Goal: Transaction & Acquisition: Obtain resource

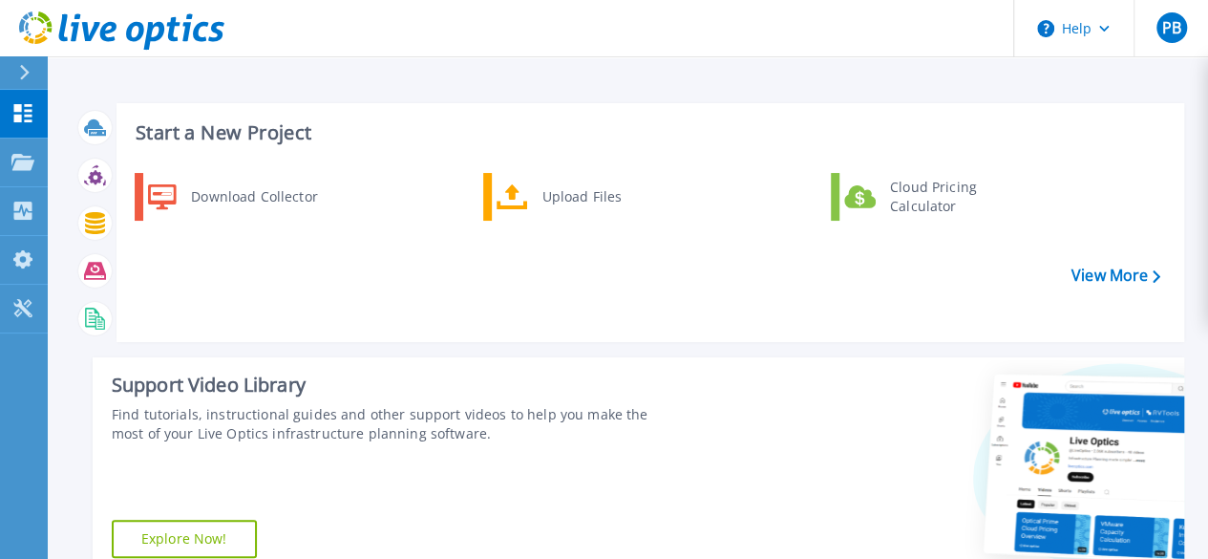
click at [664, 286] on div "Download Collector Upload Files Cloud Pricing Calculator" at bounding box center [647, 250] width 1054 height 164
click at [34, 154] on div "Projects" at bounding box center [55, 162] width 89 height 17
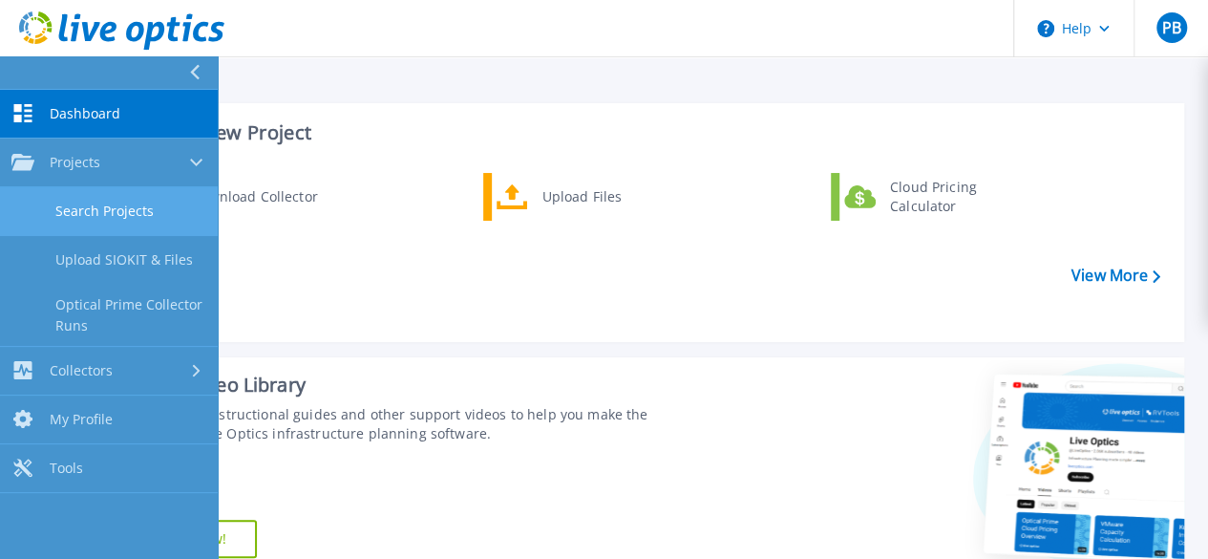
click at [86, 202] on link "Search Projects" at bounding box center [109, 211] width 218 height 49
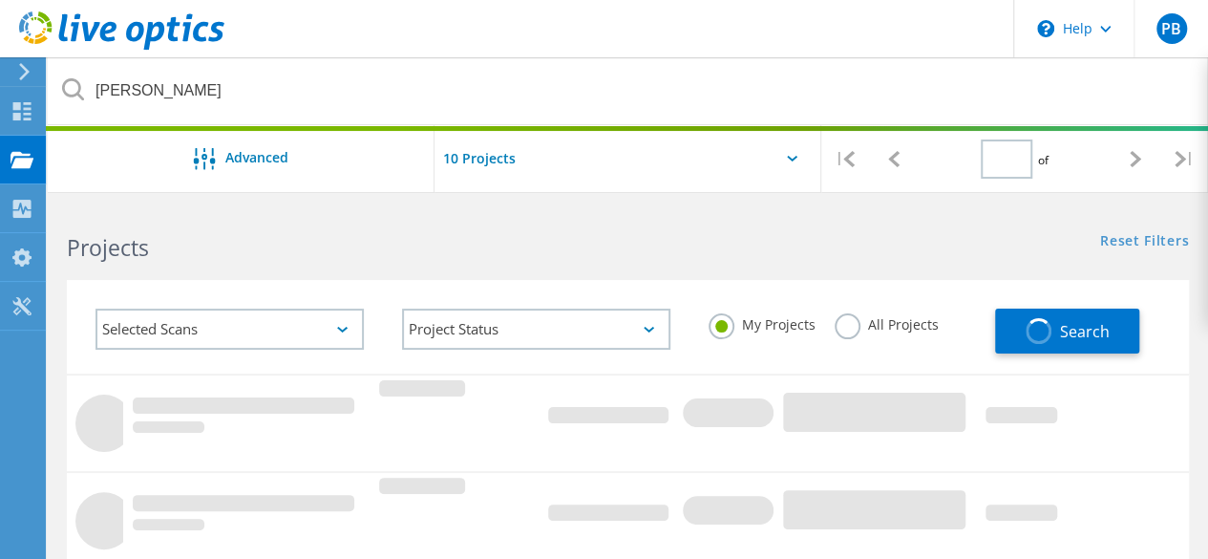
type input "1"
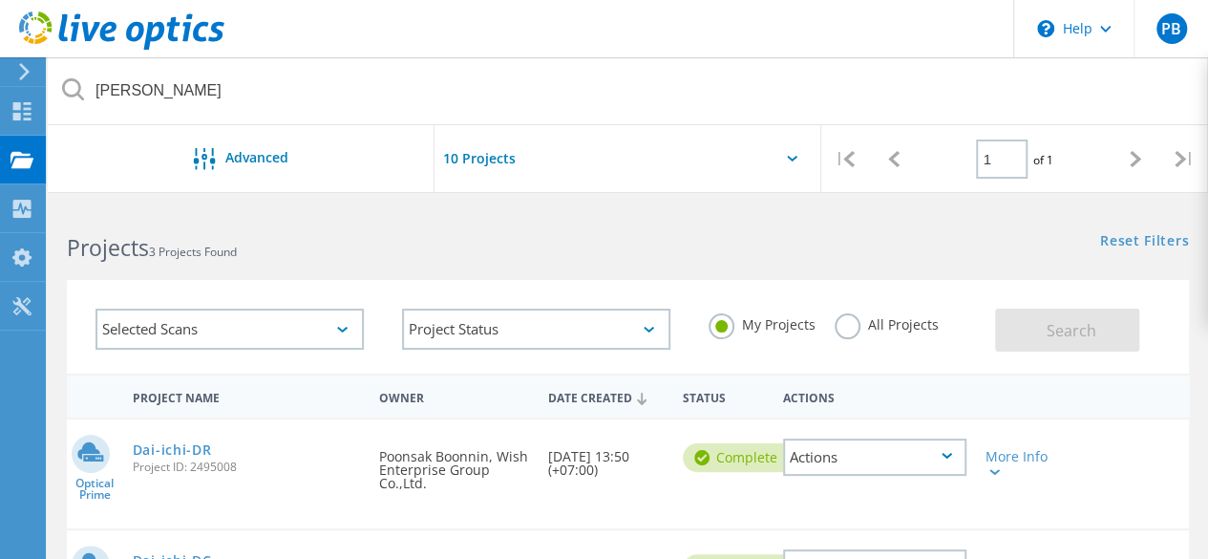
click at [340, 222] on div "Projects 3 Projects Found" at bounding box center [338, 230] width 580 height 51
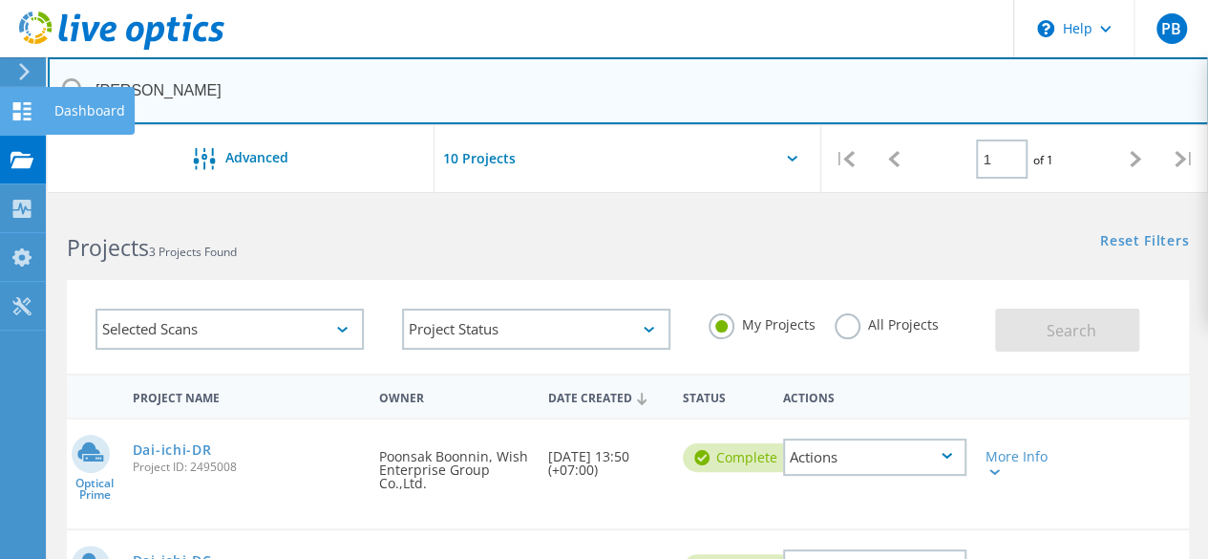
drag, startPoint x: 160, startPoint y: 91, endPoint x: 3, endPoint y: 90, distance: 157.5
click at [158, 87] on input "dai-ichi" at bounding box center [628, 90] width 1161 height 67
drag, startPoint x: 112, startPoint y: 79, endPoint x: 4, endPoint y: 68, distance: 108.5
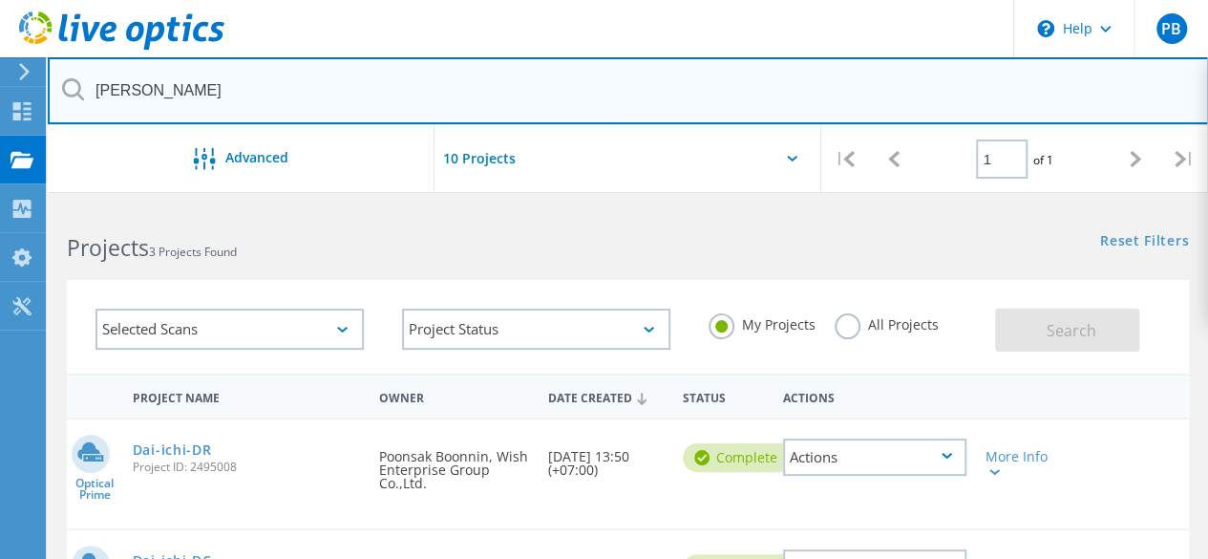
drag, startPoint x: 206, startPoint y: 95, endPoint x: 91, endPoint y: 82, distance: 116.2
click at [88, 82] on input "[PERSON_NAME]" at bounding box center [628, 90] width 1161 height 67
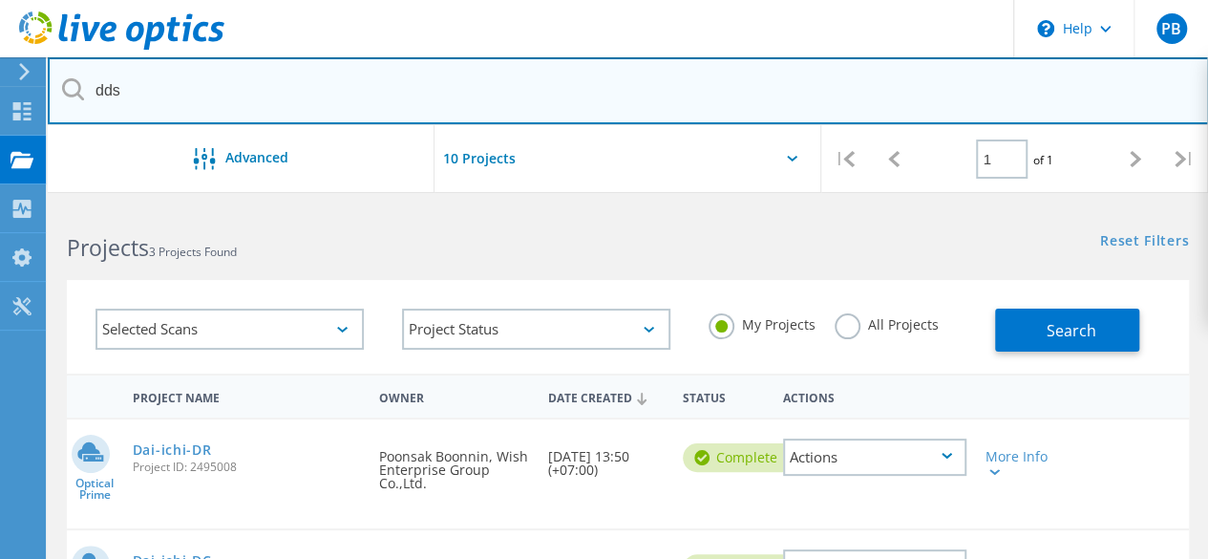
type input "dds"
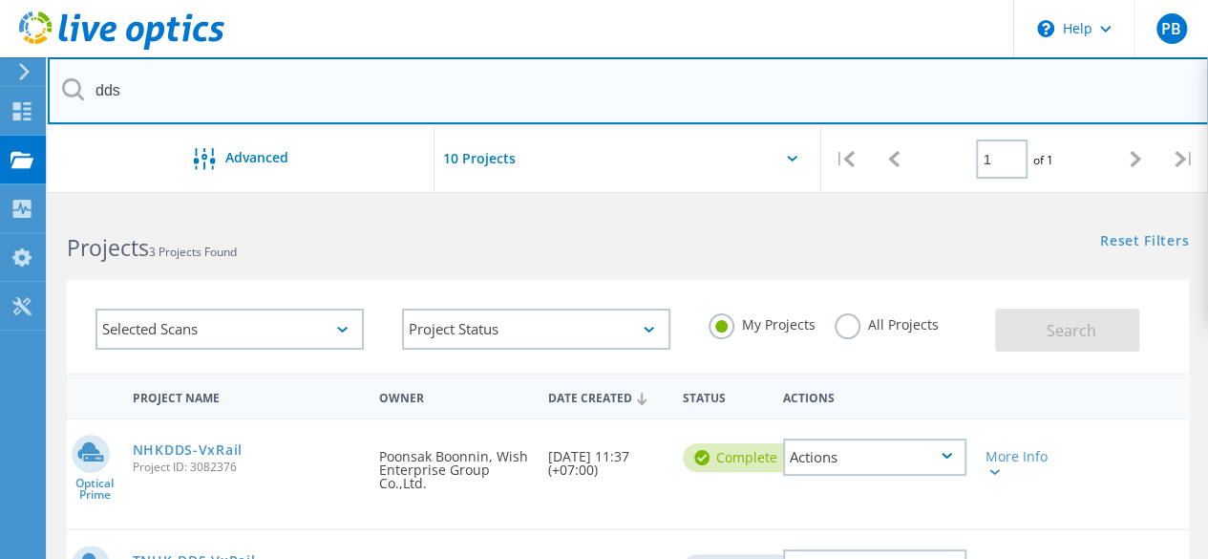
scroll to position [191, 0]
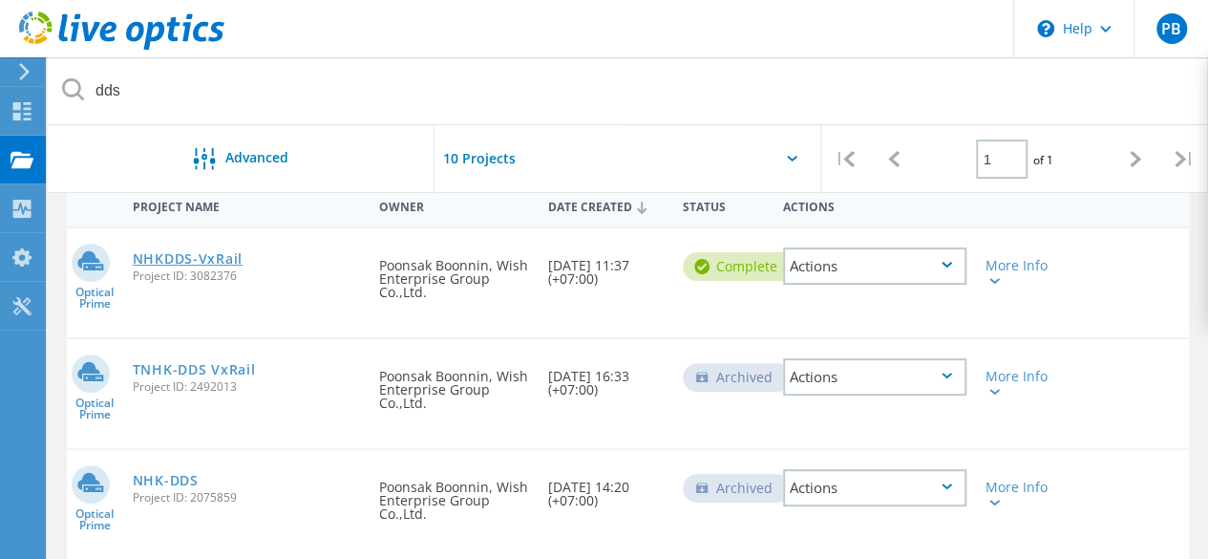
click at [185, 264] on link "NHKDDS-VxRail" at bounding box center [188, 258] width 110 height 13
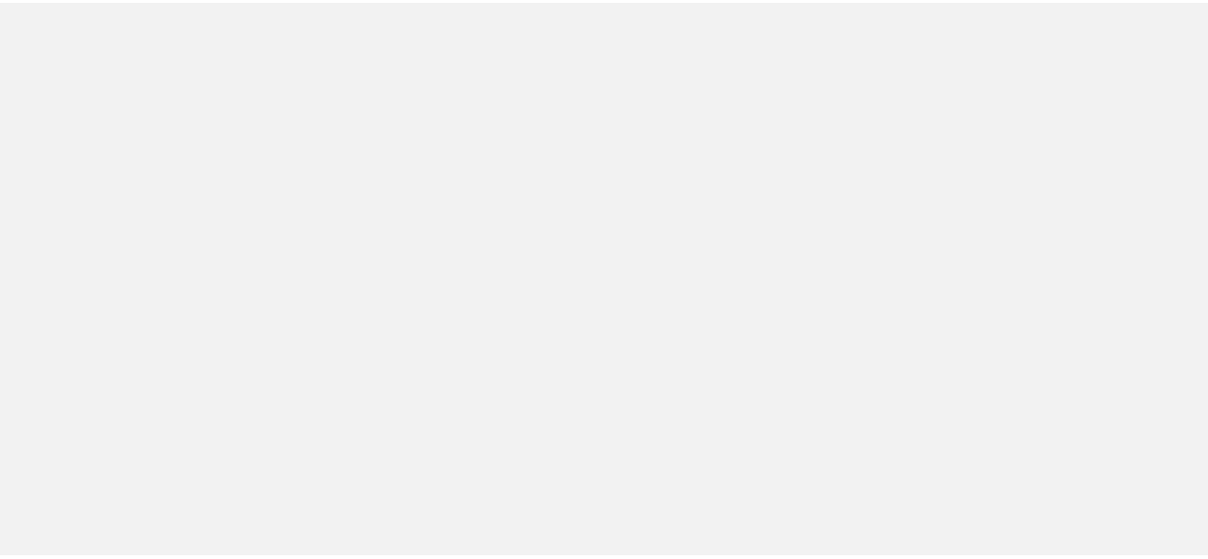
scroll to position [191, 0]
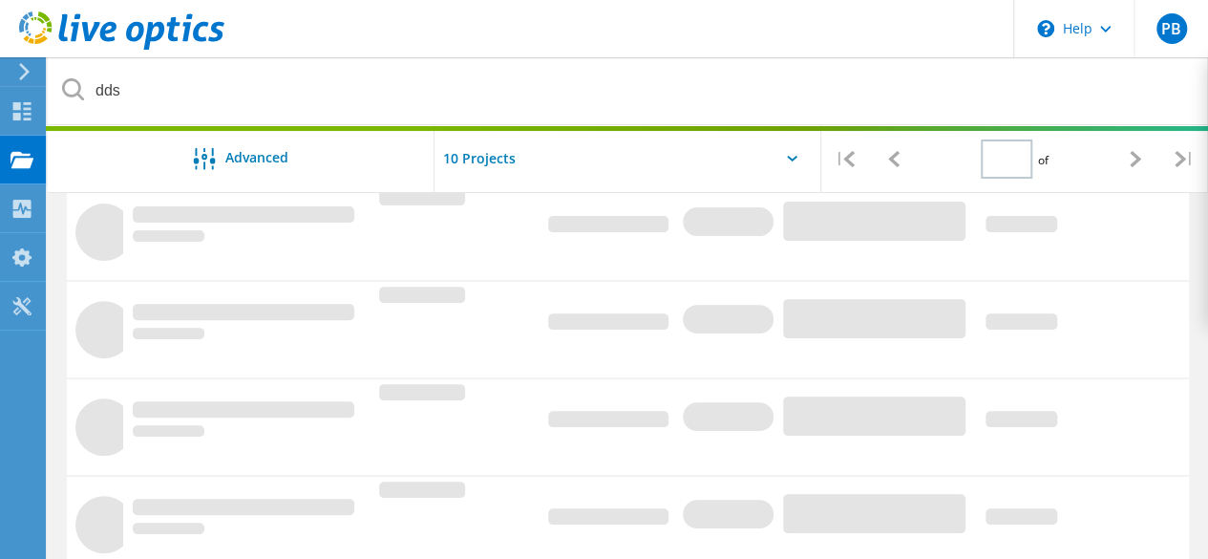
type input "1"
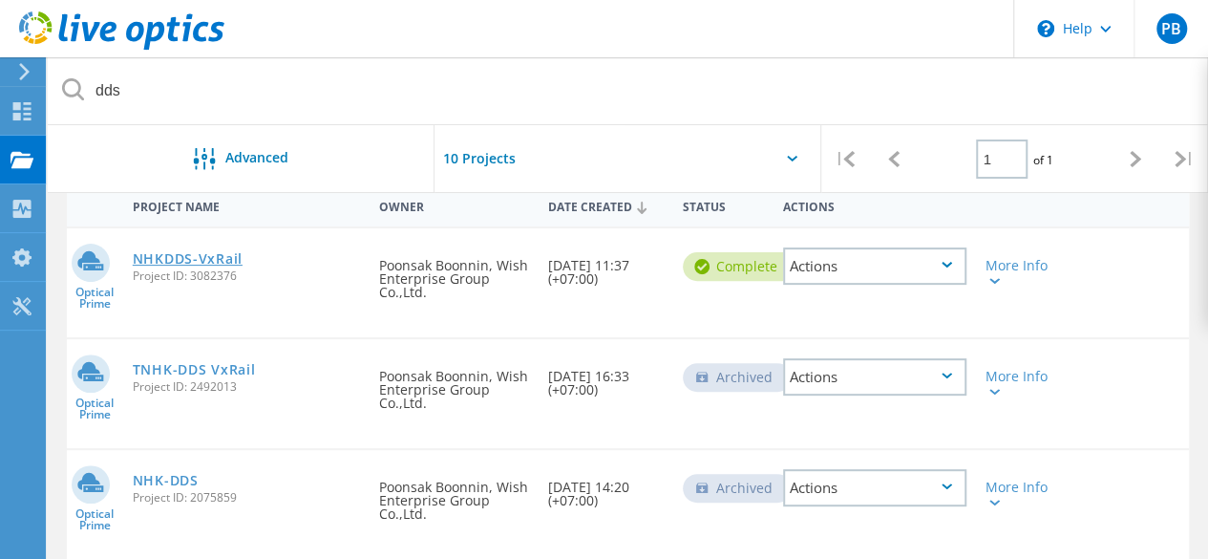
click at [172, 259] on link "NHKDDS-VxRail" at bounding box center [188, 258] width 110 height 13
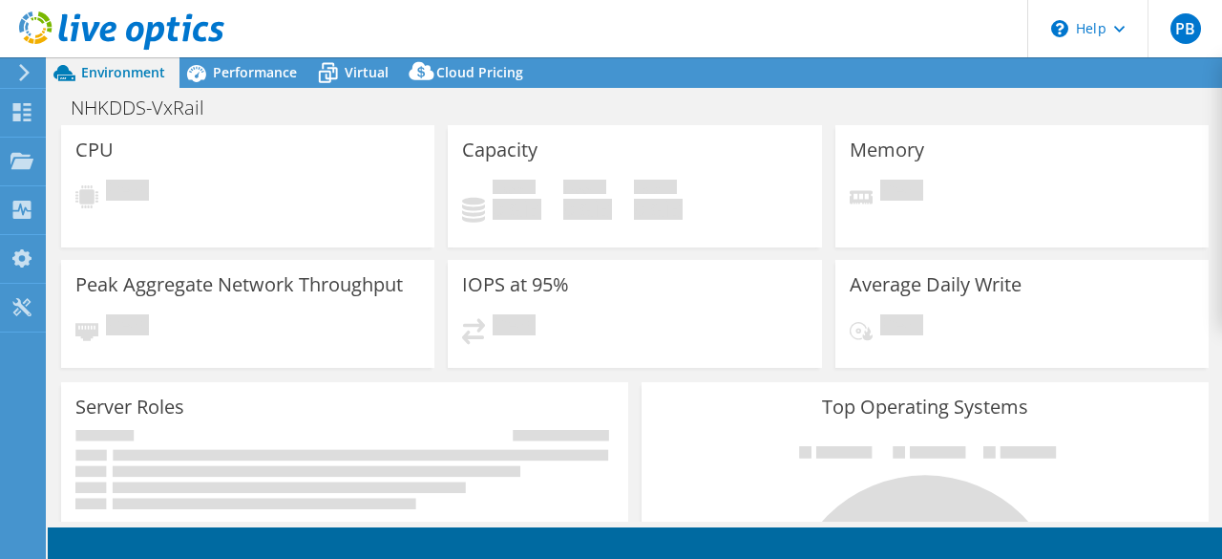
select select "USD"
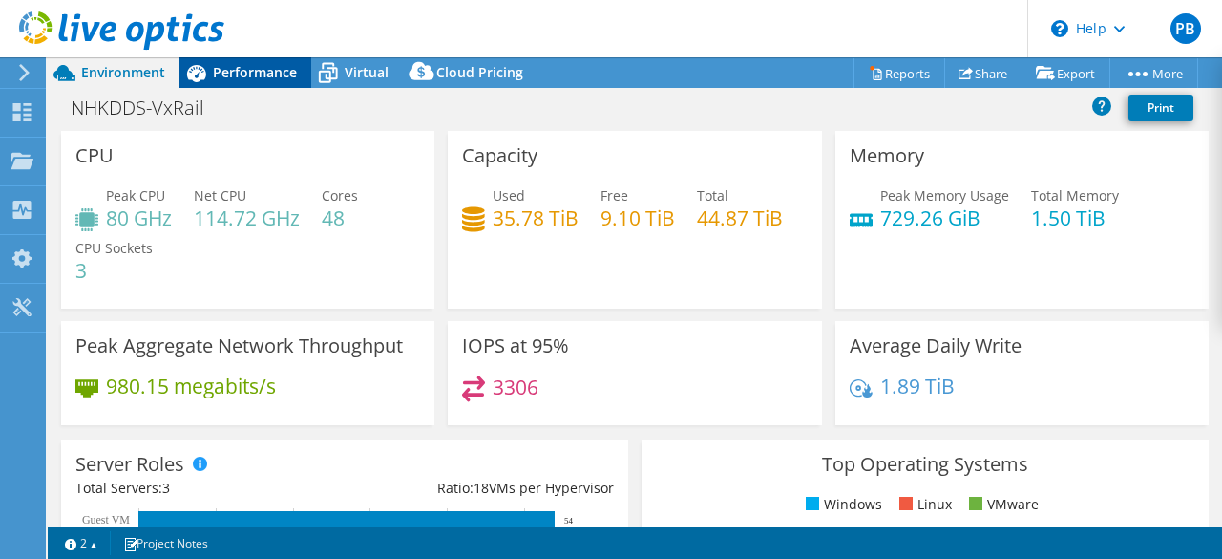
click at [241, 69] on span "Performance" at bounding box center [255, 72] width 84 height 18
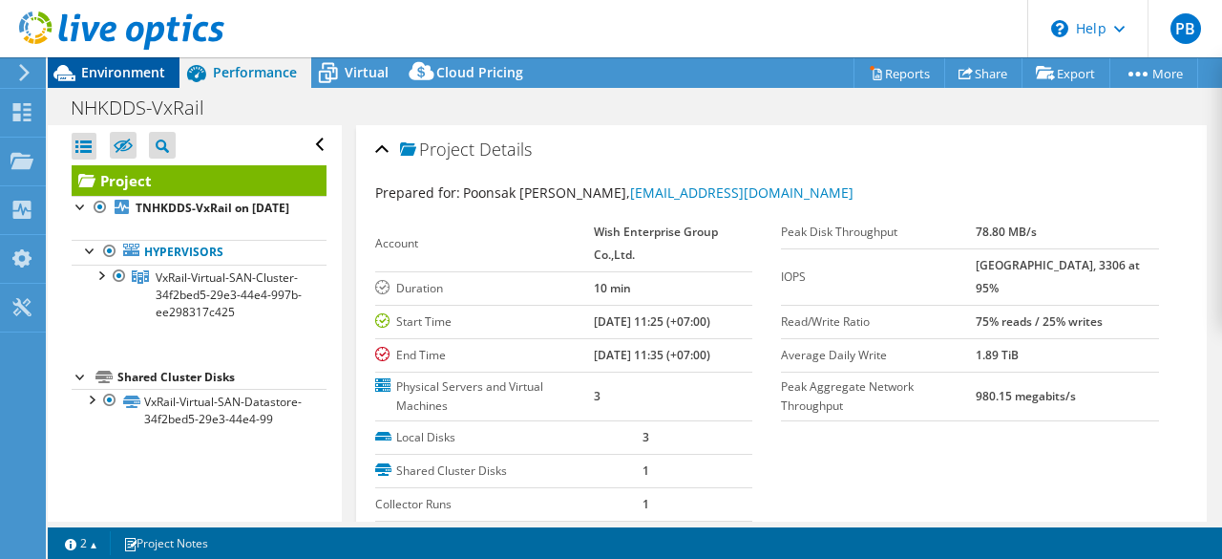
click at [139, 79] on span "Environment" at bounding box center [123, 72] width 84 height 18
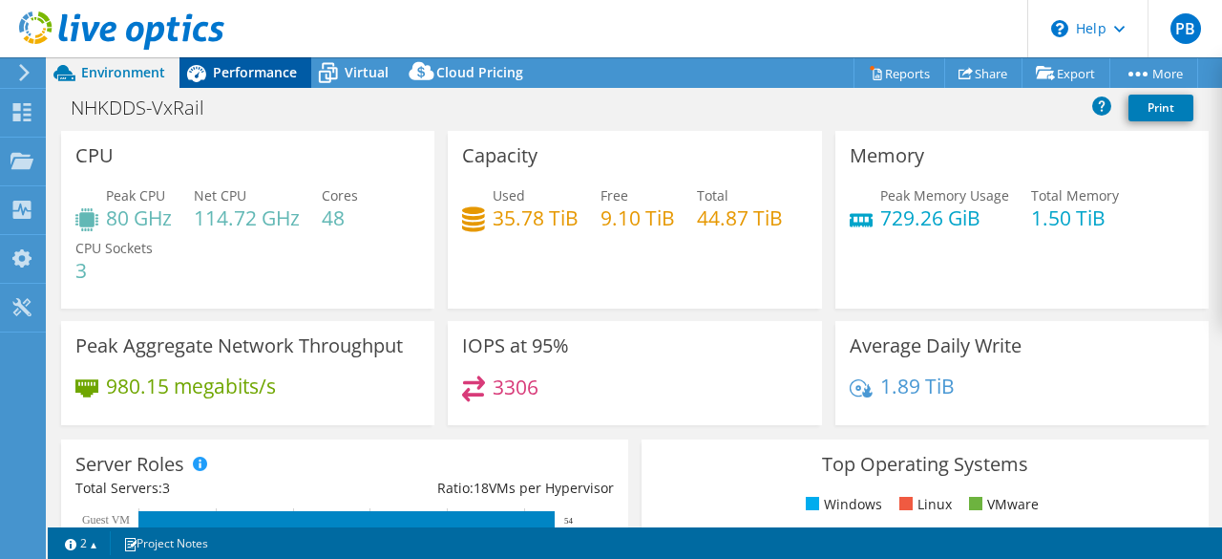
click at [221, 74] on span "Performance" at bounding box center [255, 72] width 84 height 18
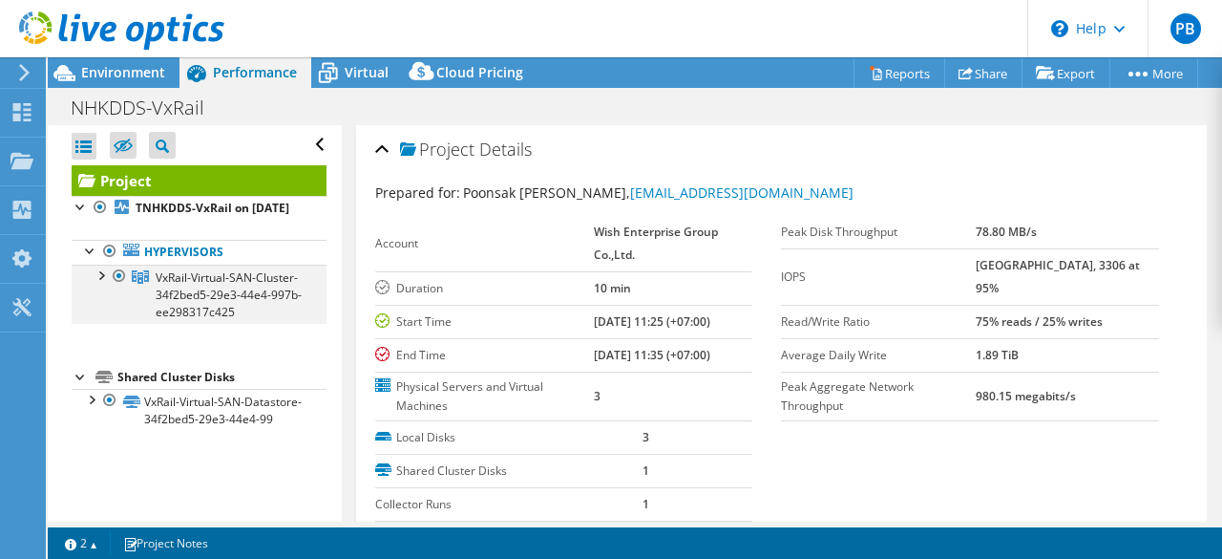
click at [95, 284] on div at bounding box center [100, 273] width 19 height 19
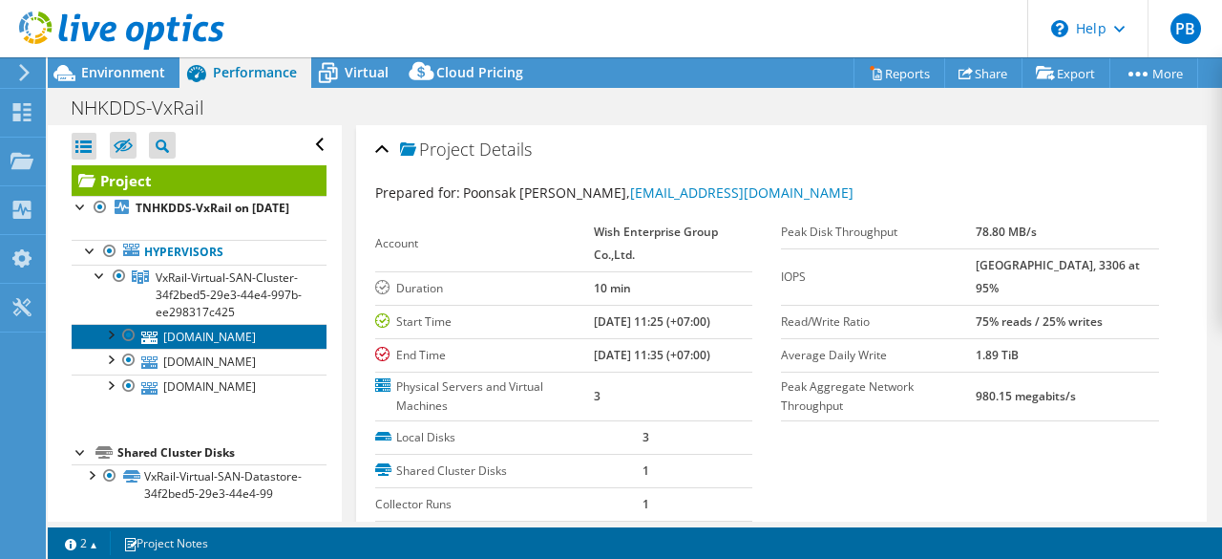
click at [206, 348] on link "tnhkdds-esxi2.nhkspg.co.th" at bounding box center [199, 336] width 255 height 25
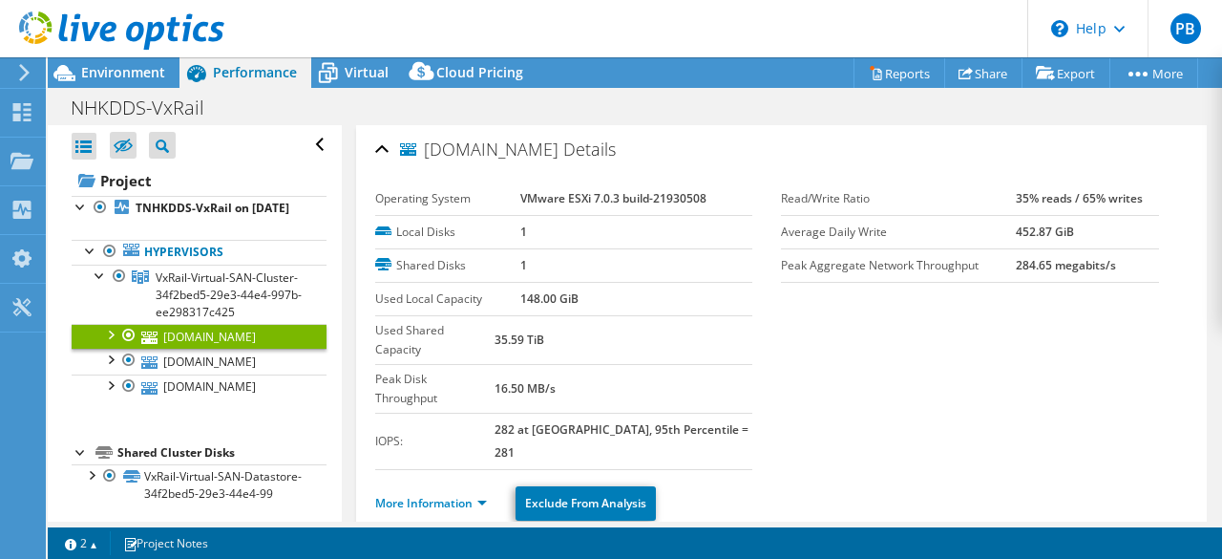
click at [109, 343] on div at bounding box center [109, 333] width 19 height 19
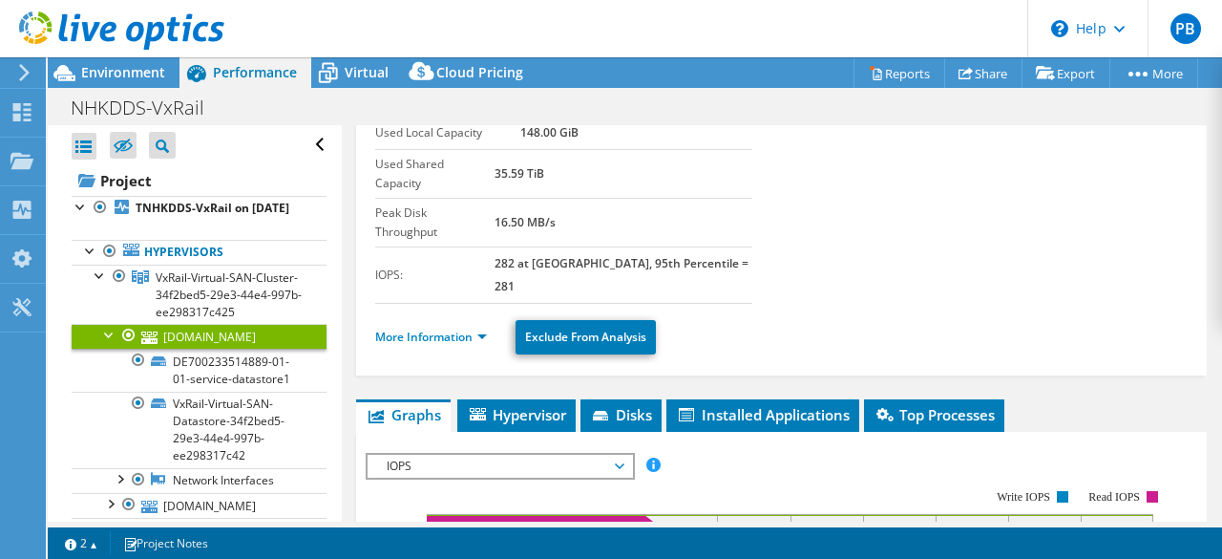
scroll to position [191, 0]
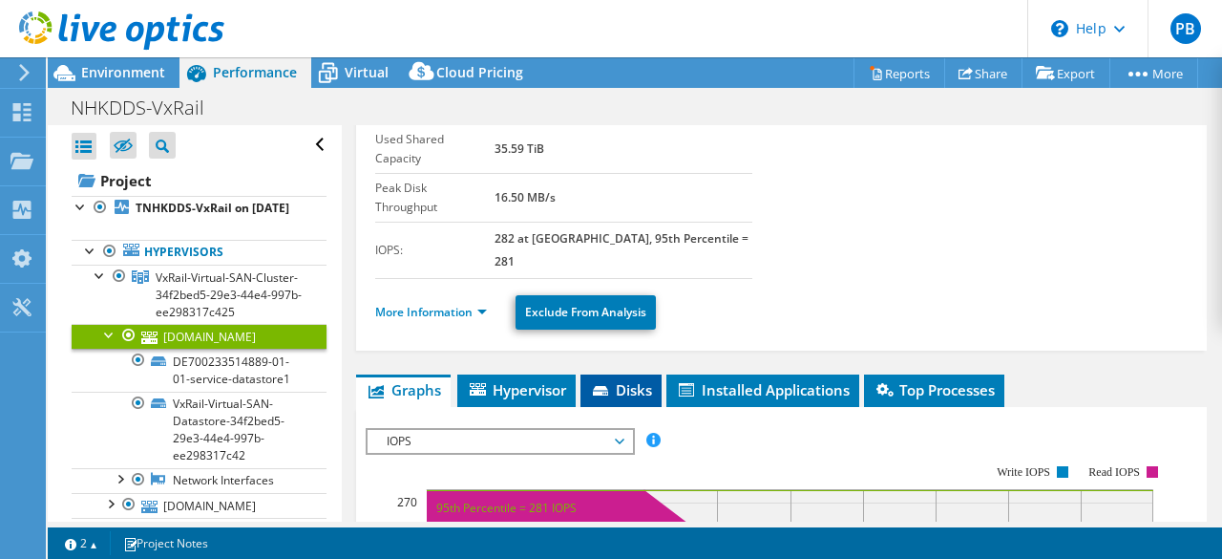
click at [632, 374] on li "Disks" at bounding box center [621, 390] width 81 height 32
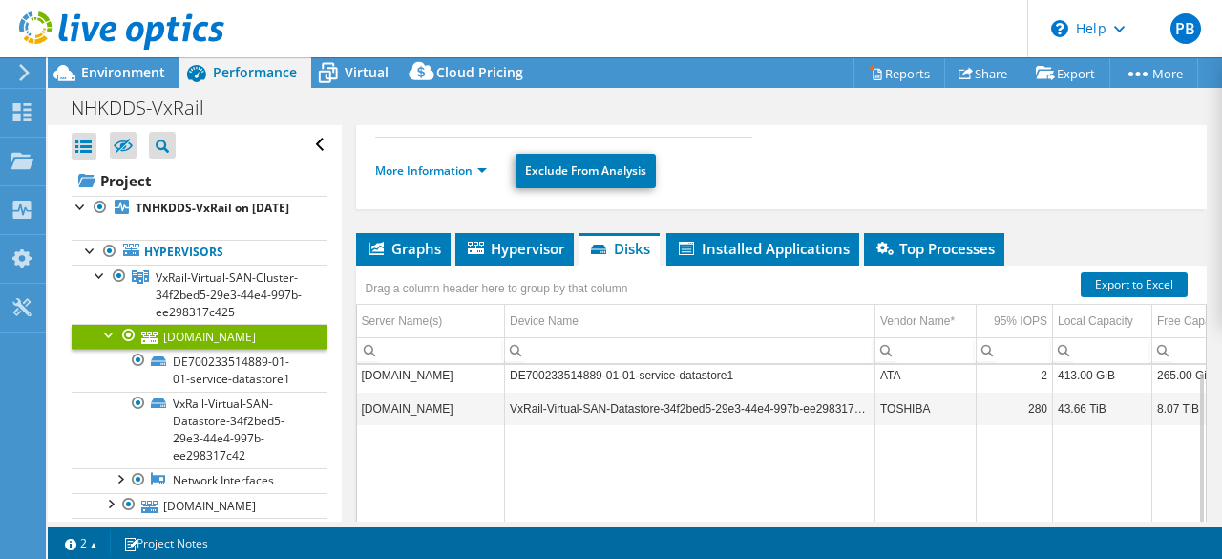
scroll to position [382, 0]
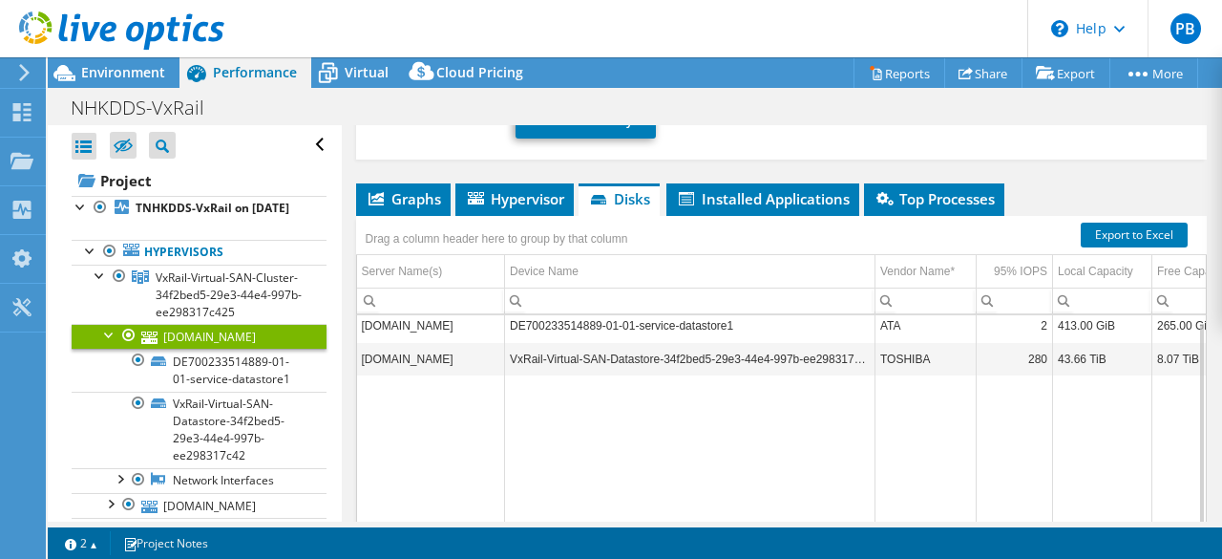
click at [839, 342] on td "VxRail-Virtual-SAN-Datastore-34f2bed5-29e3-44e4-997b-ee298317c42" at bounding box center [690, 358] width 370 height 33
click at [905, 342] on td "TOSHIBA" at bounding box center [926, 358] width 101 height 33
drag, startPoint x: 1006, startPoint y: 292, endPoint x: 1016, endPoint y: 291, distance: 9.6
click at [1014, 342] on td "280" at bounding box center [1015, 358] width 76 height 33
drag, startPoint x: 1036, startPoint y: 293, endPoint x: 1088, endPoint y: 299, distance: 52.8
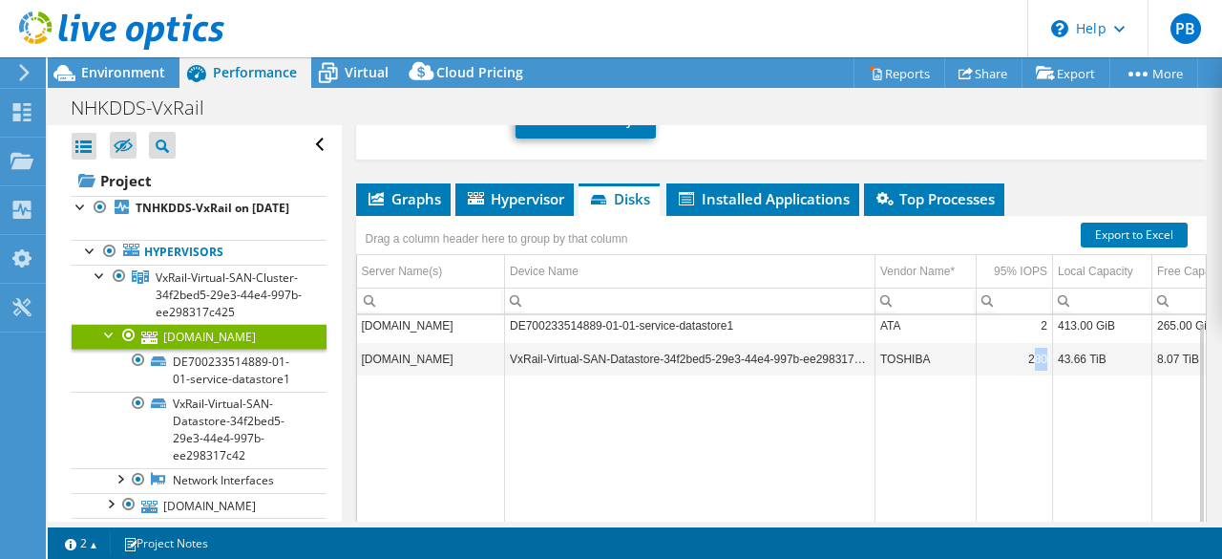
click at [1083, 342] on tr "tnhkdds-esxi2.nhkspg.co.th VxRail-Virtual-SAN-Datastore-34f2bed5-29e3-44e4-997b…" at bounding box center [1048, 358] width 1382 height 33
drag, startPoint x: 1100, startPoint y: 299, endPoint x: 1142, endPoint y: 301, distance: 42.1
click at [1141, 342] on td "43.66 TiB" at bounding box center [1102, 358] width 99 height 33
click at [1148, 342] on td "43.66 TiB" at bounding box center [1102, 358] width 99 height 33
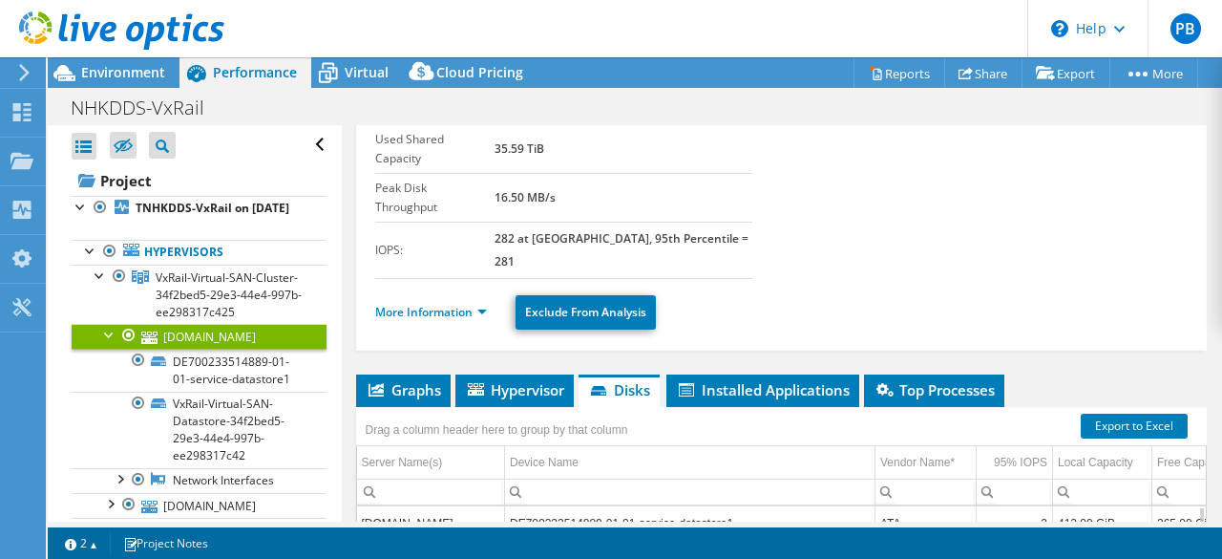
scroll to position [95, 0]
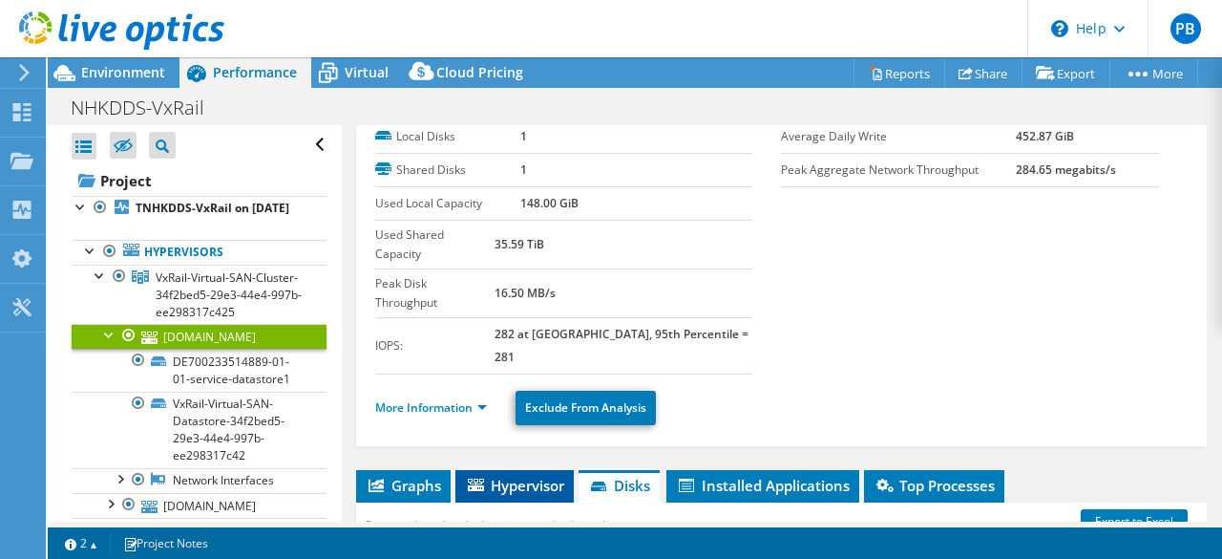
click at [541, 475] on span "Hypervisor" at bounding box center [514, 484] width 99 height 19
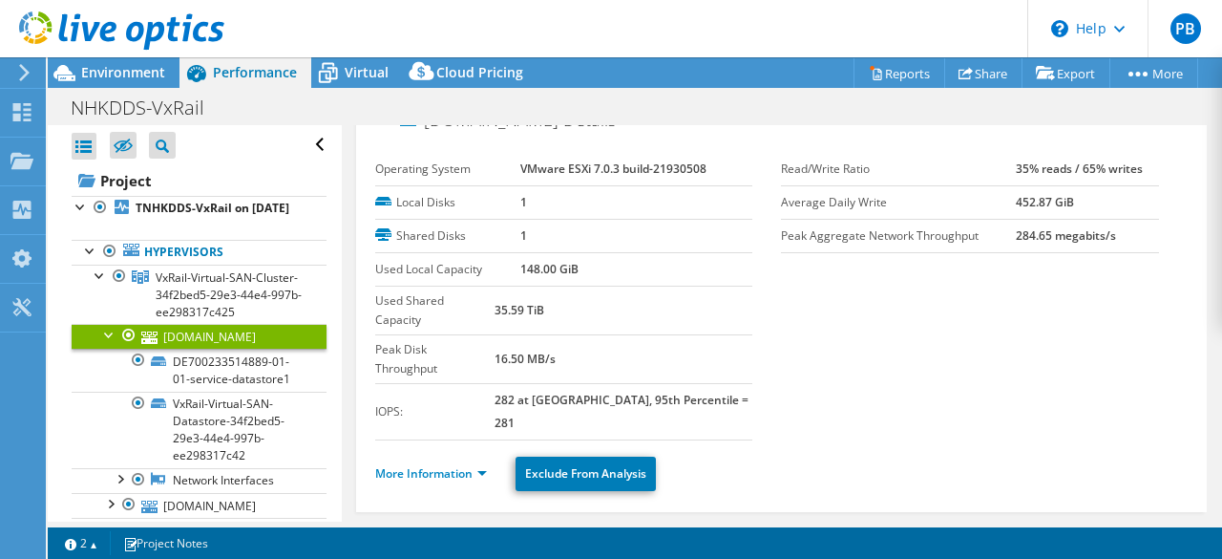
scroll to position [0, 0]
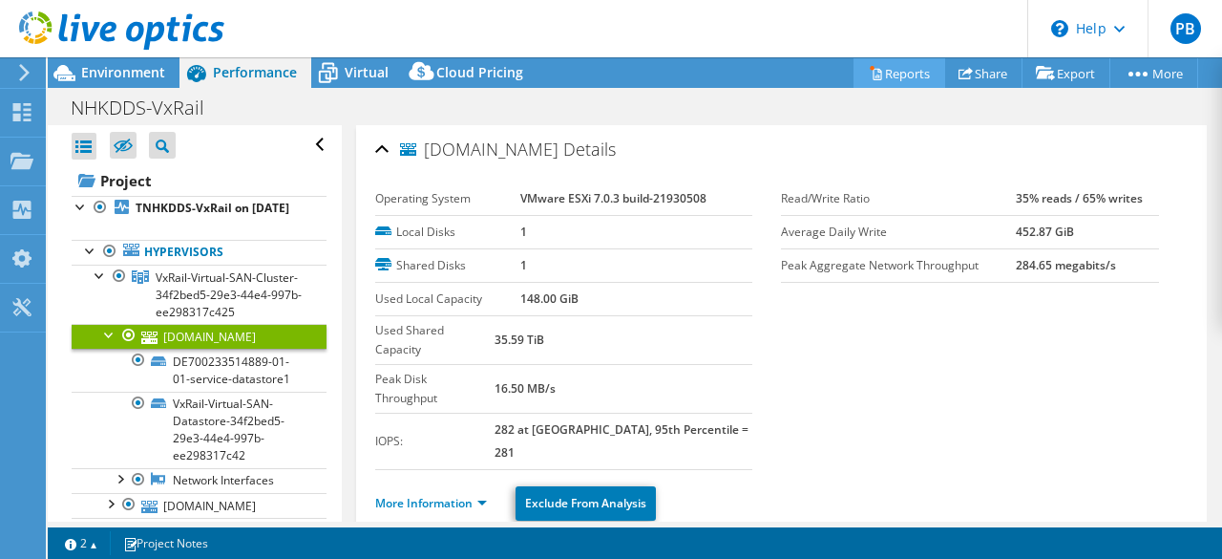
click at [911, 74] on link "Reports" at bounding box center [900, 73] width 92 height 30
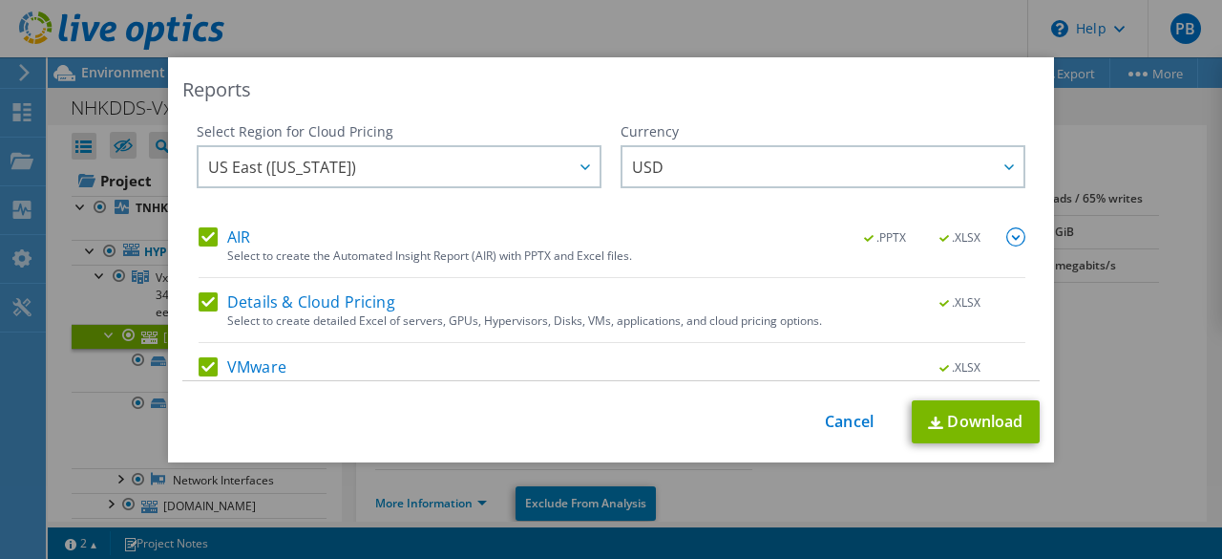
click at [205, 245] on label "AIR" at bounding box center [225, 236] width 52 height 19
click at [0, 0] on input "AIR" at bounding box center [0, 0] width 0 height 0
click at [205, 287] on div "AIR .PPTX .XLSX Select to create the Automated Insight Report (AIR) with PPTX a…" at bounding box center [612, 349] width 827 height 244
click at [202, 304] on label "Details & Cloud Pricing" at bounding box center [297, 301] width 197 height 19
click at [0, 0] on input "Details & Cloud Pricing" at bounding box center [0, 0] width 0 height 0
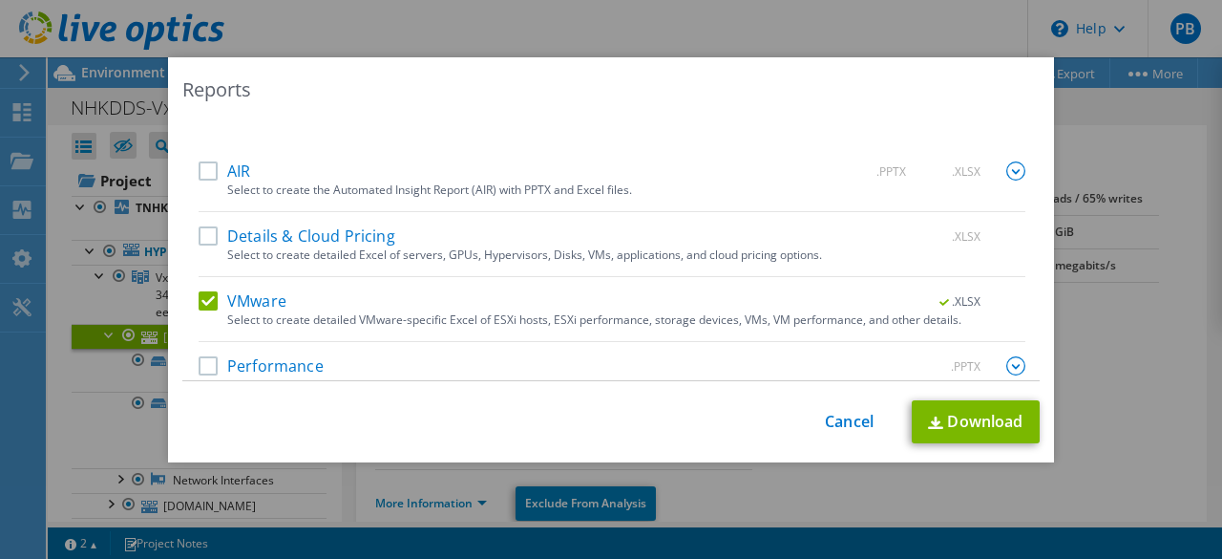
scroll to position [90, 0]
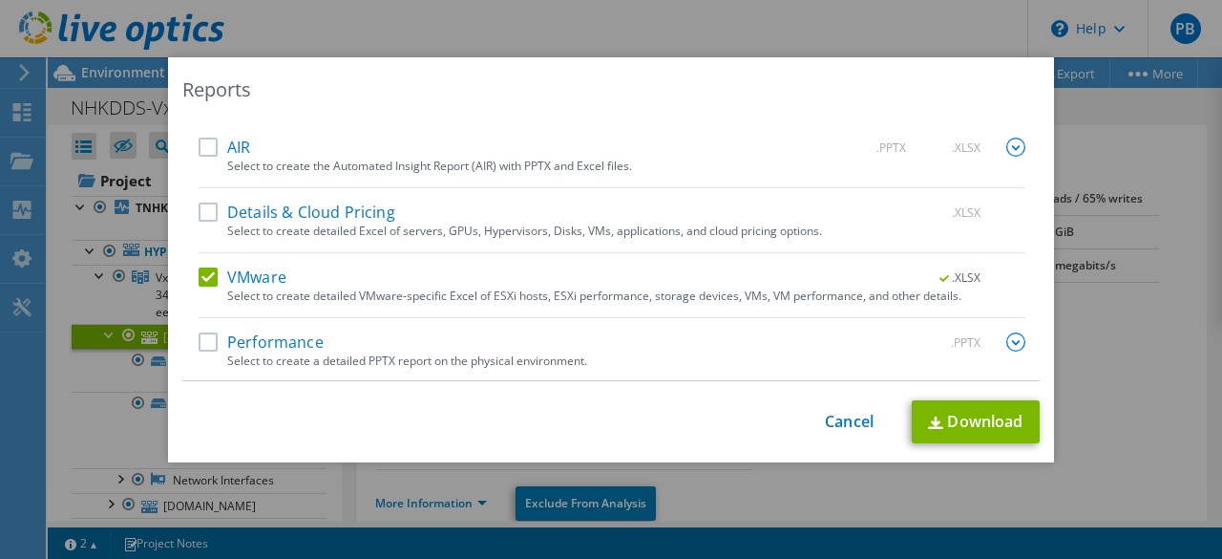
click at [203, 289] on div "VMware .XLSX Select to create detailed VMware-specific Excel of ESXi hosts, ESX…" at bounding box center [612, 292] width 827 height 51
click at [961, 425] on link "Download" at bounding box center [976, 421] width 128 height 43
click at [1076, 127] on div "Reports Select Region for Cloud Pricing Asia Pacific (Hong Kong) Asia Pacific (…" at bounding box center [611, 279] width 1222 height 444
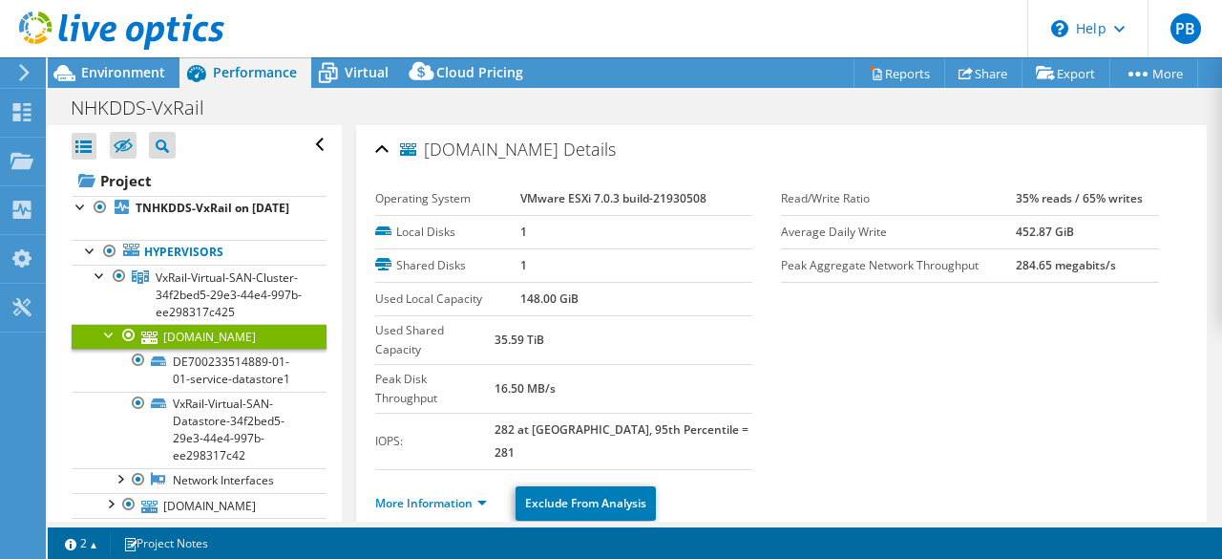
click at [140, 58] on div at bounding box center [112, 32] width 224 height 64
click at [137, 68] on span "Environment" at bounding box center [123, 72] width 84 height 18
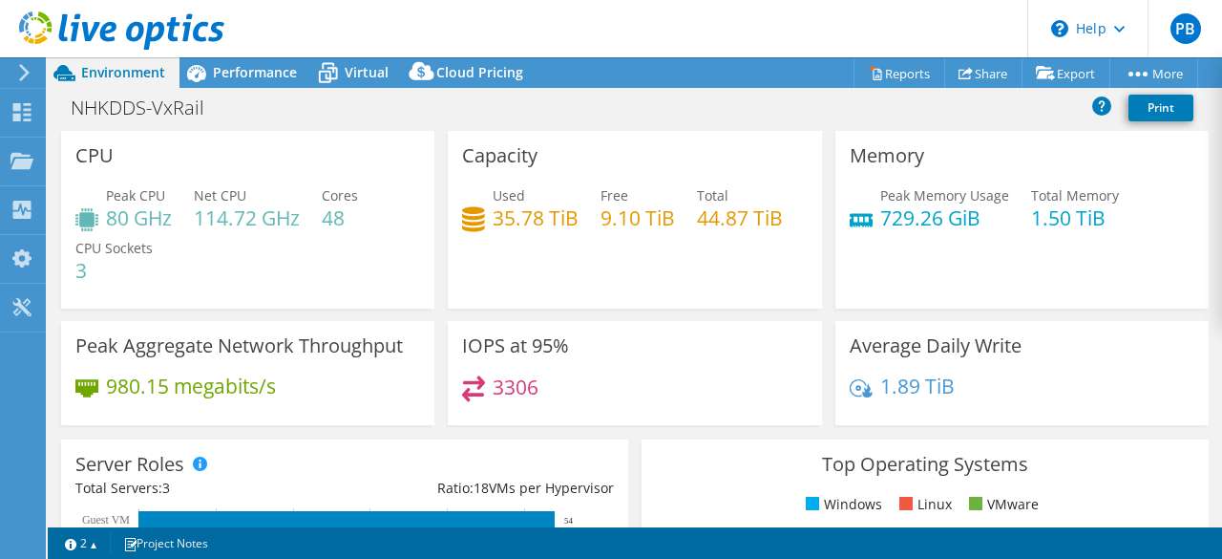
click at [720, 264] on div "Capacity Used 35.78 TiB Free 9.10 TiB Total 44.87 TiB" at bounding box center [634, 220] width 373 height 178
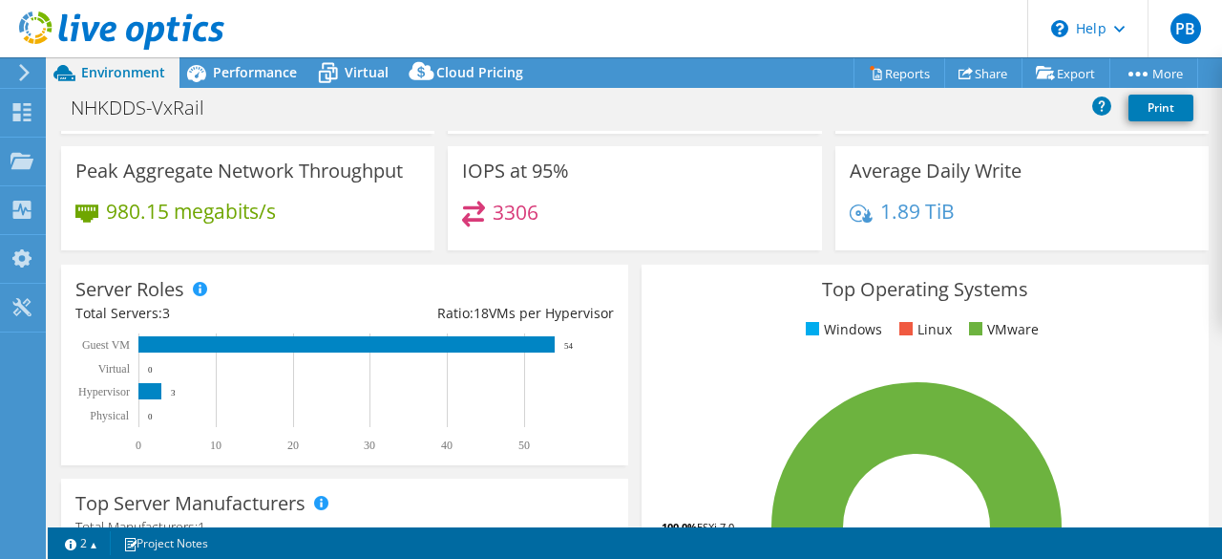
scroll to position [0, 0]
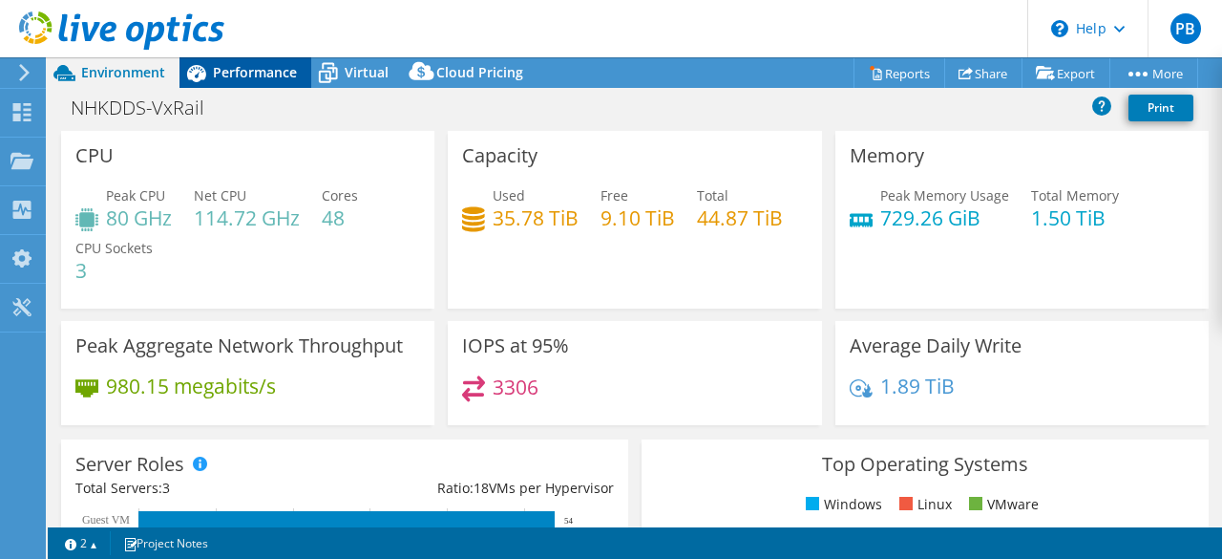
click at [275, 80] on span "Performance" at bounding box center [255, 72] width 84 height 18
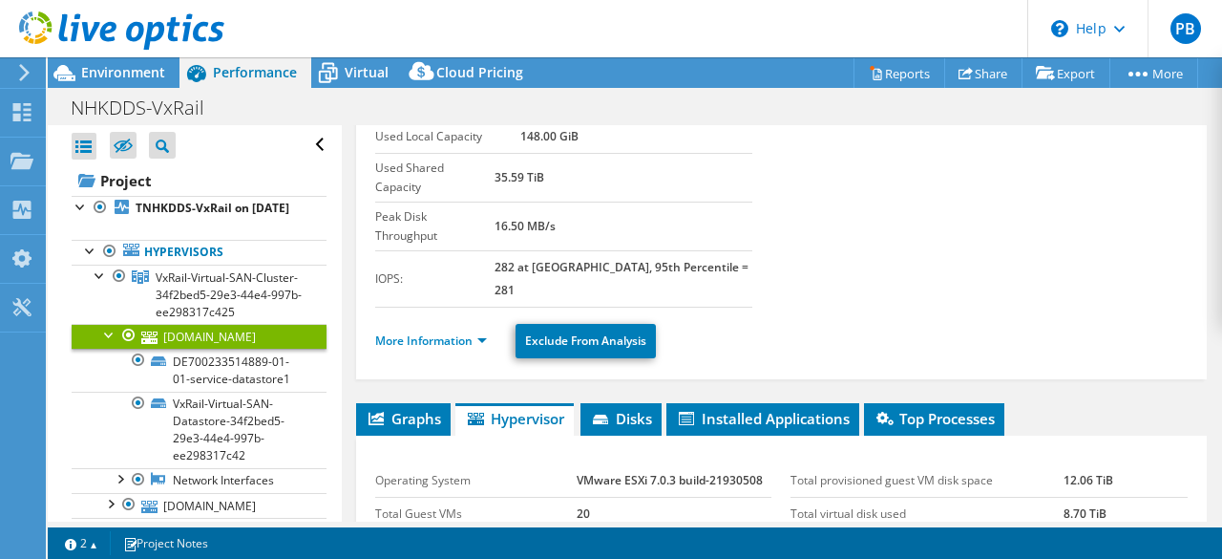
scroll to position [191, 0]
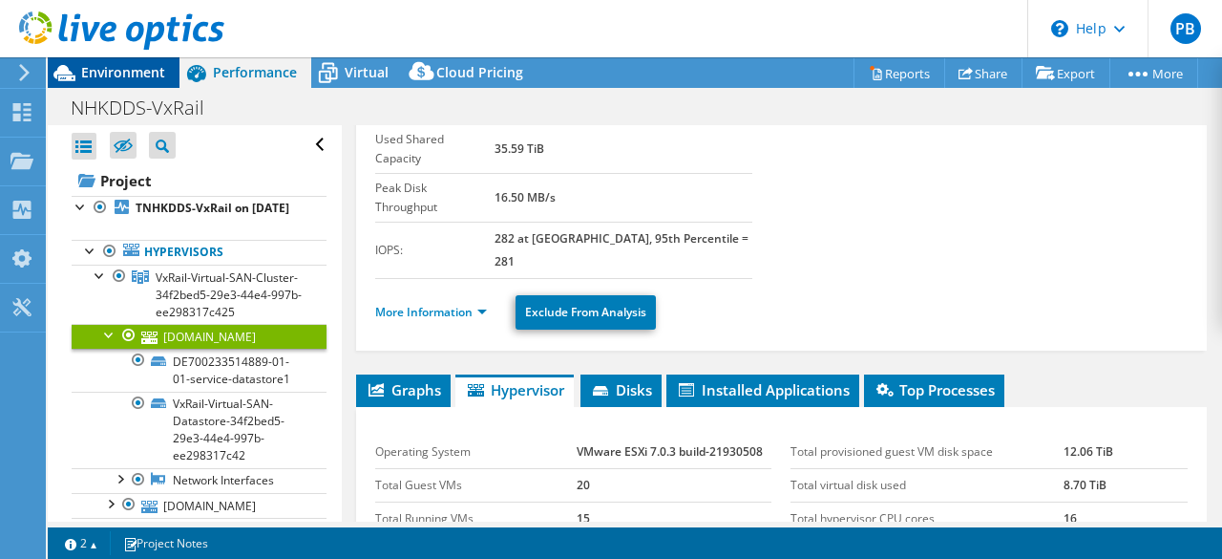
click at [149, 83] on div "Environment" at bounding box center [114, 72] width 132 height 31
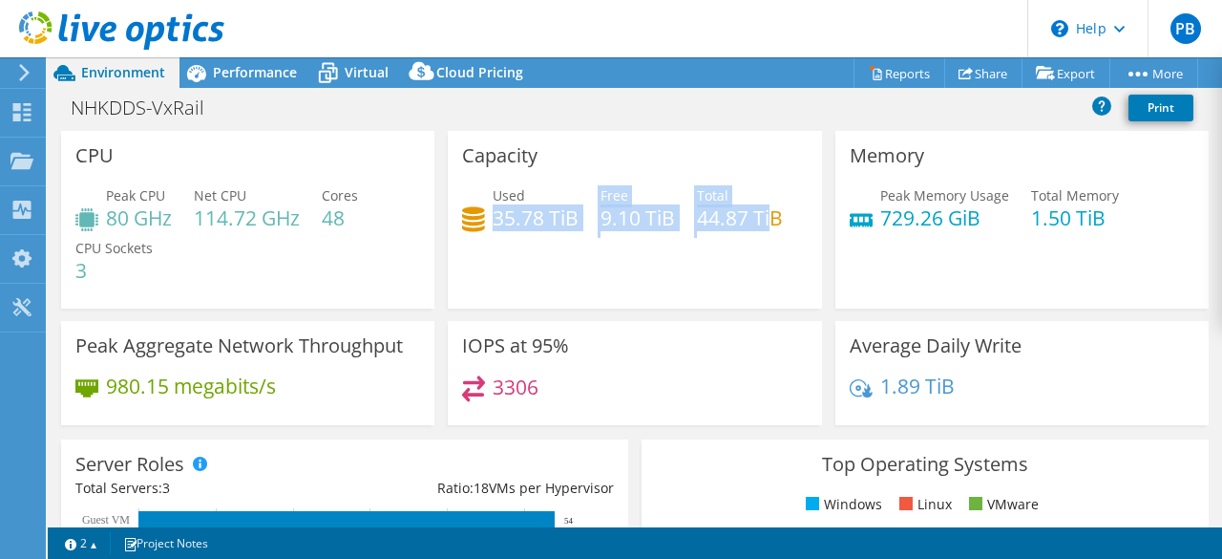
drag, startPoint x: 492, startPoint y: 225, endPoint x: 766, endPoint y: 227, distance: 274.0
click at [766, 227] on div "Used 35.78 TiB Free 9.10 TiB Total 44.87 TiB" at bounding box center [634, 216] width 345 height 62
click at [644, 257] on div "Capacity Used 35.78 TiB Free 9.10 TiB Total 44.87 TiB" at bounding box center [634, 220] width 373 height 178
drag, startPoint x: 779, startPoint y: 219, endPoint x: 492, endPoint y: 197, distance: 288.2
click at [492, 197] on div "Used 35.78 TiB Free 9.10 TiB Total 44.87 TiB" at bounding box center [634, 216] width 345 height 62
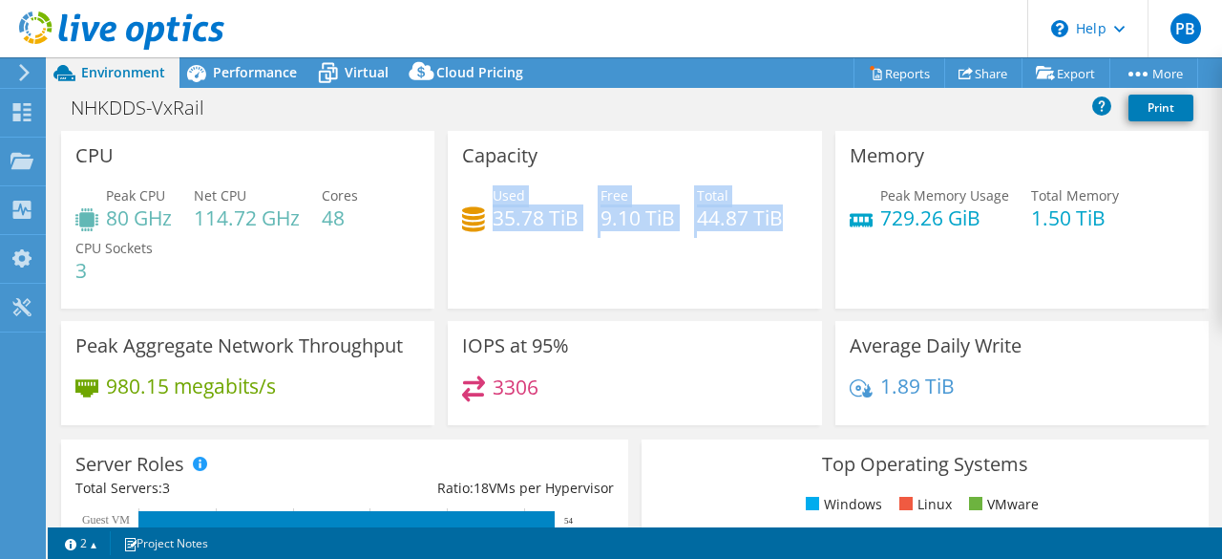
click at [510, 258] on div "Capacity Used 35.78 TiB Free 9.10 TiB Total 44.87 TiB" at bounding box center [634, 220] width 373 height 178
drag, startPoint x: 487, startPoint y: 218, endPoint x: 745, endPoint y: 230, distance: 258.1
click at [750, 224] on div "Used 35.78 TiB Free 9.10 TiB Total 44.87 TiB" at bounding box center [634, 216] width 345 height 62
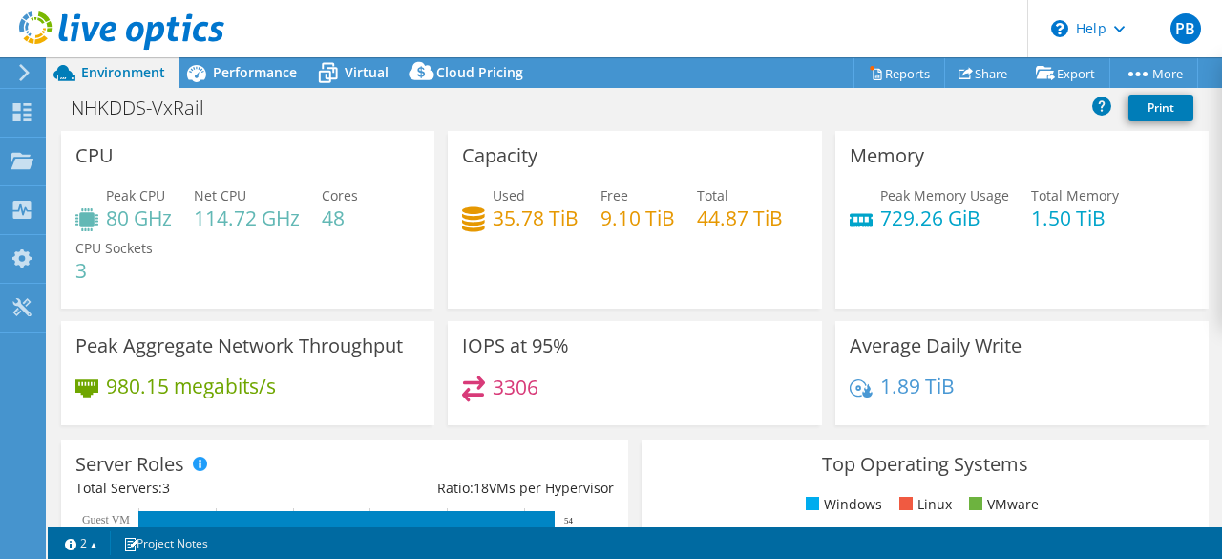
click at [712, 257] on div "Capacity Used 35.78 TiB Free 9.10 TiB Total 44.87 TiB" at bounding box center [634, 220] width 373 height 178
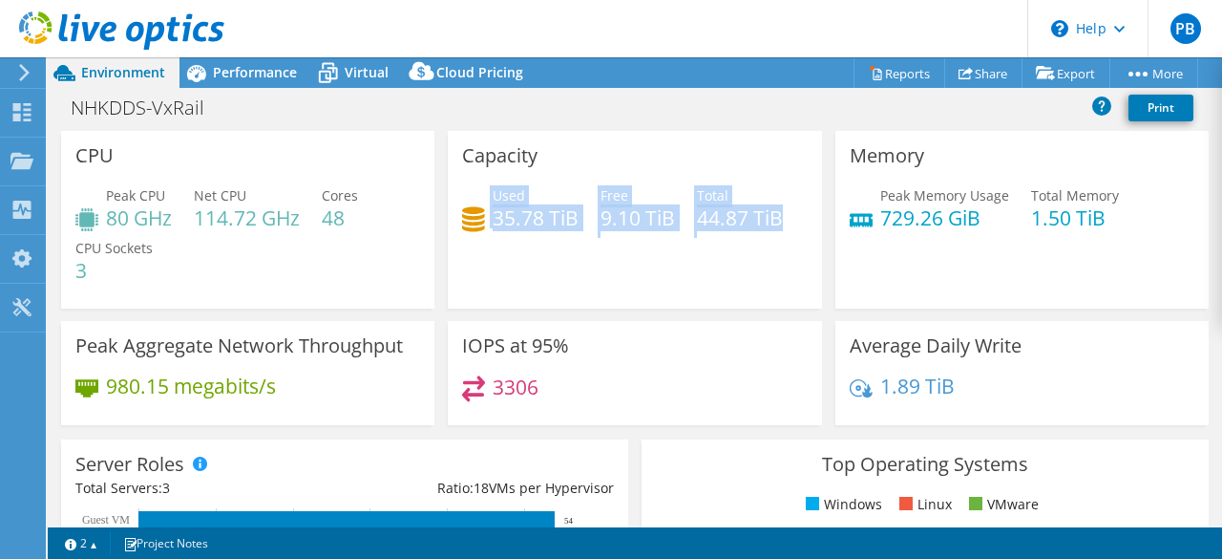
drag, startPoint x: 779, startPoint y: 217, endPoint x: 480, endPoint y: 203, distance: 299.1
click at [480, 203] on div "Used 35.78 TiB Free 9.10 TiB Total 44.87 TiB" at bounding box center [634, 216] width 345 height 62
click at [516, 246] on div "Used 35.78 TiB Free 9.10 TiB Total 44.87 TiB" at bounding box center [634, 216] width 345 height 62
click at [485, 196] on div "Used 35.78 TiB" at bounding box center [520, 206] width 116 height 43
drag, startPoint x: 491, startPoint y: 195, endPoint x: 797, endPoint y: 221, distance: 307.6
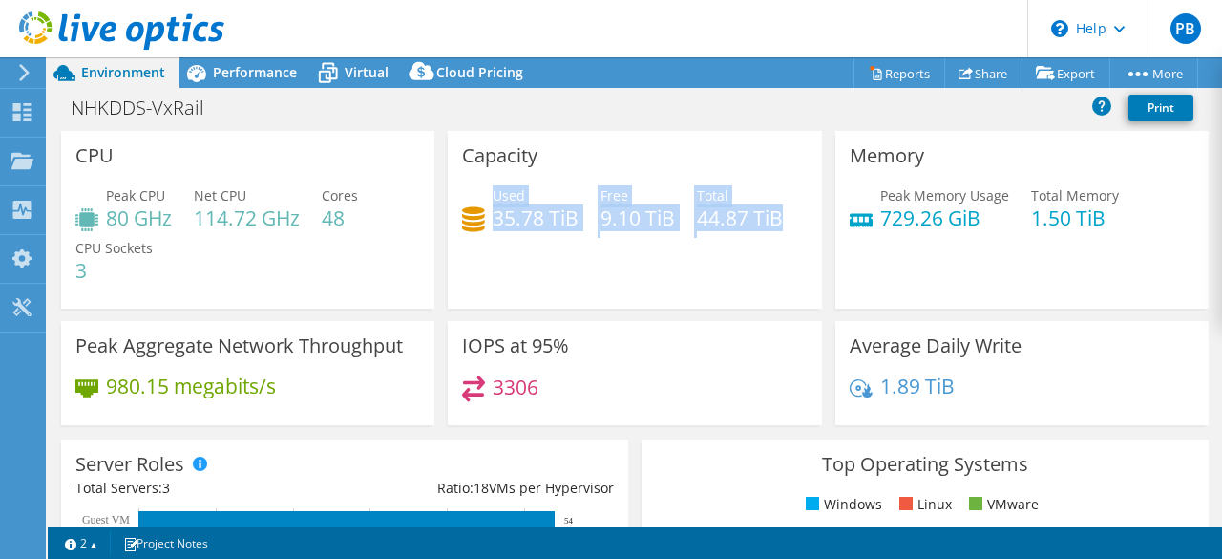
click at [797, 221] on div "Used 35.78 TiB Free 9.10 TiB Total 44.87 TiB" at bounding box center [634, 216] width 345 height 62
click at [686, 278] on div "Capacity Used 35.78 TiB Free 9.10 TiB Total 44.87 TiB" at bounding box center [634, 220] width 373 height 178
click at [677, 272] on div "Capacity Used 35.78 TiB Free 9.10 TiB Total 44.87 TiB" at bounding box center [634, 220] width 373 height 178
drag, startPoint x: 782, startPoint y: 225, endPoint x: 491, endPoint y: 194, distance: 292.9
click at [491, 194] on div "Used 35.78 TiB Free 9.10 TiB Total 44.87 TiB" at bounding box center [634, 216] width 345 height 62
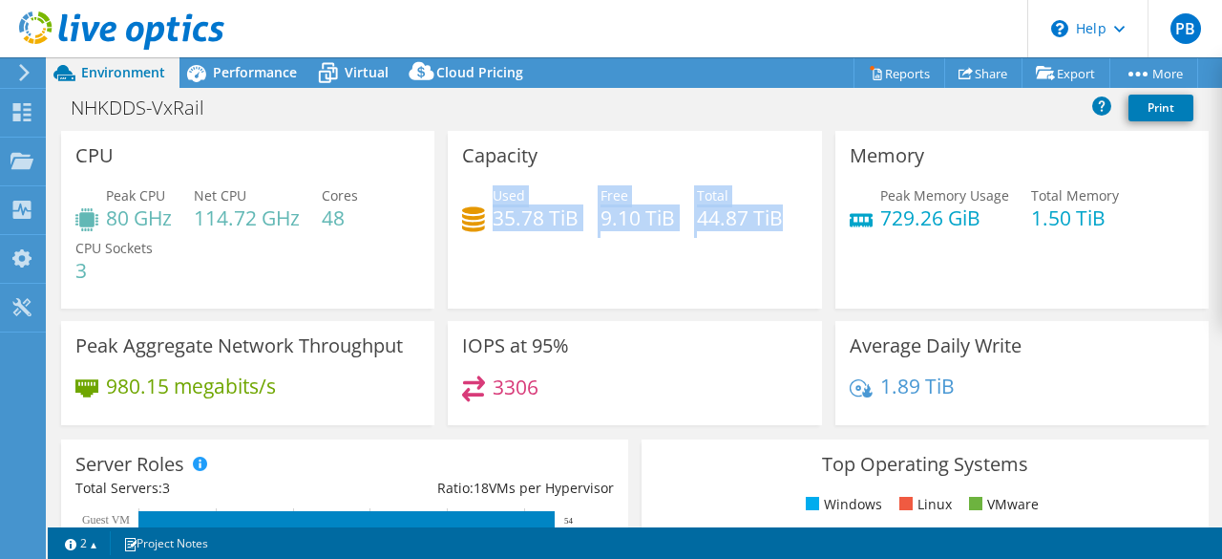
click at [581, 305] on div "Capacity Used 35.78 TiB Free 9.10 TiB Total 44.87 TiB" at bounding box center [634, 220] width 373 height 178
click at [644, 297] on div "Capacity Used 35.78 TiB Free 9.10 TiB Total 44.87 TiB" at bounding box center [634, 220] width 373 height 178
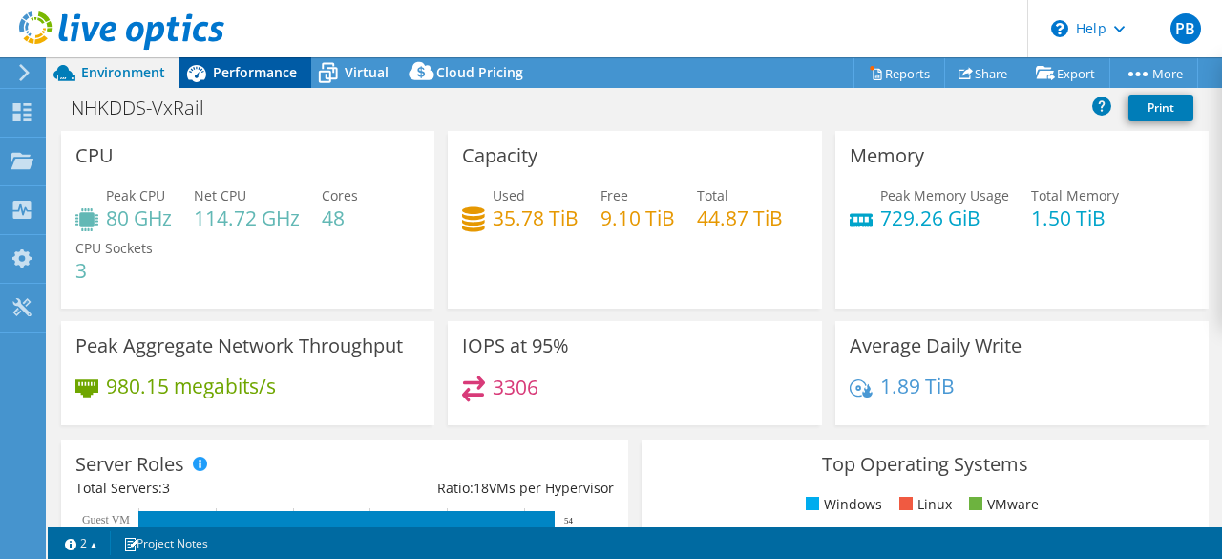
click at [246, 77] on span "Performance" at bounding box center [255, 72] width 84 height 18
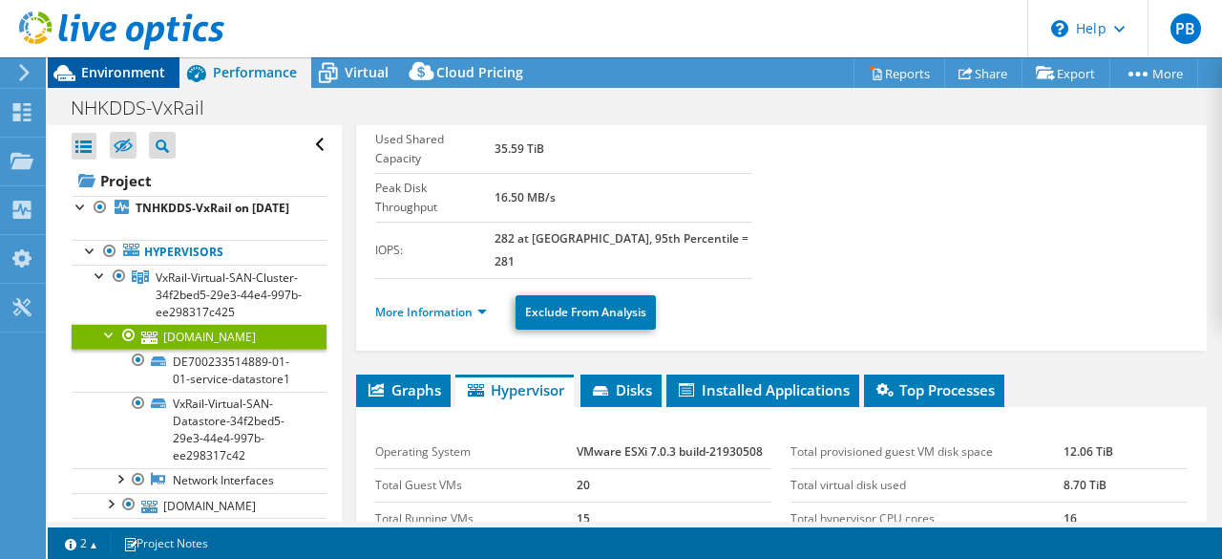
click at [116, 83] on div "Environment" at bounding box center [114, 72] width 132 height 31
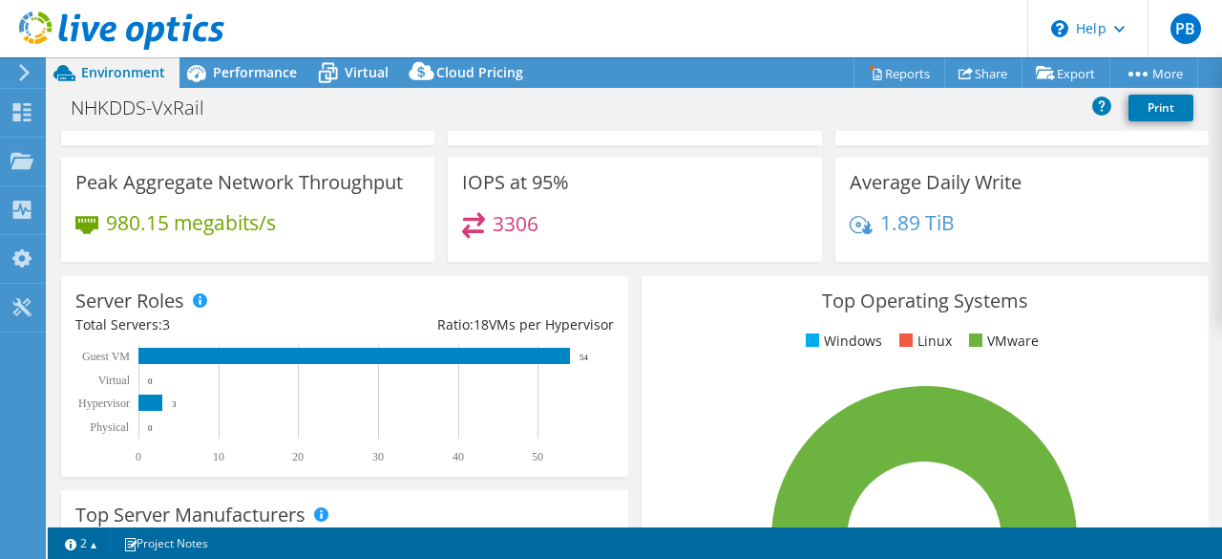
scroll to position [0, 0]
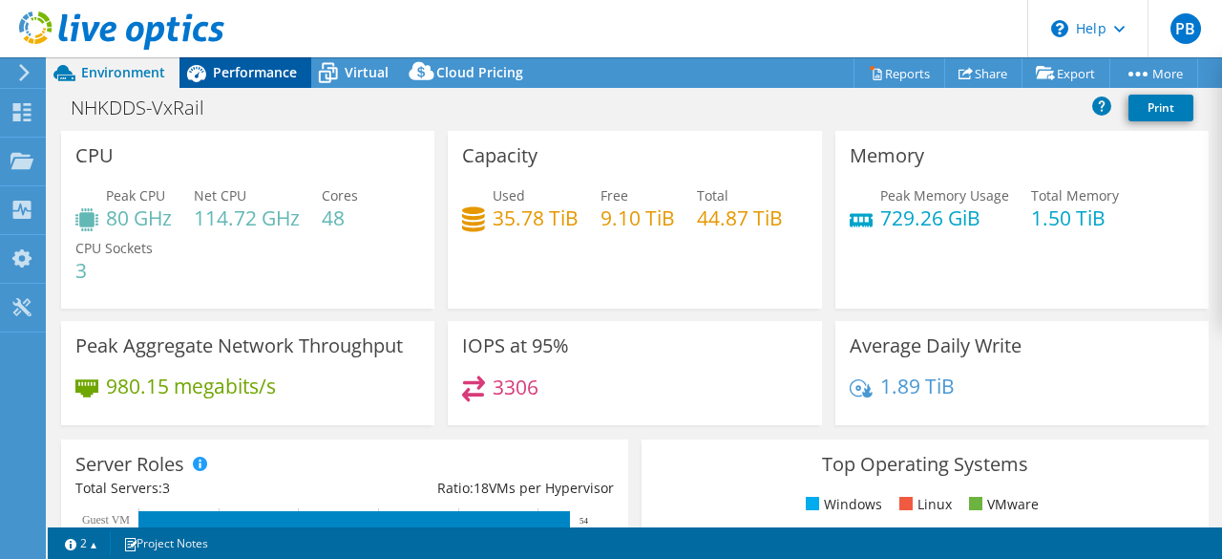
click at [229, 84] on div "Performance" at bounding box center [245, 72] width 132 height 31
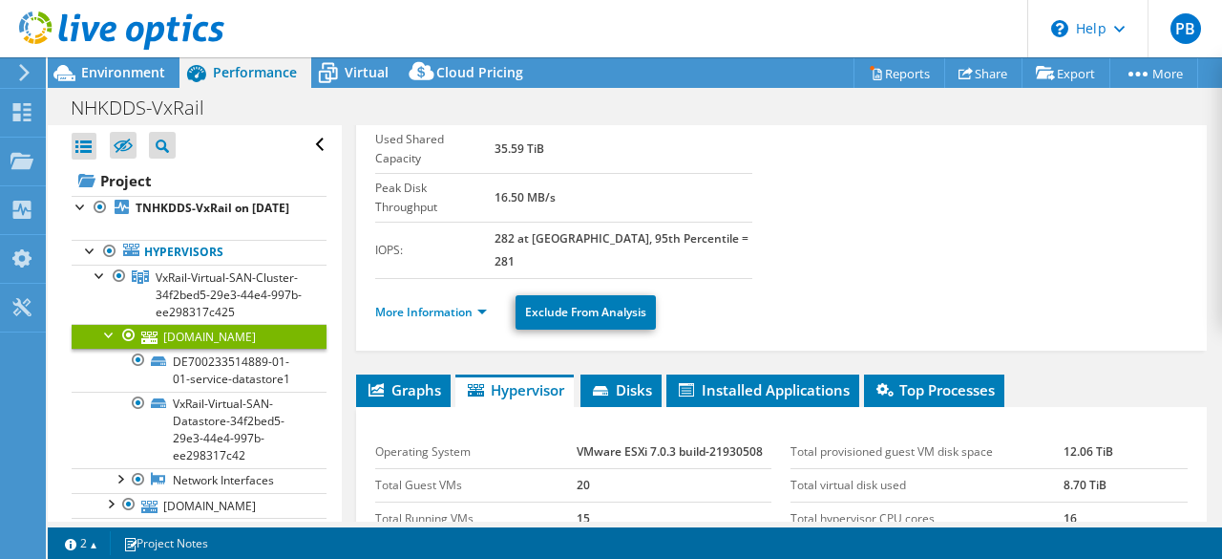
click at [17, 73] on icon at bounding box center [24, 72] width 14 height 17
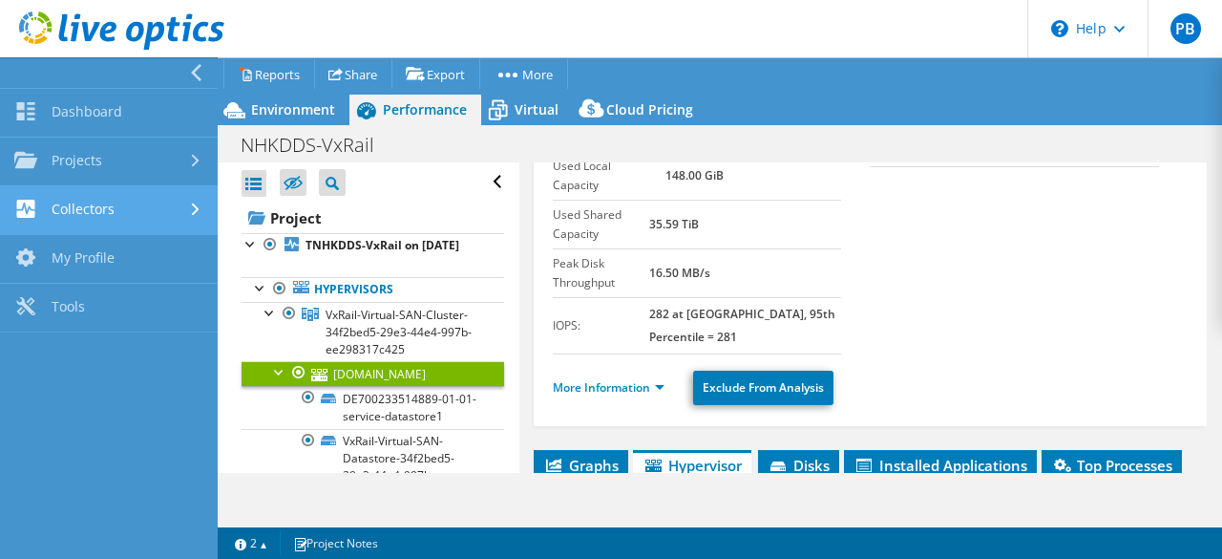
click at [105, 202] on link "Collectors" at bounding box center [109, 210] width 218 height 49
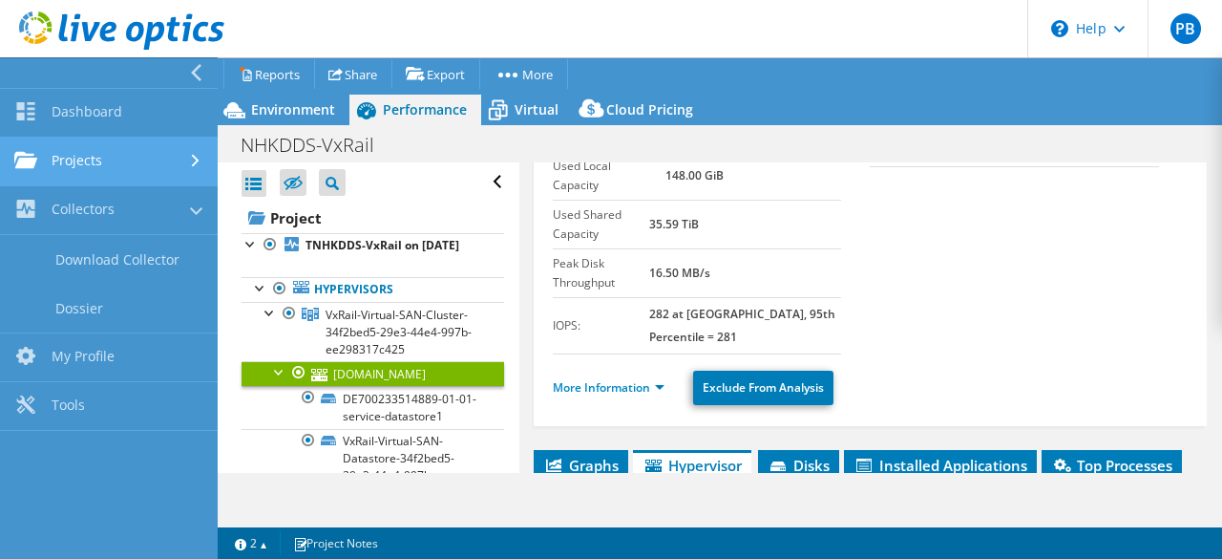
click at [107, 154] on link "Projects" at bounding box center [109, 161] width 218 height 49
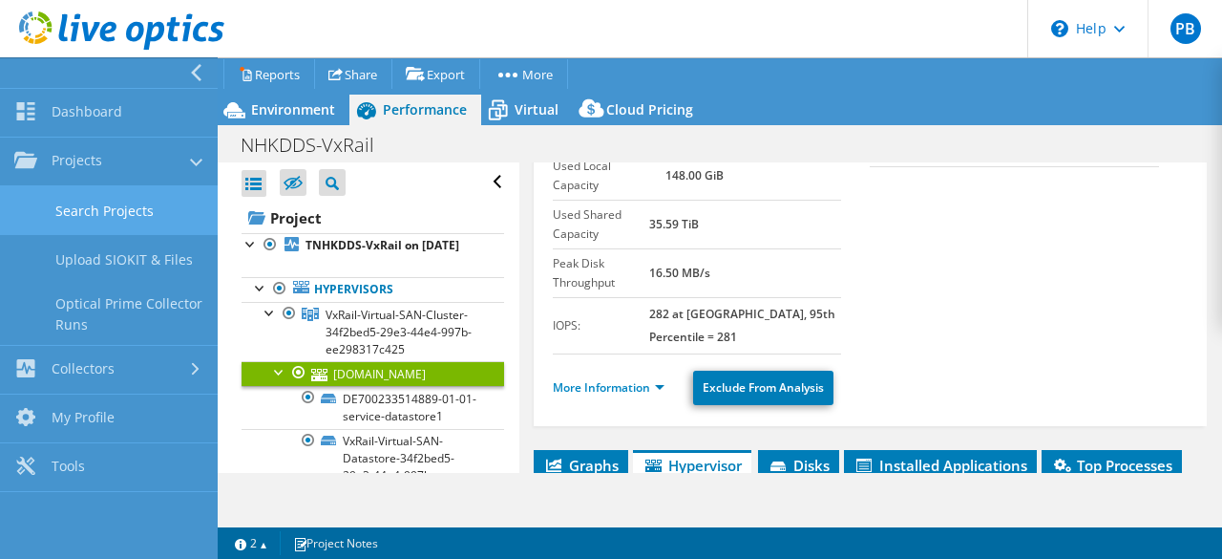
click at [118, 209] on link "Search Projects" at bounding box center [109, 210] width 218 height 49
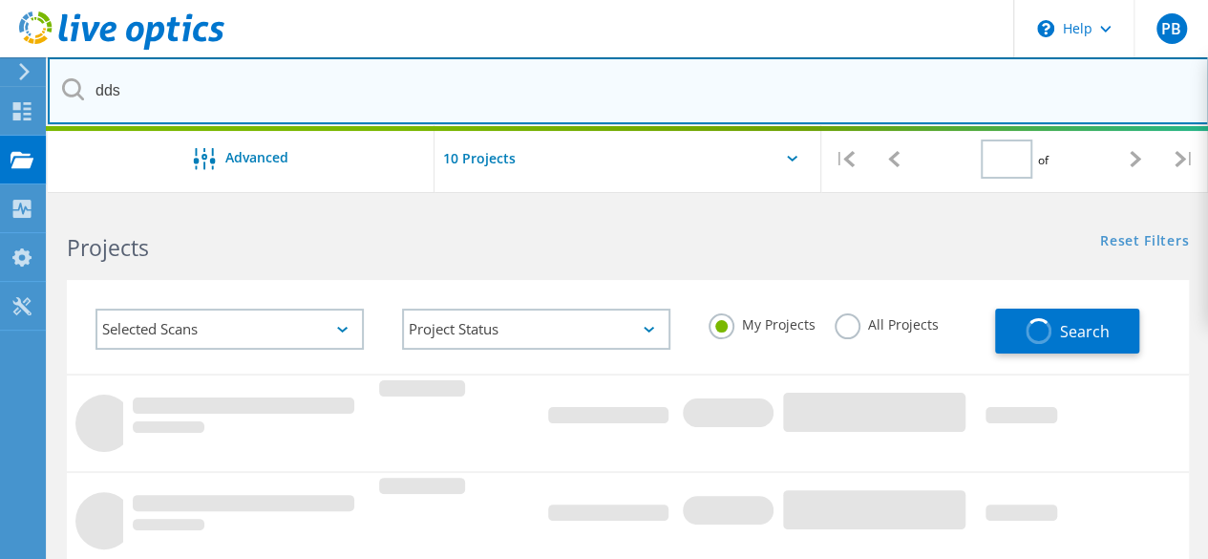
click at [193, 91] on input "dds" at bounding box center [628, 90] width 1161 height 67
type input "1"
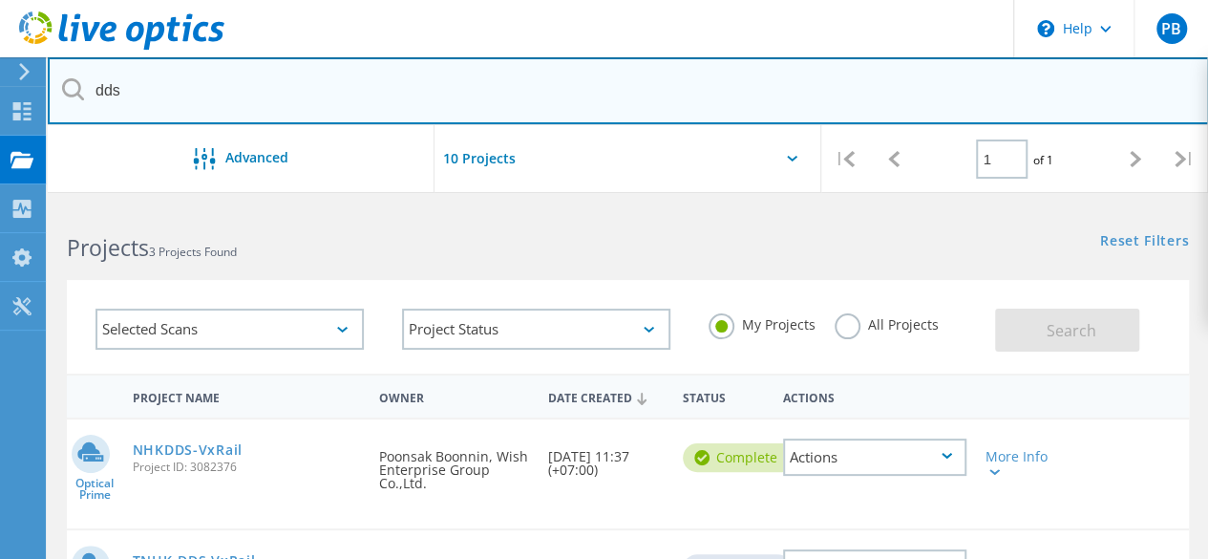
drag, startPoint x: 210, startPoint y: 93, endPoint x: 0, endPoint y: 79, distance: 210.5
click at [175, 93] on input "dds" at bounding box center [628, 90] width 1161 height 67
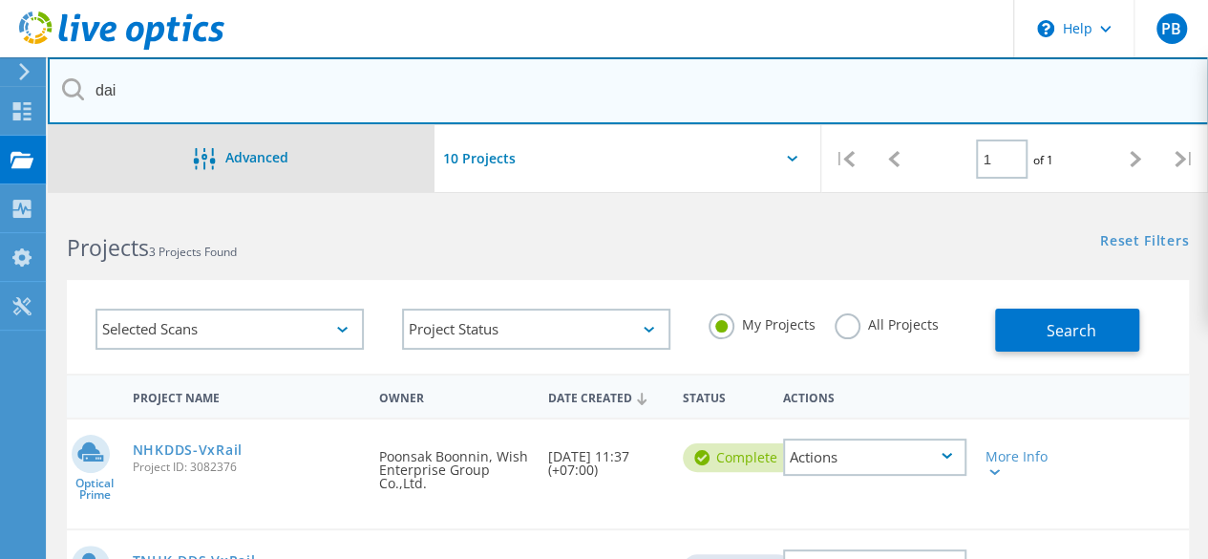
type input "dai-ichi"
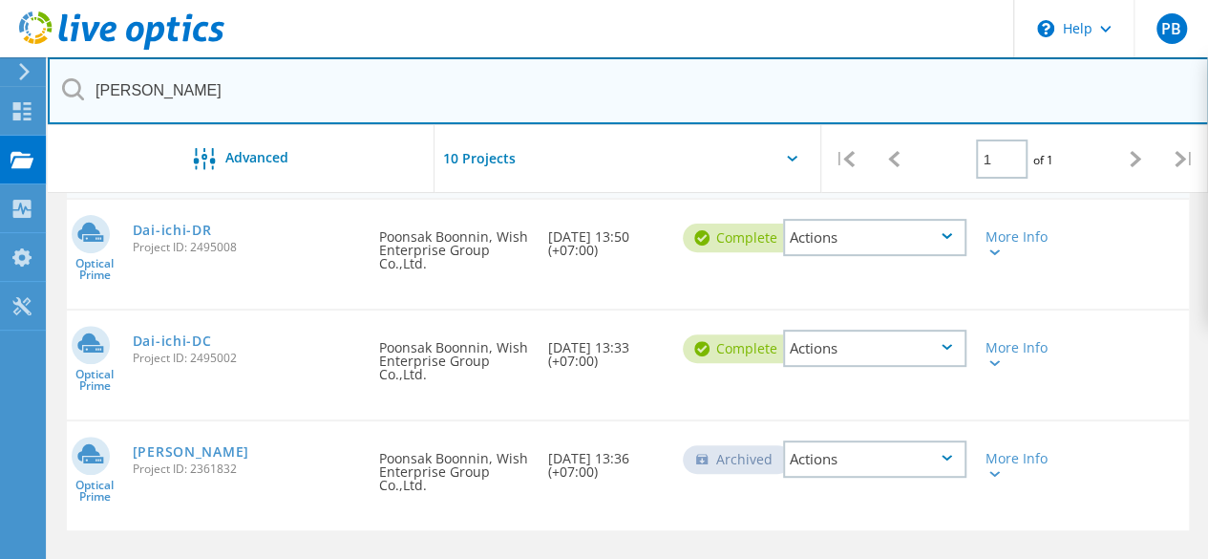
scroll to position [191, 0]
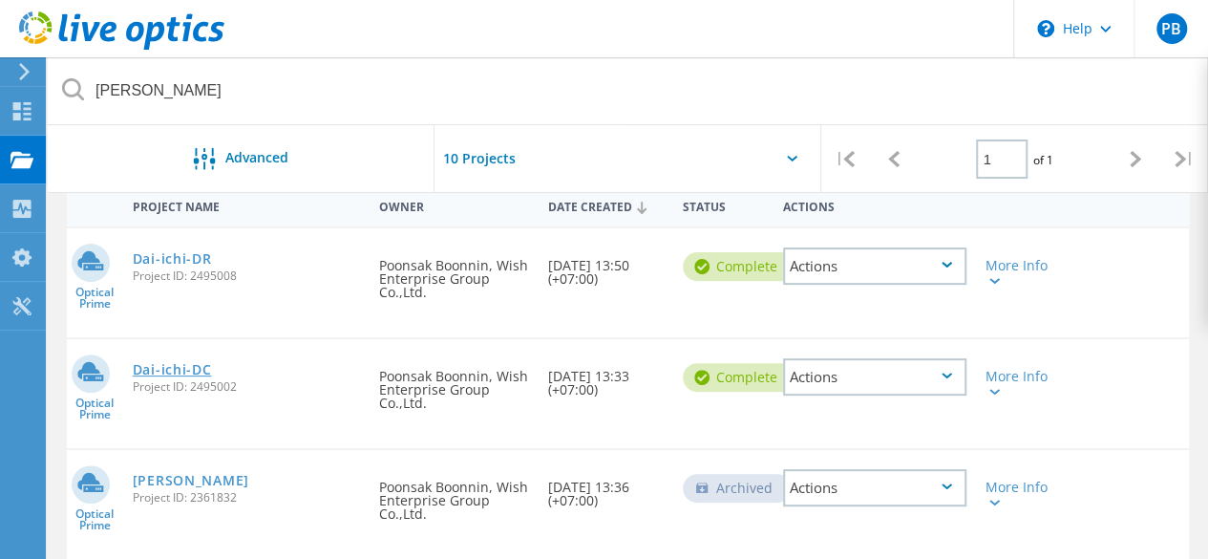
click at [160, 370] on link "Dai-ichi-DC" at bounding box center [172, 369] width 79 height 13
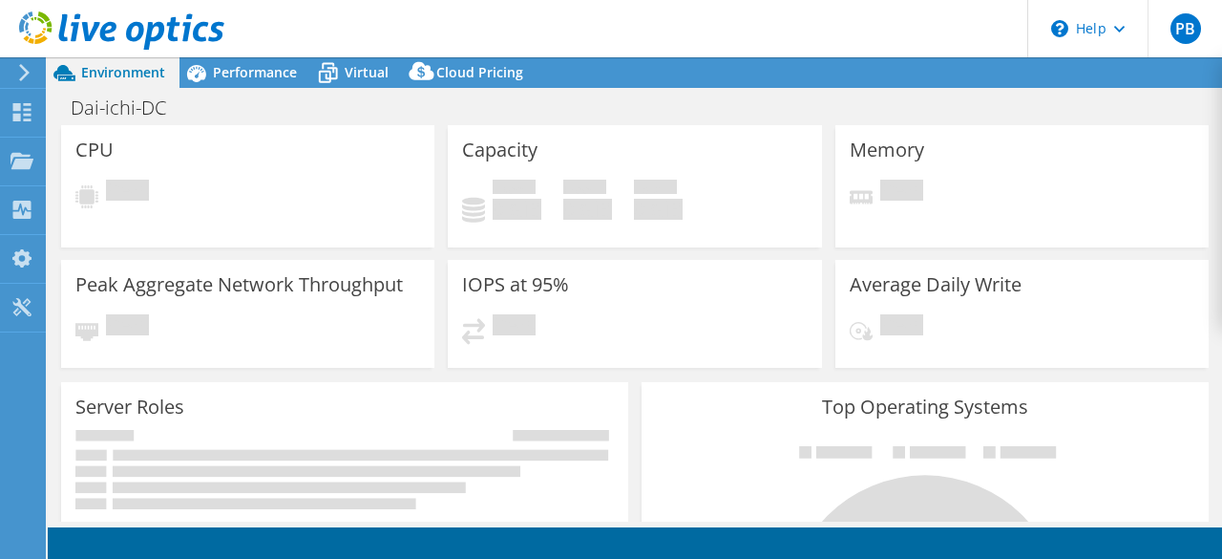
select select "USD"
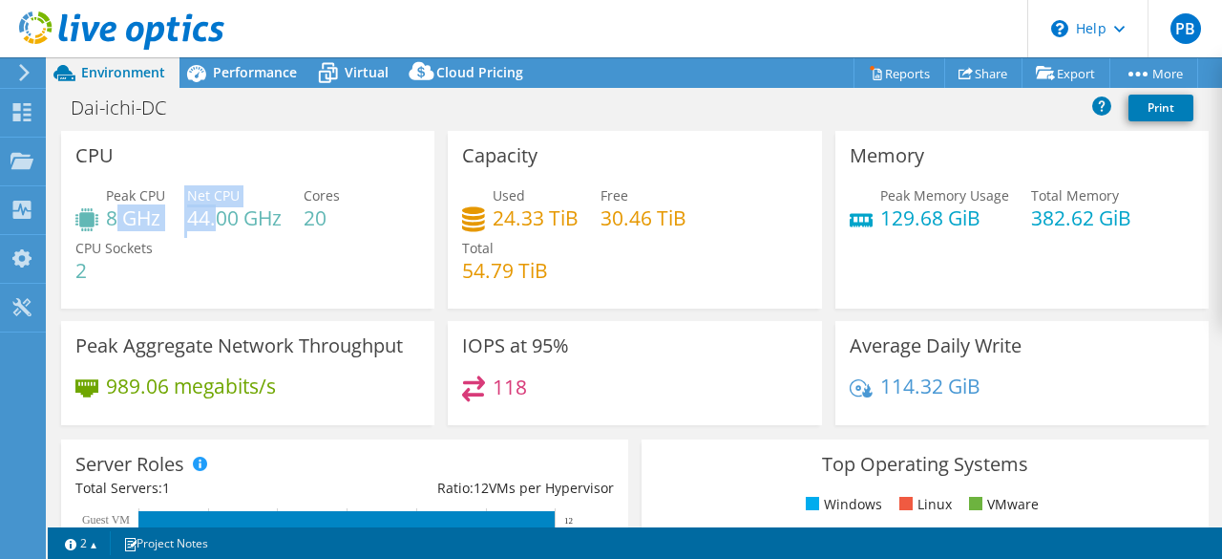
drag, startPoint x: 118, startPoint y: 222, endPoint x: 215, endPoint y: 217, distance: 96.6
click at [215, 217] on div "Peak CPU 8 GHz Net CPU 44.00 GHz Cores 20 CPU Sockets 2" at bounding box center [247, 242] width 345 height 115
click at [288, 255] on div "Peak CPU 8 GHz Net CPU 44.00 GHz Cores 20 CPU Sockets 2" at bounding box center [247, 242] width 345 height 115
click at [326, 222] on h4 "20" at bounding box center [322, 217] width 36 height 21
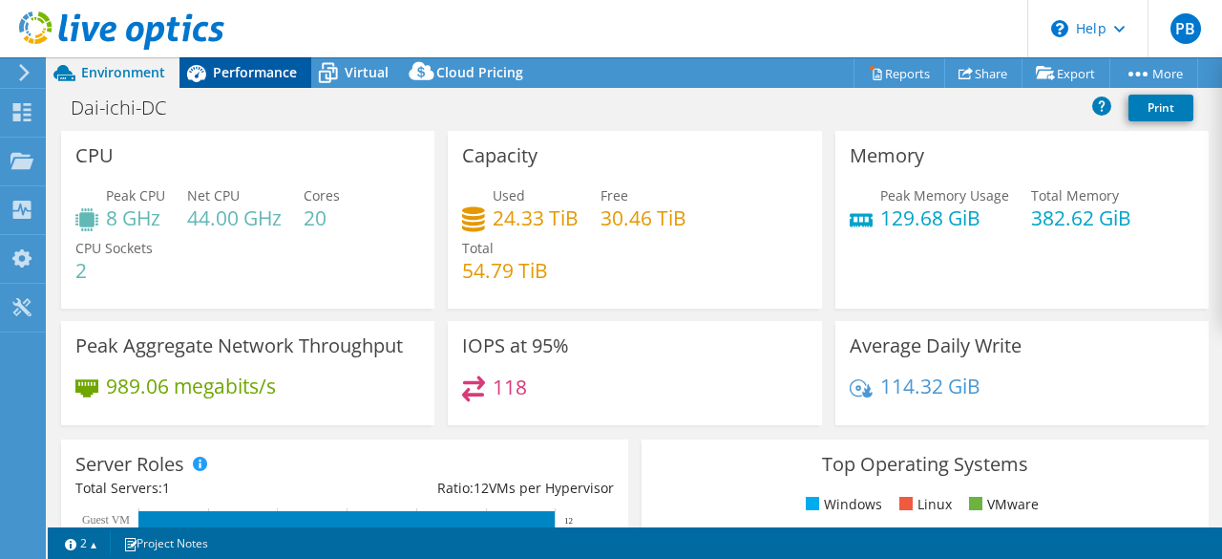
click at [252, 67] on span "Performance" at bounding box center [255, 72] width 84 height 18
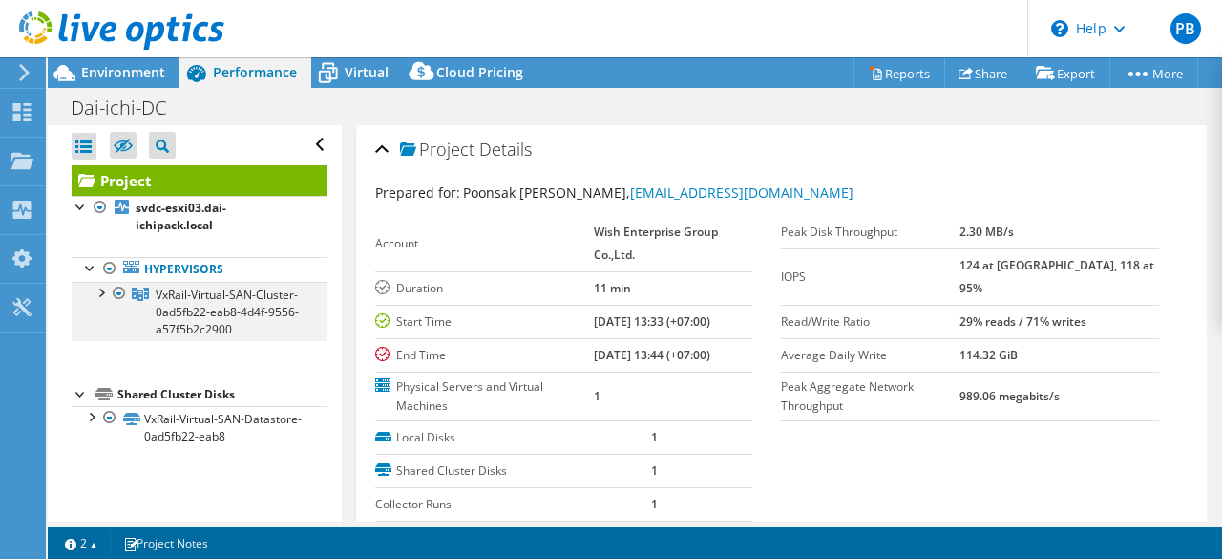
click at [106, 288] on div at bounding box center [100, 291] width 19 height 19
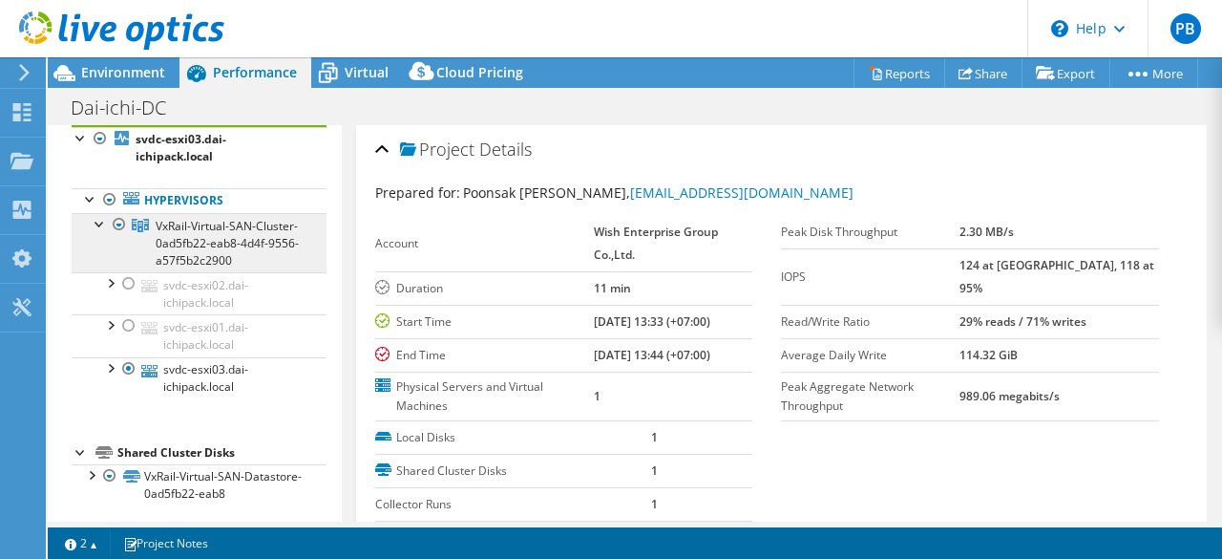
scroll to position [91, 0]
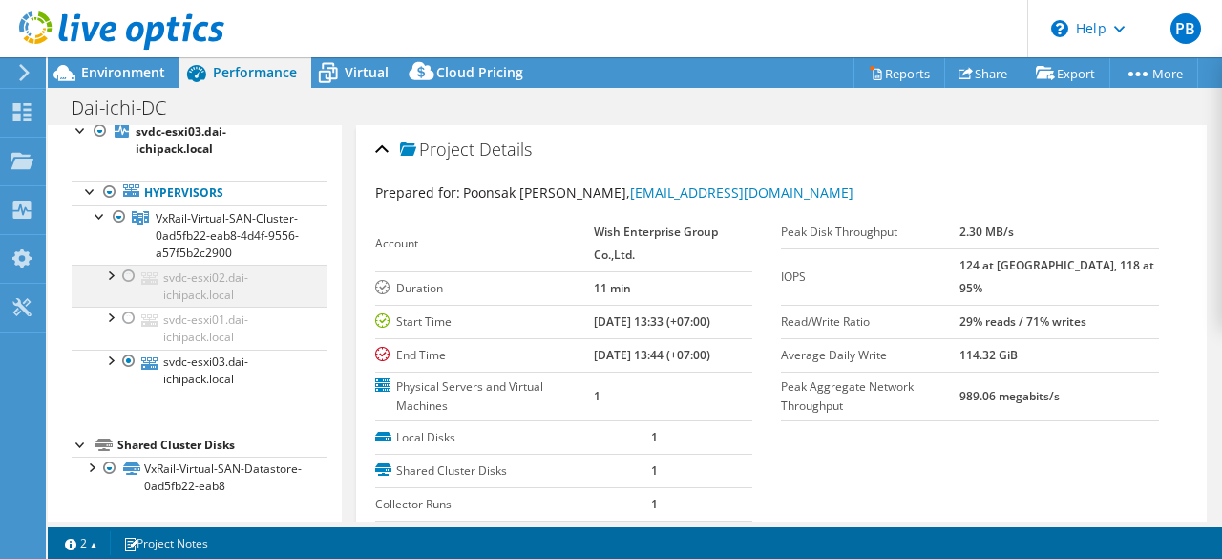
click at [132, 277] on div at bounding box center [128, 275] width 19 height 23
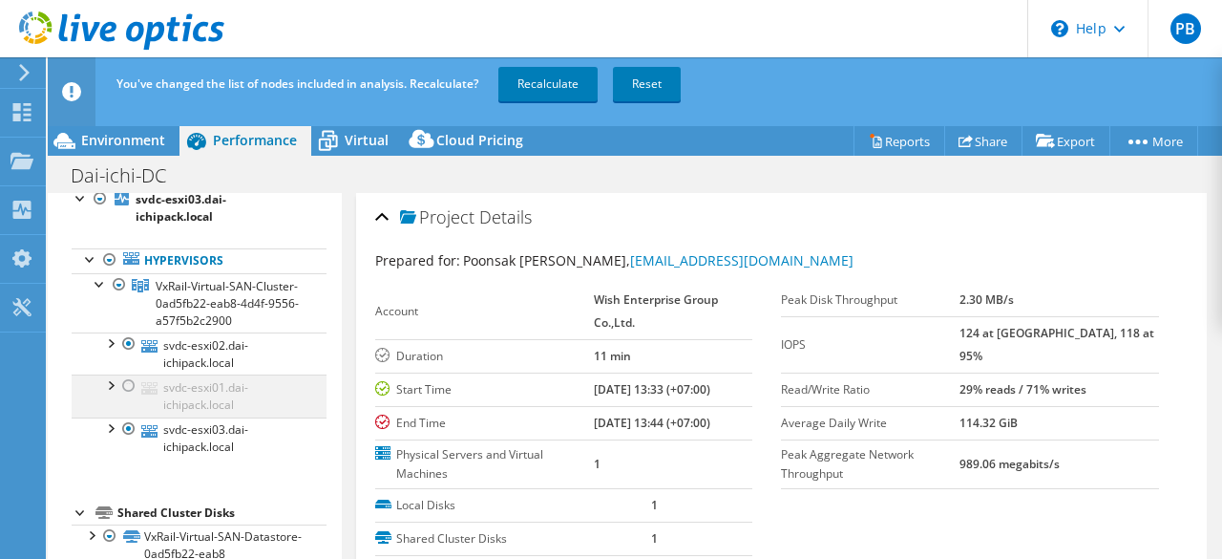
click at [128, 385] on div at bounding box center [128, 385] width 19 height 23
click at [554, 87] on link "Recalculate" at bounding box center [547, 84] width 99 height 34
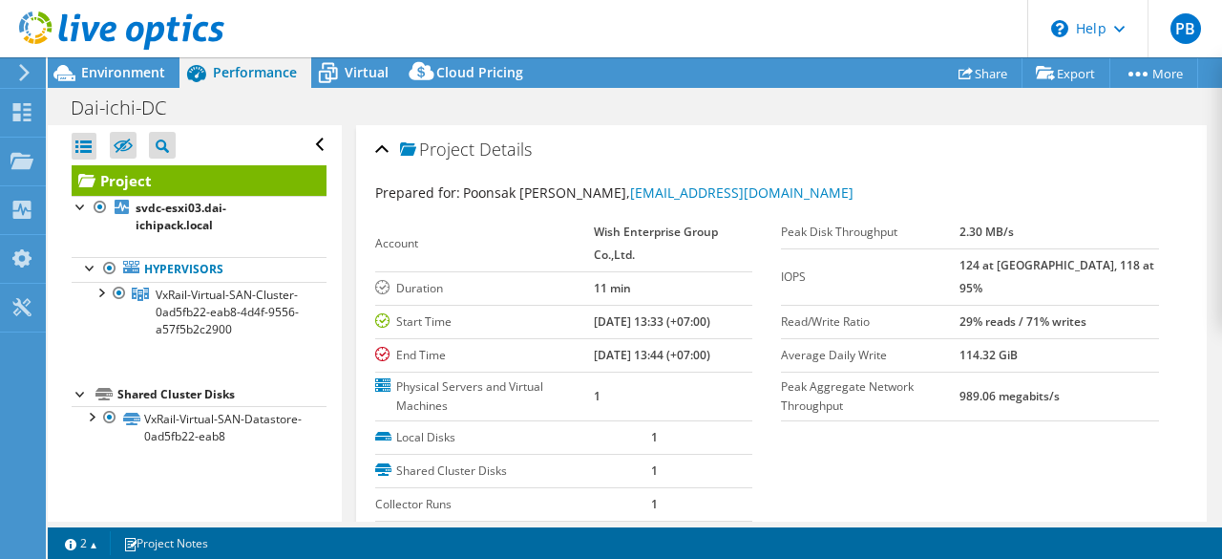
scroll to position [0, 0]
click at [89, 62] on div at bounding box center [112, 32] width 224 height 64
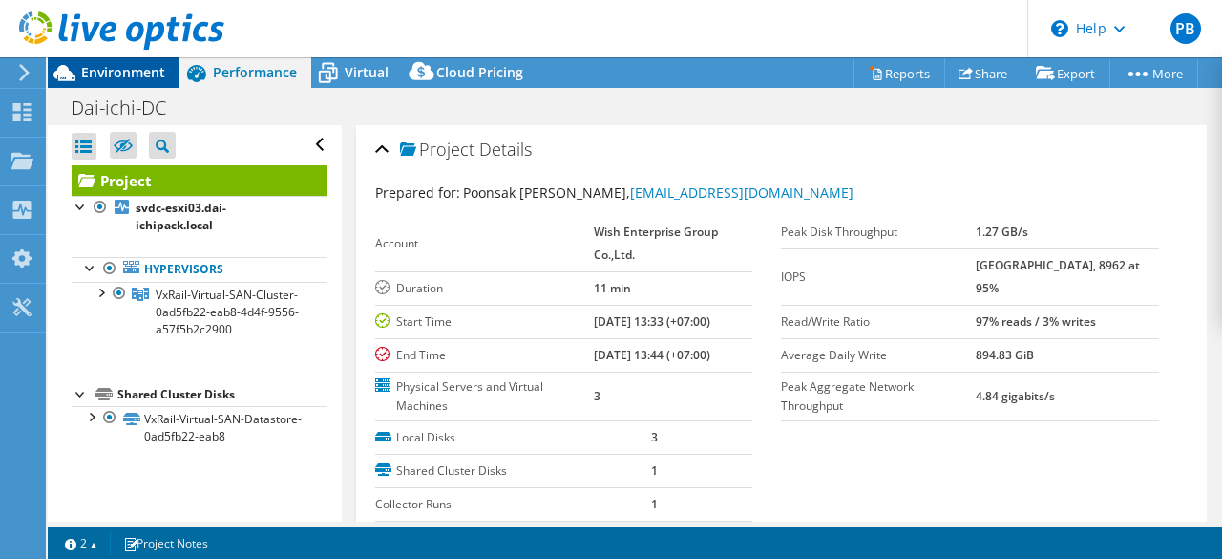
click at [148, 72] on span "Environment" at bounding box center [123, 72] width 84 height 18
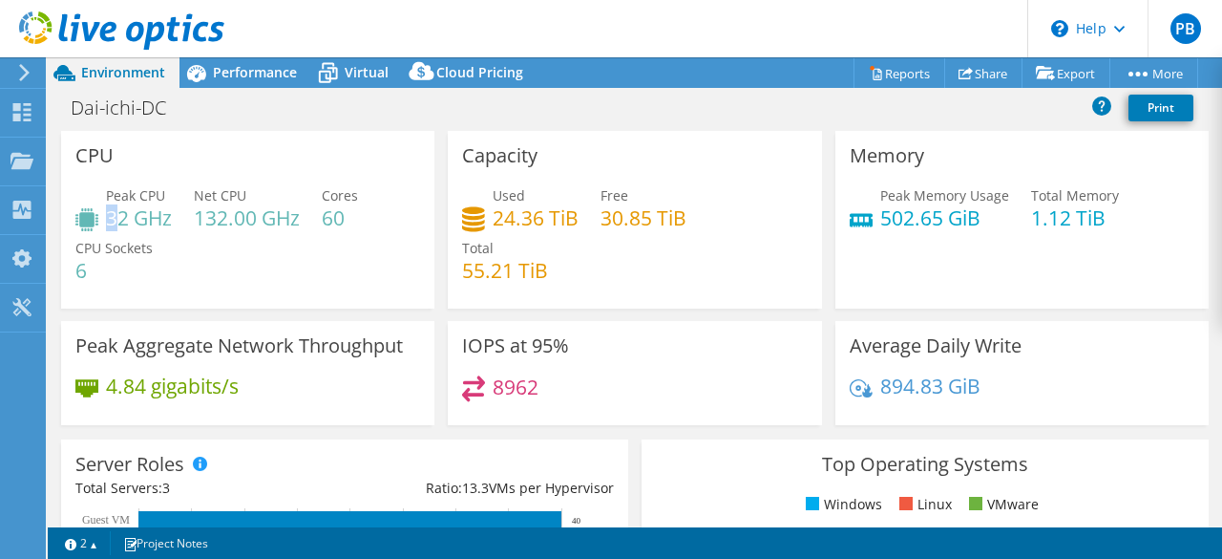
drag, startPoint x: 108, startPoint y: 227, endPoint x: 147, endPoint y: 219, distance: 40.1
click at [122, 227] on h4 "32 GHz" at bounding box center [139, 217] width 66 height 21
drag, startPoint x: 325, startPoint y: 218, endPoint x: 348, endPoint y: 219, distance: 23.9
click at [348, 219] on h4 "60" at bounding box center [340, 217] width 36 height 21
drag, startPoint x: 129, startPoint y: 215, endPoint x: 145, endPoint y: 215, distance: 16.2
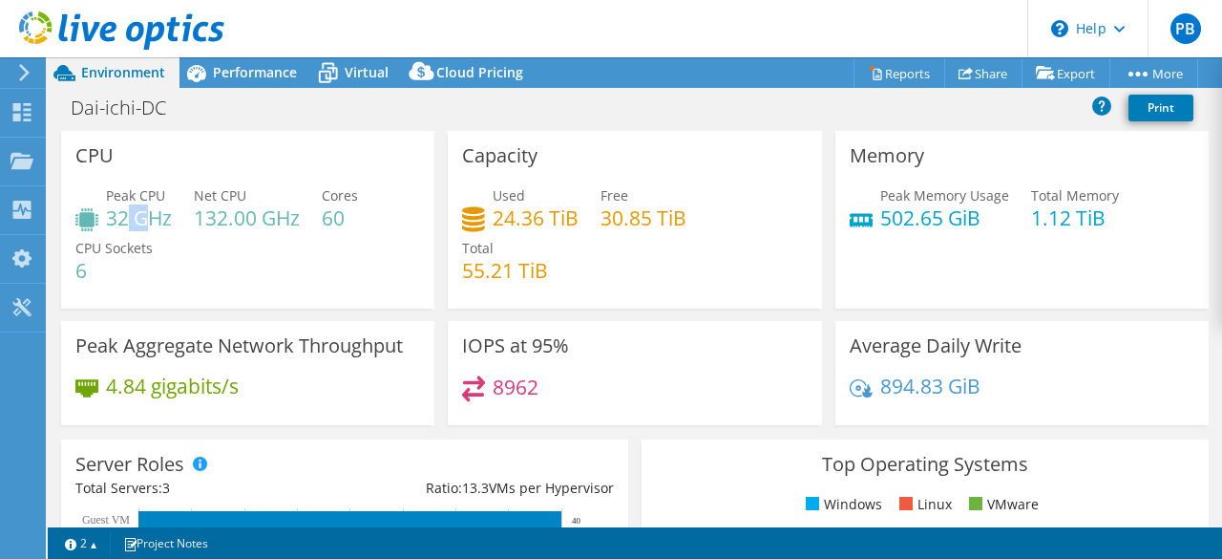
click at [145, 215] on h4 "32 GHz" at bounding box center [139, 217] width 66 height 21
drag, startPoint x: 491, startPoint y: 217, endPoint x: 681, endPoint y: 222, distance: 190.1
click at [686, 220] on div "Used 24.36 TiB Free 30.85 TiB Total 55.21 TiB" at bounding box center [634, 242] width 345 height 115
click at [647, 242] on div "Used 24.36 TiB Free 30.85 TiB Total 55.21 TiB" at bounding box center [634, 242] width 345 height 115
drag, startPoint x: 496, startPoint y: 217, endPoint x: 537, endPoint y: 222, distance: 40.5
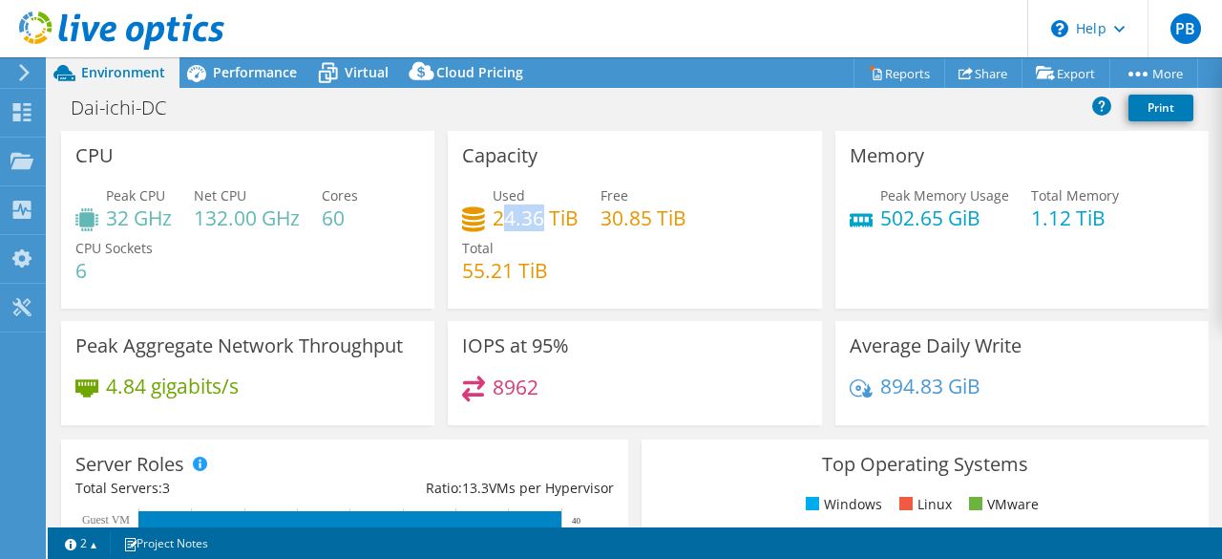
click at [537, 222] on h4 "24.36 TiB" at bounding box center [536, 217] width 86 height 21
drag, startPoint x: 569, startPoint y: 264, endPoint x: 557, endPoint y: 266, distance: 12.7
click at [569, 264] on div "Used 24.36 TiB Free 30.85 TiB Total 55.21 TiB" at bounding box center [634, 242] width 345 height 115
drag, startPoint x: 487, startPoint y: 387, endPoint x: 554, endPoint y: 383, distance: 66.9
click at [554, 383] on div "8962" at bounding box center [634, 395] width 345 height 41
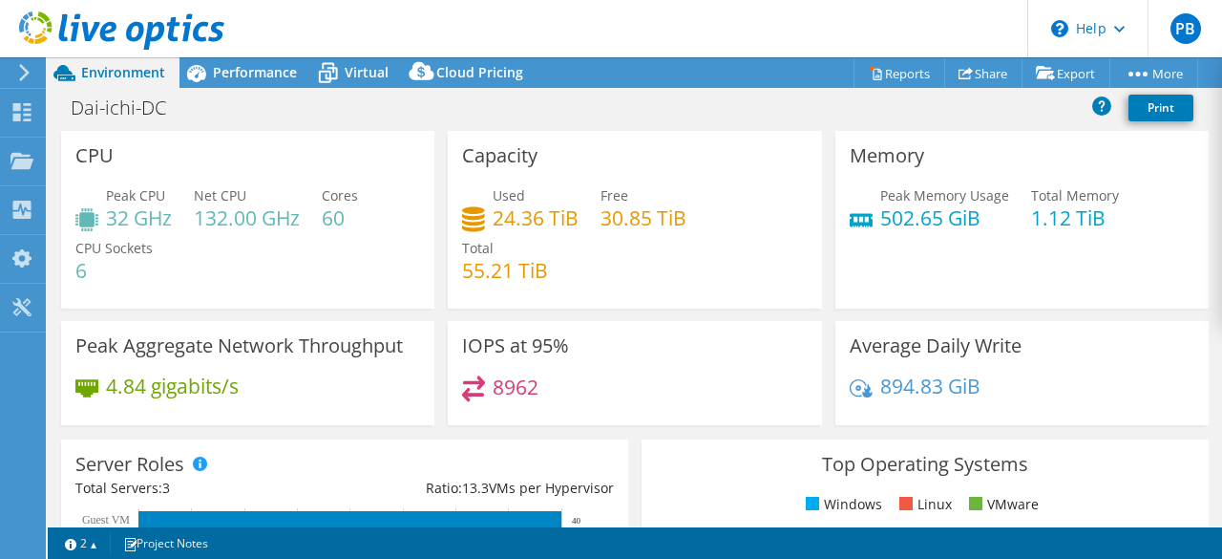
click at [535, 391] on div "8962" at bounding box center [634, 395] width 345 height 41
drag, startPoint x: 548, startPoint y: 387, endPoint x: 505, endPoint y: 382, distance: 43.2
click at [505, 382] on div "8962" at bounding box center [634, 395] width 345 height 41
click at [513, 396] on h4 "8962" at bounding box center [516, 386] width 46 height 21
drag, startPoint x: 552, startPoint y: 395, endPoint x: 487, endPoint y: 386, distance: 65.6
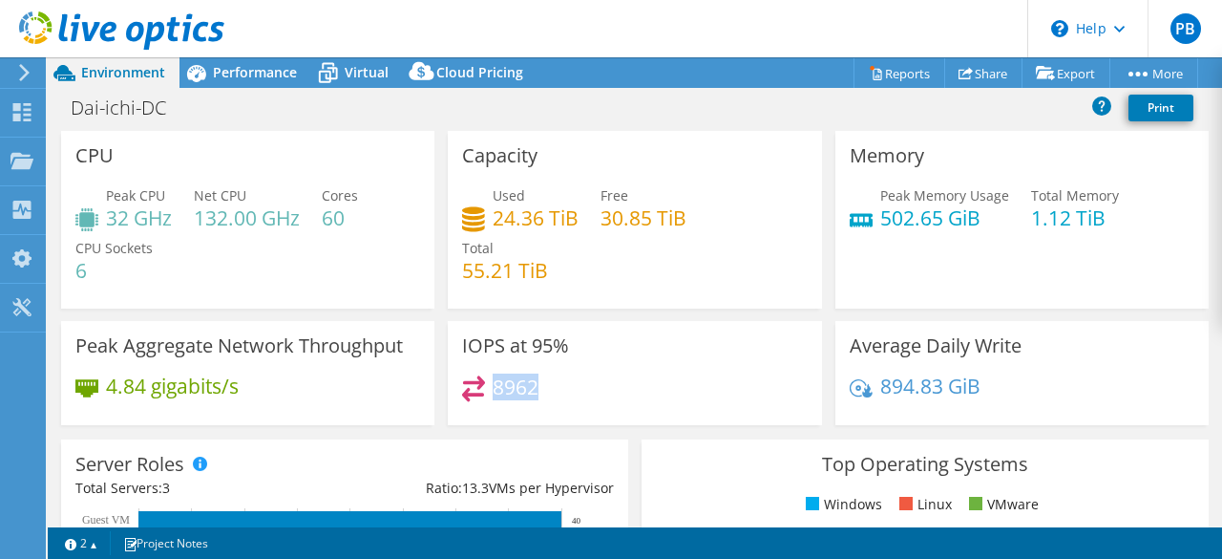
click at [487, 386] on div "8962" at bounding box center [634, 395] width 345 height 41
click at [564, 387] on div "8962" at bounding box center [634, 395] width 345 height 41
drag, startPoint x: 560, startPoint y: 389, endPoint x: 502, endPoint y: 383, distance: 58.5
click at [502, 383] on div "8962" at bounding box center [634, 395] width 345 height 41
drag, startPoint x: 165, startPoint y: 215, endPoint x: 106, endPoint y: 214, distance: 59.2
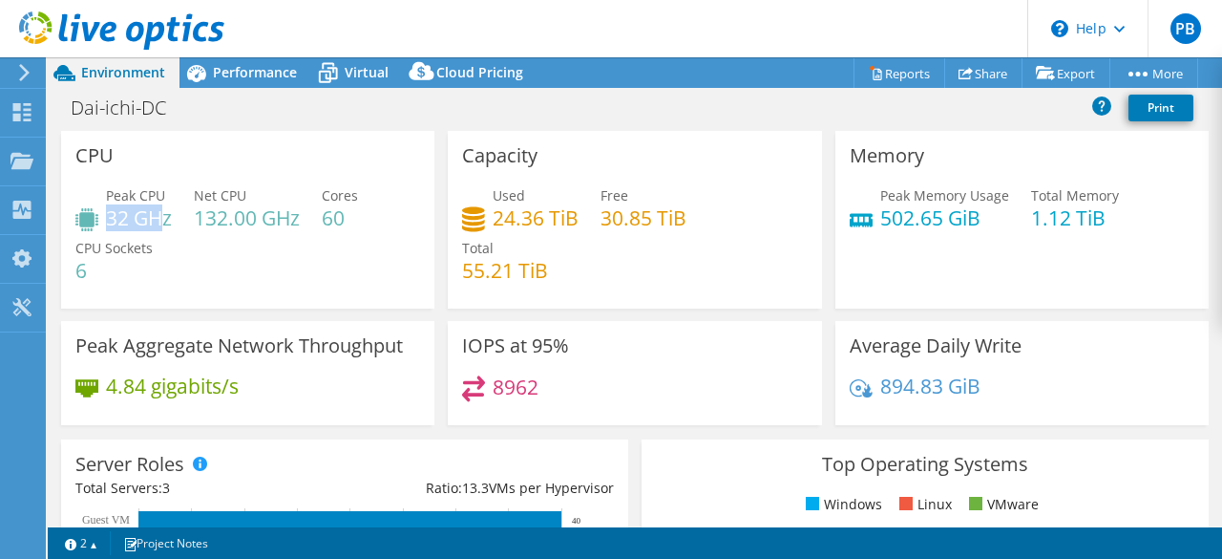
click at [106, 214] on h4 "32 GHz" at bounding box center [139, 217] width 66 height 21
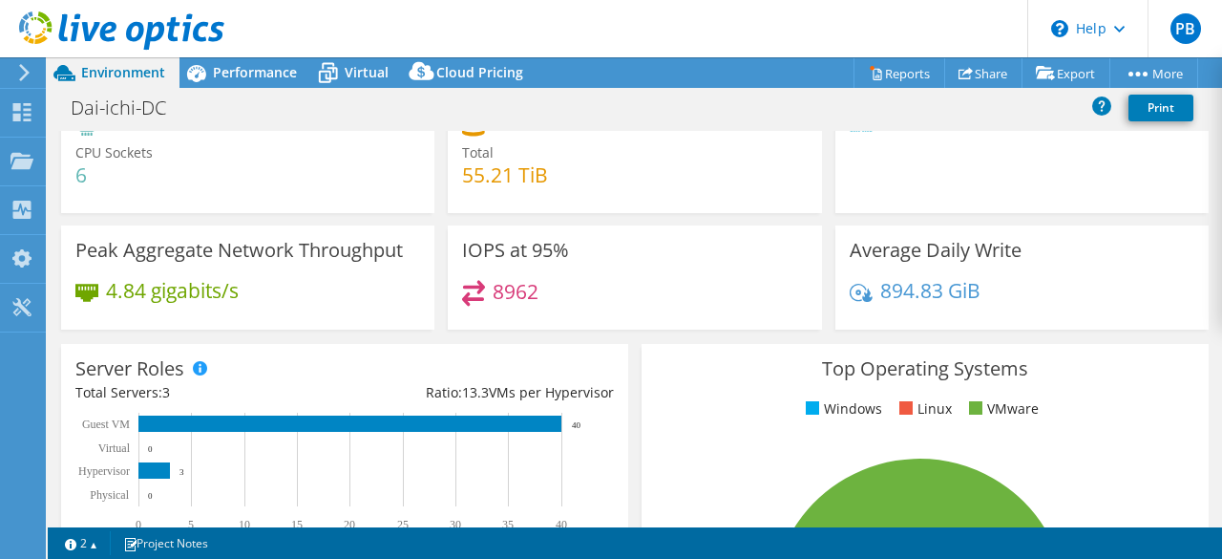
click at [612, 299] on div "8962" at bounding box center [634, 300] width 345 height 41
click at [592, 230] on div "IOPS at 95% 8962" at bounding box center [634, 277] width 373 height 104
click at [613, 188] on div "Used 24.36 TiB Free 30.85 TiB Total 55.21 TiB" at bounding box center [634, 147] width 345 height 115
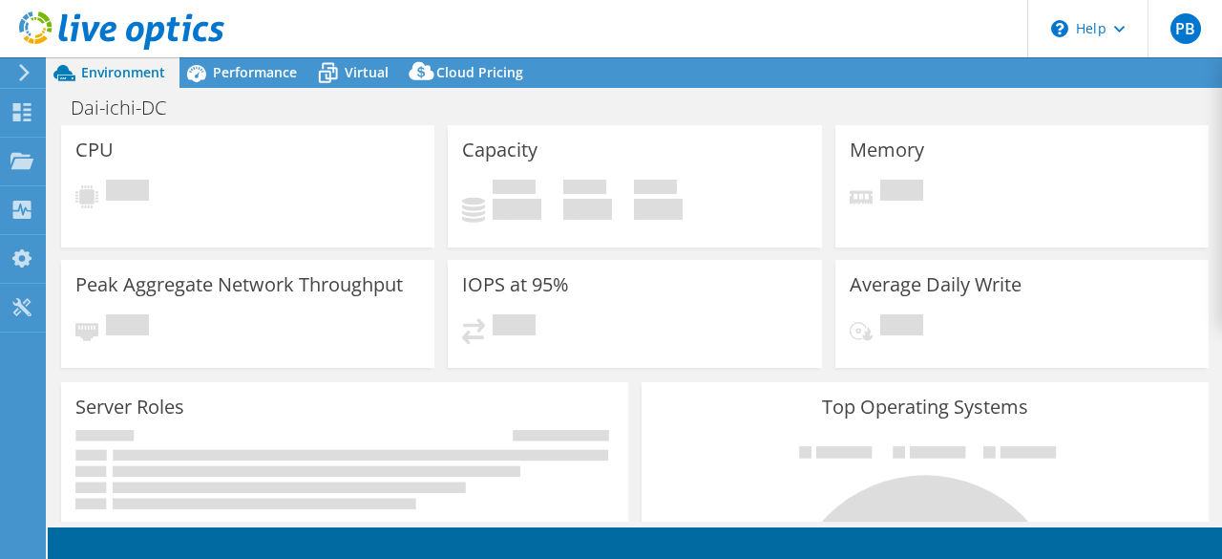
select select "USD"
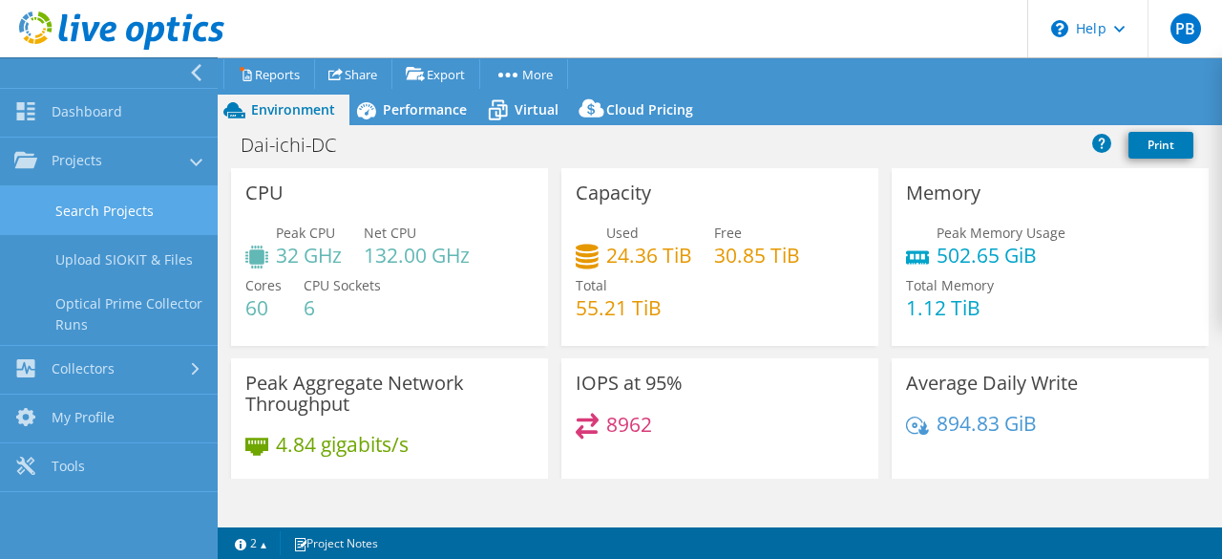
click at [88, 203] on link "Search Projects" at bounding box center [109, 210] width 218 height 49
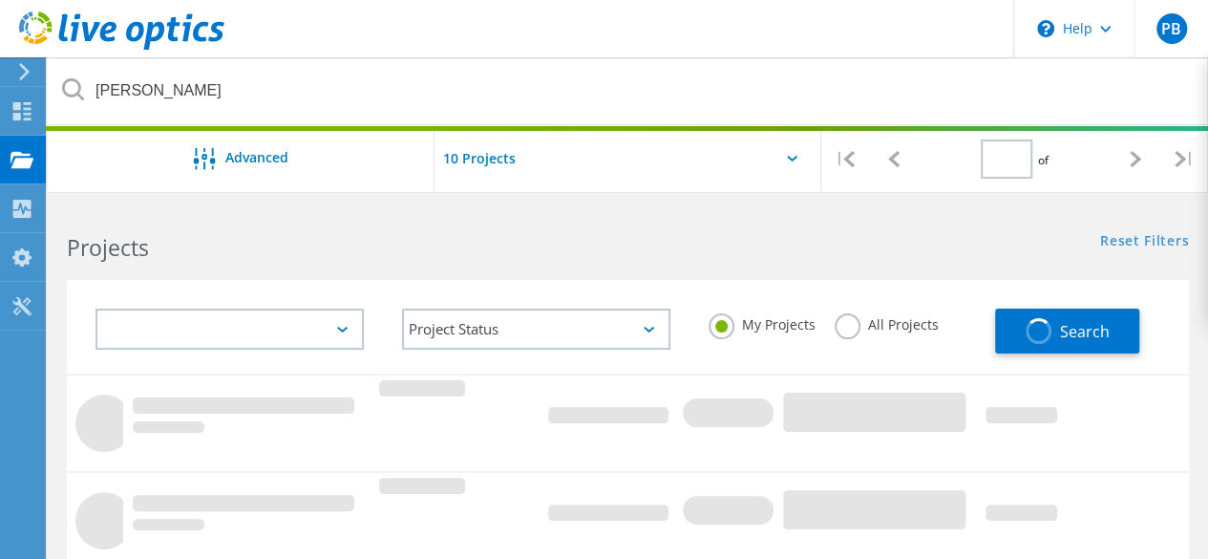
type input "1"
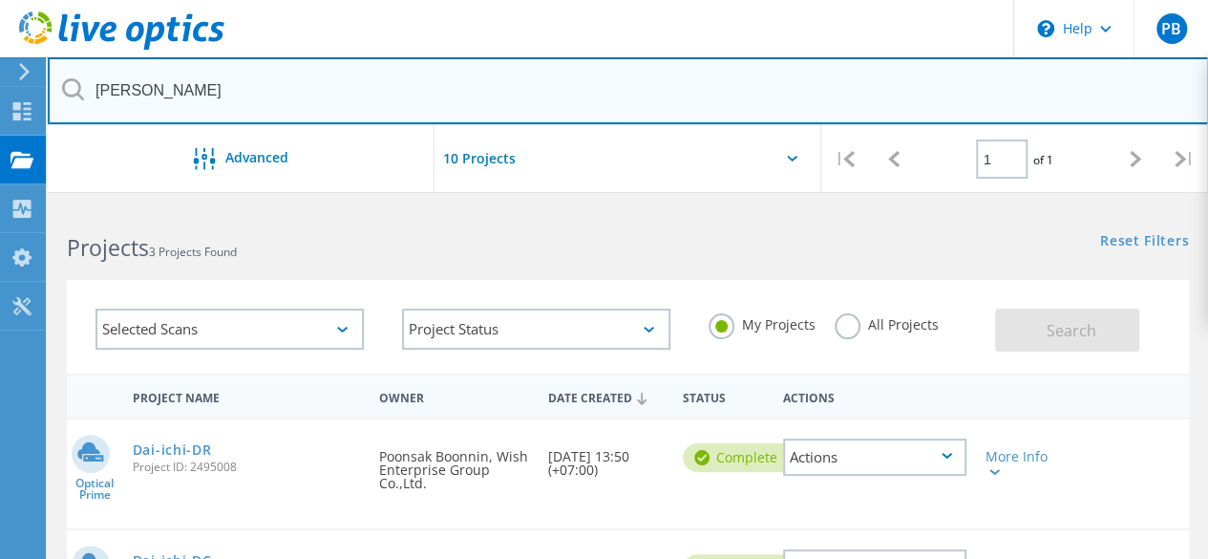
click at [176, 91] on input "[PERSON_NAME]" at bounding box center [628, 90] width 1161 height 67
drag, startPoint x: 208, startPoint y: 89, endPoint x: 60, endPoint y: 91, distance: 148.0
click at [60, 91] on input "[PERSON_NAME]" at bounding box center [628, 90] width 1161 height 67
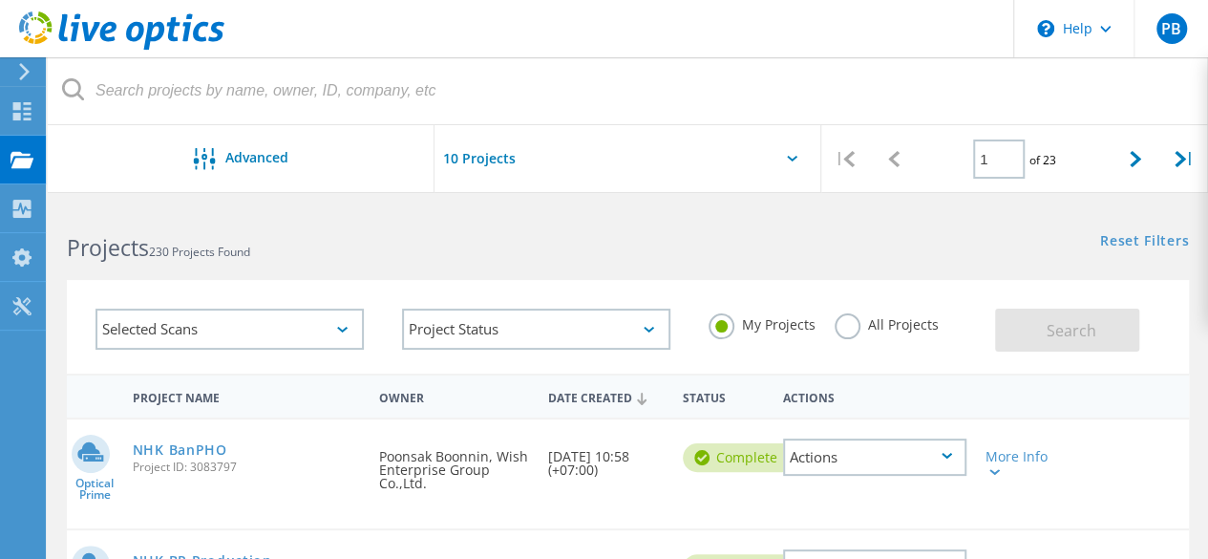
click at [22, 69] on icon at bounding box center [24, 71] width 14 height 17
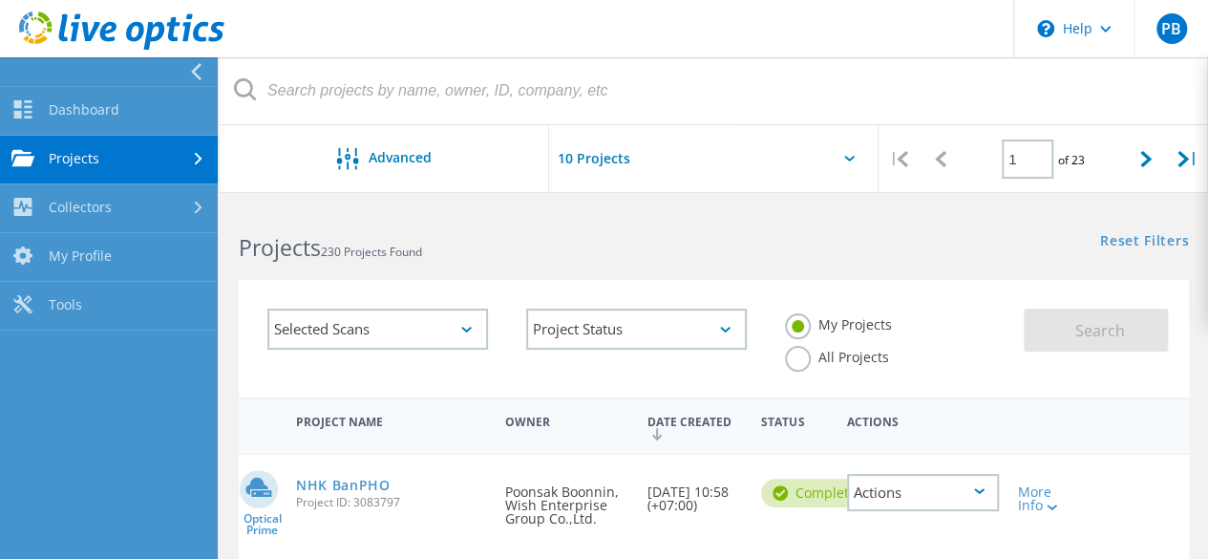
click at [82, 159] on link "Projects" at bounding box center [109, 160] width 218 height 49
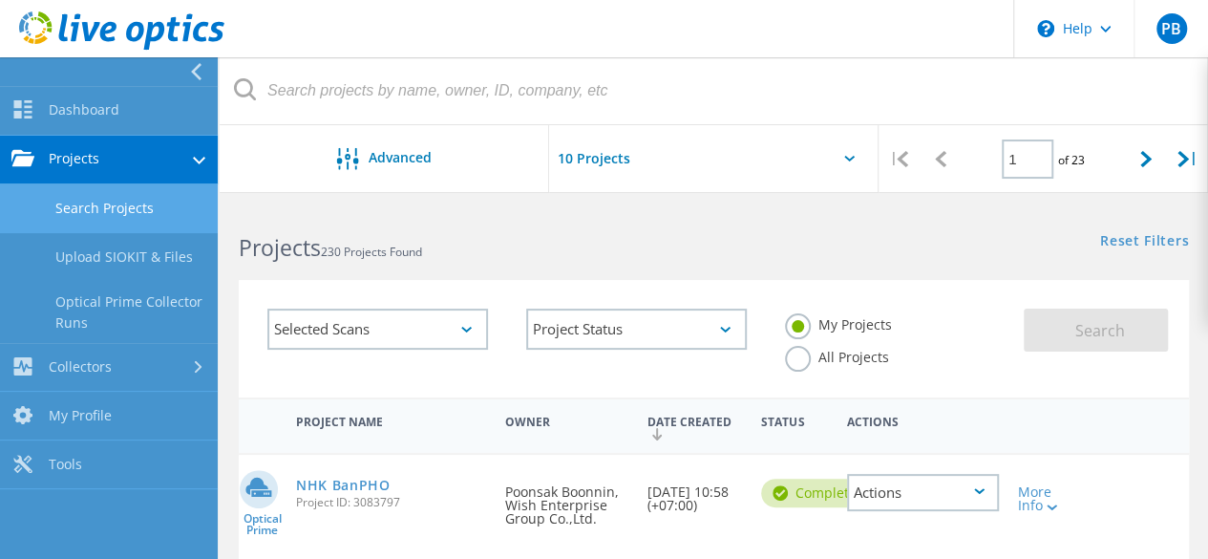
click at [80, 212] on link "Search Projects" at bounding box center [109, 208] width 218 height 49
click at [104, 200] on link "Search Projects" at bounding box center [109, 208] width 218 height 49
click at [120, 216] on link "Search Projects" at bounding box center [109, 208] width 218 height 49
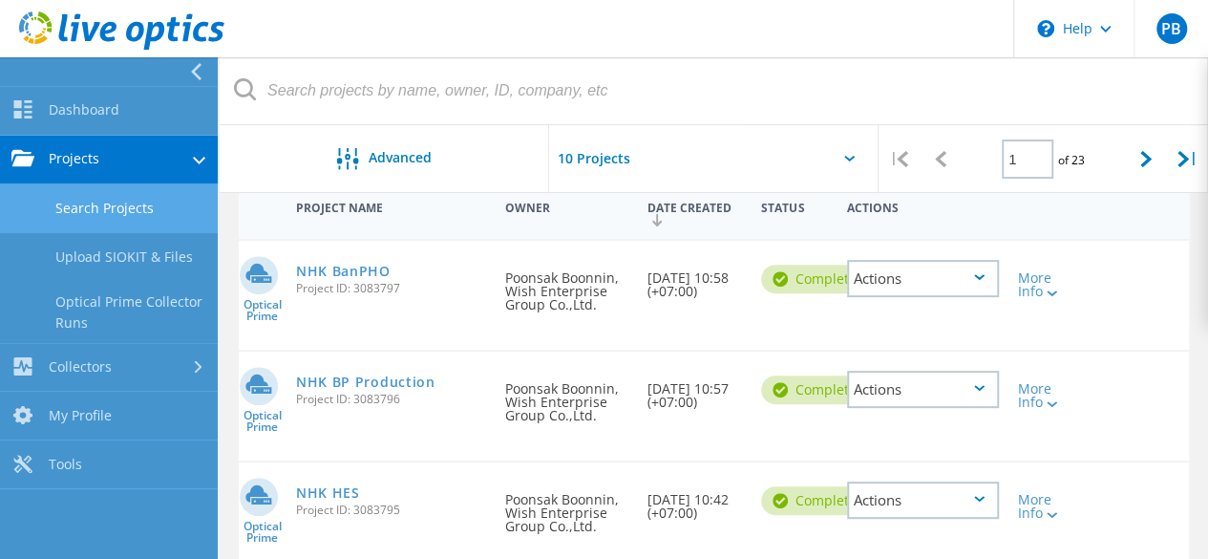
scroll to position [191, 0]
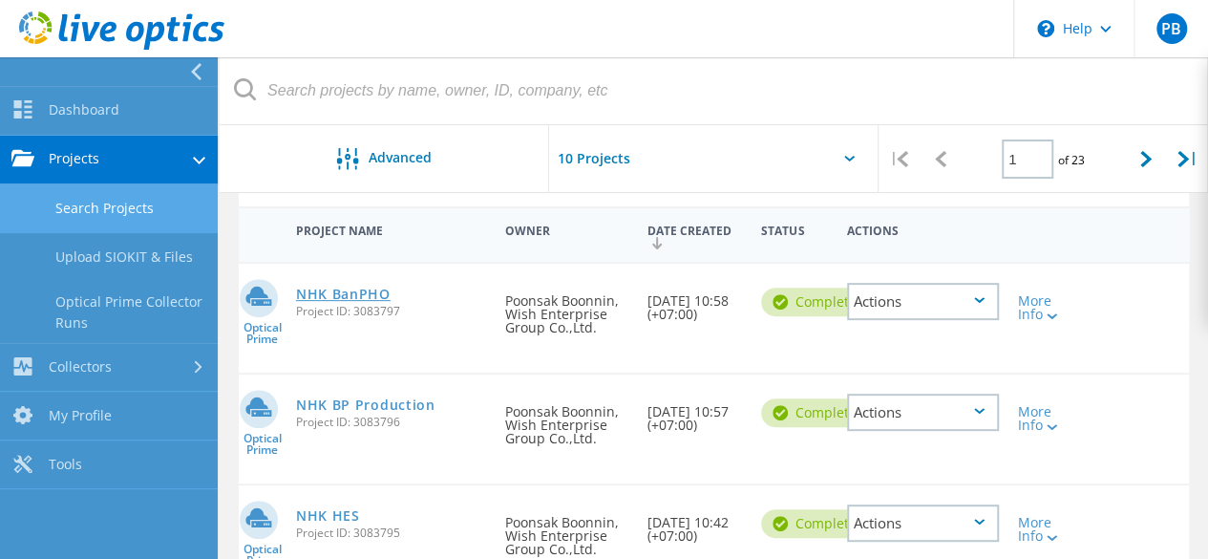
click at [350, 287] on link "NHK BanPHO" at bounding box center [343, 293] width 95 height 13
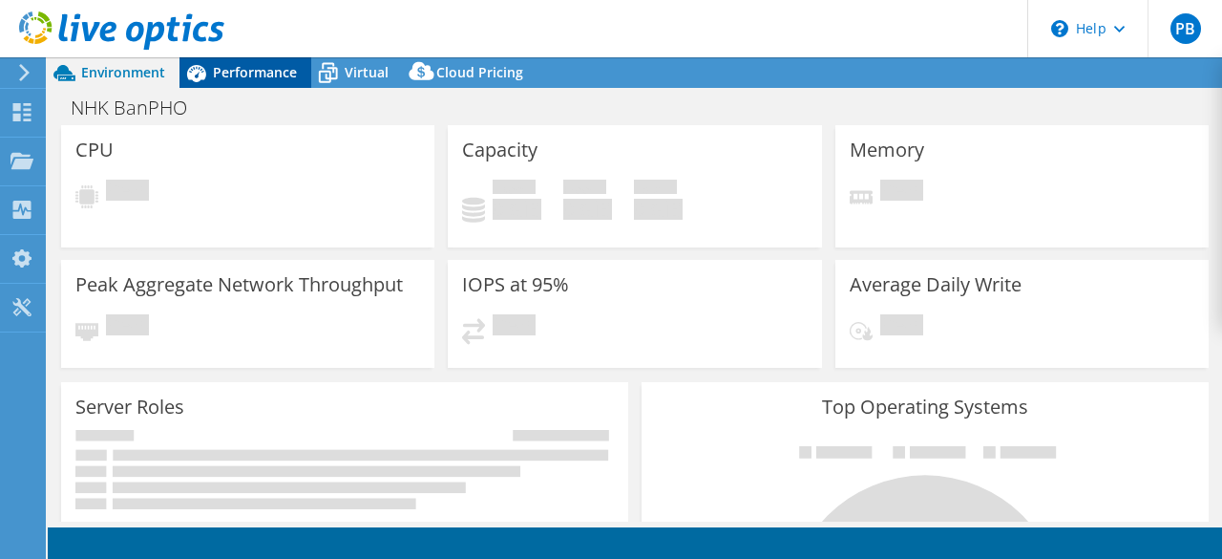
click at [237, 77] on span "Performance" at bounding box center [255, 72] width 84 height 18
select select "USD"
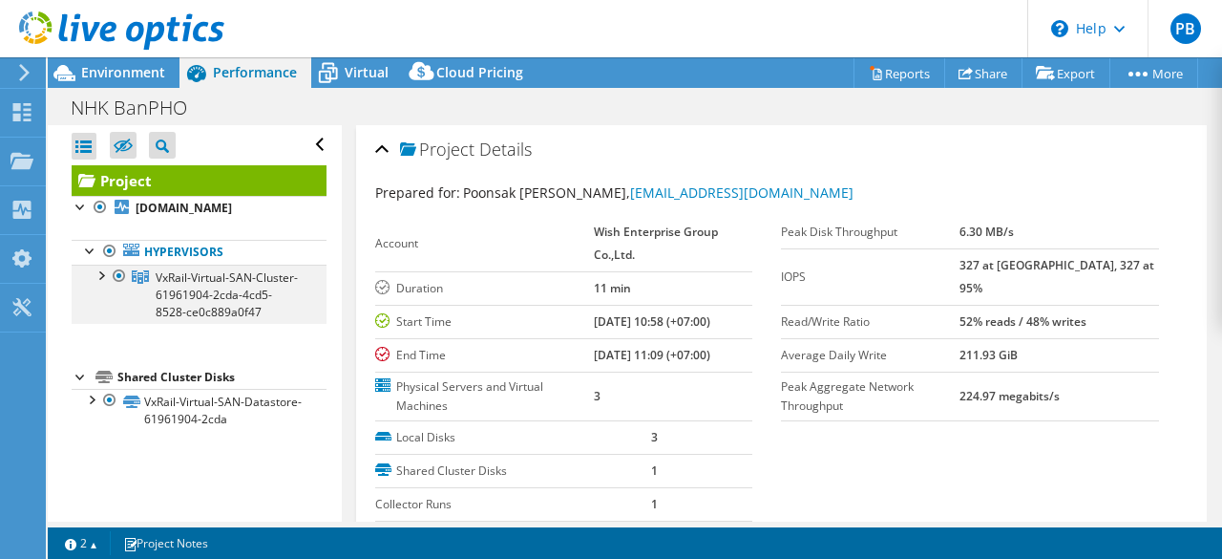
click at [107, 284] on div at bounding box center [100, 273] width 19 height 19
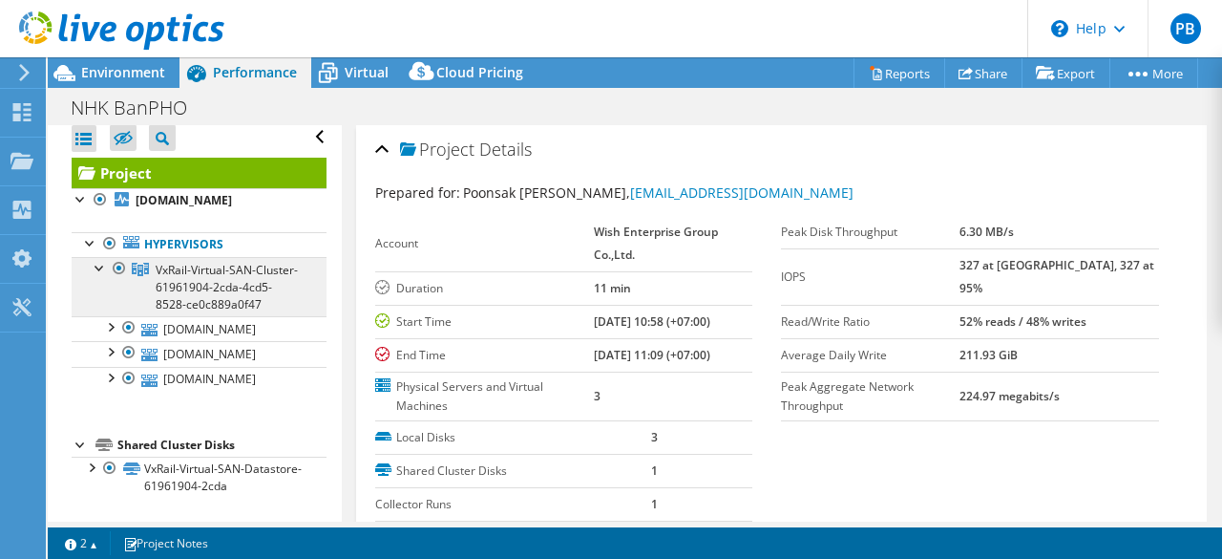
scroll to position [91, 0]
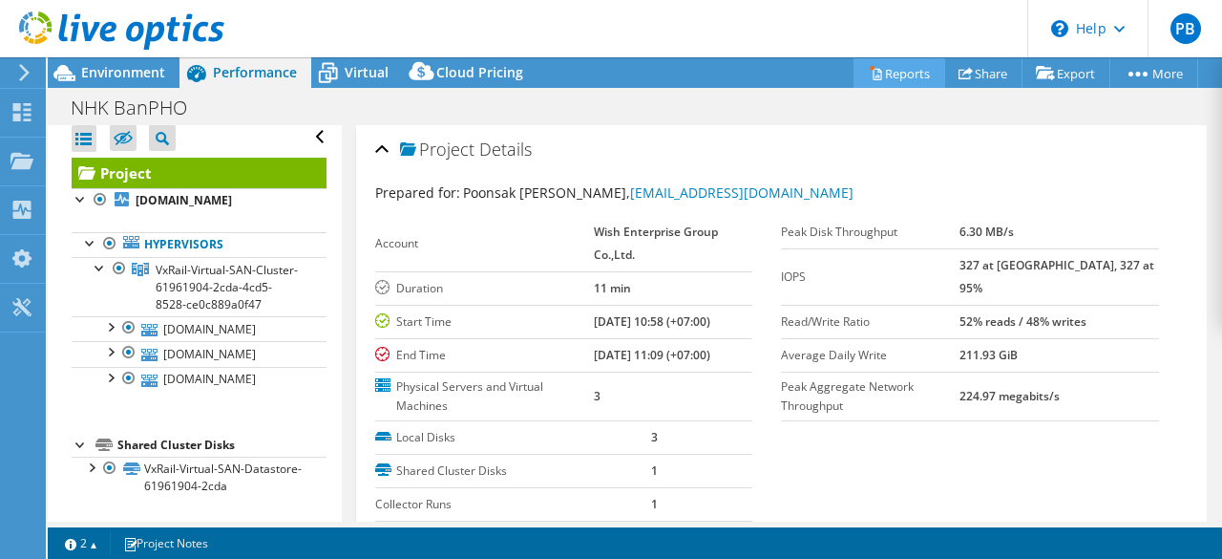
click at [901, 75] on link "Reports" at bounding box center [900, 73] width 92 height 30
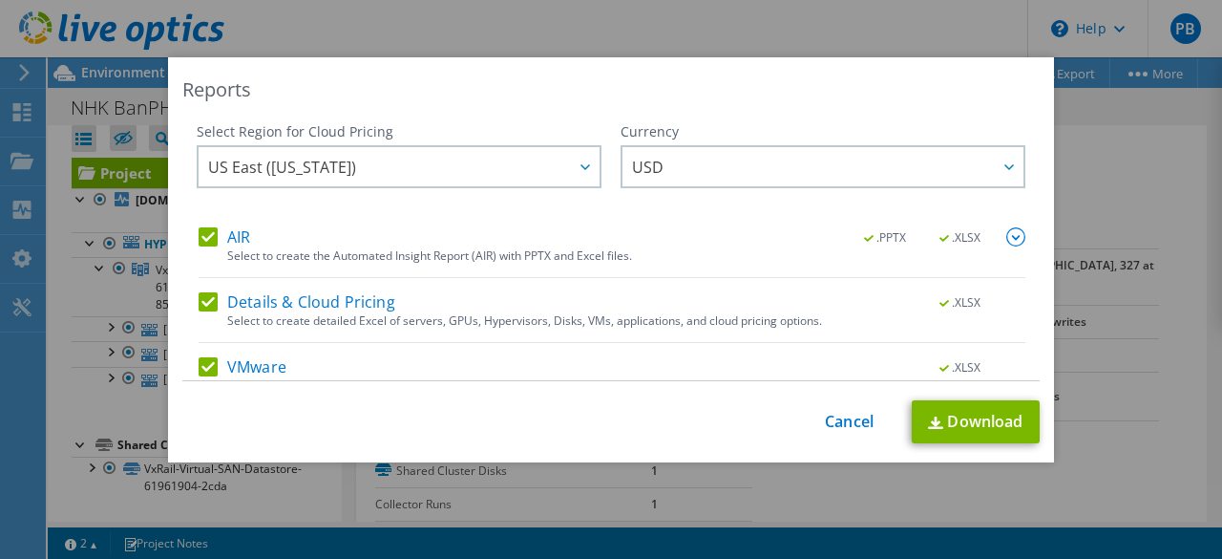
click at [205, 238] on label "AIR" at bounding box center [225, 236] width 52 height 19
click at [0, 0] on input "AIR" at bounding box center [0, 0] width 0 height 0
click at [202, 305] on label "Details & Cloud Pricing" at bounding box center [297, 301] width 197 height 19
click at [0, 0] on input "Details & Cloud Pricing" at bounding box center [0, 0] width 0 height 0
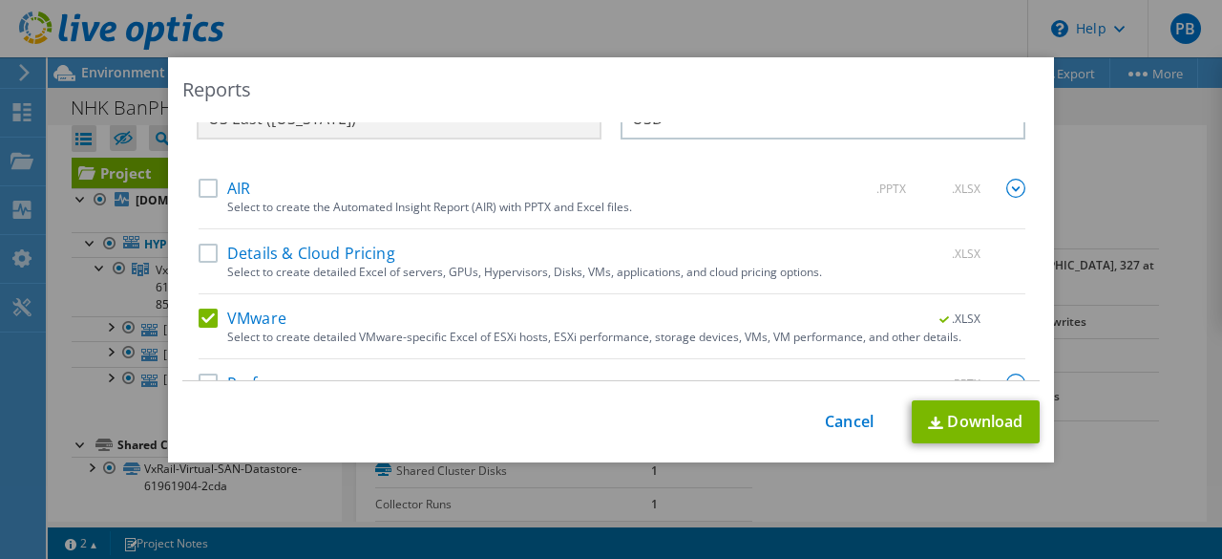
scroll to position [90, 0]
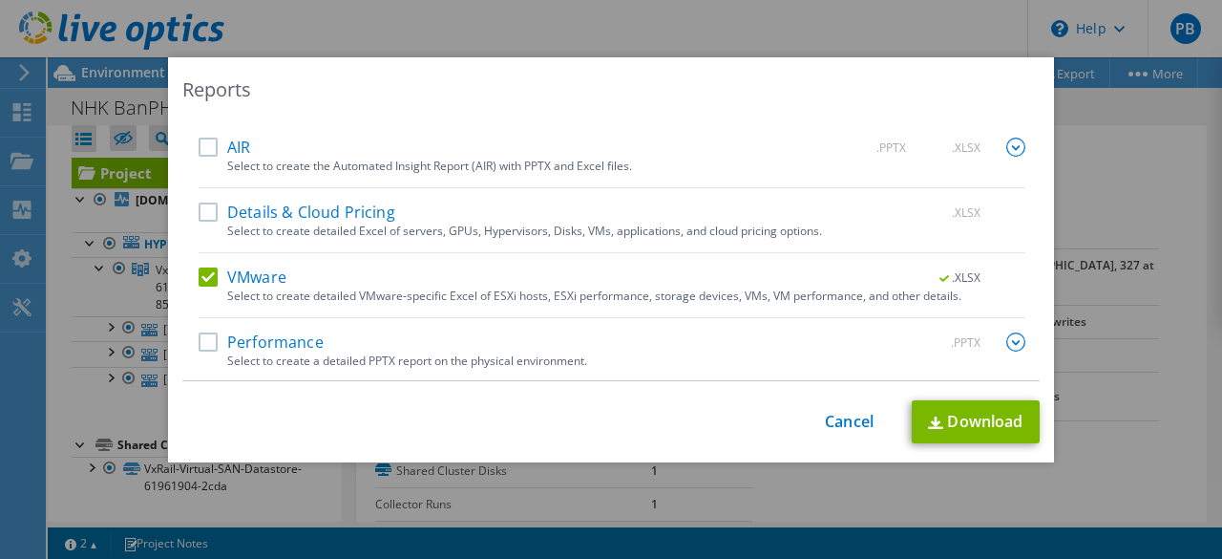
click at [199, 334] on label "Performance" at bounding box center [261, 341] width 125 height 19
click at [0, 0] on input "Performance" at bounding box center [0, 0] width 0 height 0
click at [968, 412] on link "Download" at bounding box center [976, 421] width 128 height 43
click at [827, 419] on link "Cancel" at bounding box center [849, 421] width 49 height 18
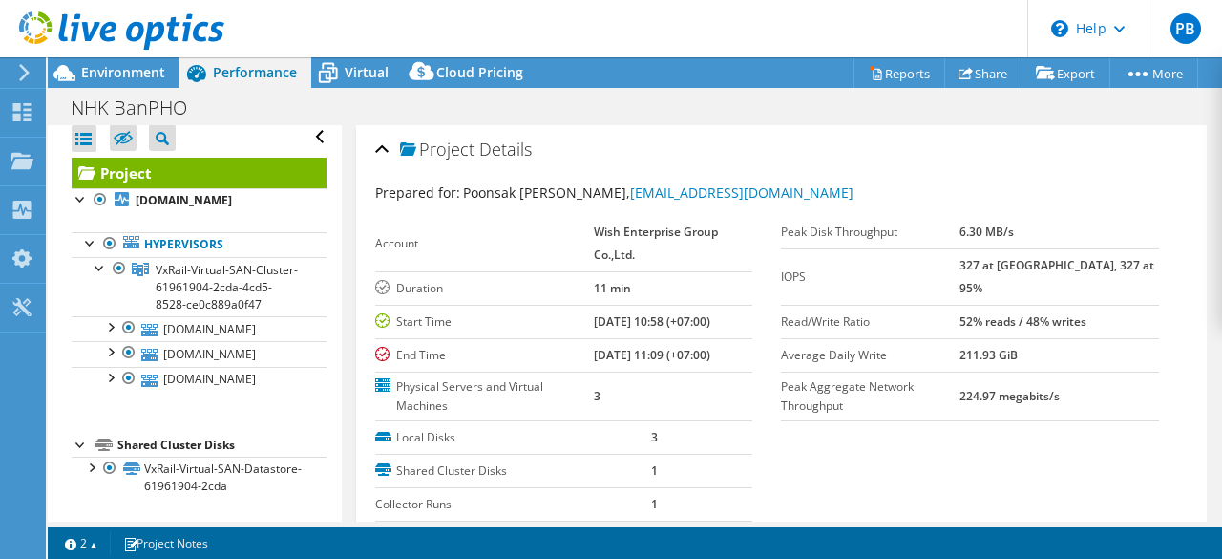
click at [27, 66] on icon at bounding box center [24, 72] width 14 height 17
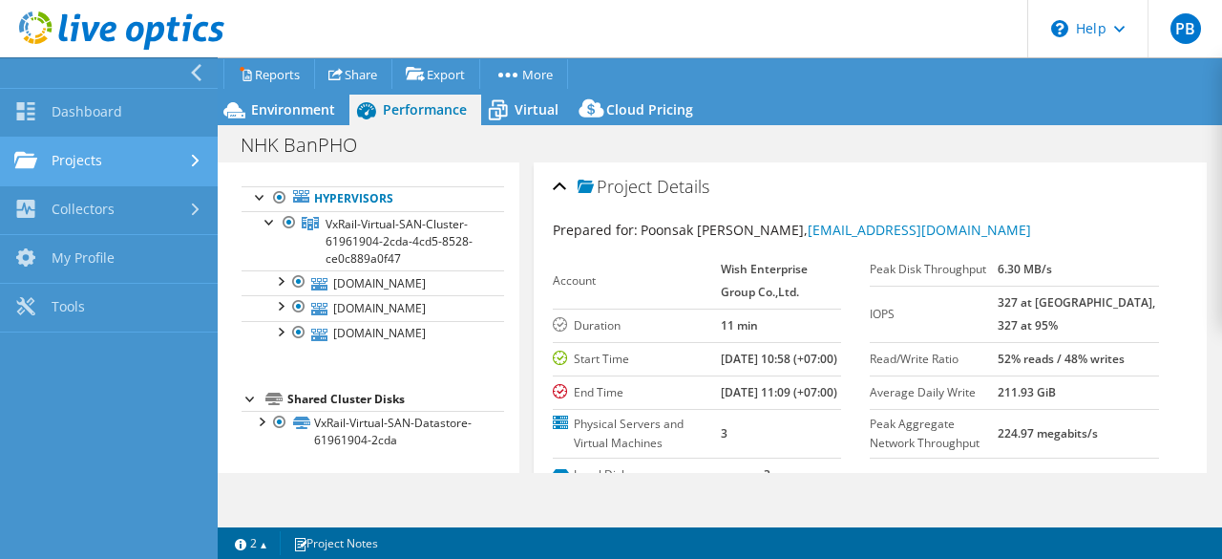
click at [93, 161] on link "Projects" at bounding box center [109, 161] width 218 height 49
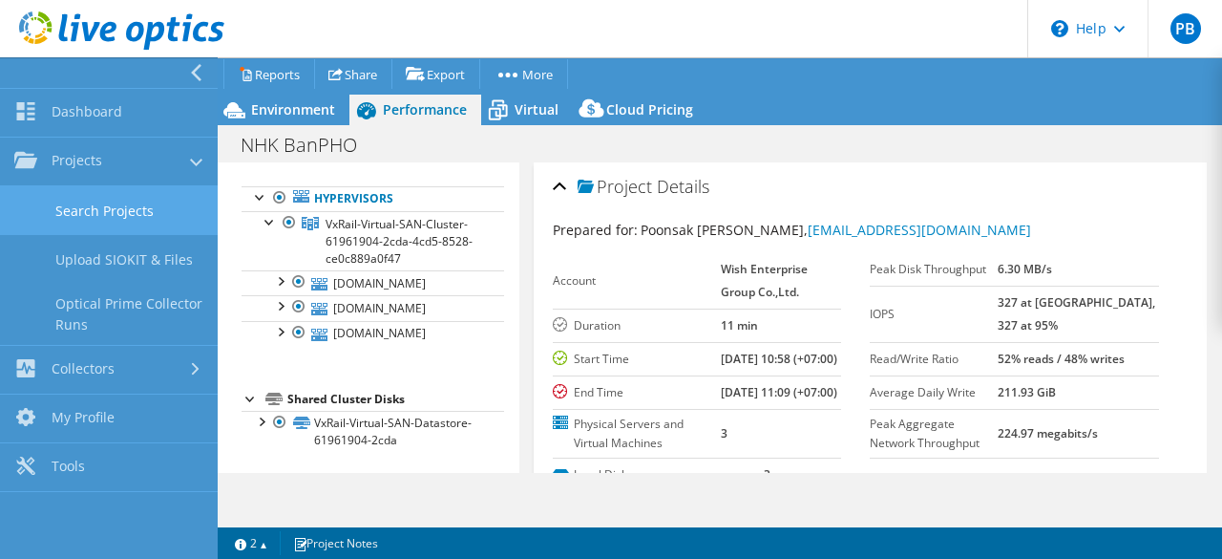
click at [112, 209] on link "Search Projects" at bounding box center [109, 210] width 218 height 49
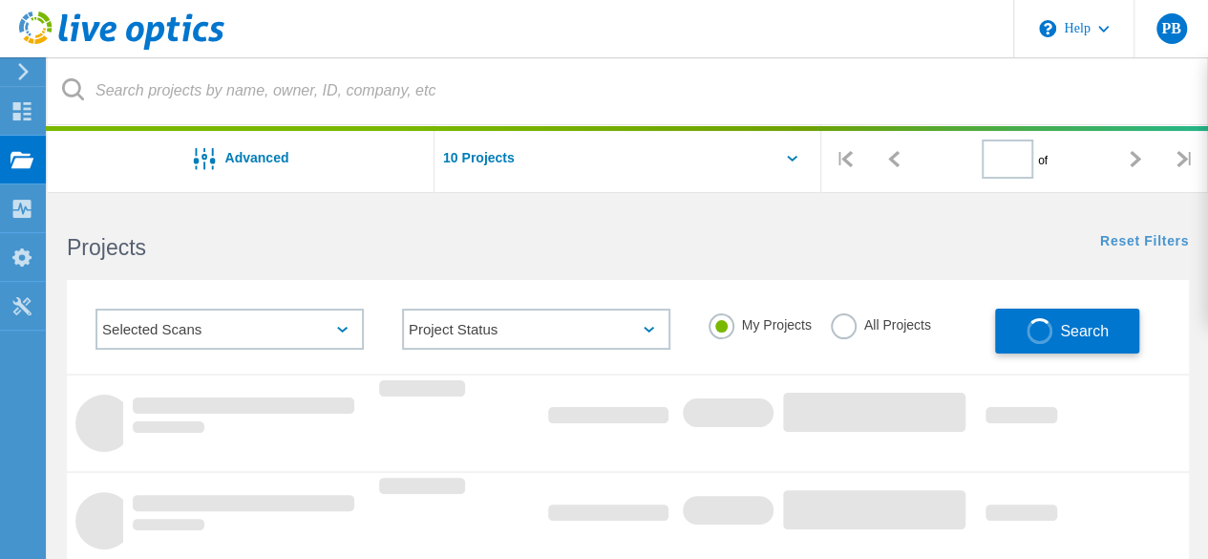
type input "1"
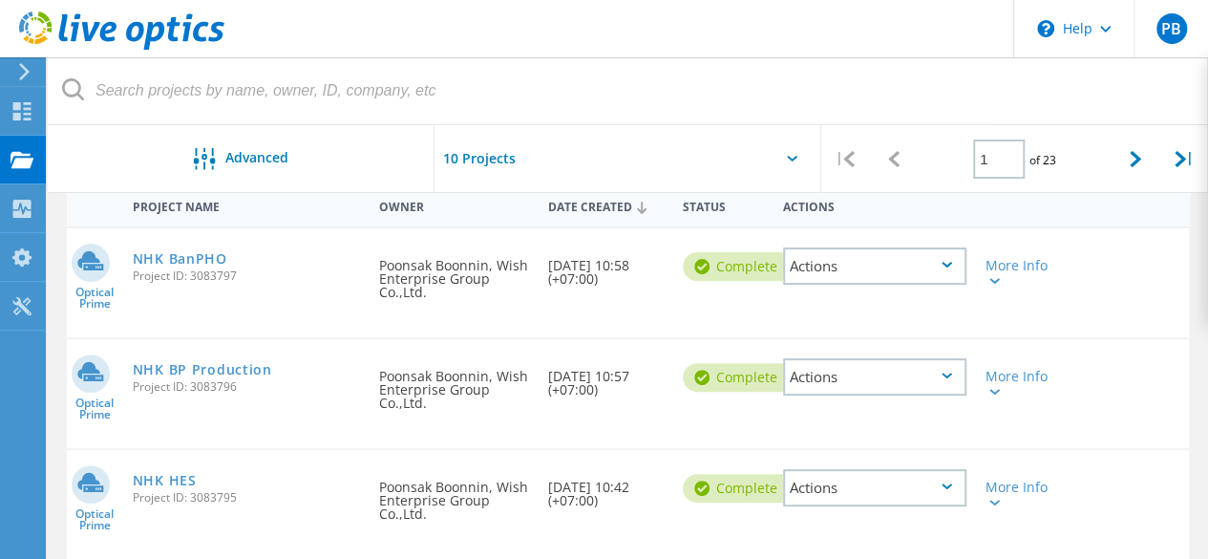
scroll to position [286, 0]
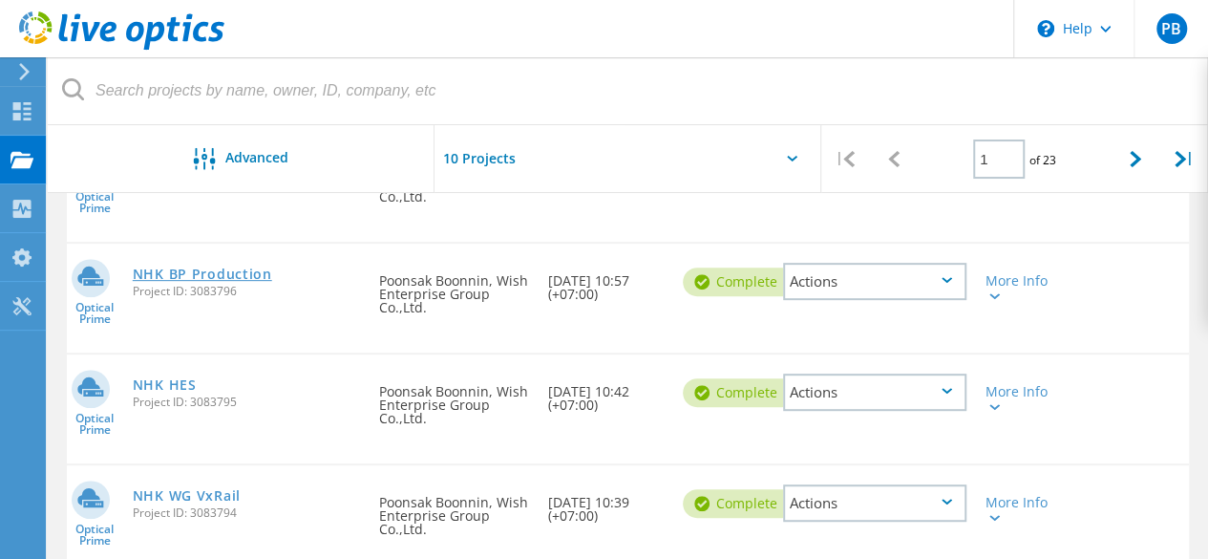
click at [216, 277] on link "NHK BP Production" at bounding box center [202, 273] width 139 height 13
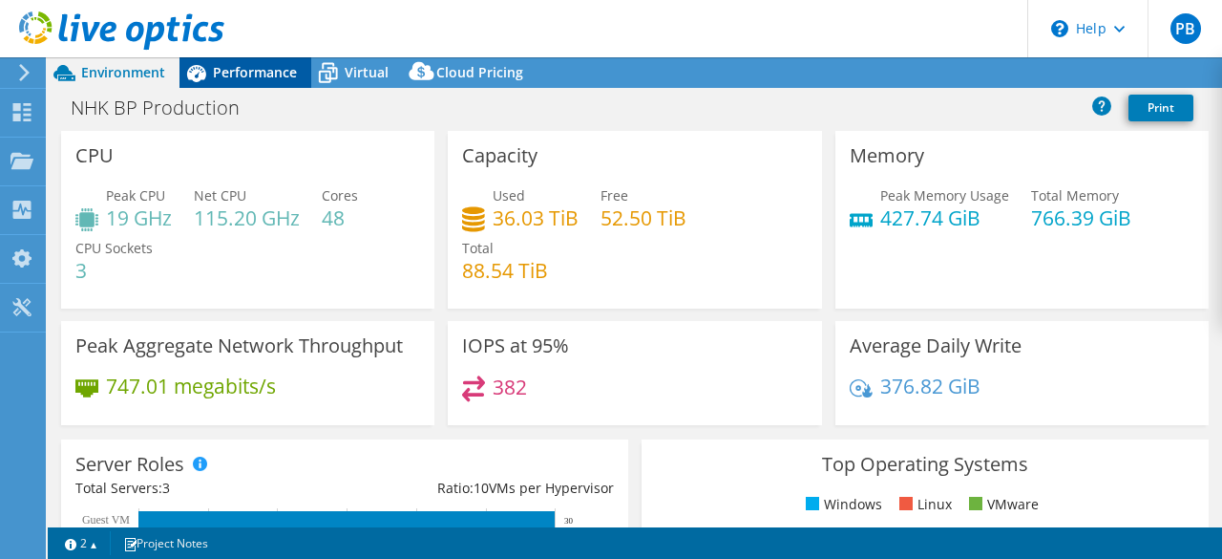
click at [223, 79] on span "Performance" at bounding box center [255, 72] width 84 height 18
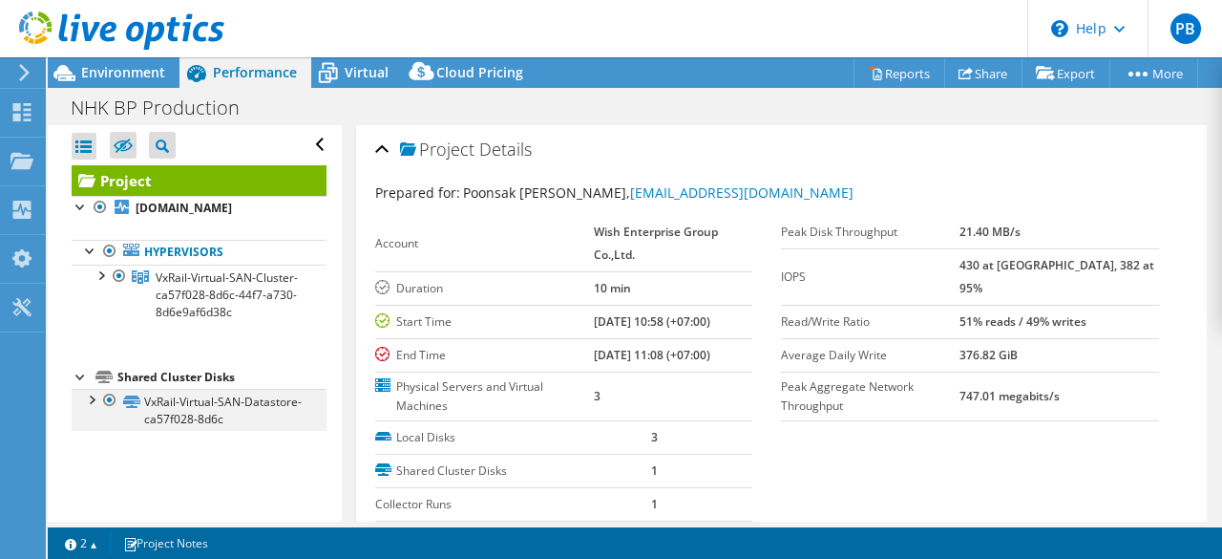
click at [91, 408] on div at bounding box center [90, 398] width 19 height 19
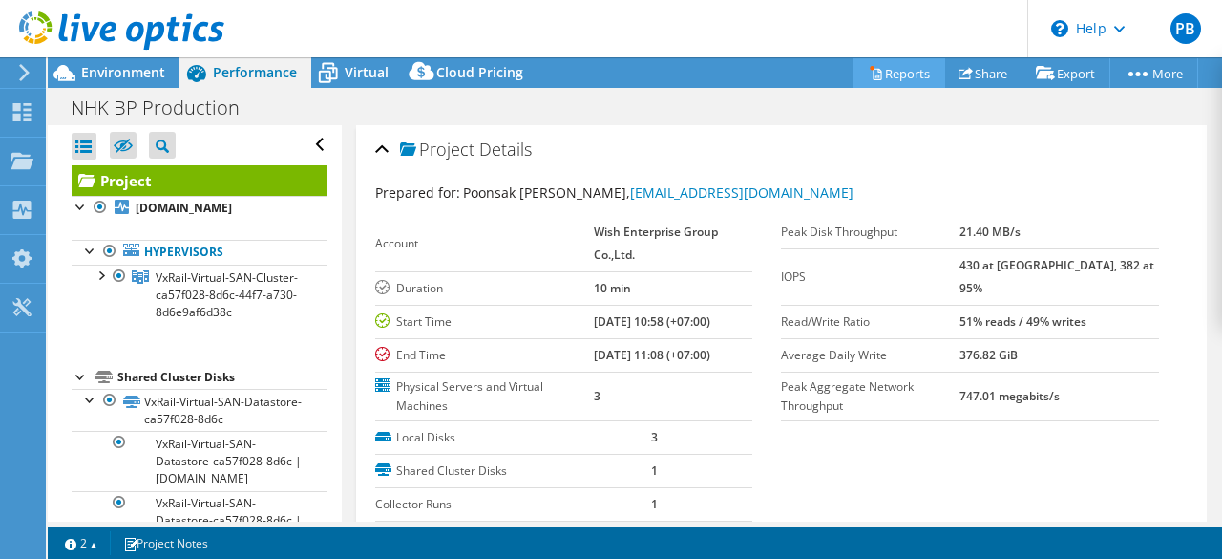
click at [917, 74] on link "Reports" at bounding box center [900, 73] width 92 height 30
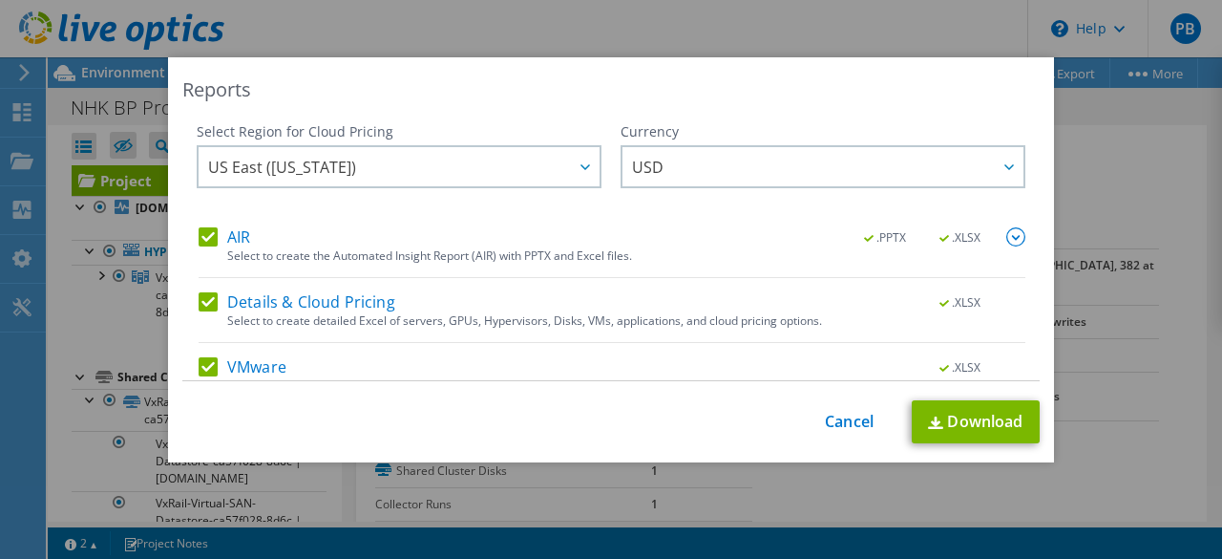
click at [236, 231] on label "AIR" at bounding box center [225, 236] width 52 height 19
click at [0, 0] on input "AIR" at bounding box center [0, 0] width 0 height 0
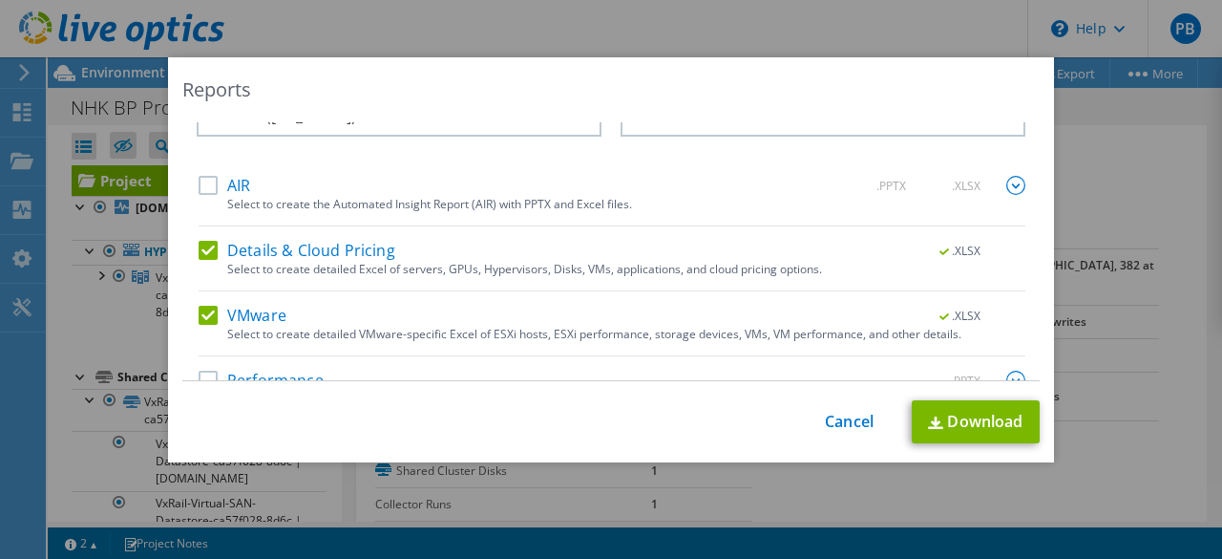
scroll to position [90, 0]
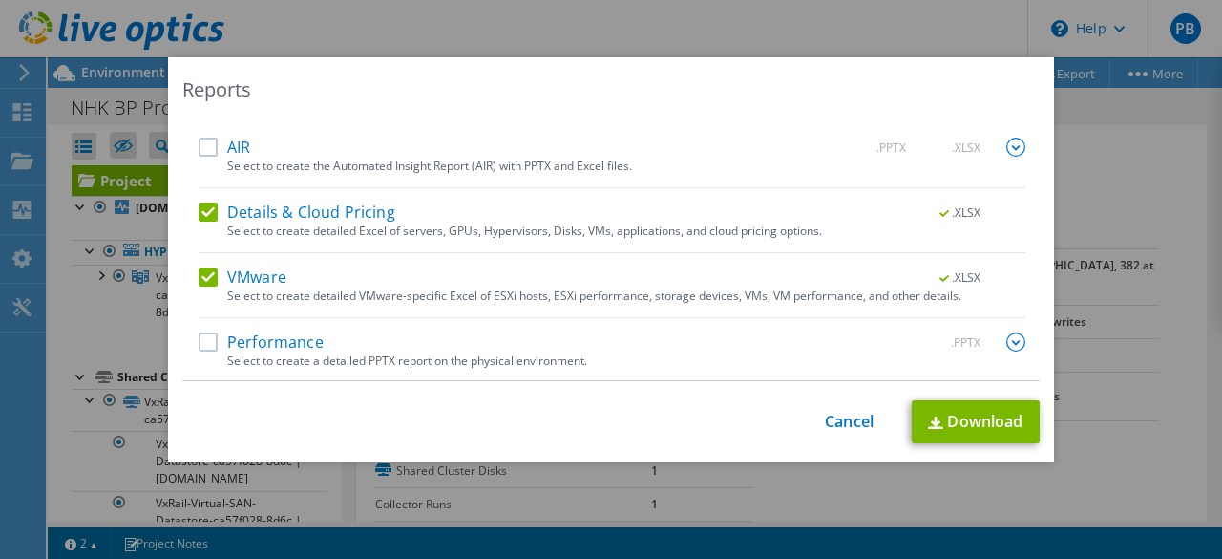
click at [283, 207] on label "Details & Cloud Pricing" at bounding box center [297, 211] width 197 height 19
click at [0, 0] on input "Details & Cloud Pricing" at bounding box center [0, 0] width 0 height 0
click at [208, 340] on label "Performance" at bounding box center [261, 341] width 125 height 19
click at [0, 0] on input "Performance" at bounding box center [0, 0] width 0 height 0
click at [930, 413] on link "Download" at bounding box center [976, 421] width 128 height 43
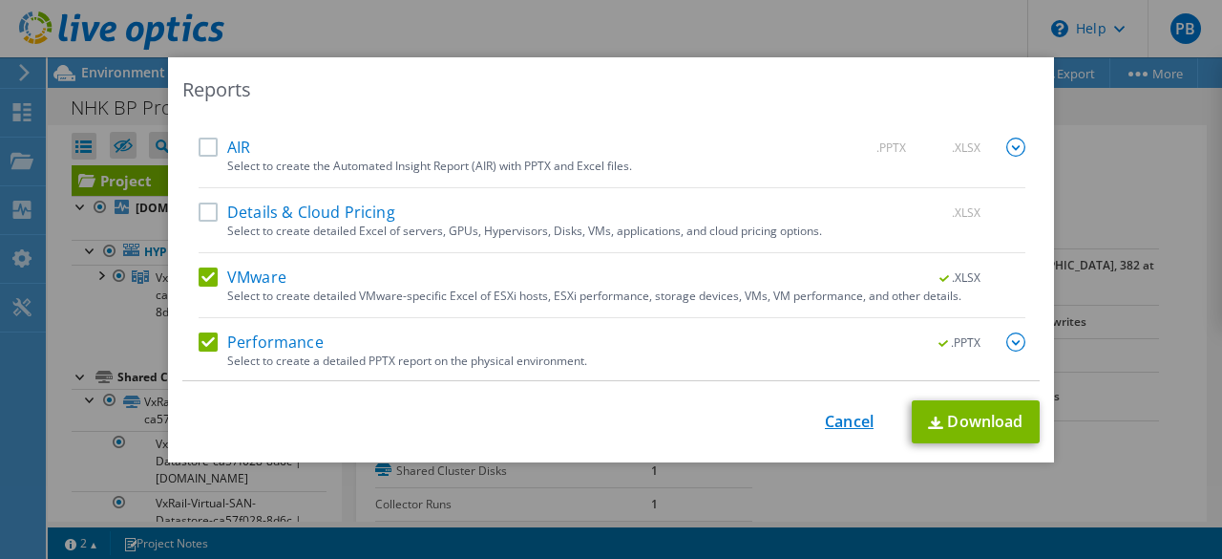
click at [836, 411] on div "This process may take a while, please wait... Cancel Download" at bounding box center [610, 421] width 857 height 43
click at [834, 423] on link "Cancel" at bounding box center [849, 421] width 49 height 18
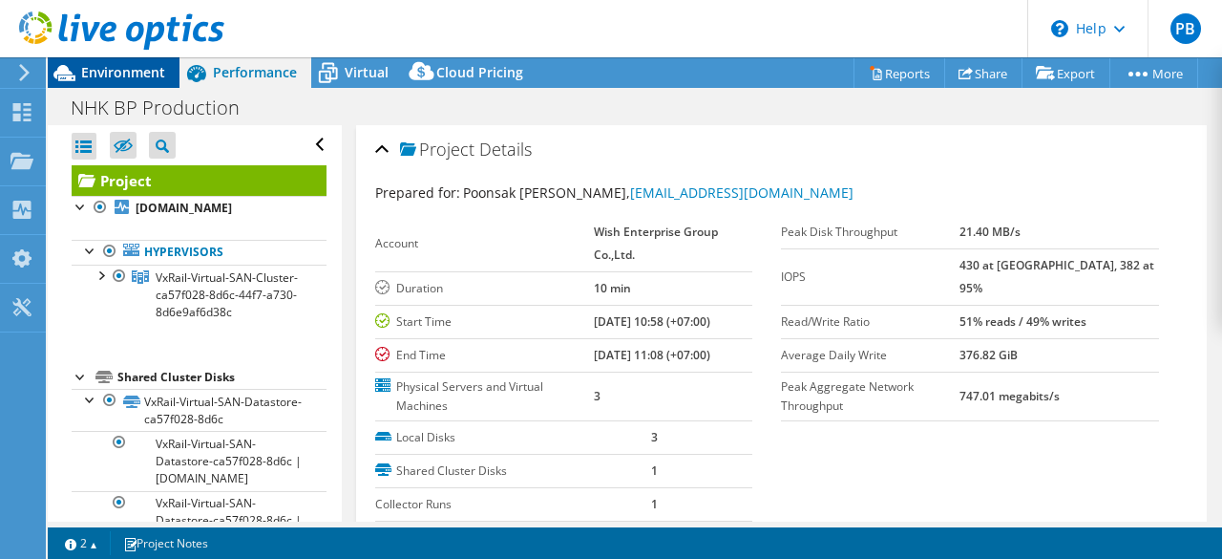
click at [90, 74] on span "Environment" at bounding box center [123, 72] width 84 height 18
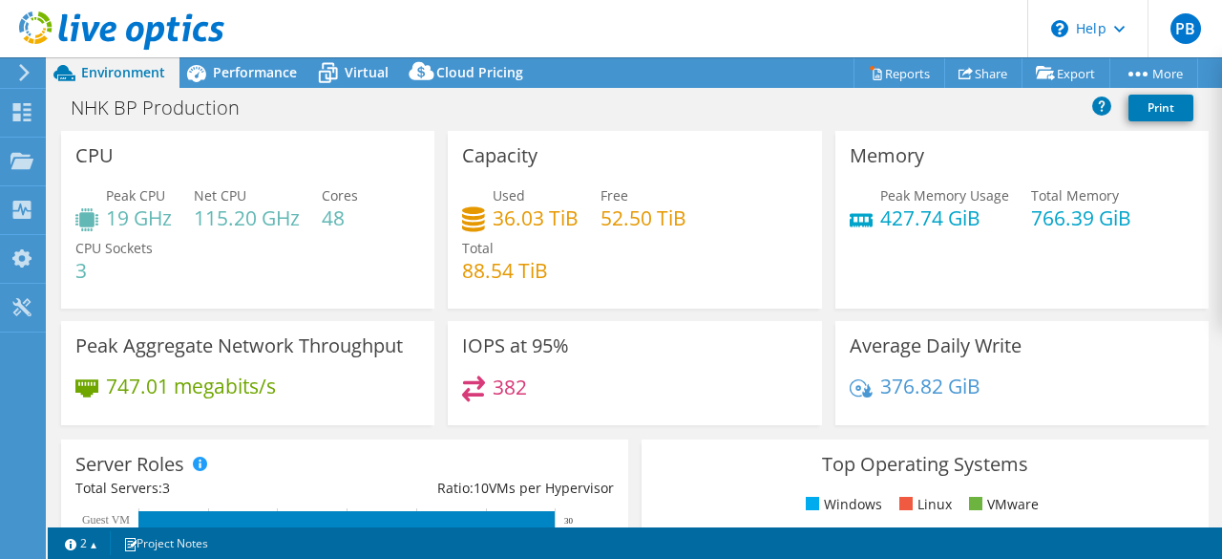
click at [32, 79] on icon at bounding box center [24, 72] width 14 height 17
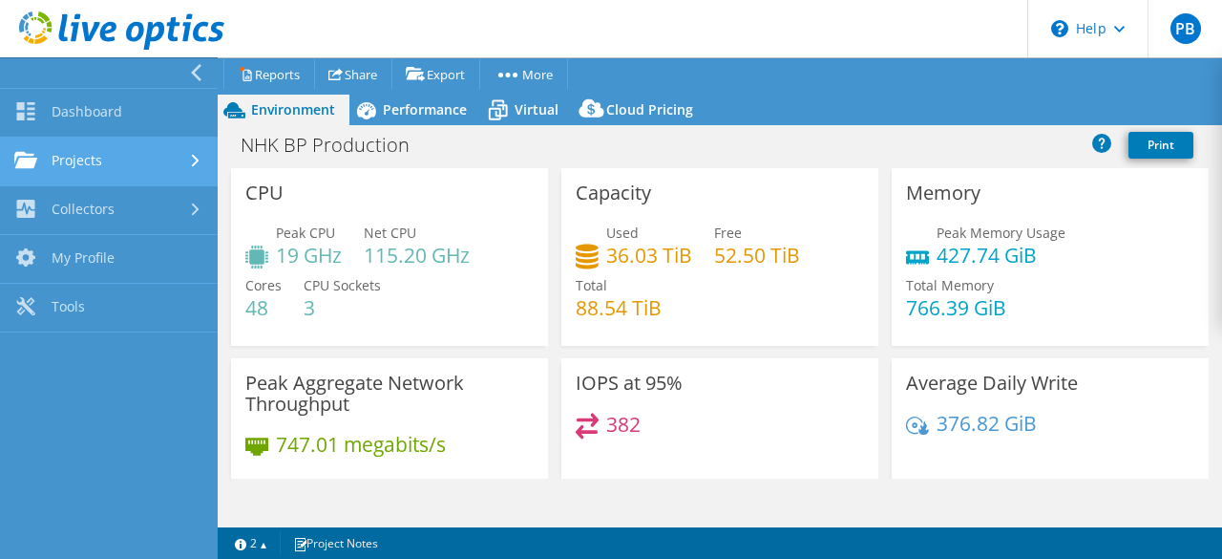
click at [103, 160] on link "Projects" at bounding box center [109, 161] width 218 height 49
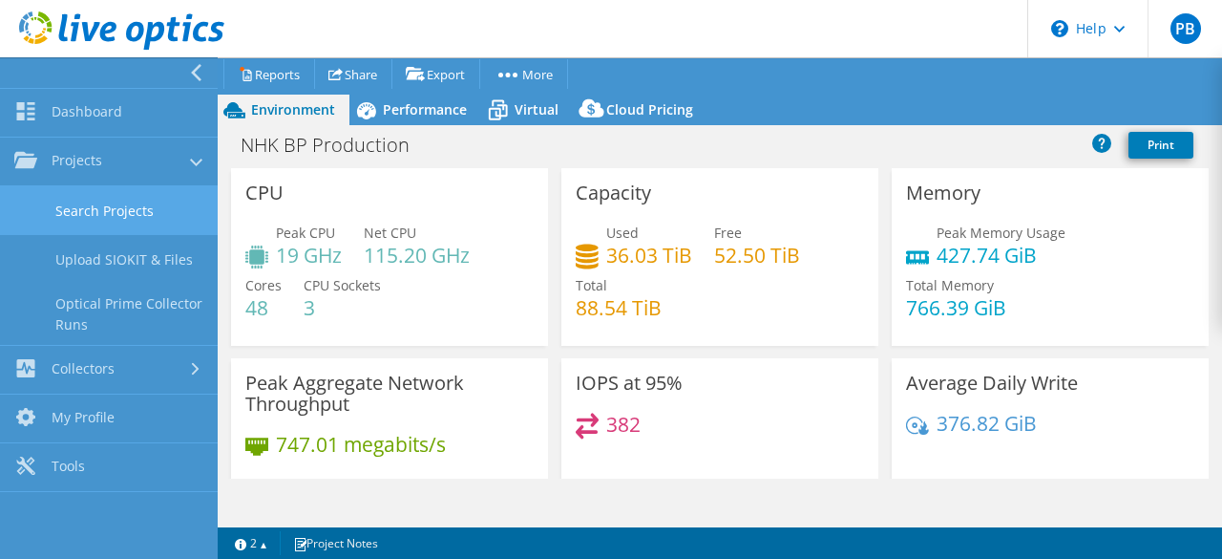
click at [116, 209] on link "Search Projects" at bounding box center [109, 210] width 218 height 49
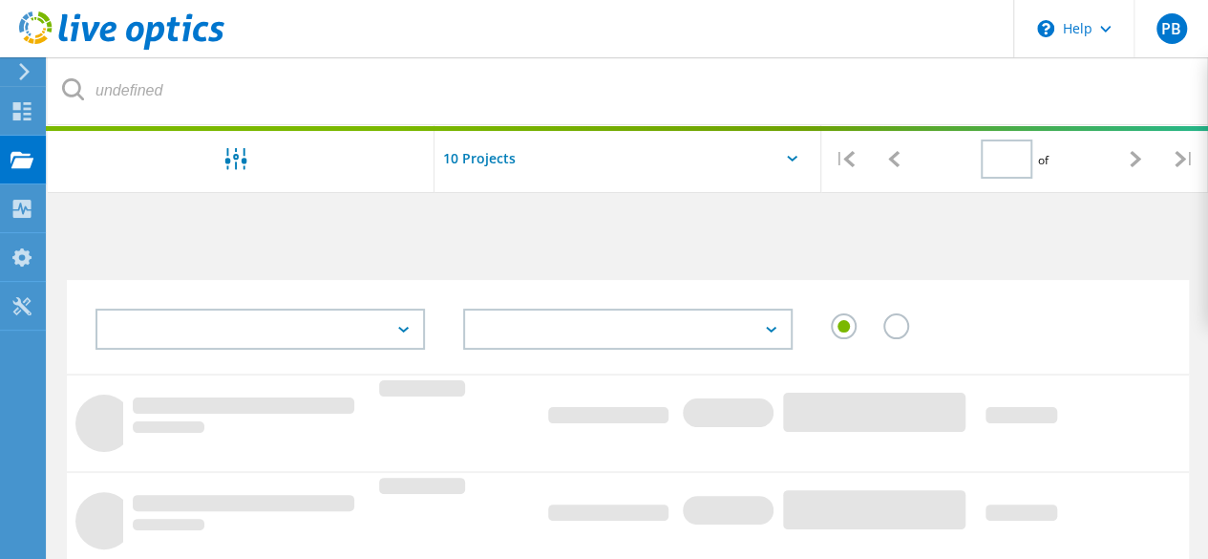
type input "1"
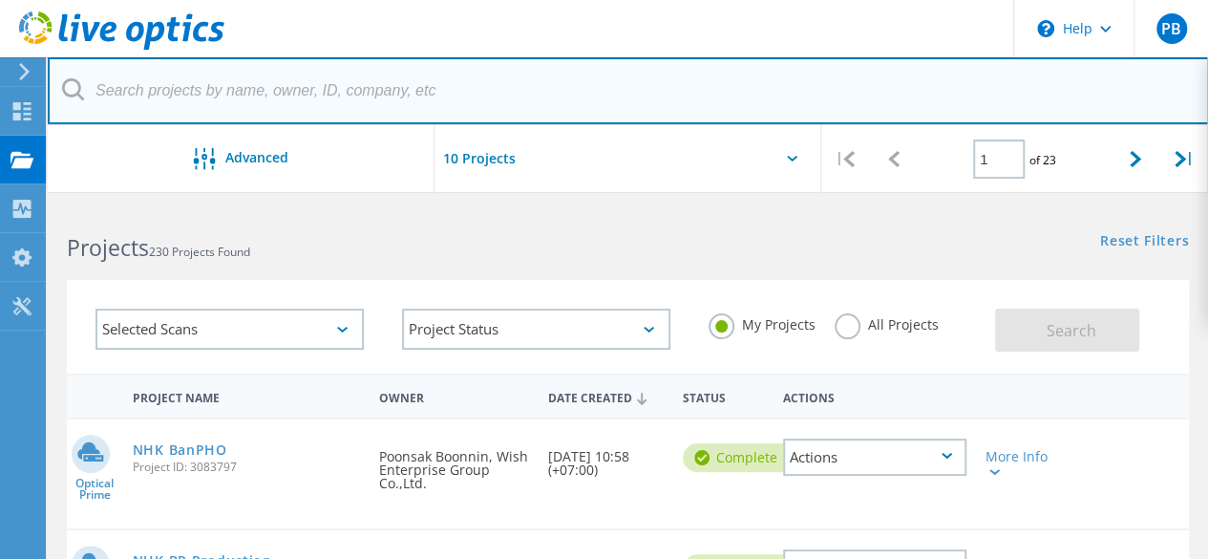
click at [171, 74] on input "text" at bounding box center [628, 90] width 1161 height 67
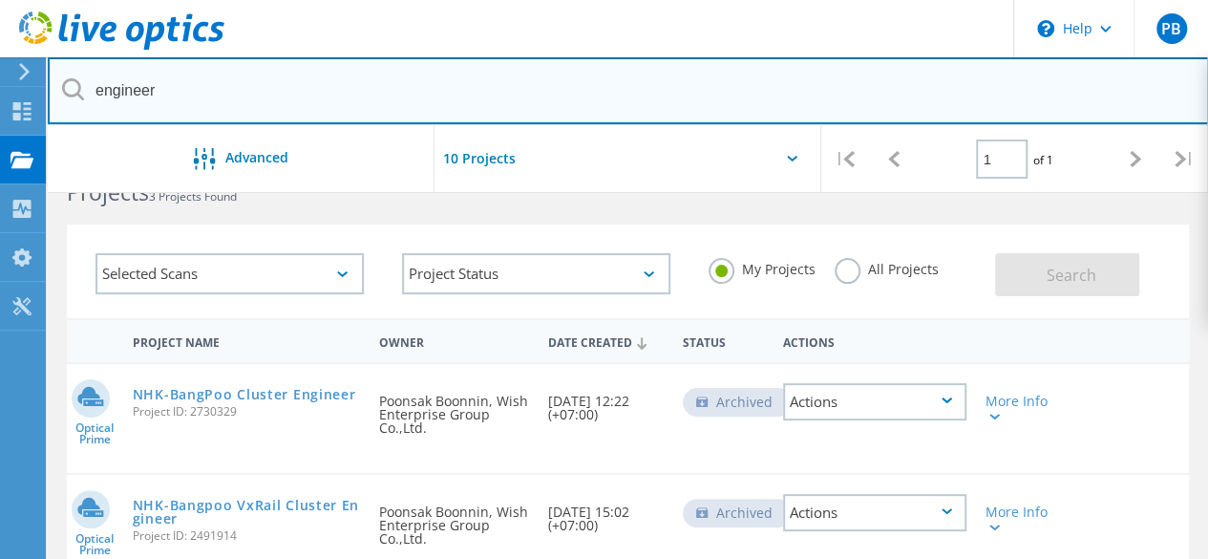
scroll to position [95, 0]
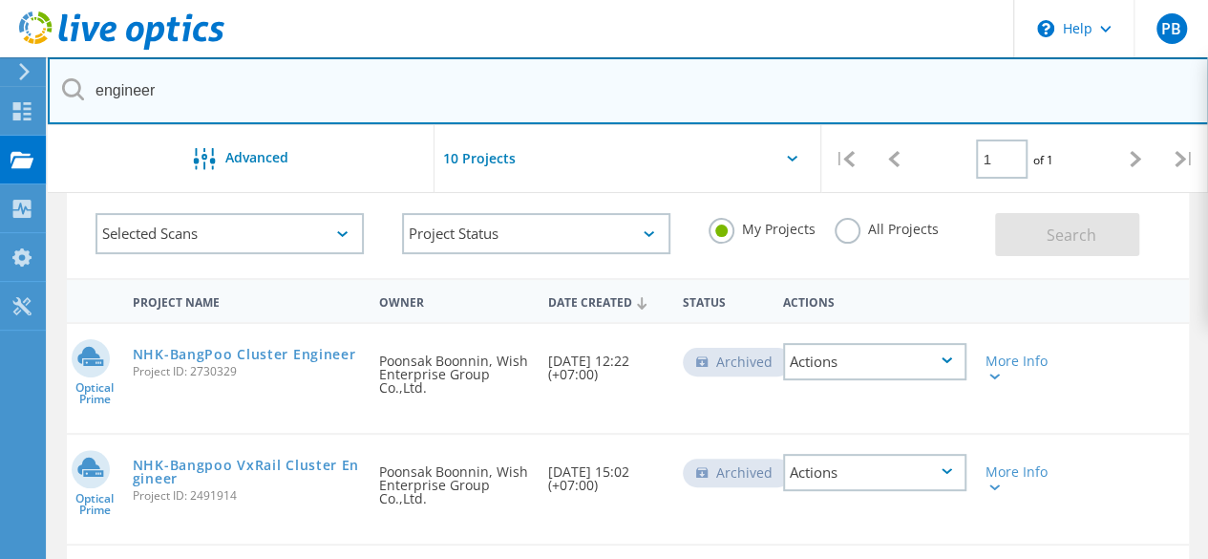
drag, startPoint x: 216, startPoint y: 87, endPoint x: 46, endPoint y: 74, distance: 170.4
click at [46, 74] on html "\n Help Explore Helpful Articles Contact Support PB End User Poonsak Boonnin [E…" at bounding box center [604, 378] width 1208 height 946
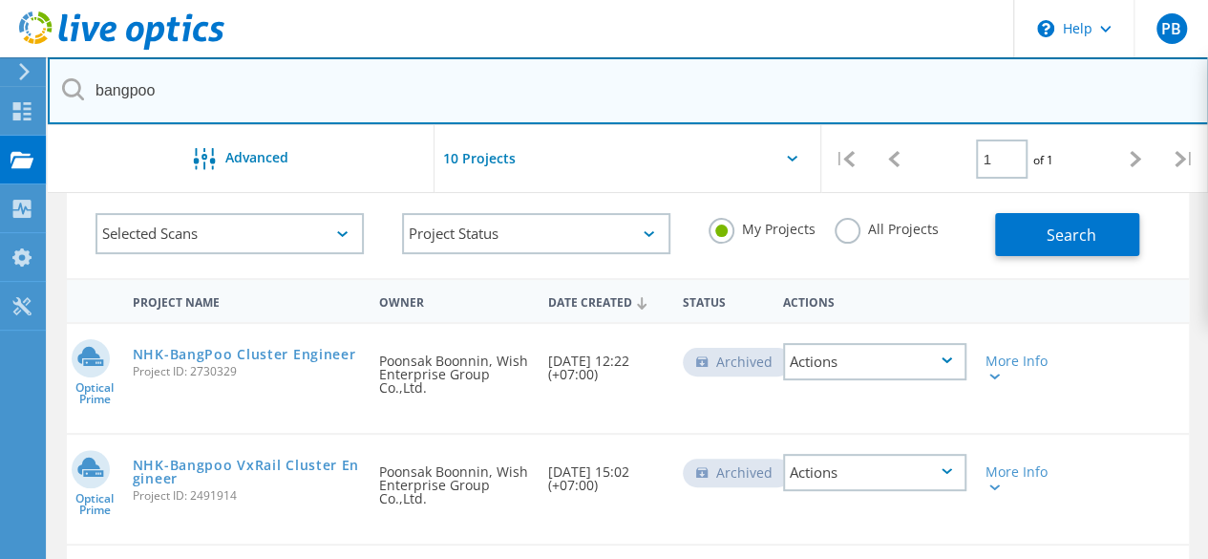
type input "bangpoo"
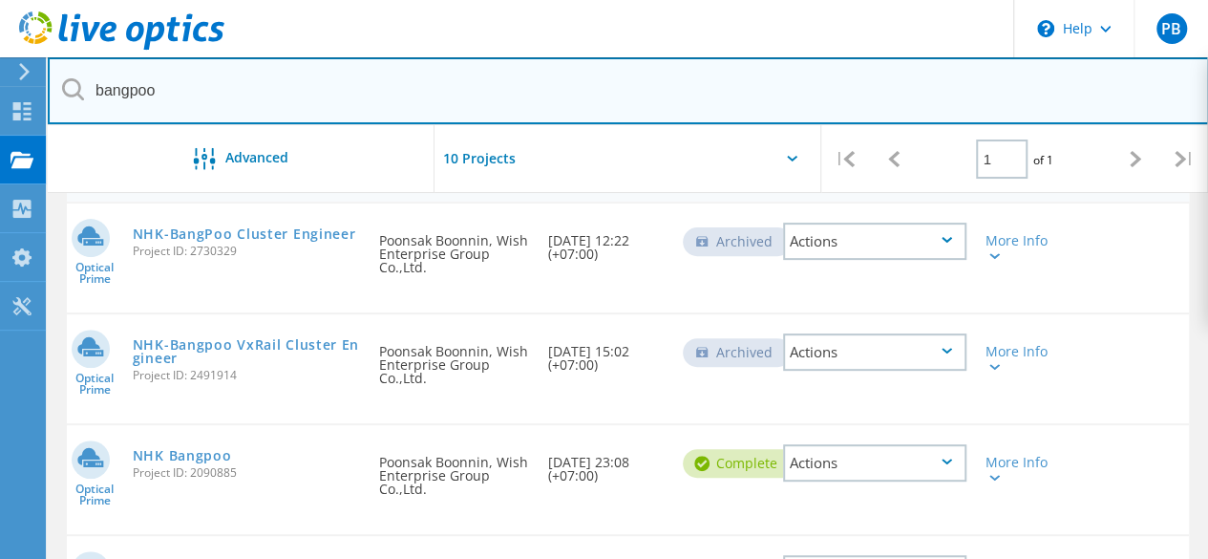
scroll to position [191, 0]
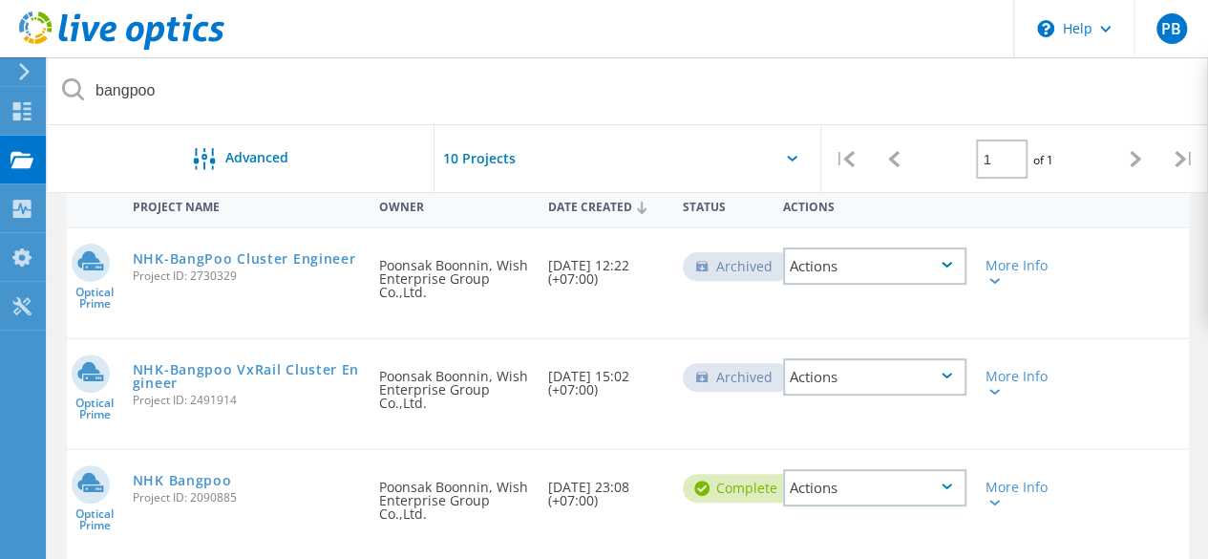
click at [464, 321] on div "Requested By [PERSON_NAME], Wish Enterprise Group Co.,Ltd." at bounding box center [454, 282] width 168 height 109
click at [245, 259] on link "NHK-BangPoo Cluster Engineer" at bounding box center [244, 258] width 223 height 13
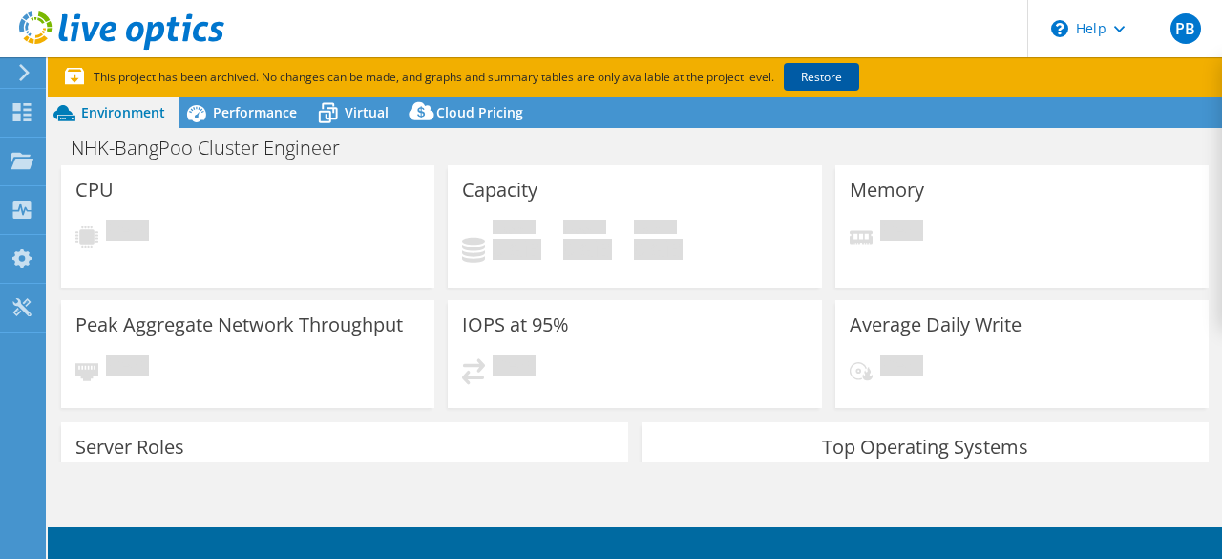
select select "USD"
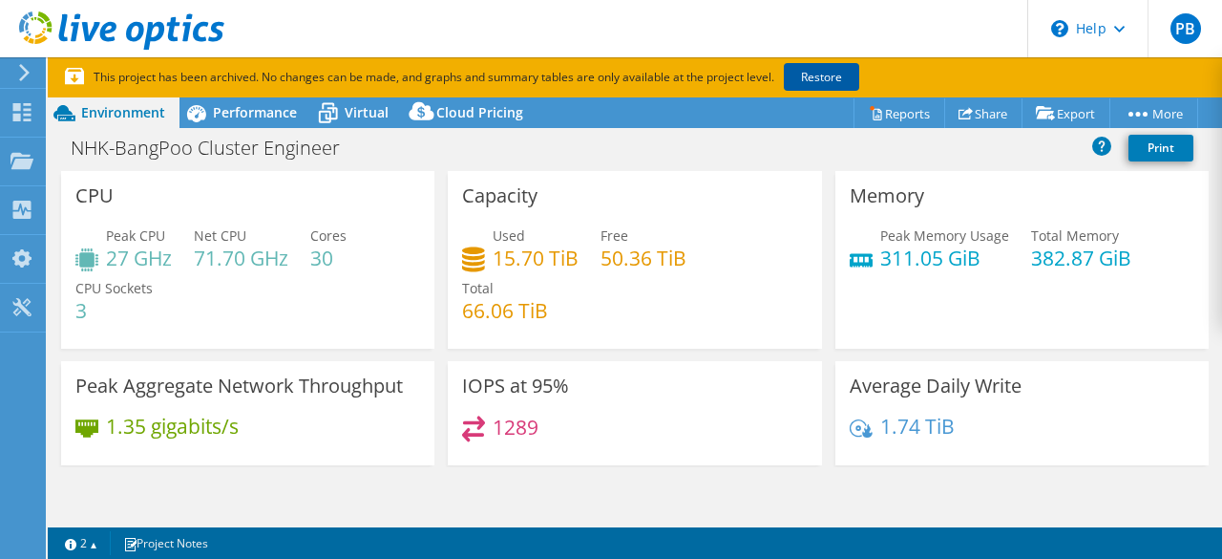
click at [827, 72] on link "Restore" at bounding box center [821, 77] width 75 height 28
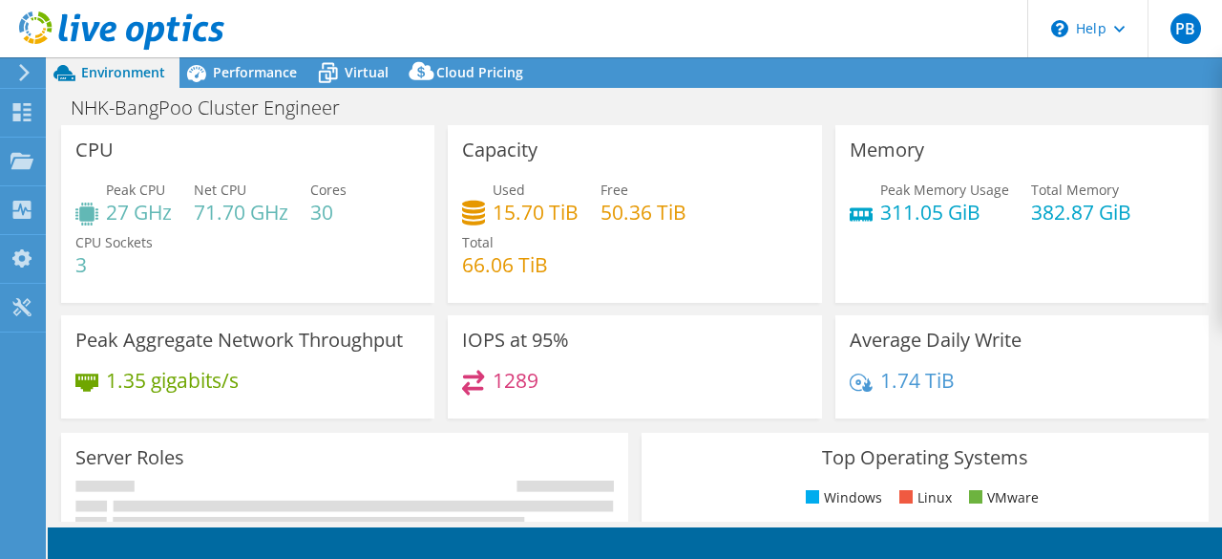
select select "USD"
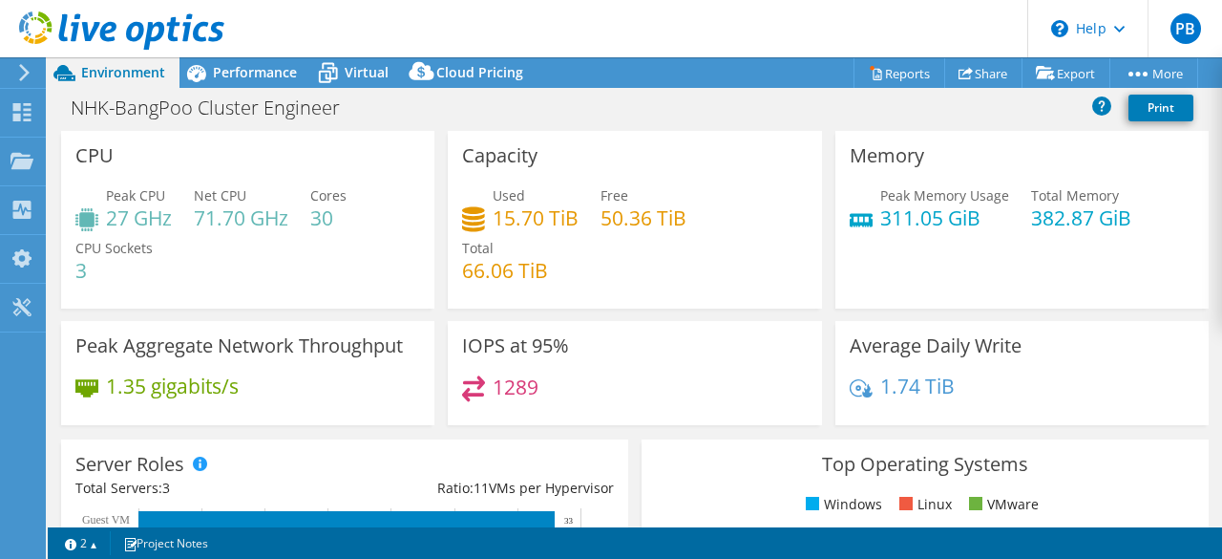
click at [26, 77] on icon at bounding box center [24, 72] width 14 height 17
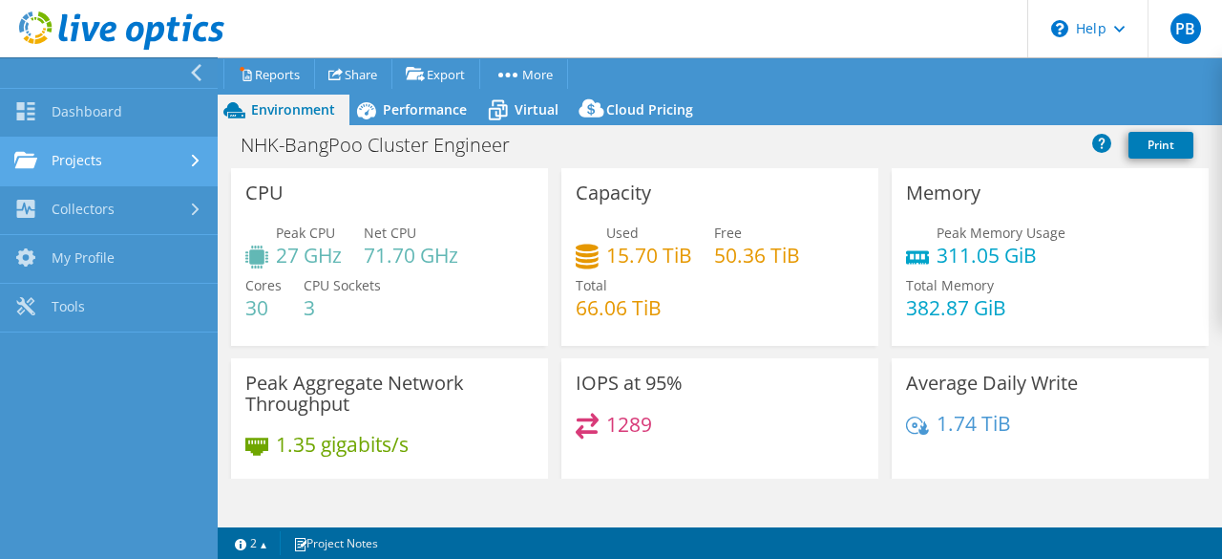
click at [78, 164] on link "Projects" at bounding box center [109, 161] width 218 height 49
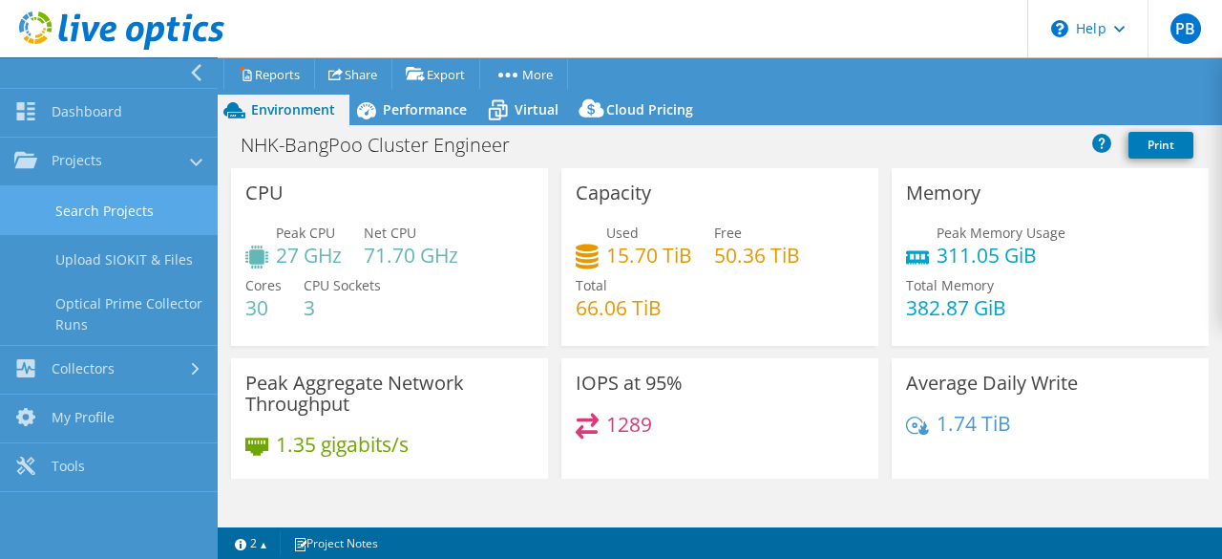
click at [111, 209] on link "Search Projects" at bounding box center [109, 210] width 218 height 49
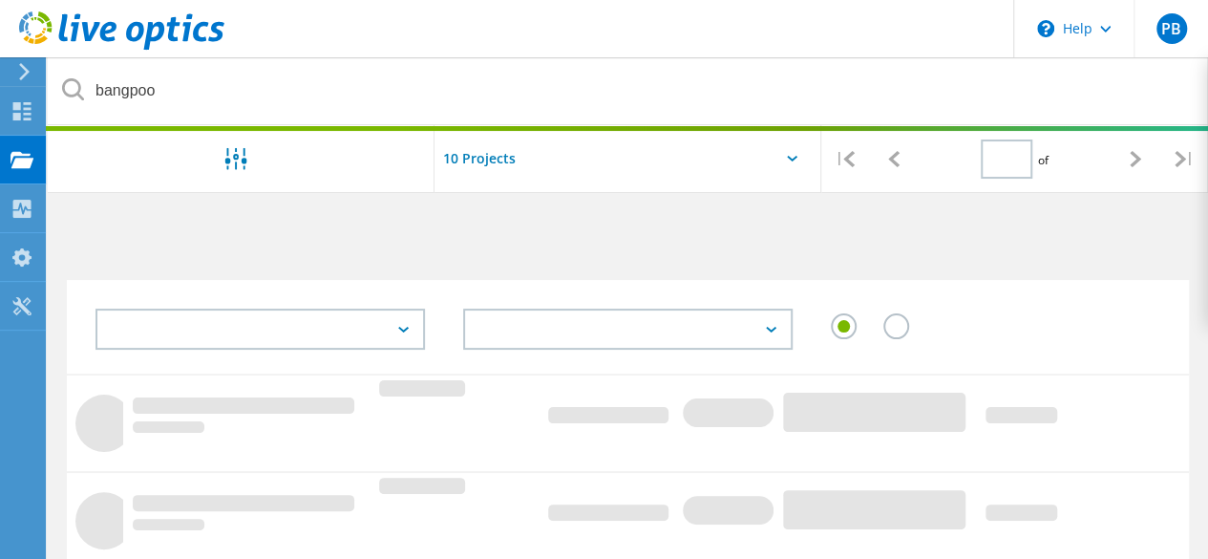
type input "1"
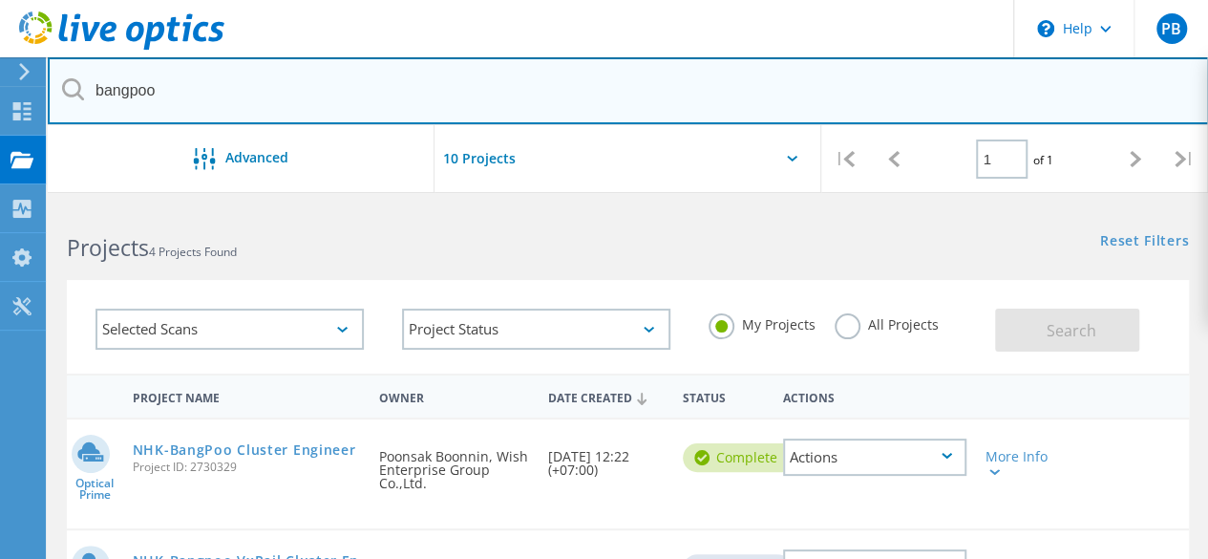
click at [160, 94] on input "bangpoo" at bounding box center [628, 90] width 1161 height 67
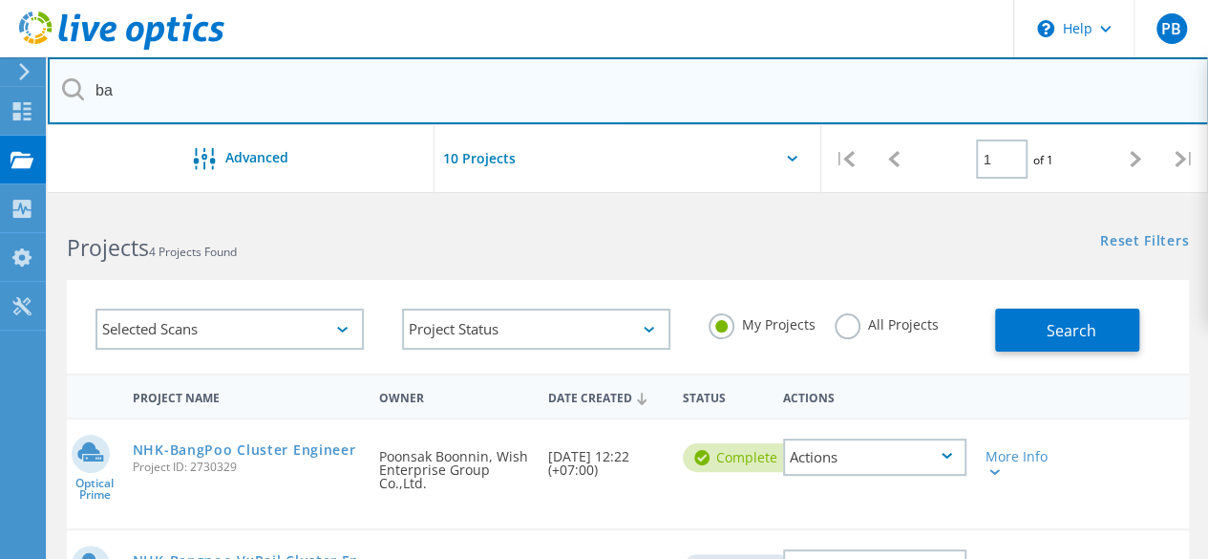
type input "b"
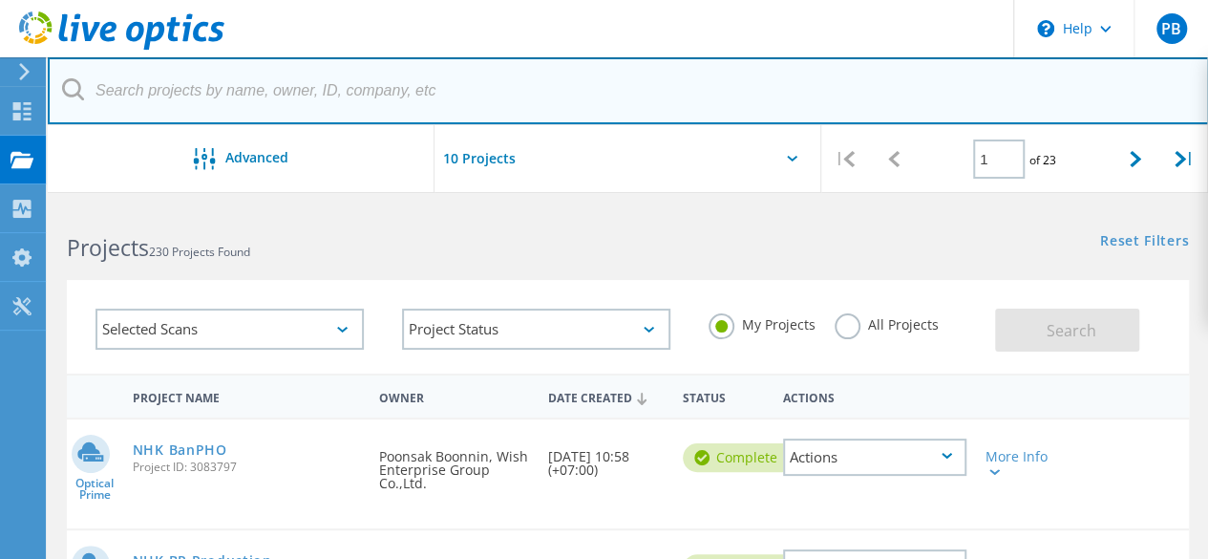
scroll to position [191, 0]
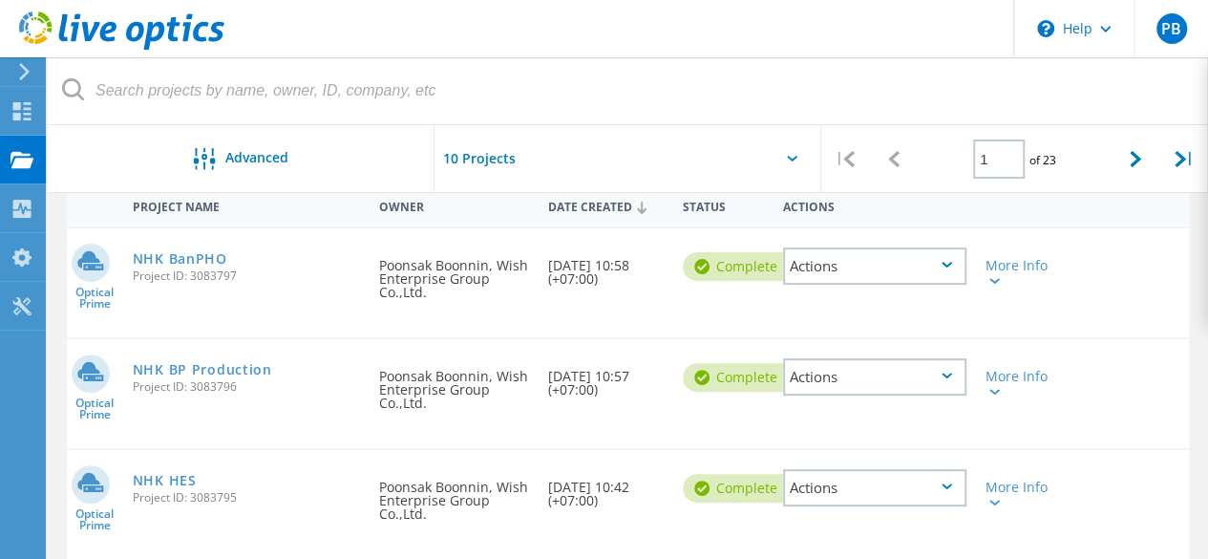
click at [162, 474] on link "NHK HES" at bounding box center [165, 480] width 64 height 13
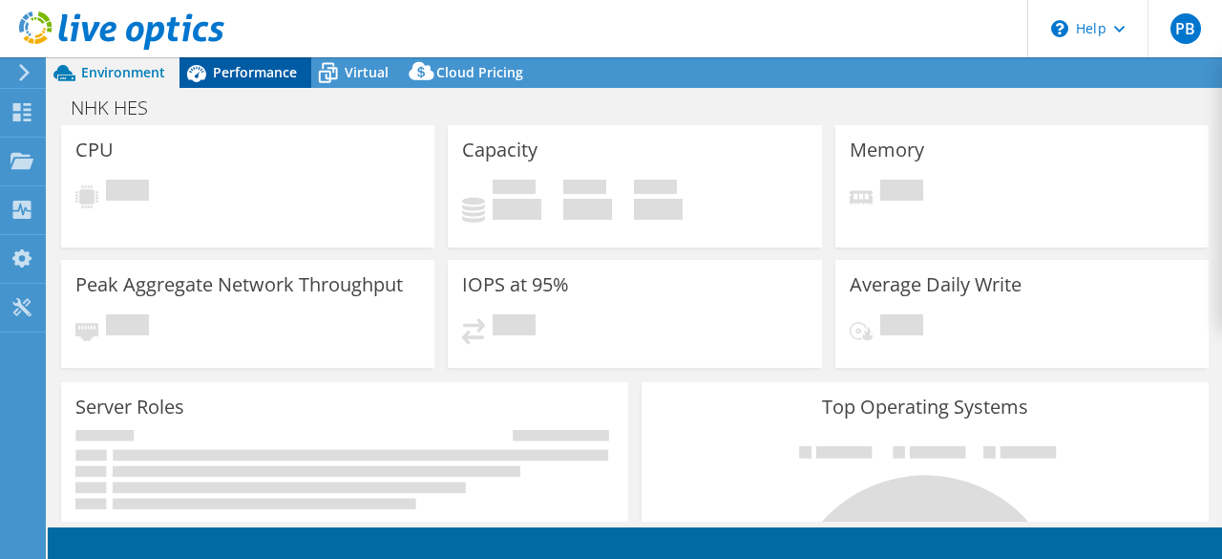
select select "USD"
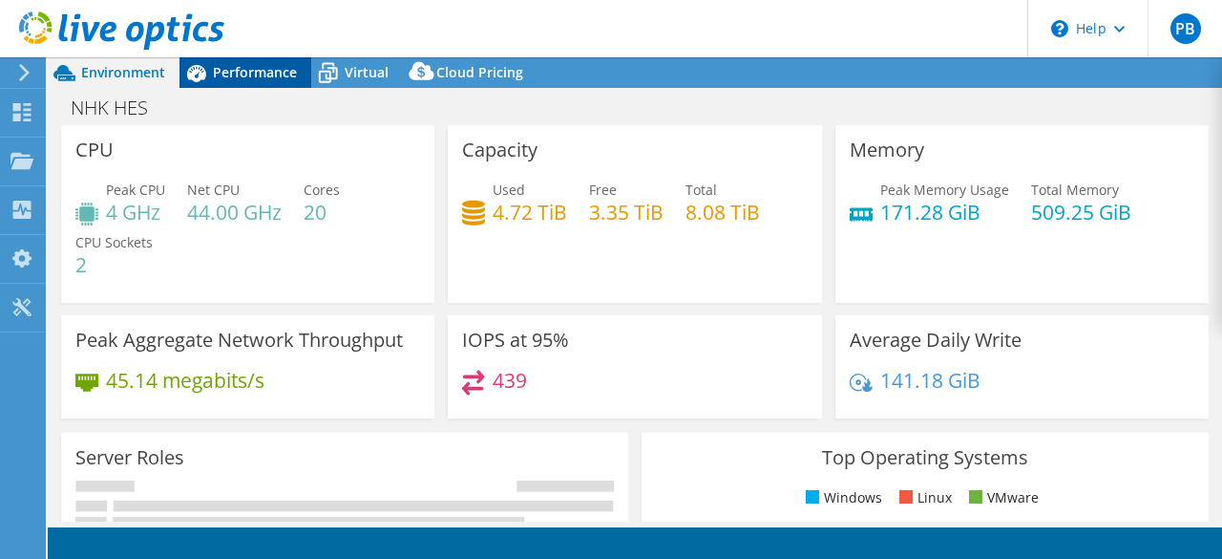
click at [240, 75] on span "Performance" at bounding box center [255, 72] width 84 height 18
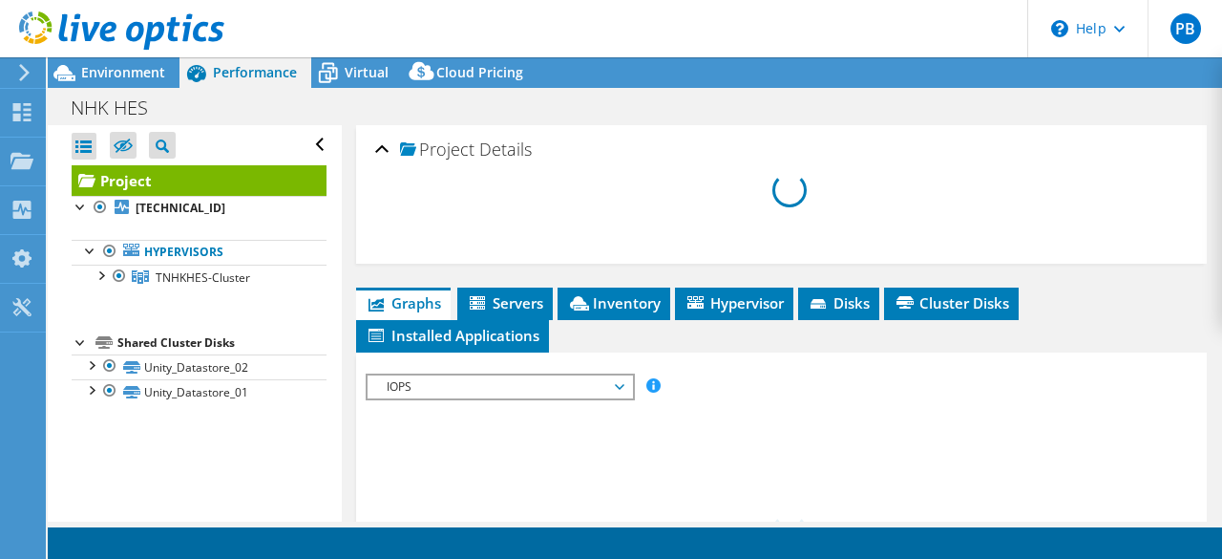
click at [126, 62] on div at bounding box center [112, 32] width 224 height 64
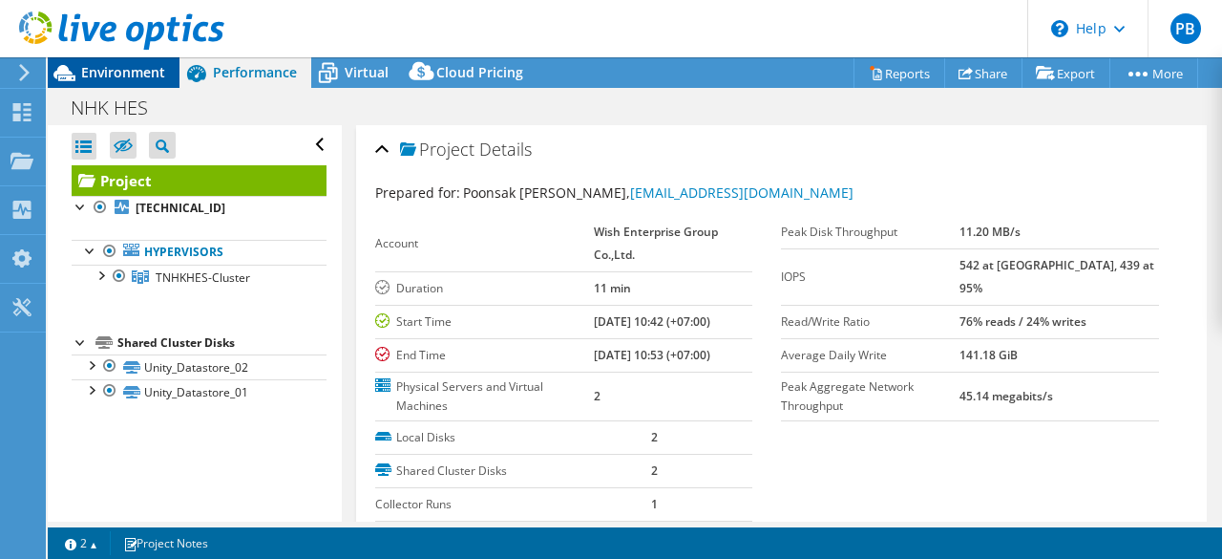
click at [130, 72] on span "Environment" at bounding box center [123, 72] width 84 height 18
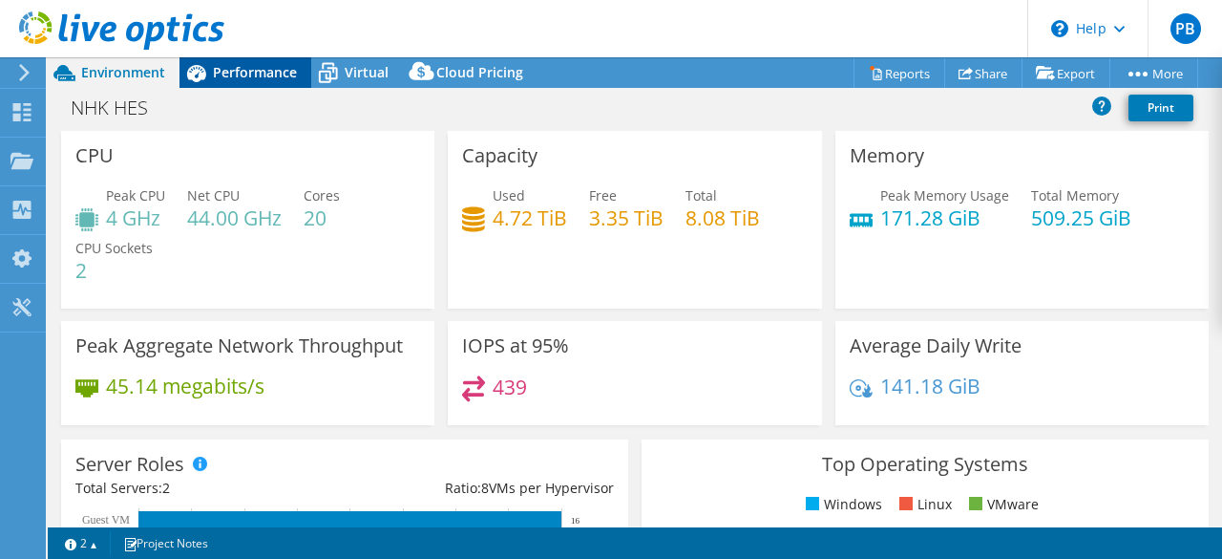
click at [218, 78] on span "Performance" at bounding box center [255, 72] width 84 height 18
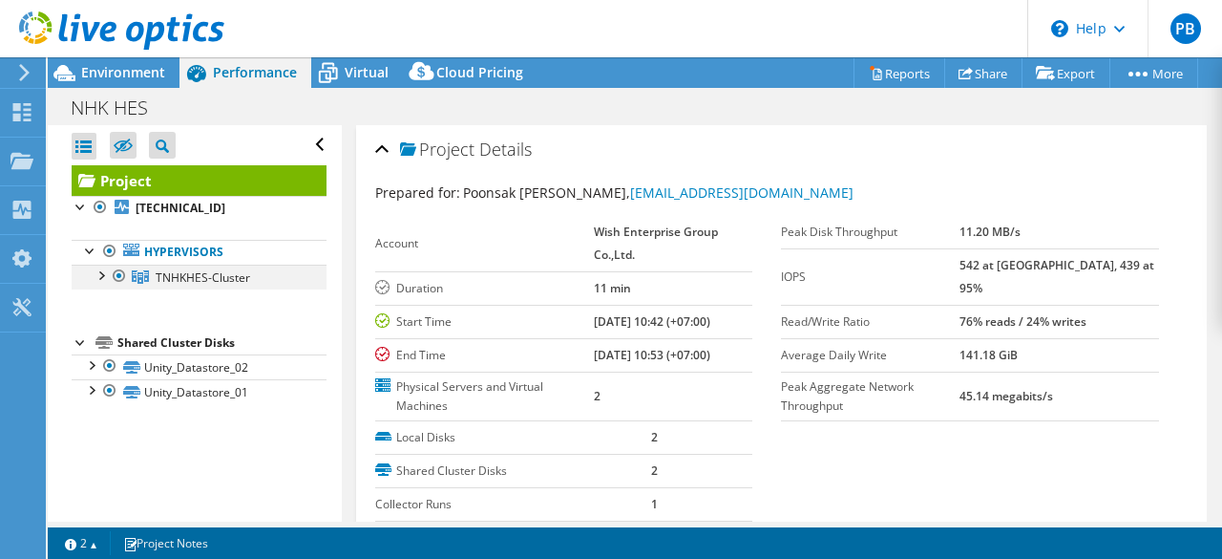
click at [105, 277] on div at bounding box center [100, 273] width 19 height 19
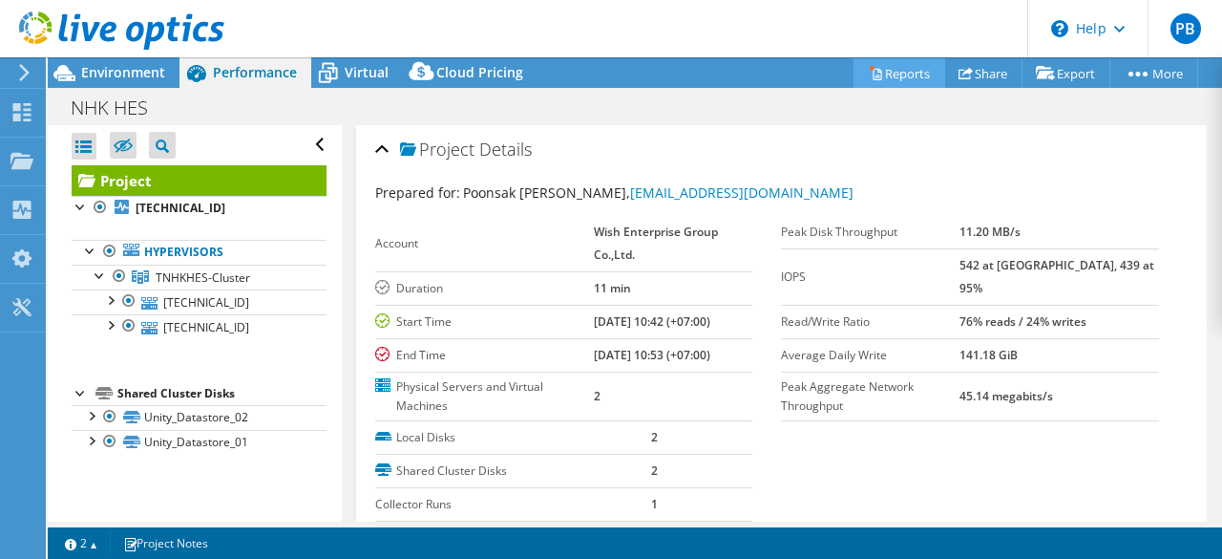
click at [909, 74] on link "Reports" at bounding box center [900, 73] width 92 height 30
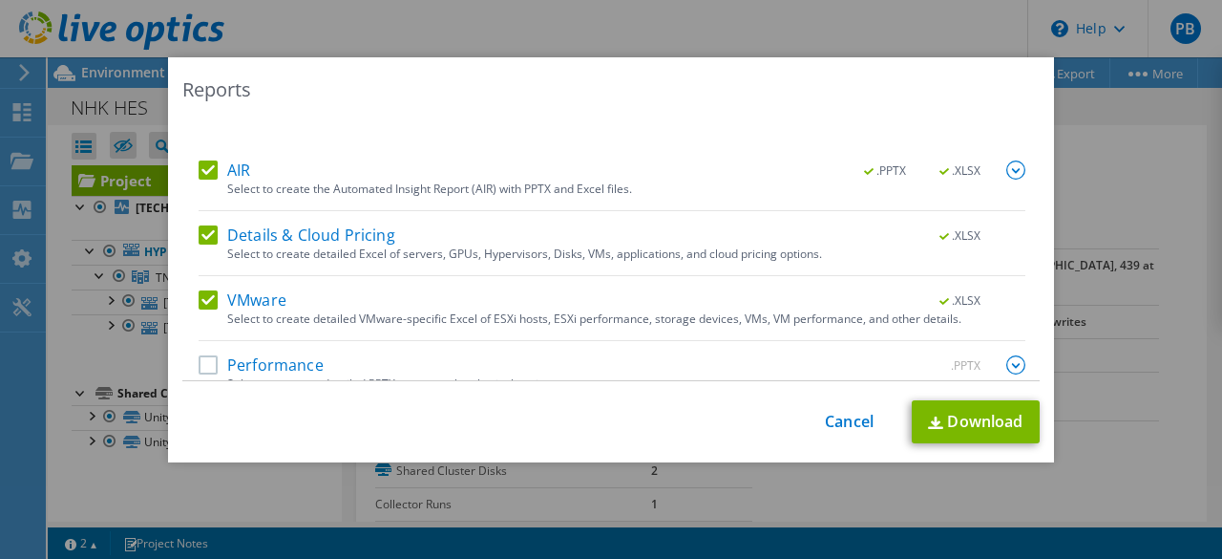
scroll to position [90, 0]
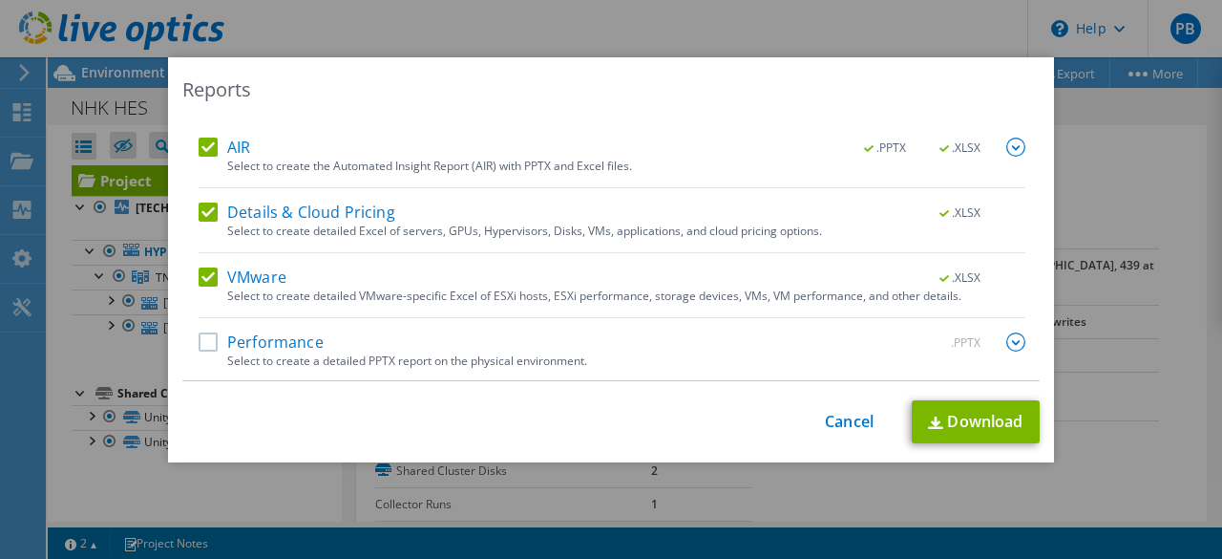
click at [209, 146] on label "AIR" at bounding box center [225, 146] width 52 height 19
click at [0, 0] on input "AIR" at bounding box center [0, 0] width 0 height 0
click at [206, 207] on label "Details & Cloud Pricing" at bounding box center [297, 211] width 197 height 19
click at [0, 0] on input "Details & Cloud Pricing" at bounding box center [0, 0] width 0 height 0
click at [211, 345] on label "Performance" at bounding box center [261, 341] width 125 height 19
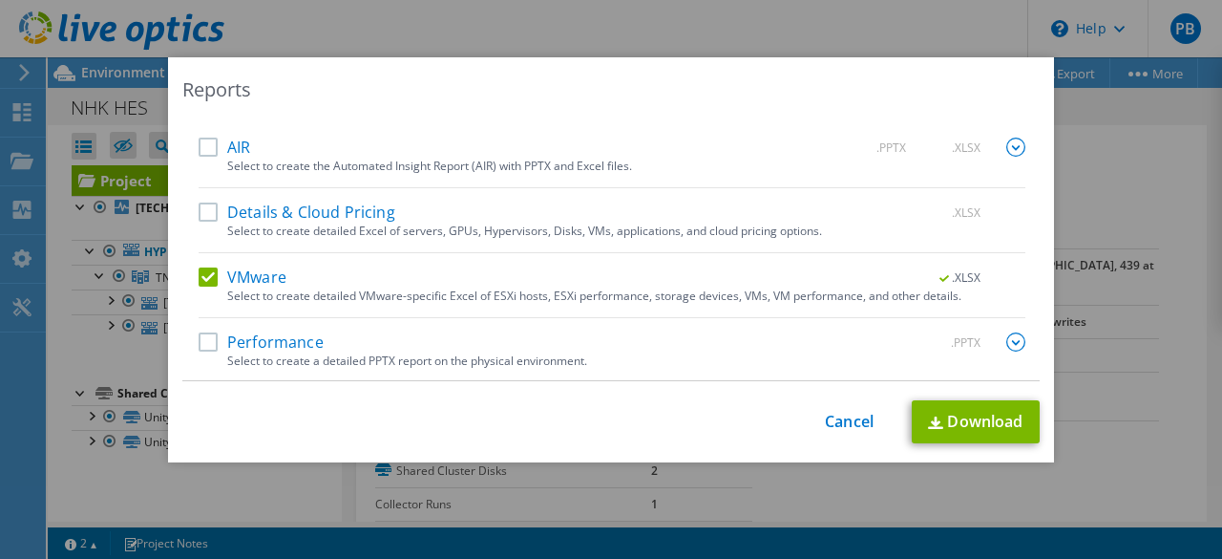
click at [0, 0] on input "Performance" at bounding box center [0, 0] width 0 height 0
click at [919, 412] on link "Download" at bounding box center [976, 421] width 128 height 43
click at [829, 421] on link "Cancel" at bounding box center [849, 421] width 49 height 18
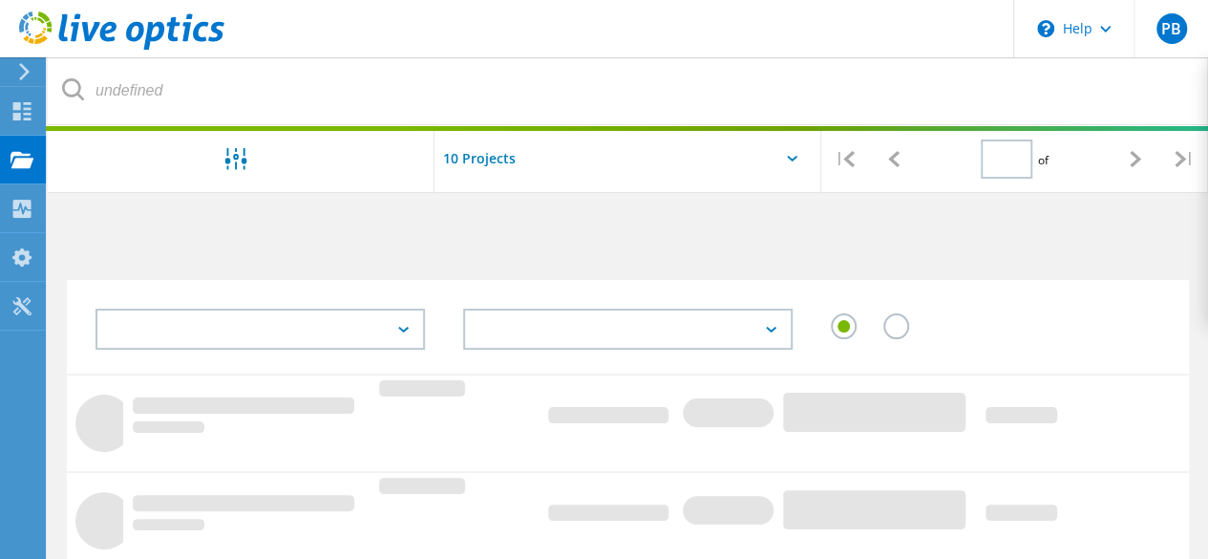
type input "1"
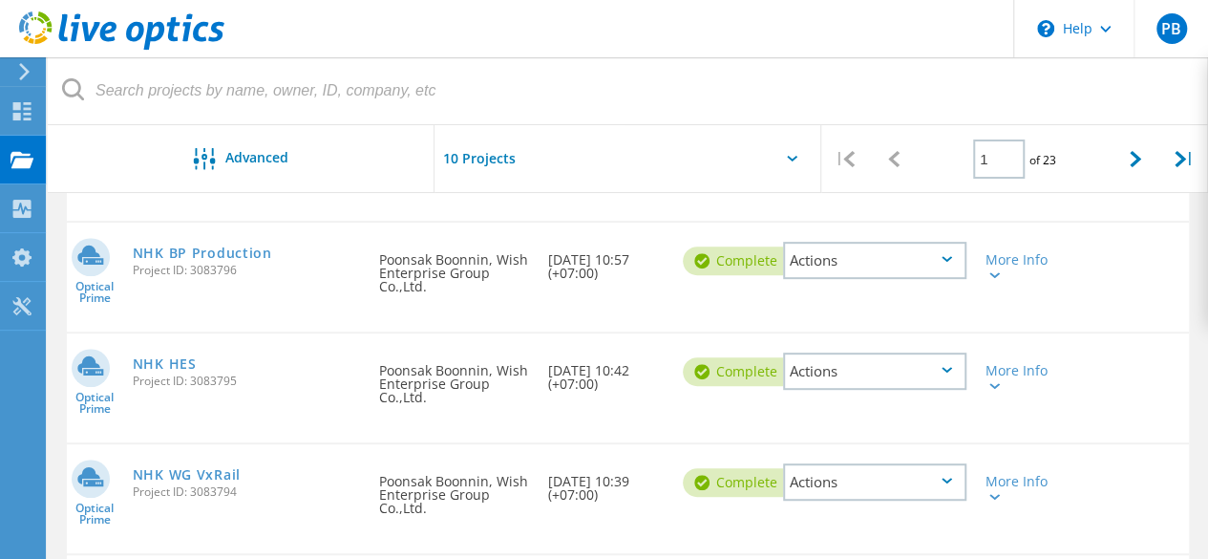
scroll to position [286, 0]
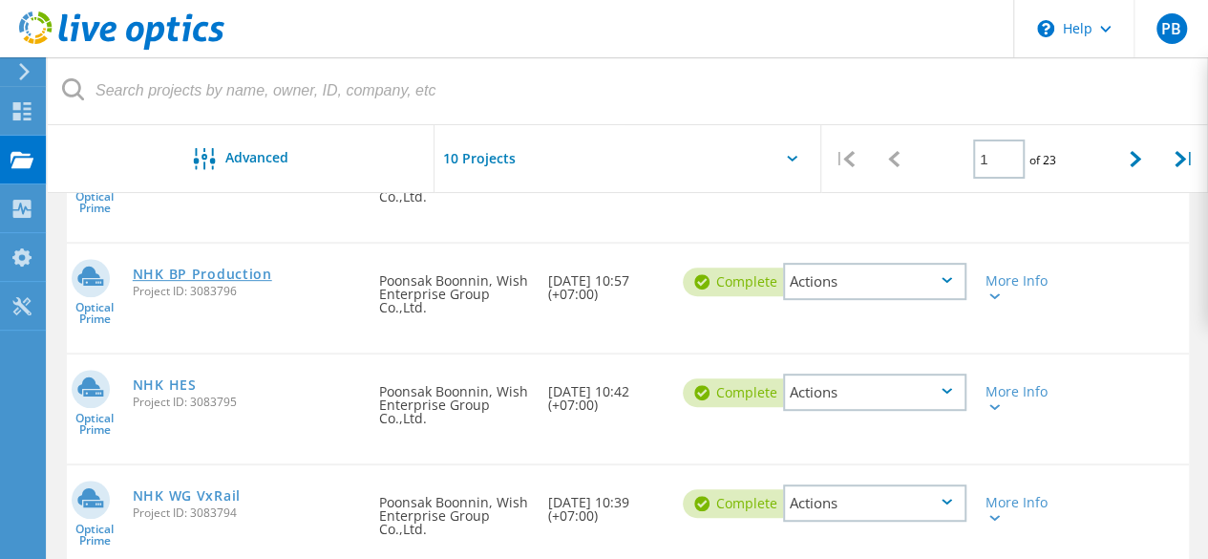
click at [191, 279] on link "NHK BP Production" at bounding box center [202, 273] width 139 height 13
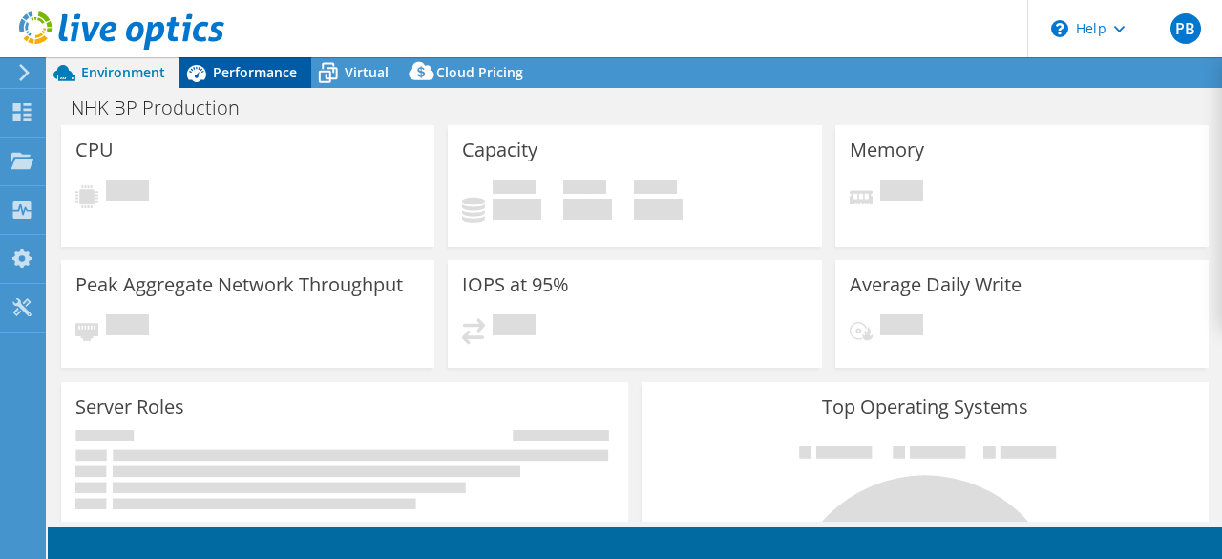
select select "USD"
click at [229, 65] on span "Performance" at bounding box center [255, 72] width 84 height 18
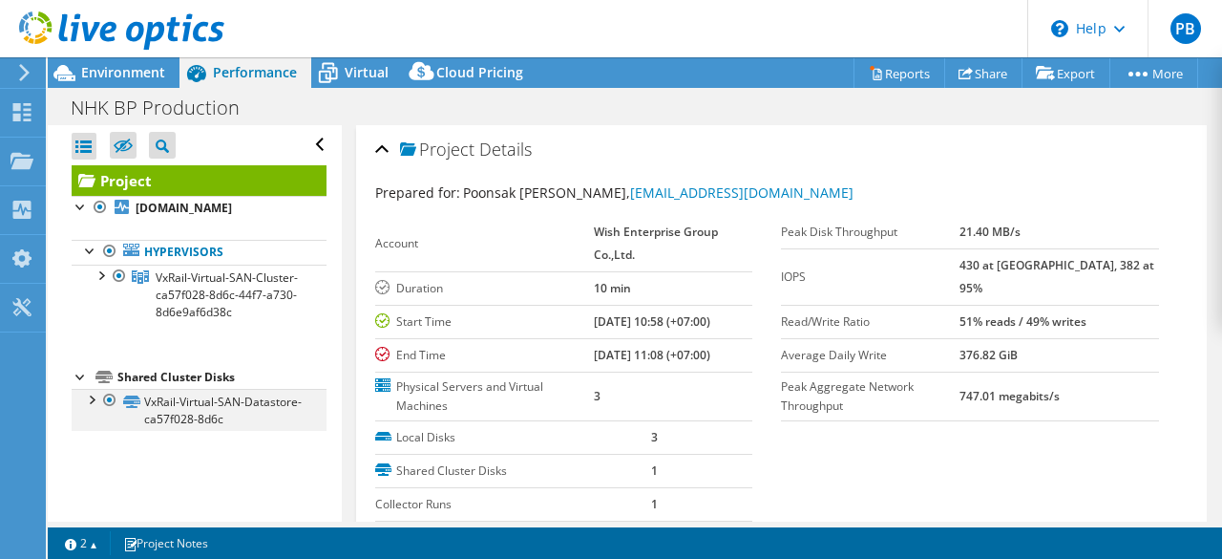
click at [92, 408] on div at bounding box center [90, 398] width 19 height 19
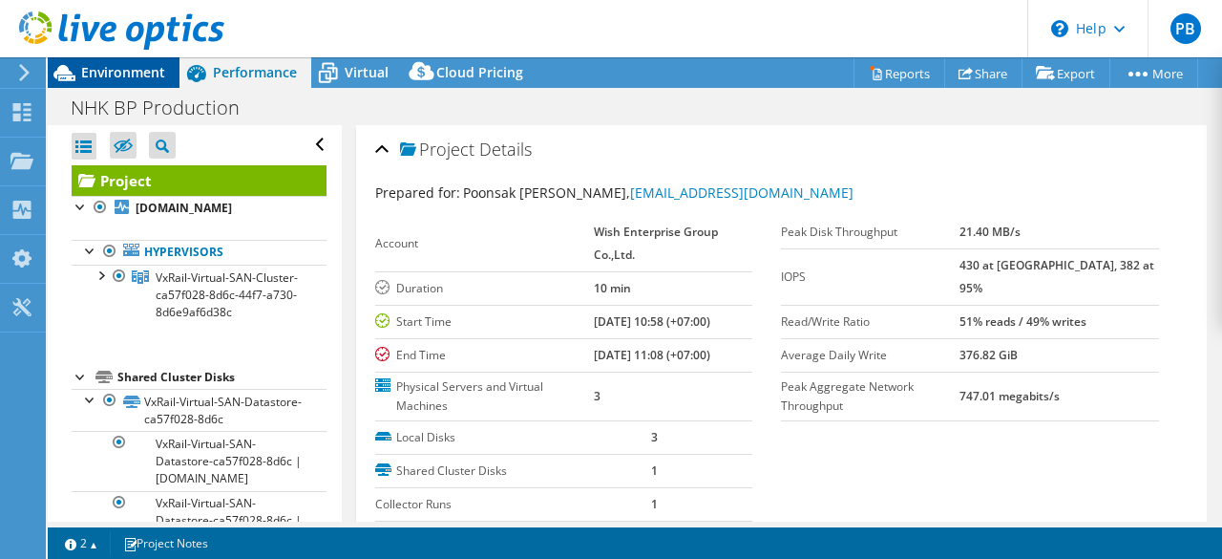
click at [101, 75] on span "Environment" at bounding box center [123, 72] width 84 height 18
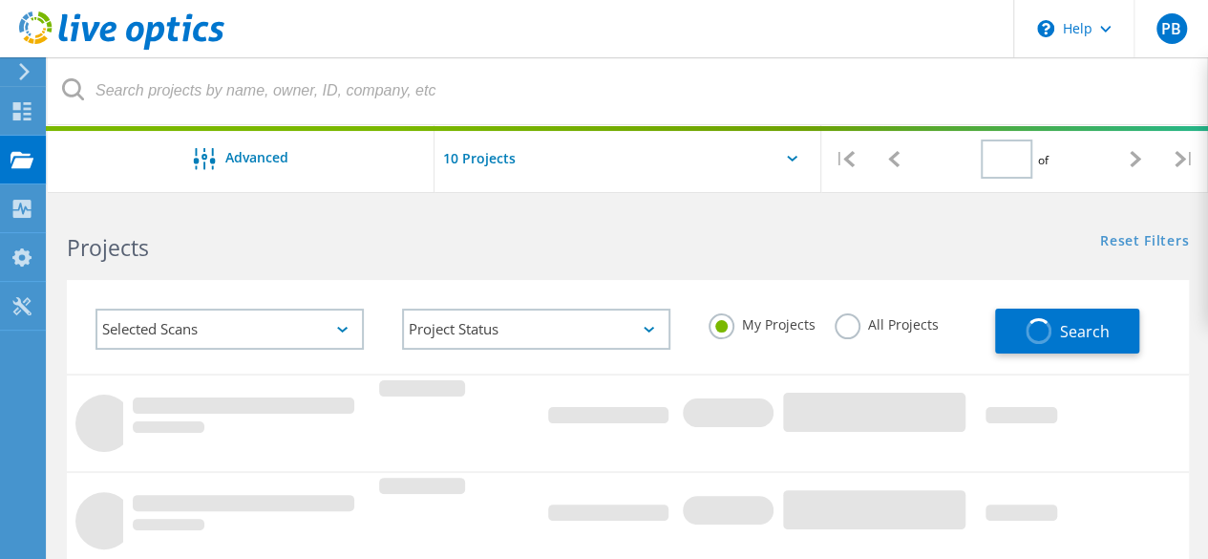
type input "1"
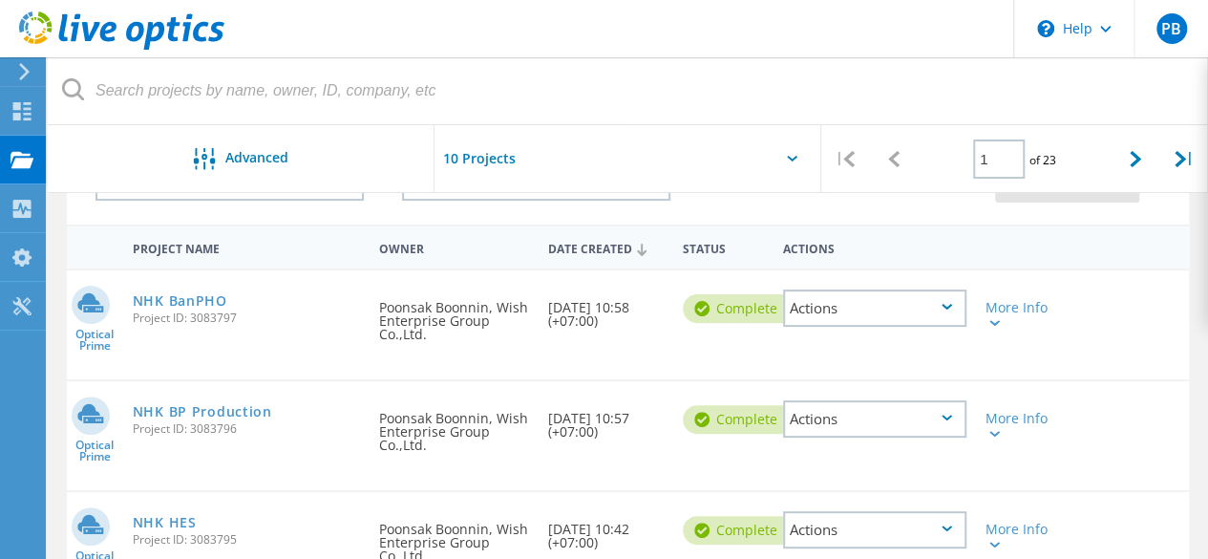
scroll to position [191, 0]
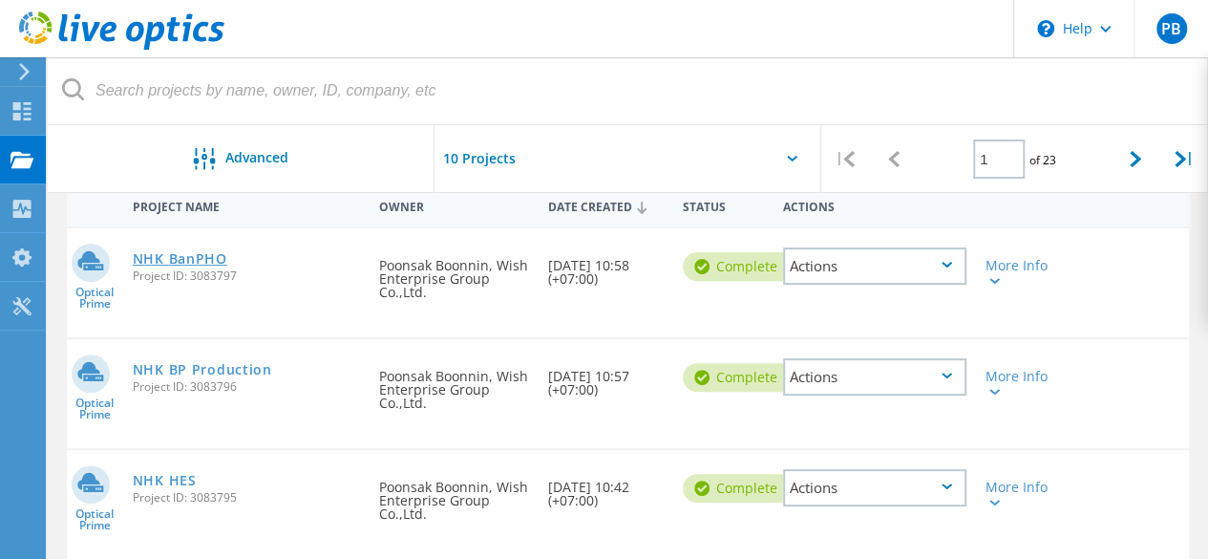
click at [201, 259] on link "NHK BanPHO" at bounding box center [180, 258] width 95 height 13
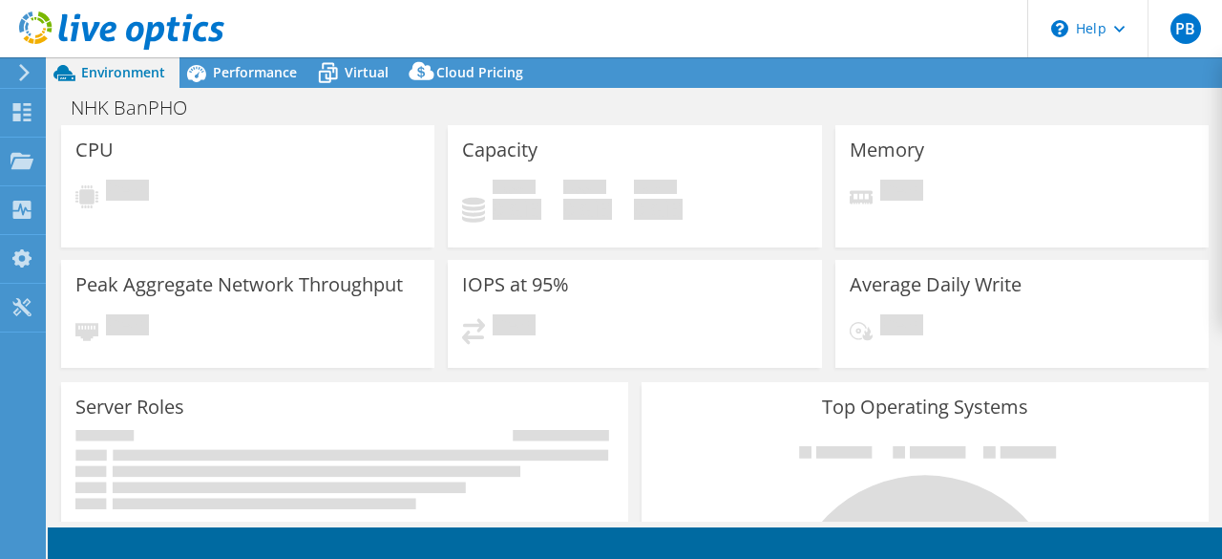
select select "USD"
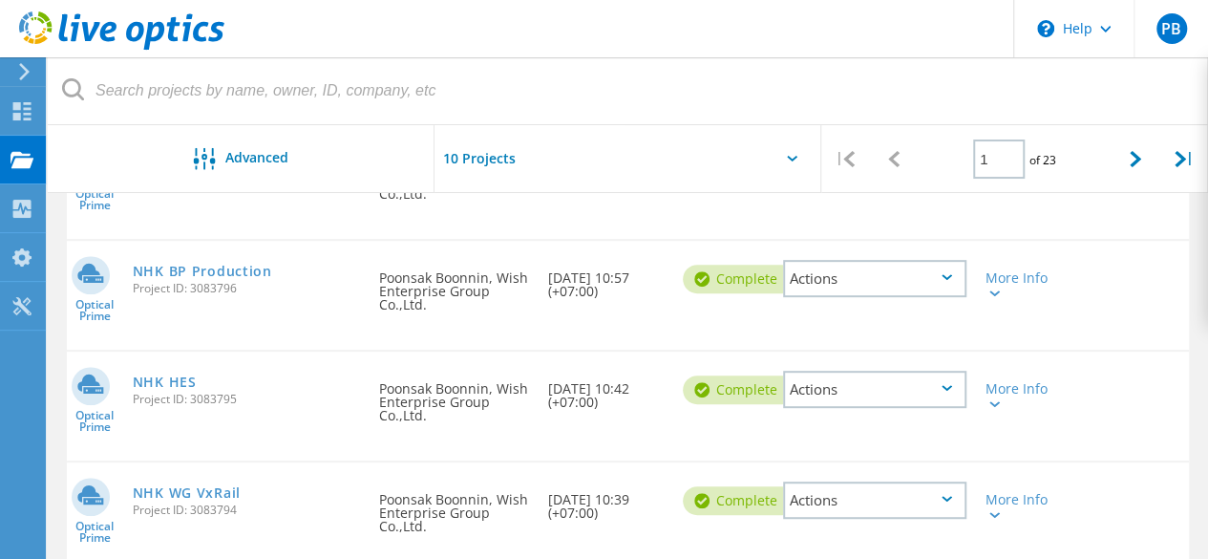
scroll to position [382, 0]
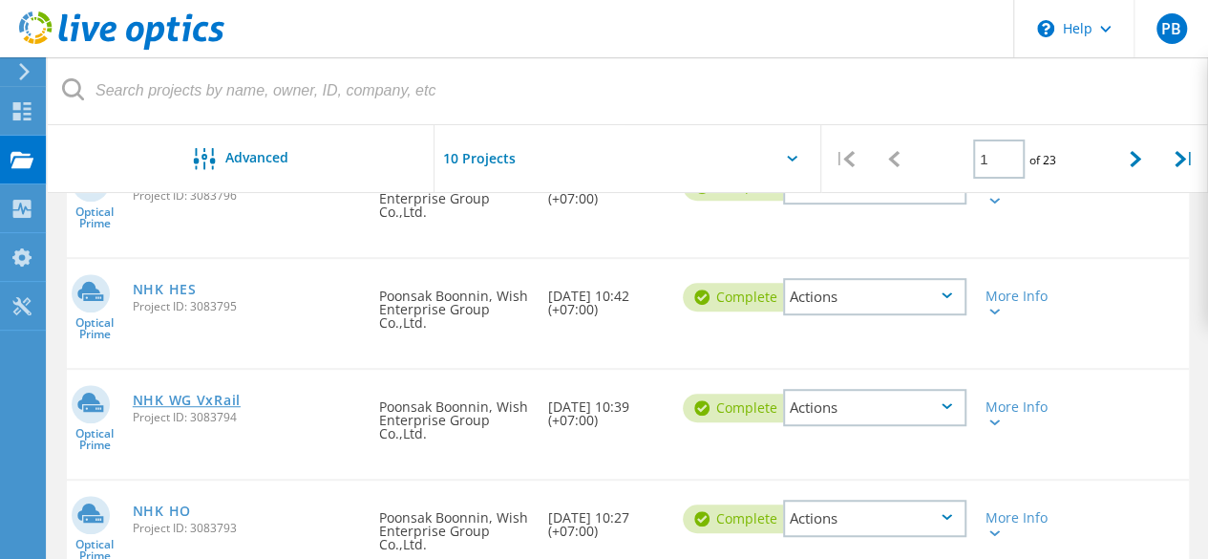
click at [201, 406] on link "NHK WG VxRail" at bounding box center [187, 399] width 108 height 13
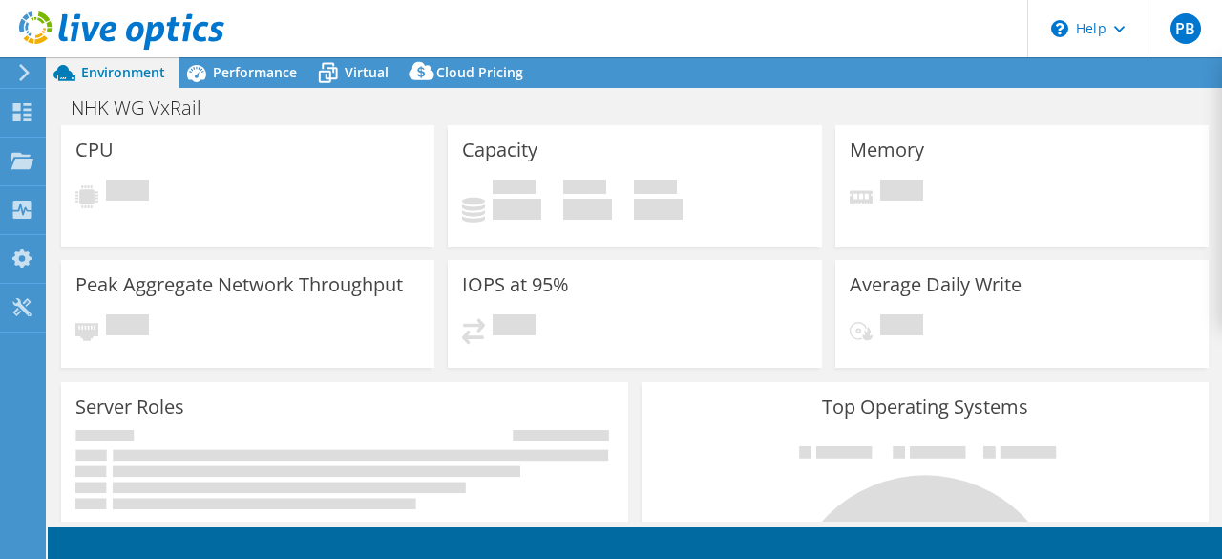
select select "USD"
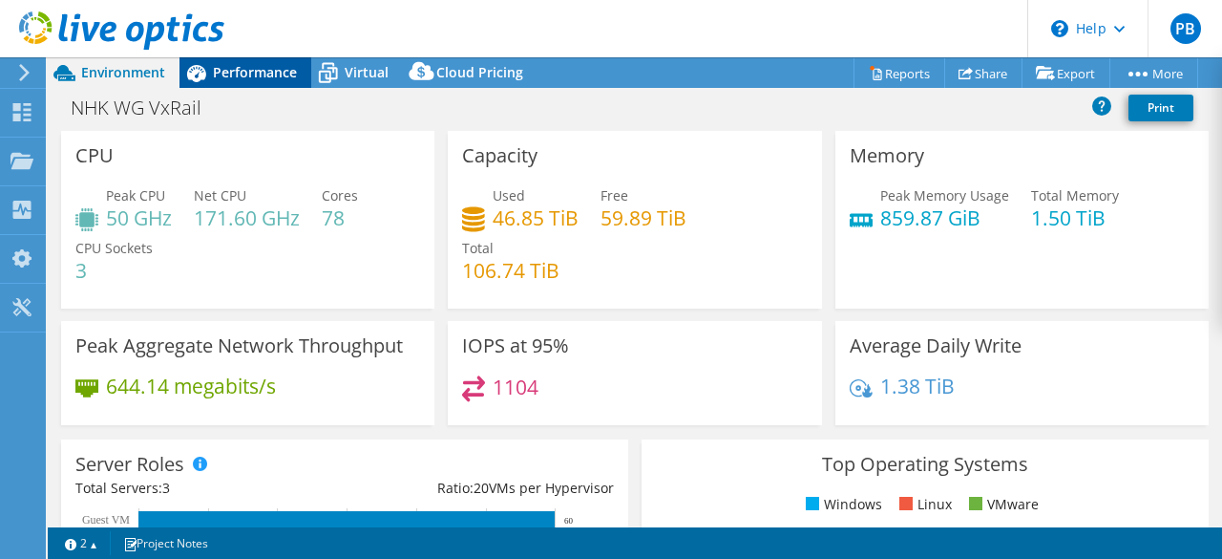
click at [233, 79] on span "Performance" at bounding box center [255, 72] width 84 height 18
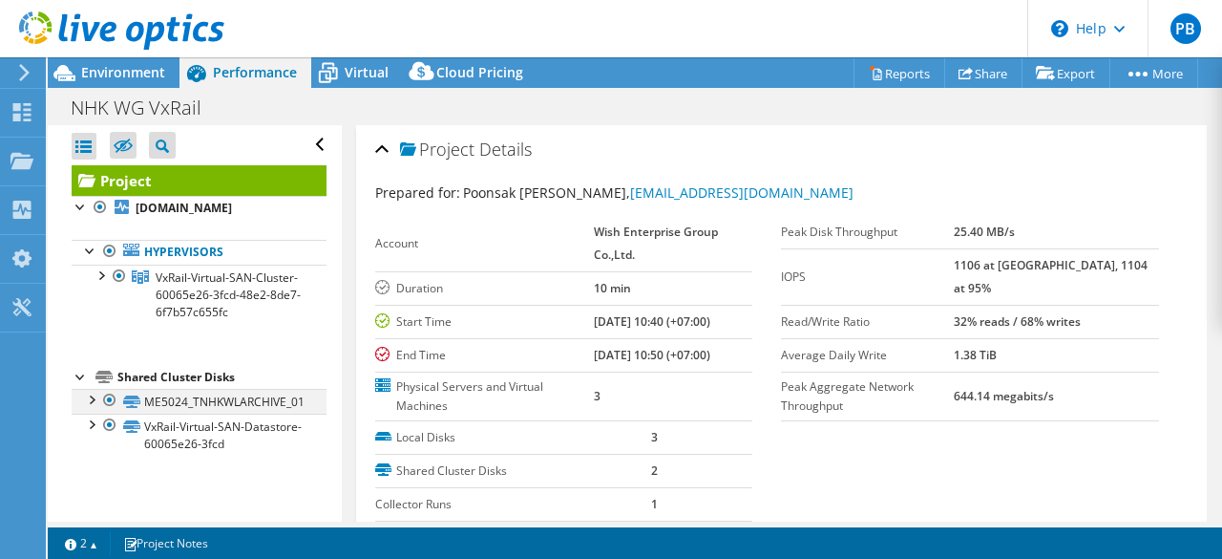
click at [87, 408] on div at bounding box center [90, 398] width 19 height 19
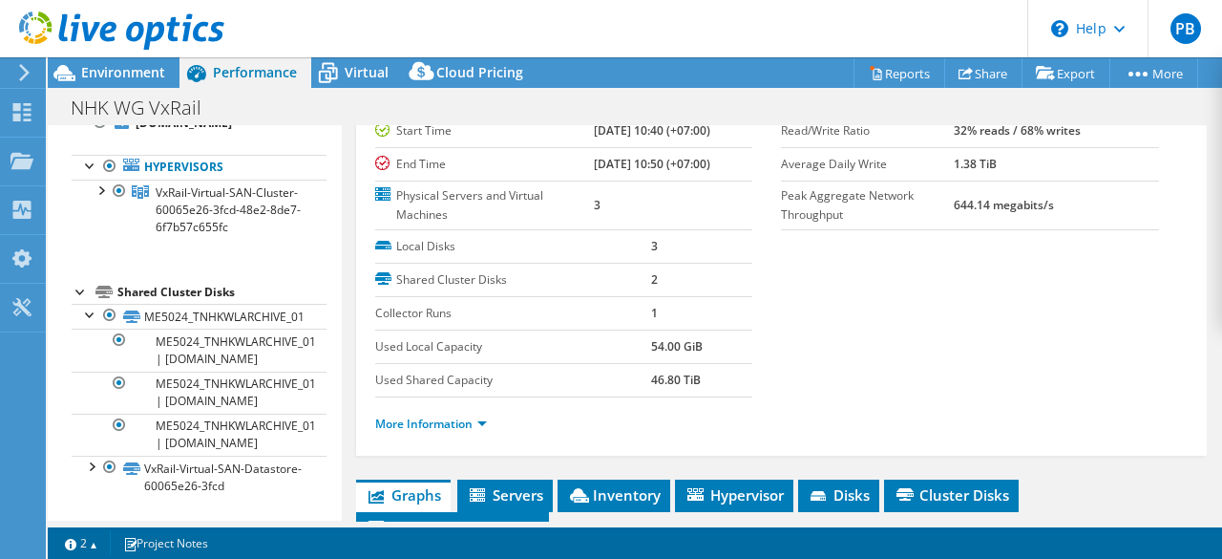
scroll to position [382, 0]
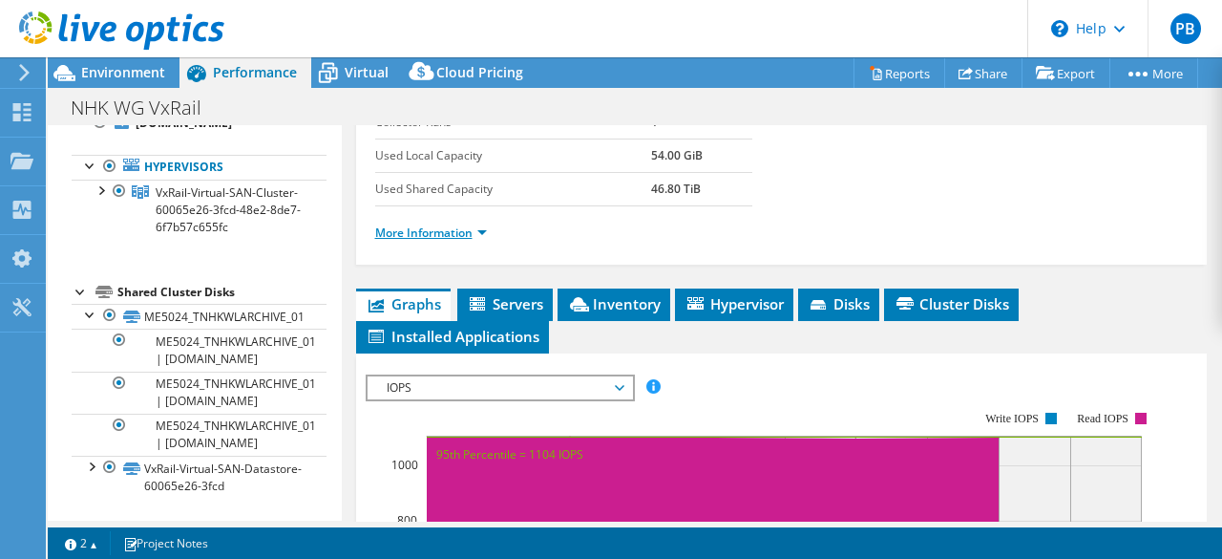
click at [476, 234] on link "More Information" at bounding box center [431, 232] width 112 height 16
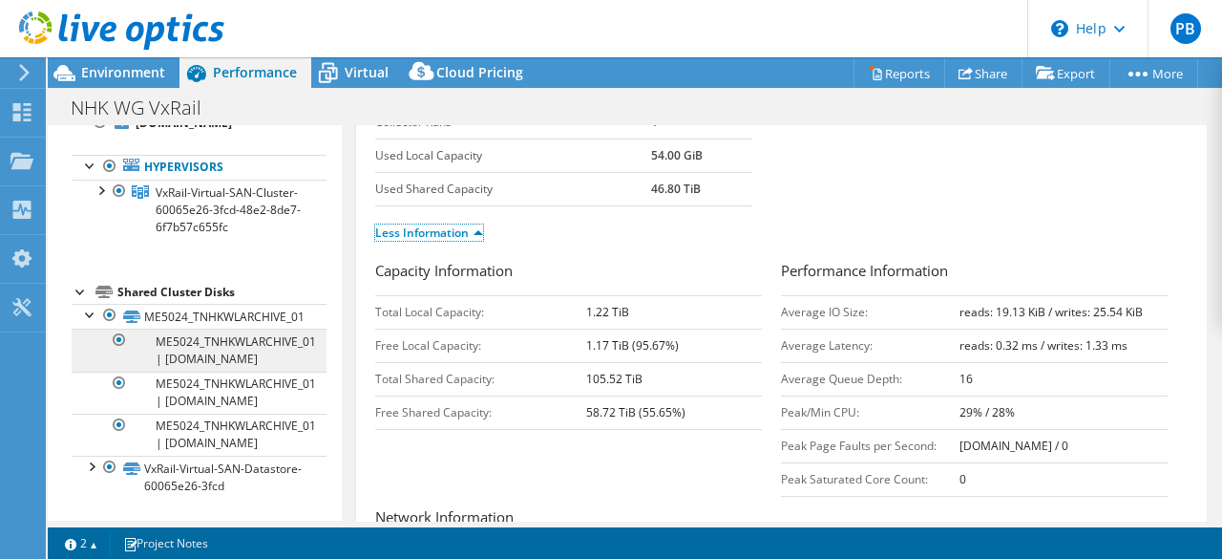
scroll to position [150, 0]
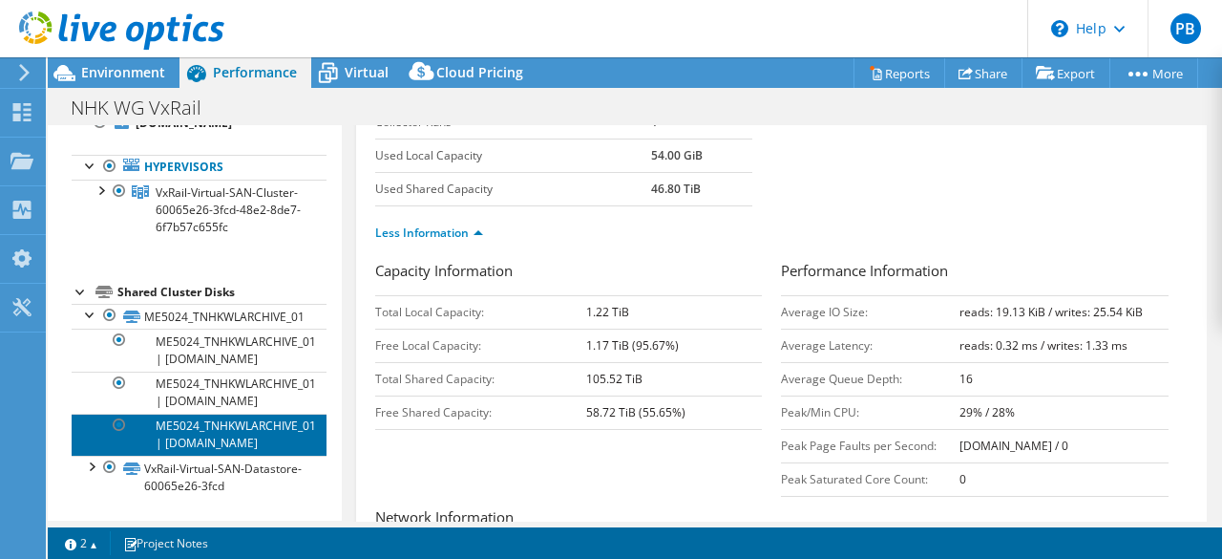
click at [227, 430] on link "ME5024_TNHKWLARCHIVE_01 | tnhkwg-esxi1.nhkspg.co.th" at bounding box center [199, 434] width 255 height 42
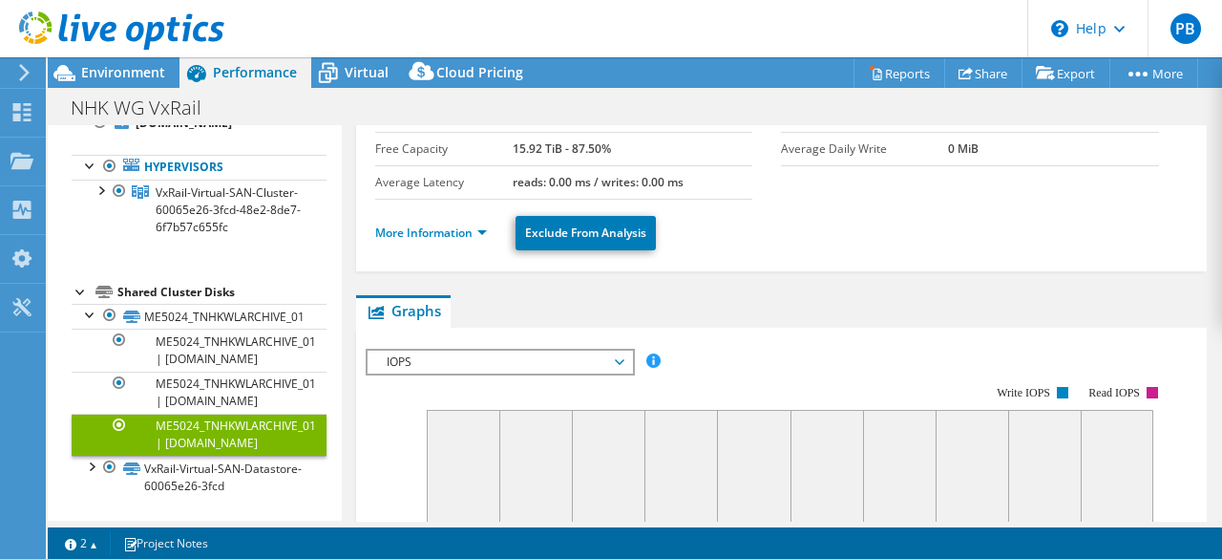
scroll to position [0, 0]
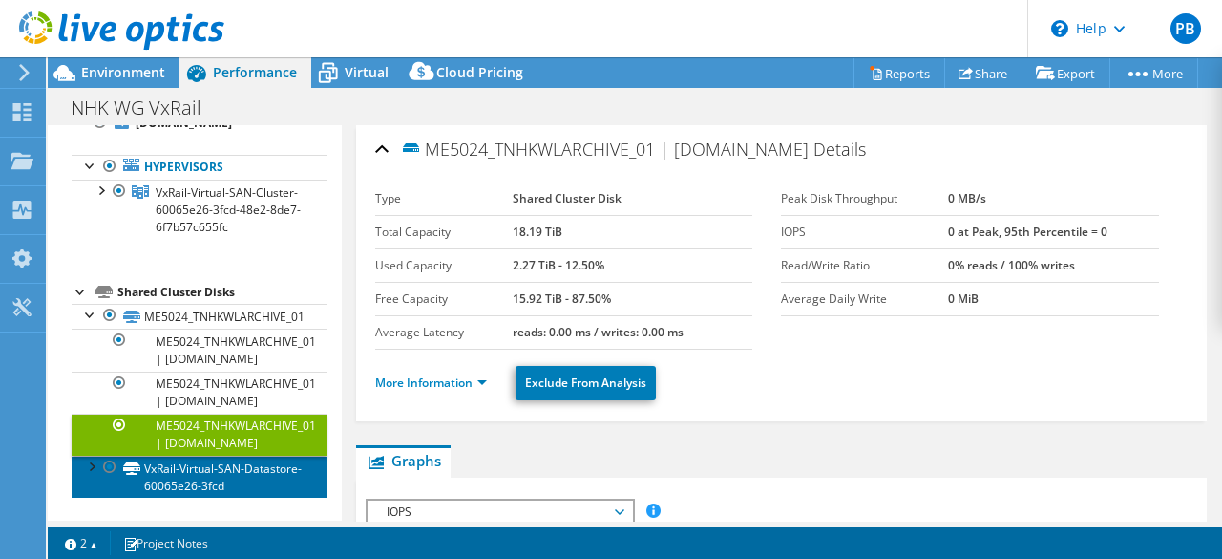
click at [179, 486] on link "VxRail-Virtual-SAN-Datastore-60065e26-3fcd" at bounding box center [199, 476] width 255 height 42
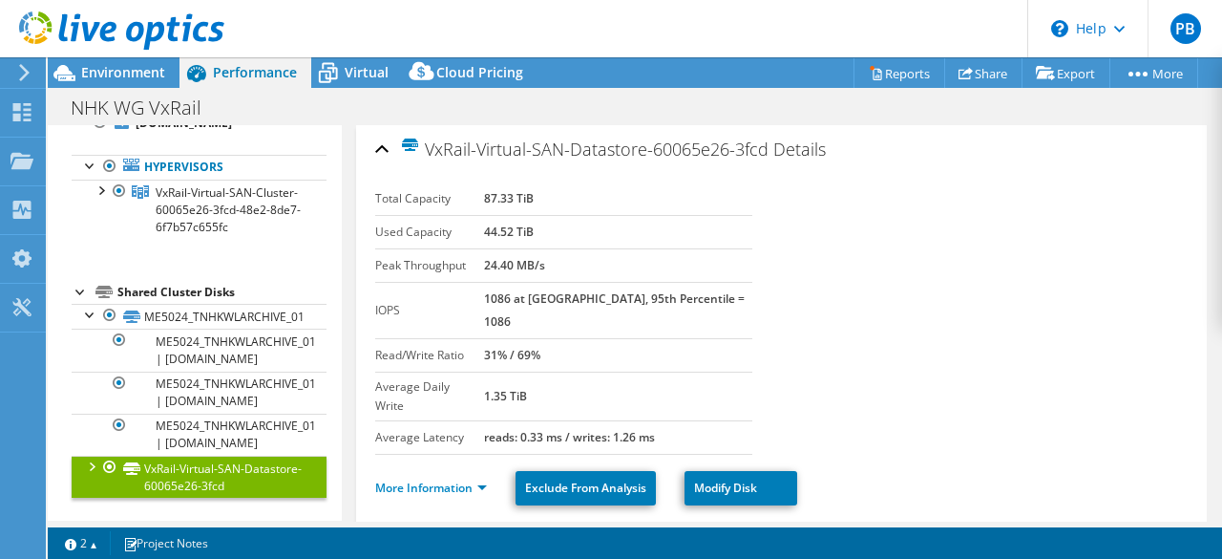
click at [89, 468] on div at bounding box center [90, 464] width 19 height 19
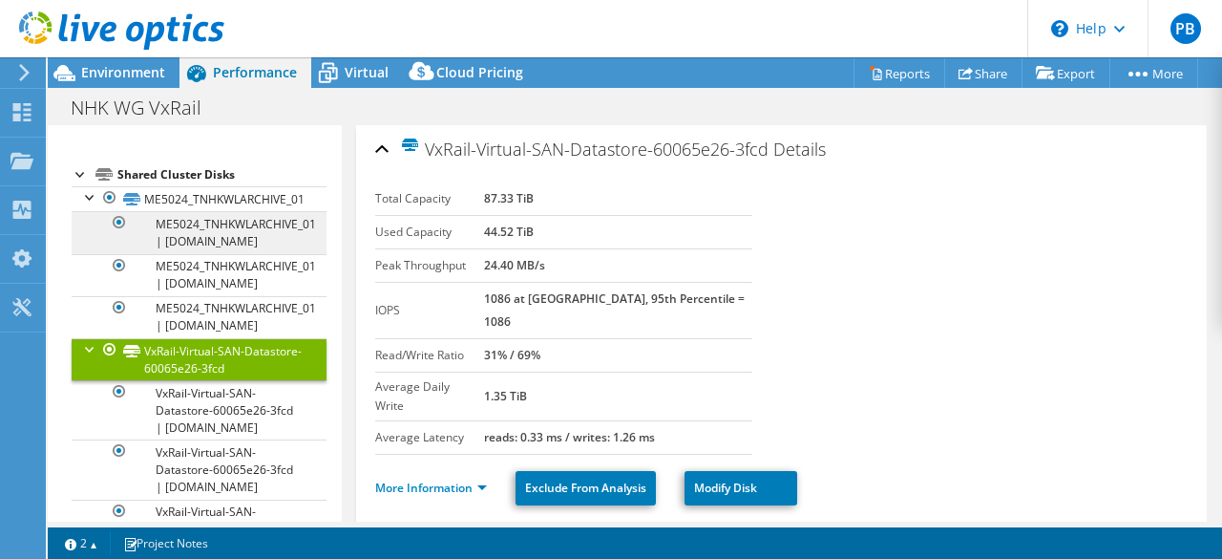
scroll to position [286, 0]
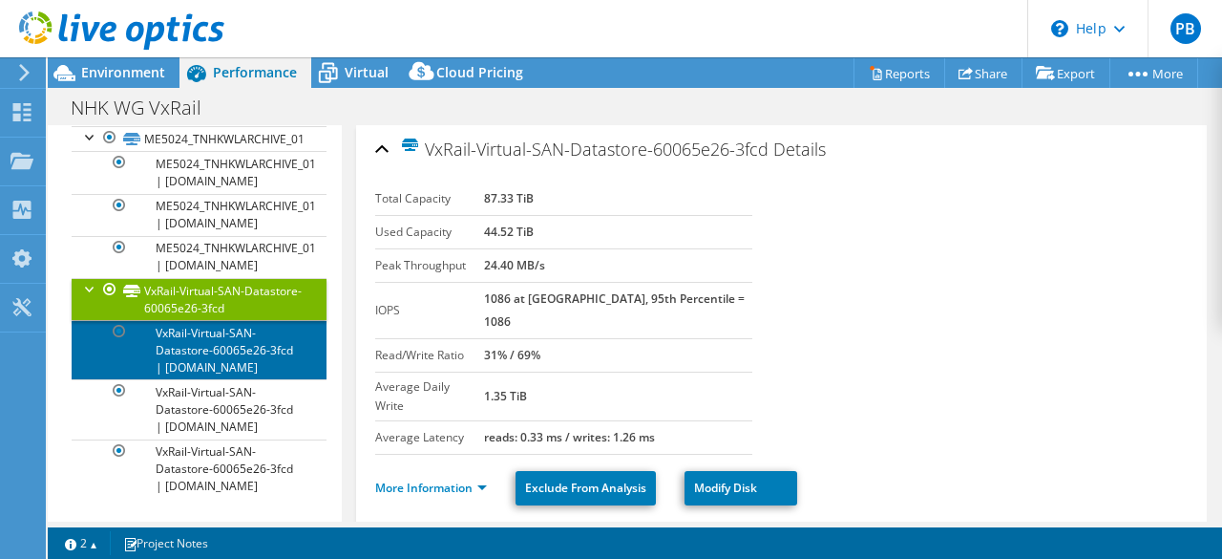
click at [237, 379] on link "VxRail-Virtual-SAN-Datastore-60065e26-3fcd | tnhkwg-esxi2.nhkspg.co.th" at bounding box center [199, 349] width 255 height 59
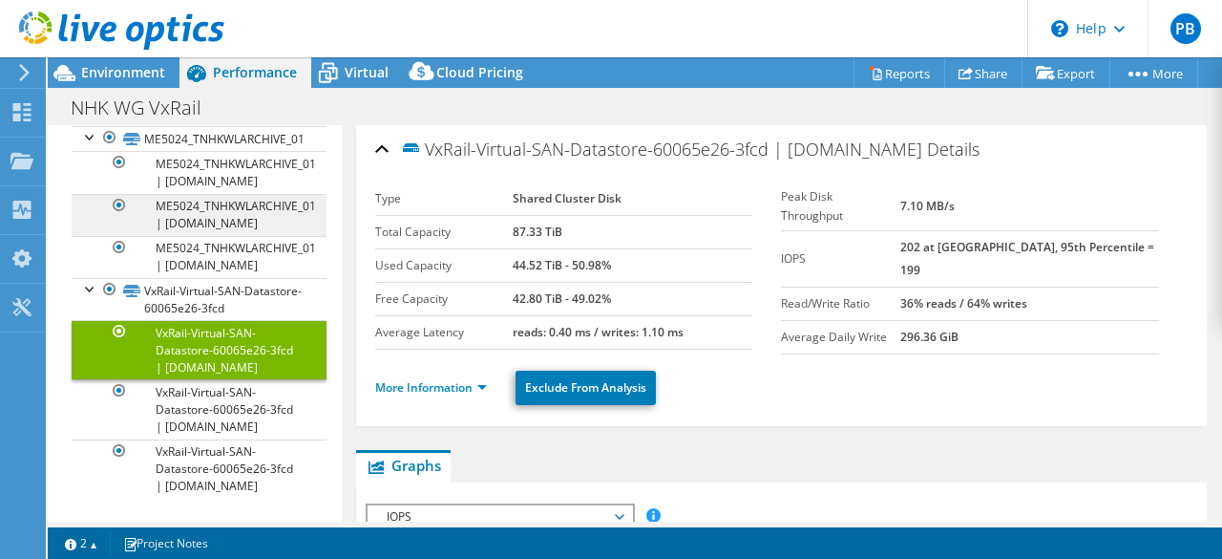
scroll to position [0, 0]
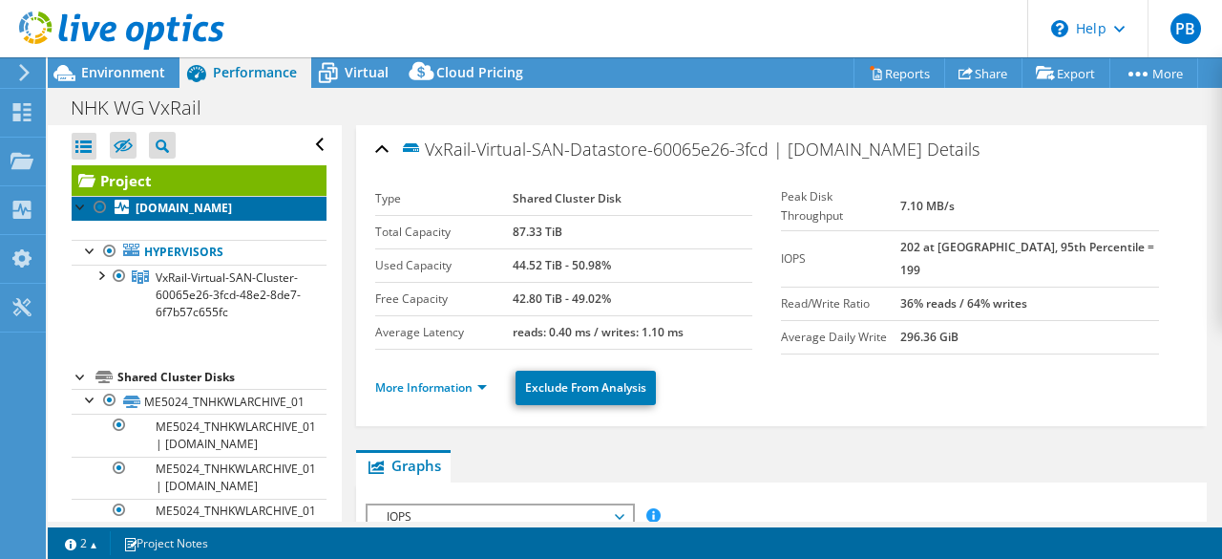
click at [161, 216] on b "tnhkwg-esxi2.nhkspg.co.th" at bounding box center [184, 208] width 96 height 16
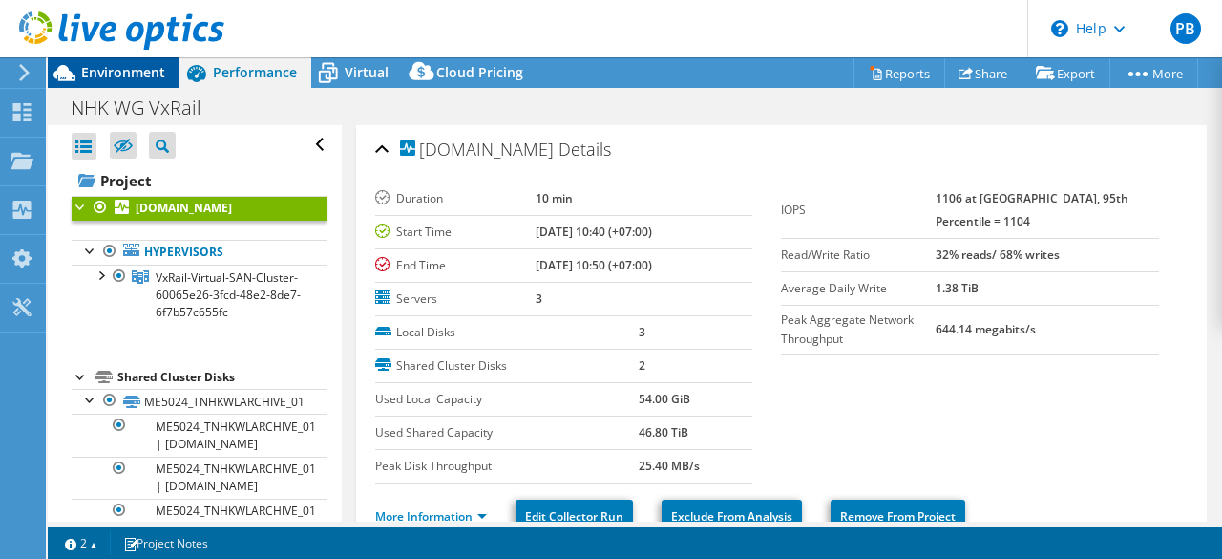
click at [109, 87] on div "Environment" at bounding box center [114, 72] width 132 height 31
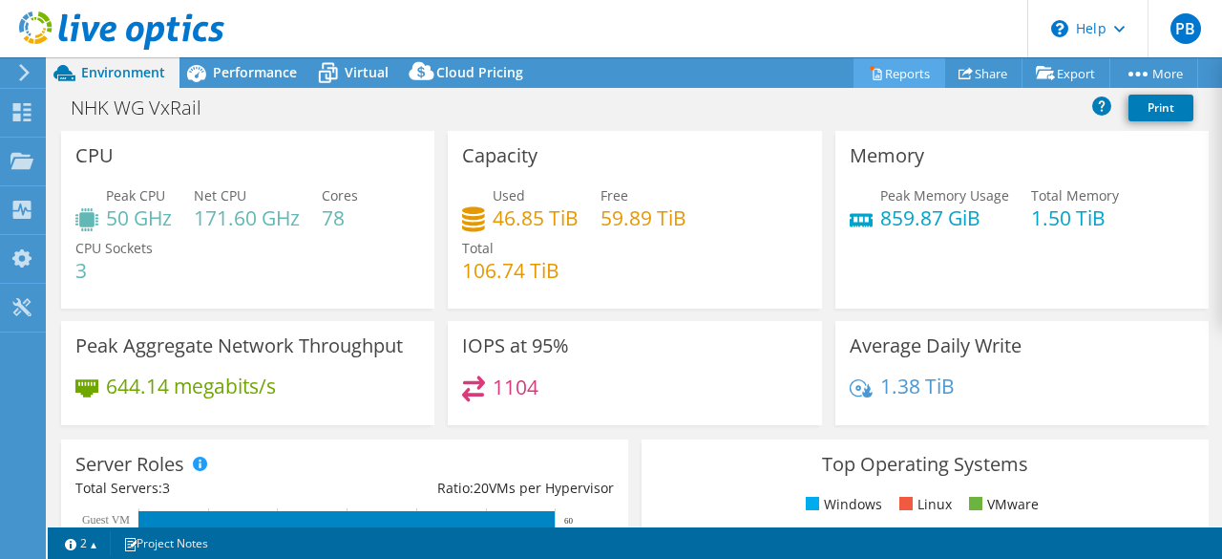
click at [892, 74] on link "Reports" at bounding box center [900, 73] width 92 height 30
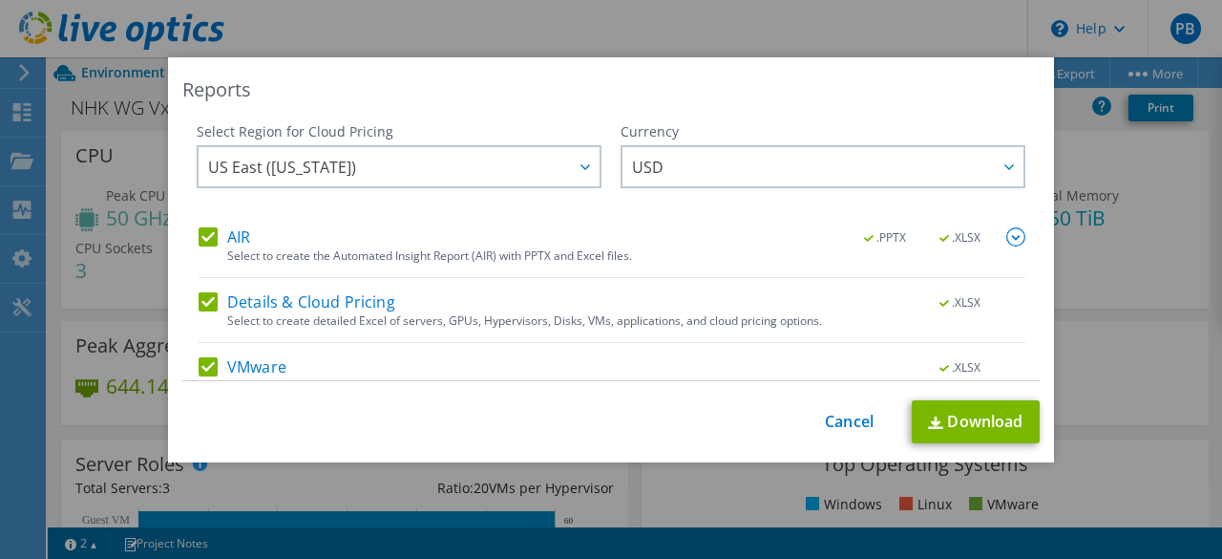
click at [205, 238] on label "AIR" at bounding box center [225, 236] width 52 height 19
click at [0, 0] on input "AIR" at bounding box center [0, 0] width 0 height 0
click at [205, 290] on div "AIR .PPTX .XLSX Select to create the Automated Insight Report (AIR) with PPTX a…" at bounding box center [612, 349] width 827 height 244
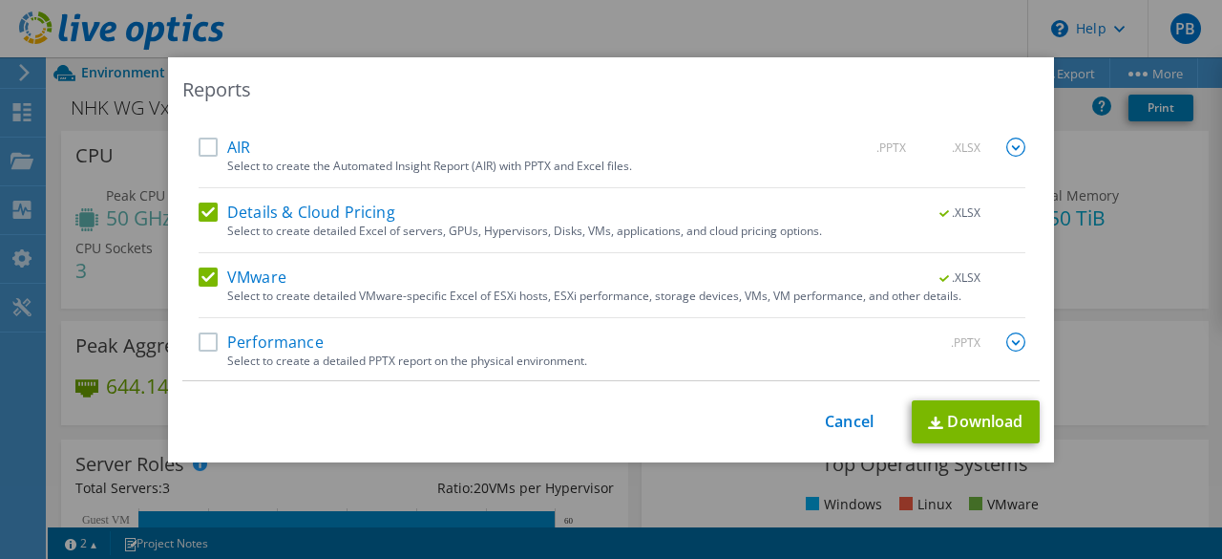
click at [199, 344] on label "Performance" at bounding box center [261, 341] width 125 height 19
click at [0, 0] on input "Performance" at bounding box center [0, 0] width 0 height 0
click at [940, 421] on link "Download" at bounding box center [976, 421] width 128 height 43
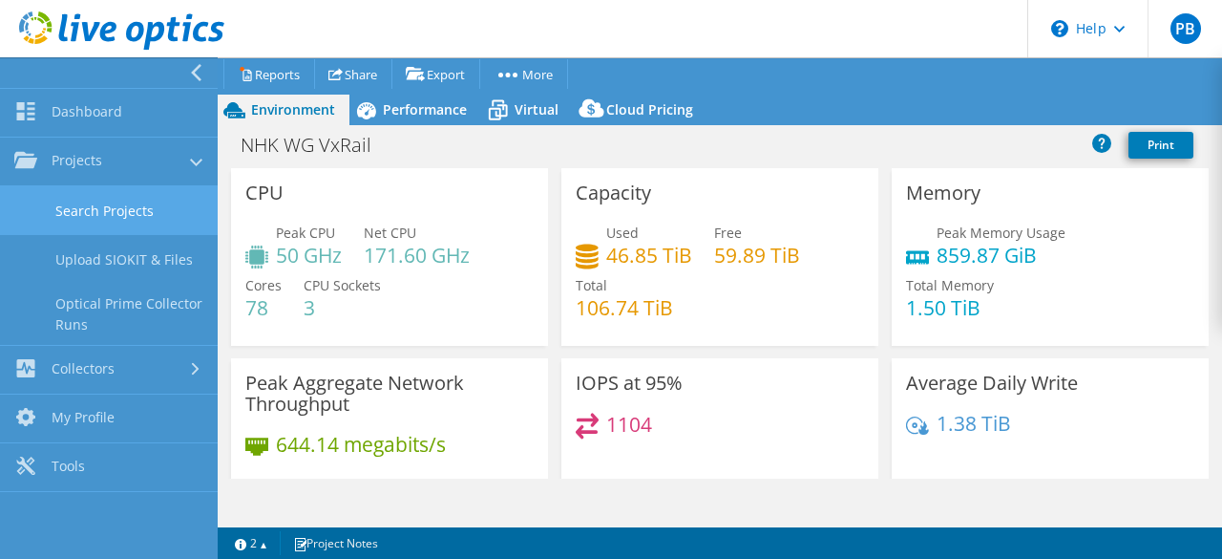
click at [130, 213] on link "Search Projects" at bounding box center [109, 210] width 218 height 49
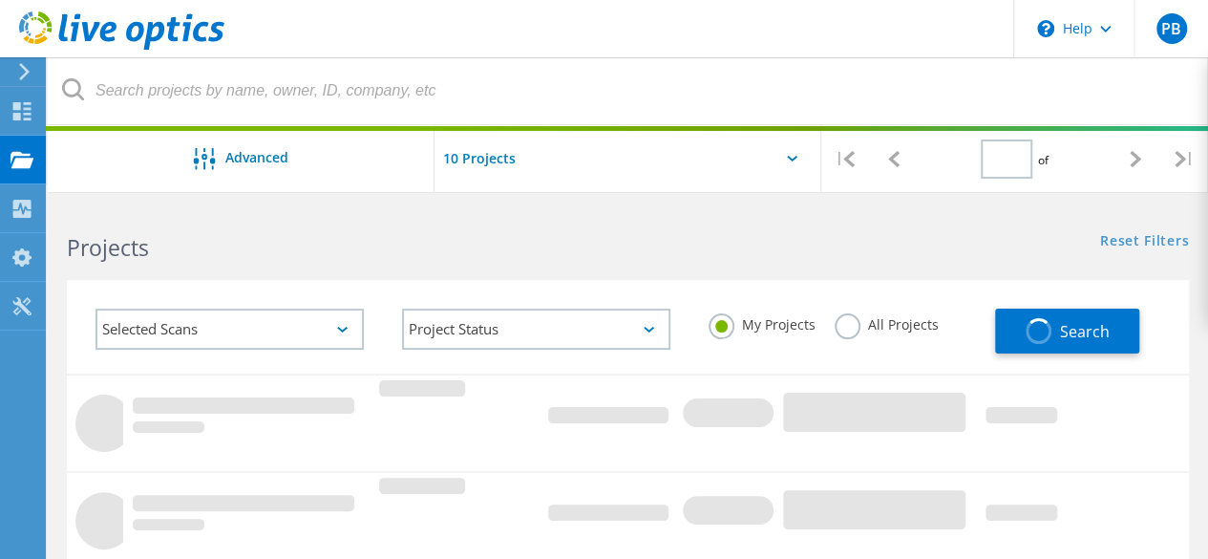
type input "1"
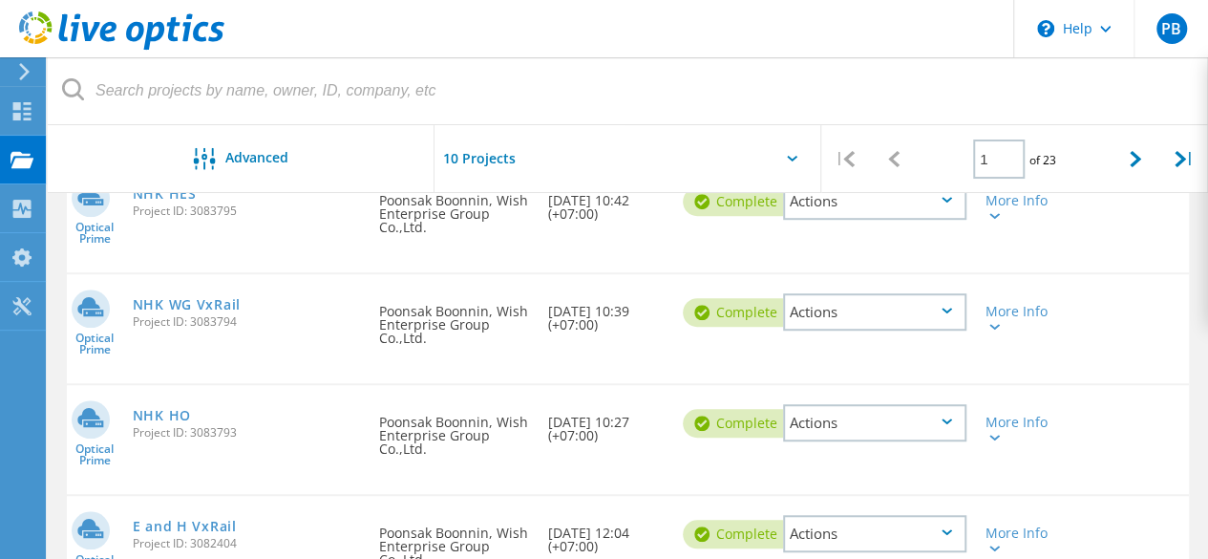
scroll to position [573, 0]
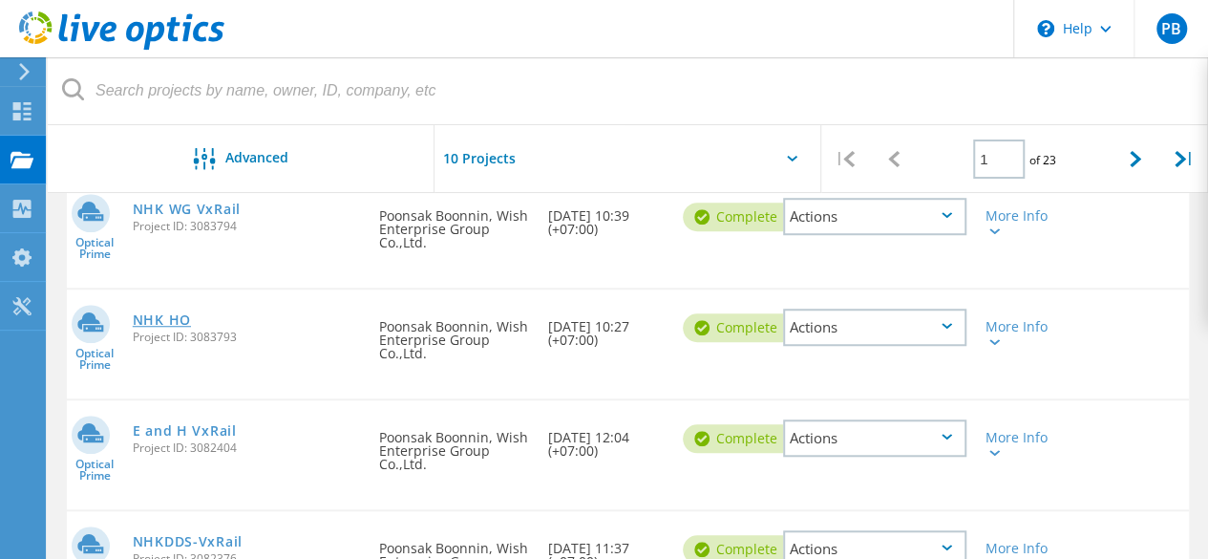
click at [163, 314] on link "NHK HO" at bounding box center [162, 319] width 58 height 13
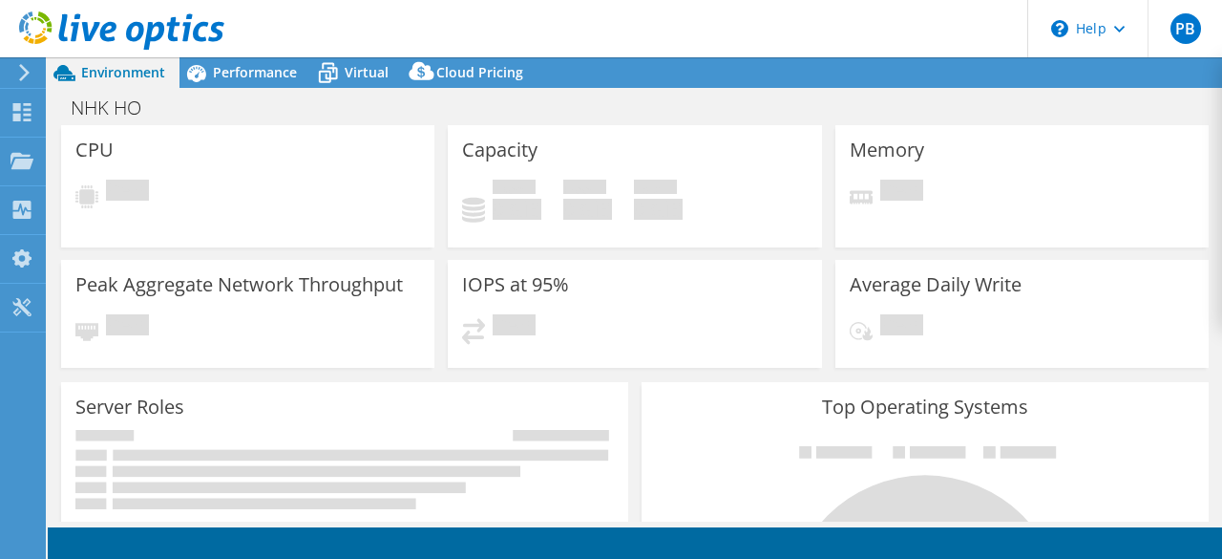
select select "USD"
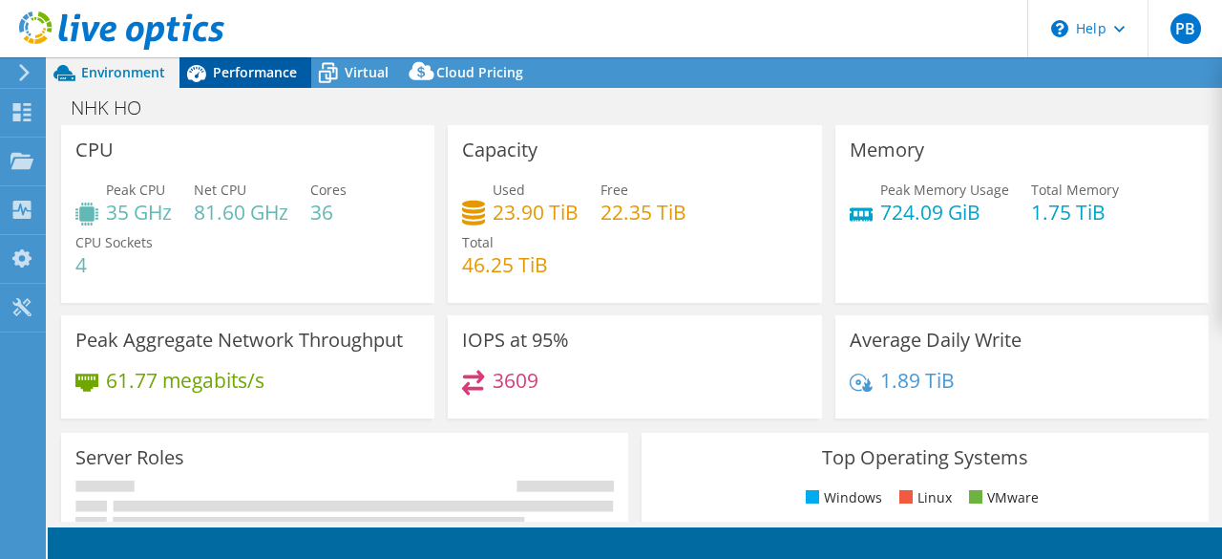
click at [246, 72] on span "Performance" at bounding box center [255, 72] width 84 height 18
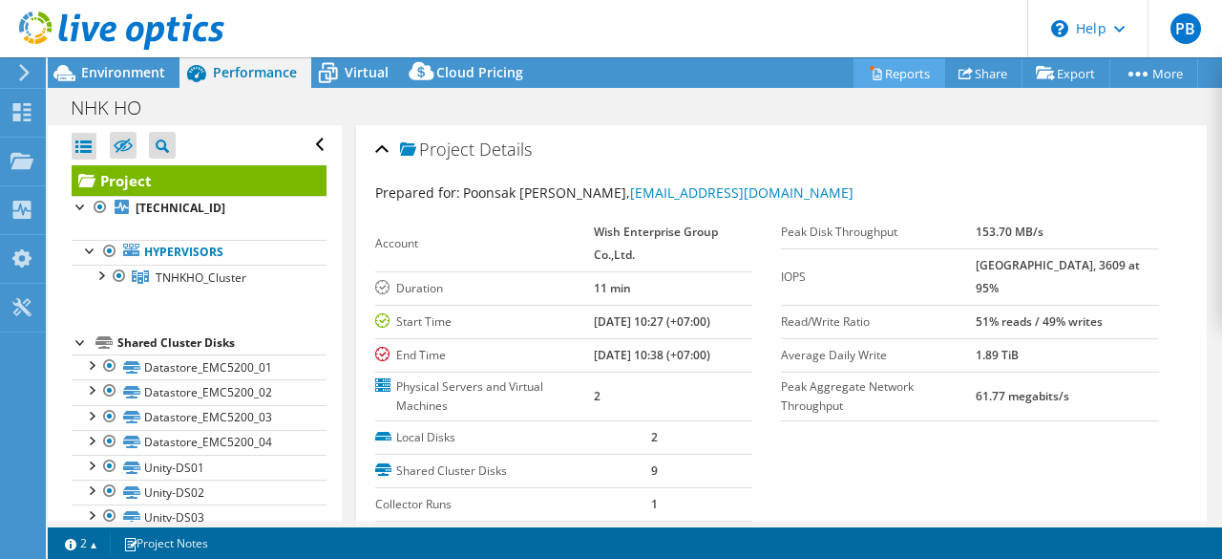
click at [889, 68] on link "Reports" at bounding box center [900, 73] width 92 height 30
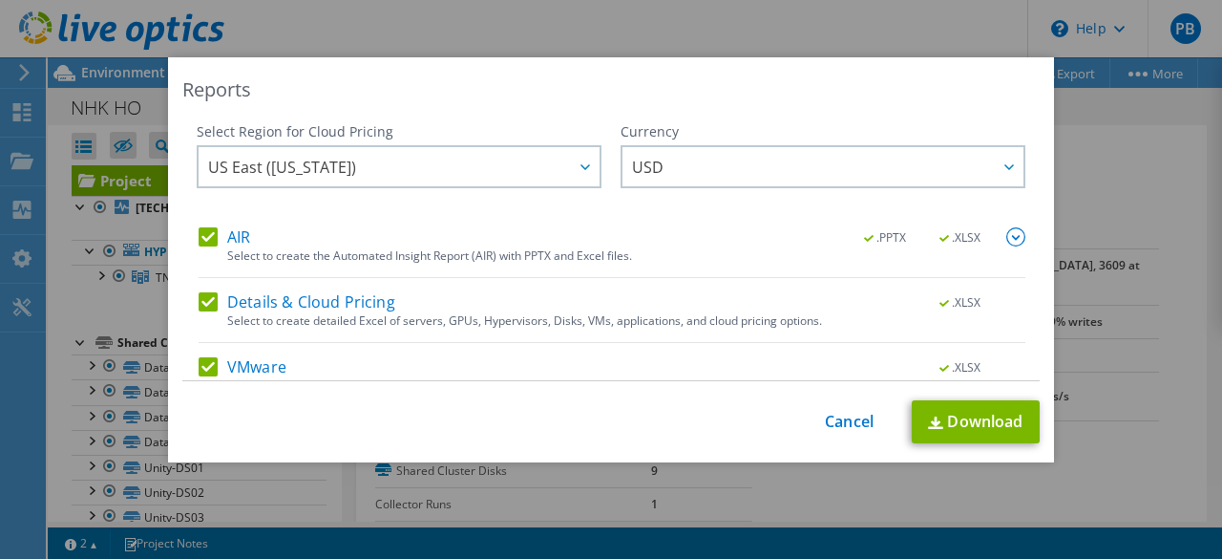
click at [254, 233] on div "AIR .PPTX .XLSX" at bounding box center [612, 238] width 827 height 22
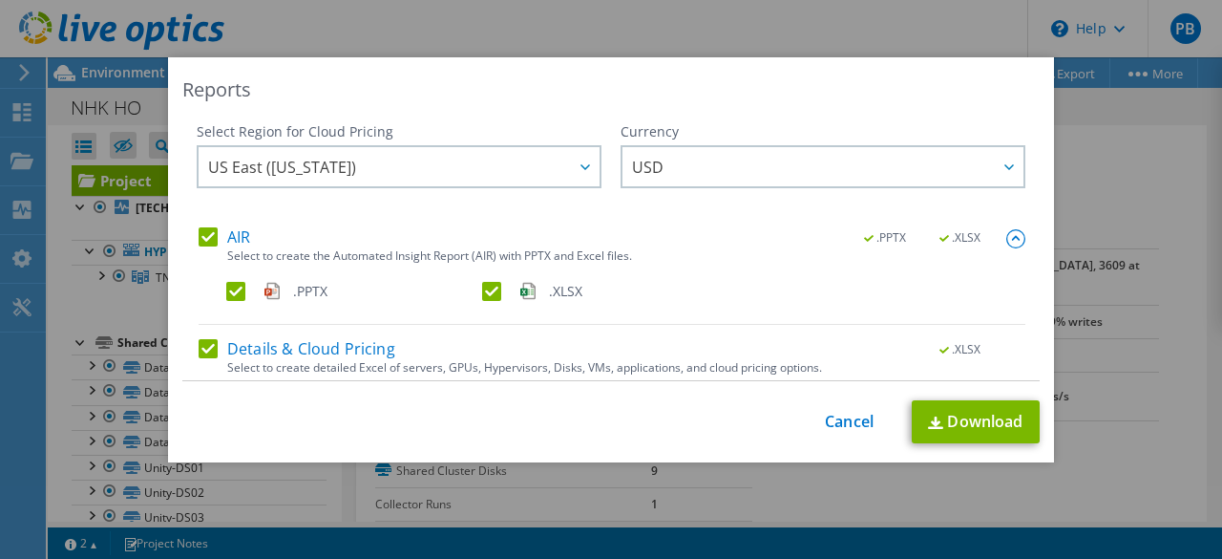
click at [237, 237] on label "AIR" at bounding box center [225, 236] width 52 height 19
click at [0, 0] on input "AIR" at bounding box center [0, 0] width 0 height 0
click at [214, 344] on label "Details & Cloud Pricing" at bounding box center [297, 348] width 197 height 19
click at [0, 0] on input "Details & Cloud Pricing" at bounding box center [0, 0] width 0 height 0
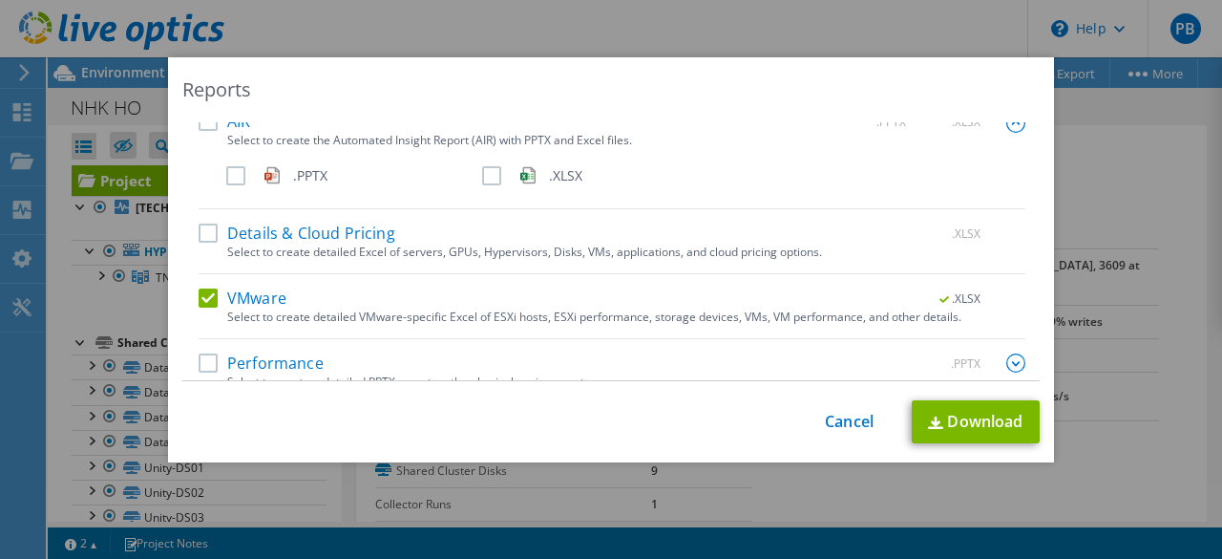
scroll to position [137, 0]
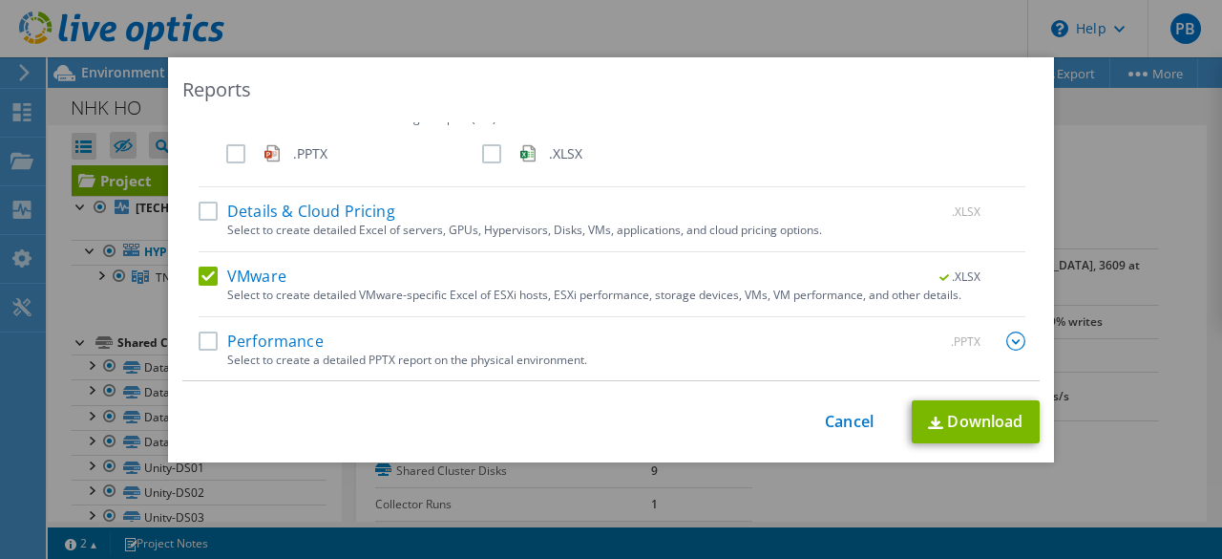
click at [203, 339] on label "Performance" at bounding box center [261, 340] width 125 height 19
click at [0, 0] on input "Performance" at bounding box center [0, 0] width 0 height 0
click at [989, 415] on link "Download" at bounding box center [976, 421] width 128 height 43
click at [827, 417] on link "Cancel" at bounding box center [849, 421] width 49 height 18
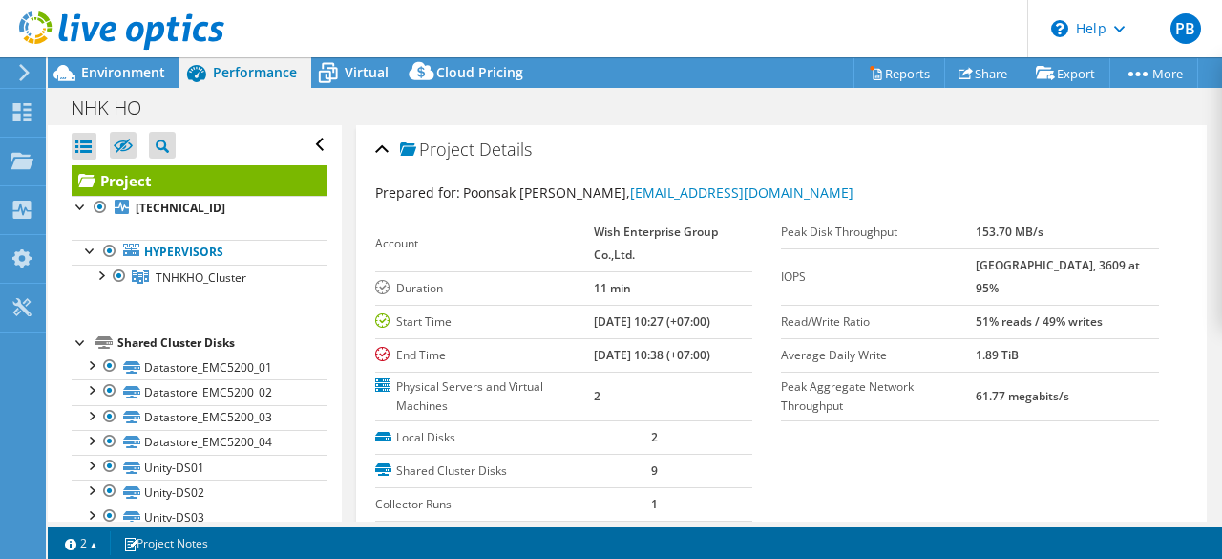
click at [12, 74] on div at bounding box center [21, 72] width 21 height 17
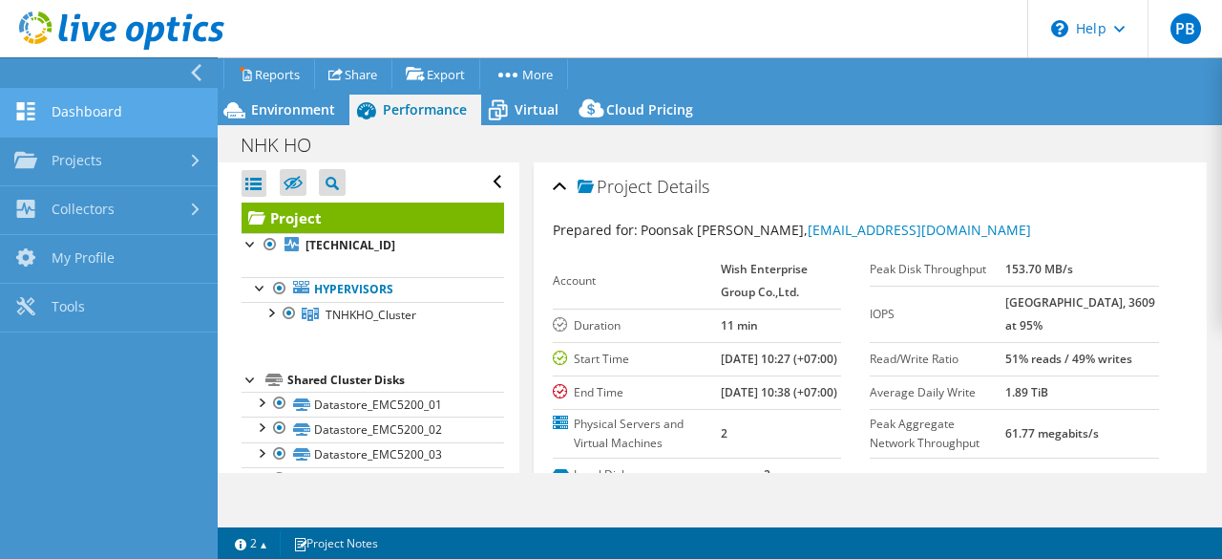
click at [78, 112] on link "Dashboard" at bounding box center [109, 113] width 218 height 49
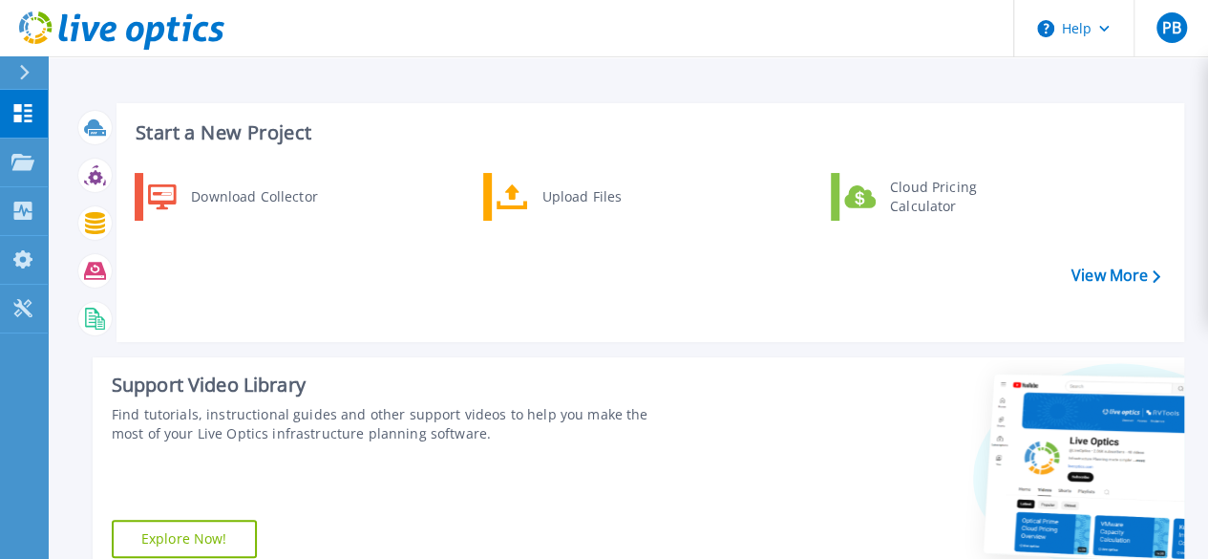
click at [626, 337] on div "Start a New Project Download Collector Upload Files Cloud Pricing Calculator Vi…" at bounding box center [649, 222] width 1067 height 239
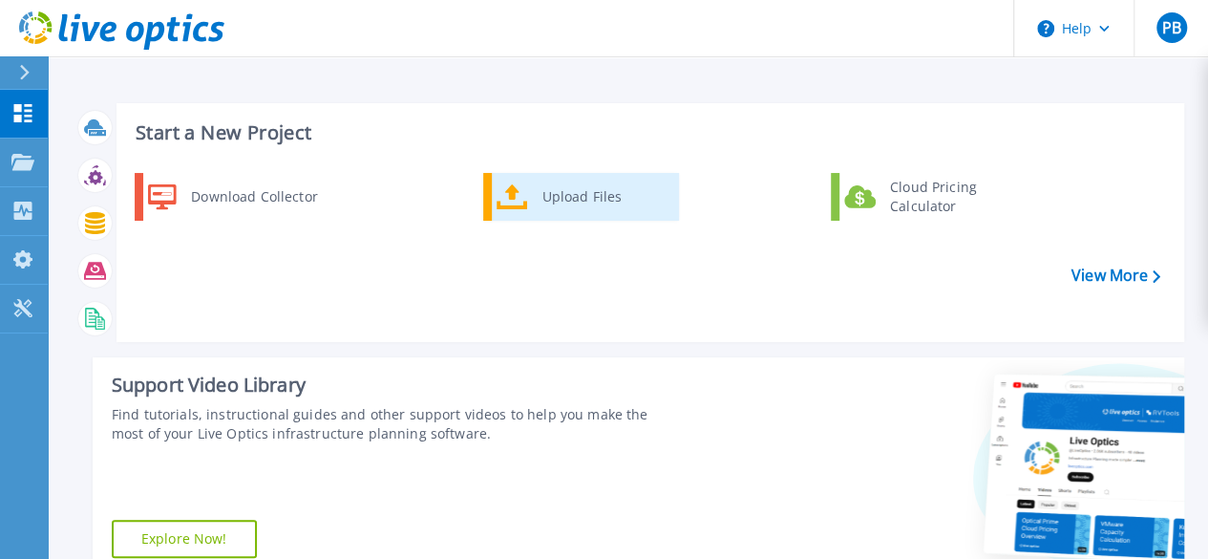
click at [560, 215] on div "Upload Files" at bounding box center [603, 197] width 141 height 38
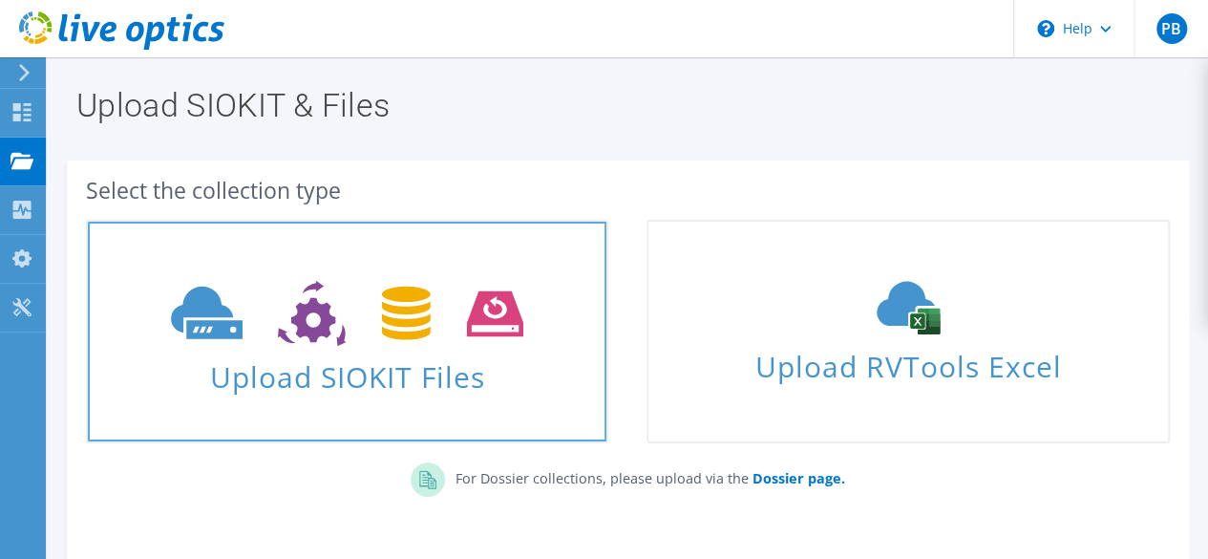
click at [451, 339] on icon at bounding box center [347, 314] width 352 height 66
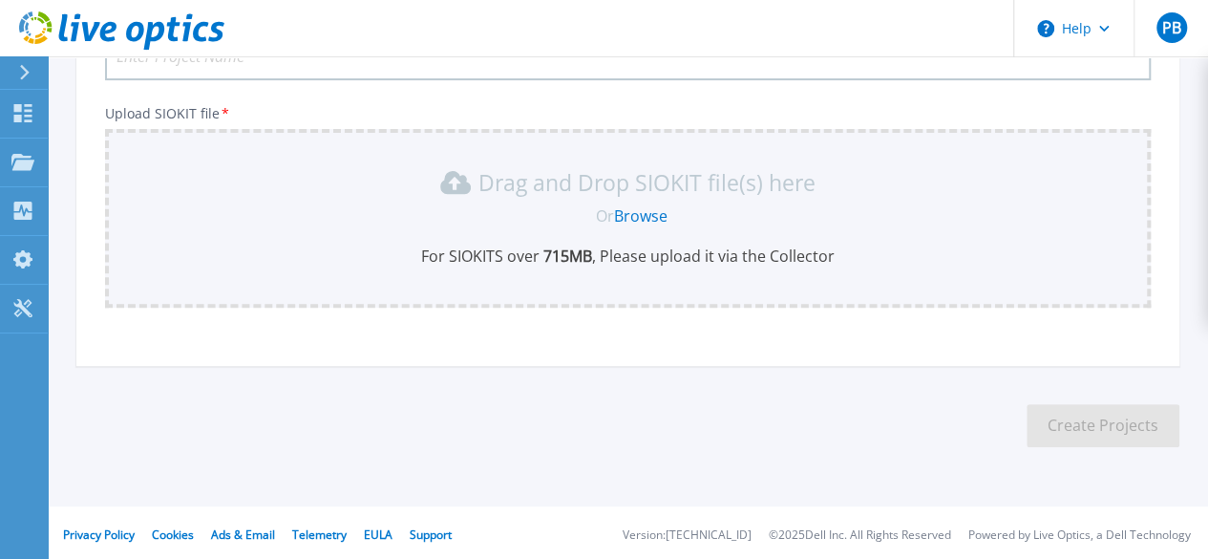
scroll to position [201, 0]
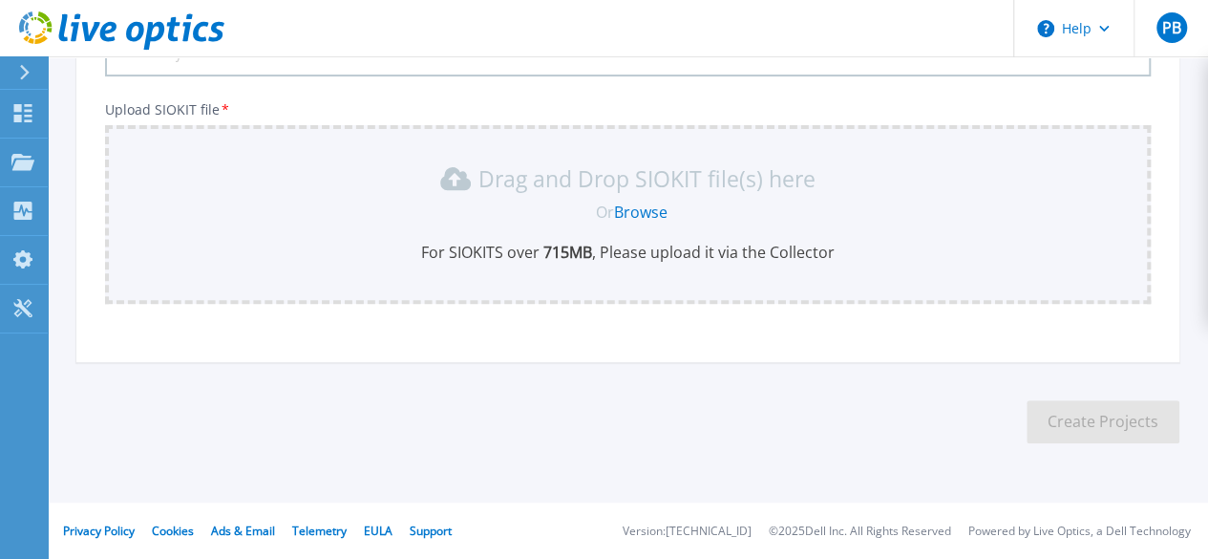
click at [632, 211] on link "Browse" at bounding box center [640, 211] width 53 height 21
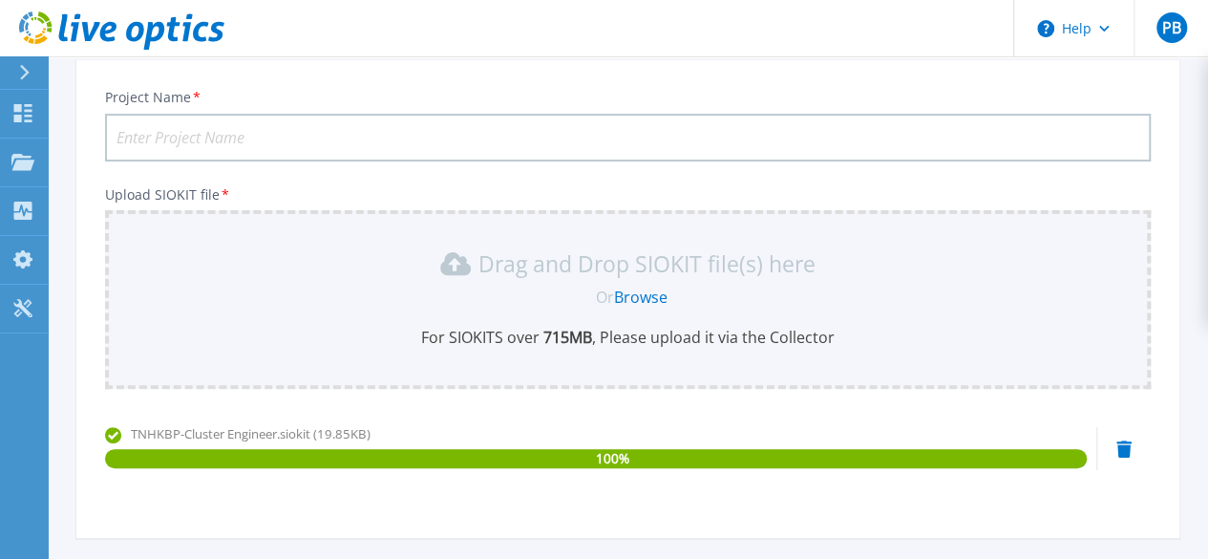
scroll to position [101, 0]
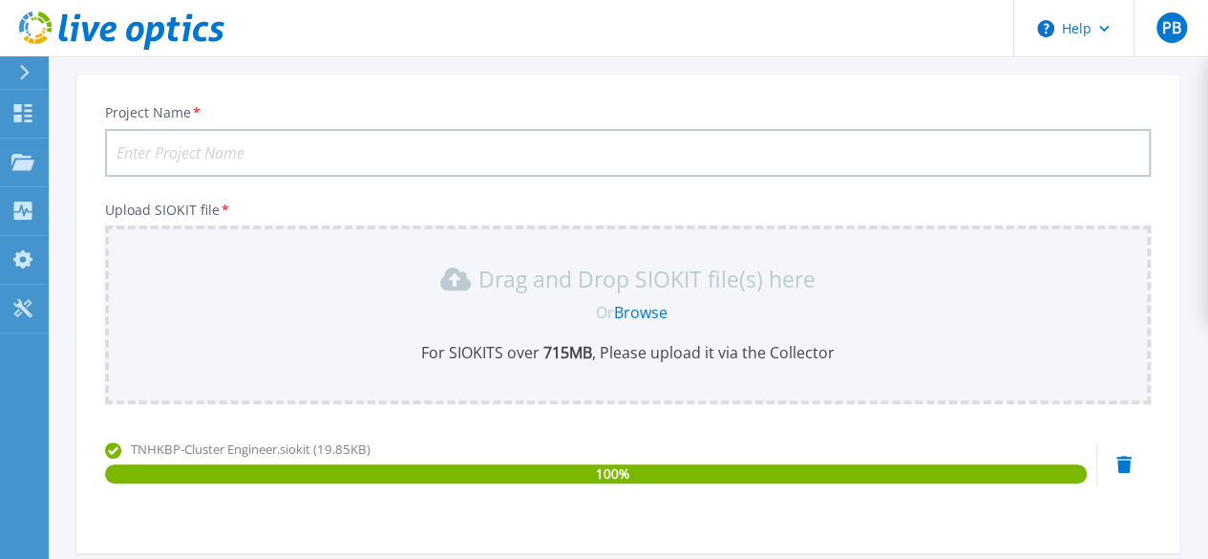
click at [197, 158] on input "Project Name *" at bounding box center [627, 153] width 1045 height 48
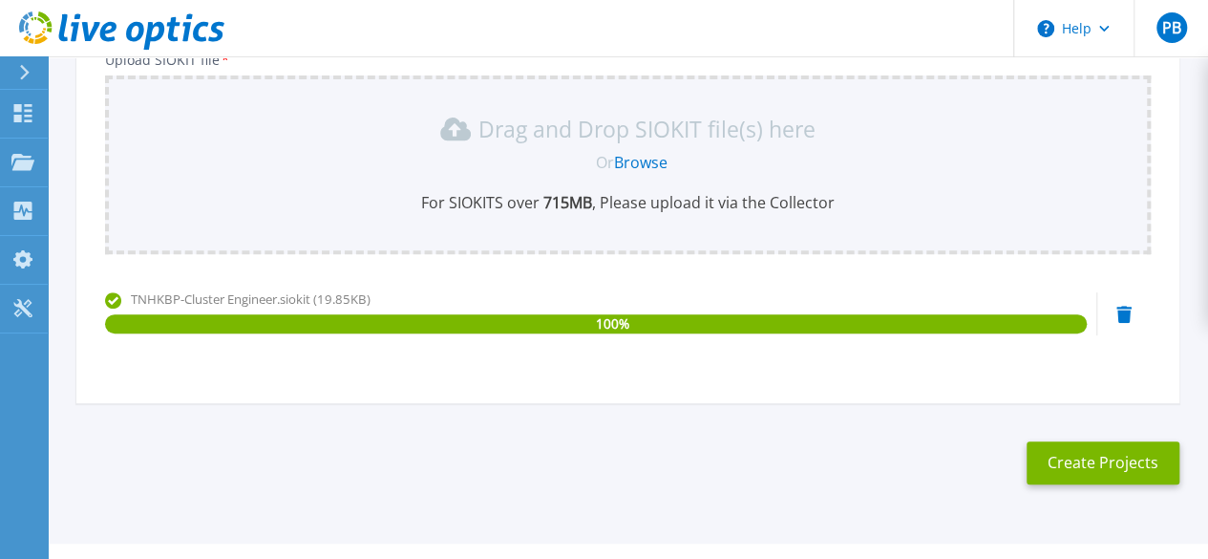
scroll to position [292, 0]
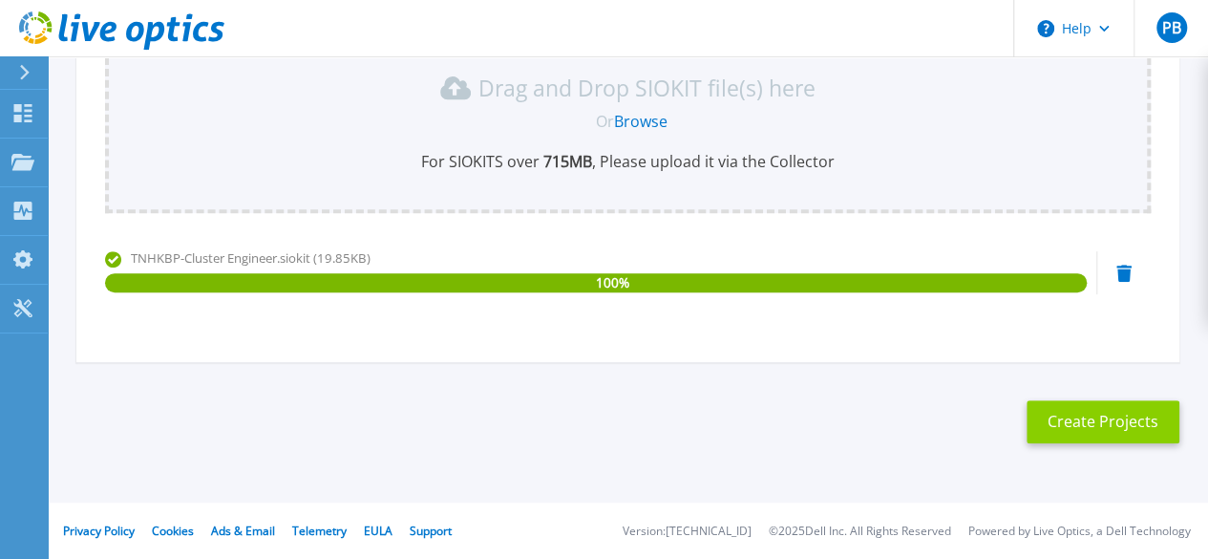
type input "NHK Bangpoo Engineering"
click at [1077, 410] on button "Create Projects" at bounding box center [1102, 421] width 153 height 43
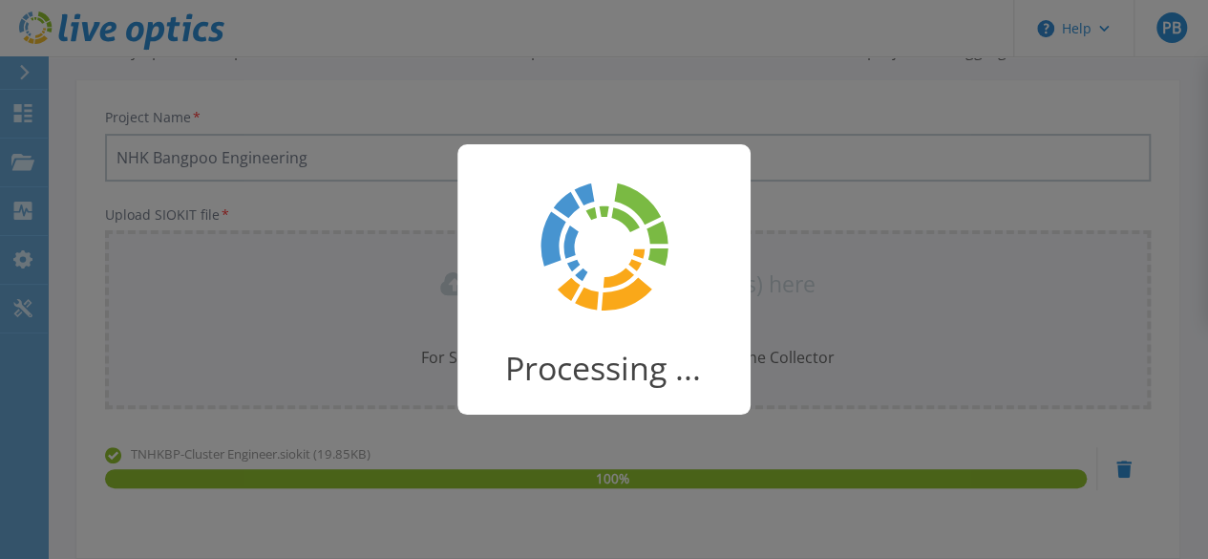
scroll to position [0, 0]
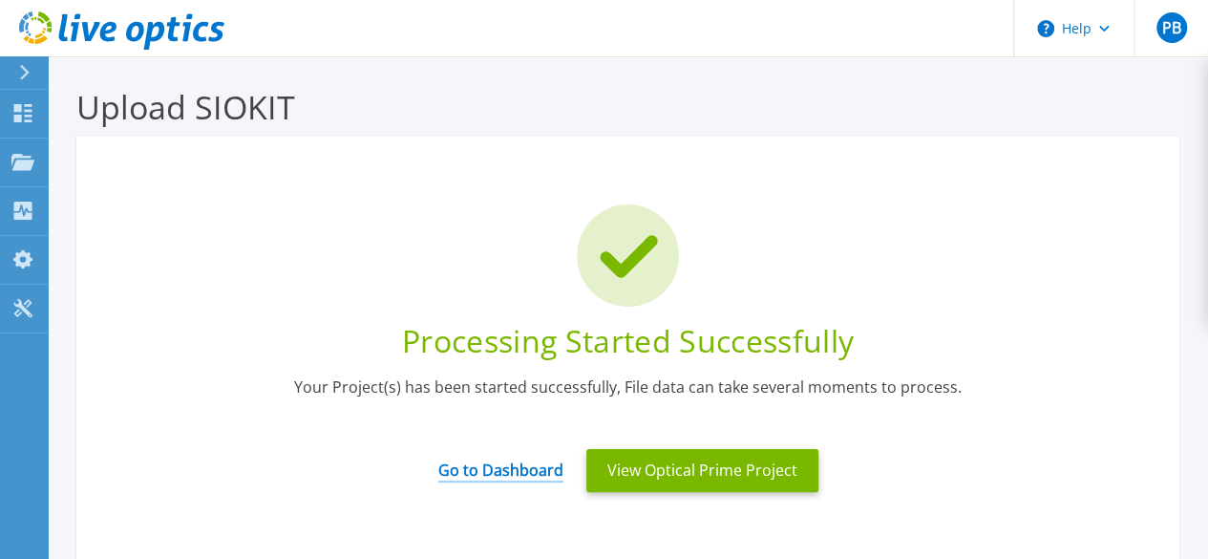
click at [520, 477] on link "Go to Dashboard" at bounding box center [500, 463] width 125 height 37
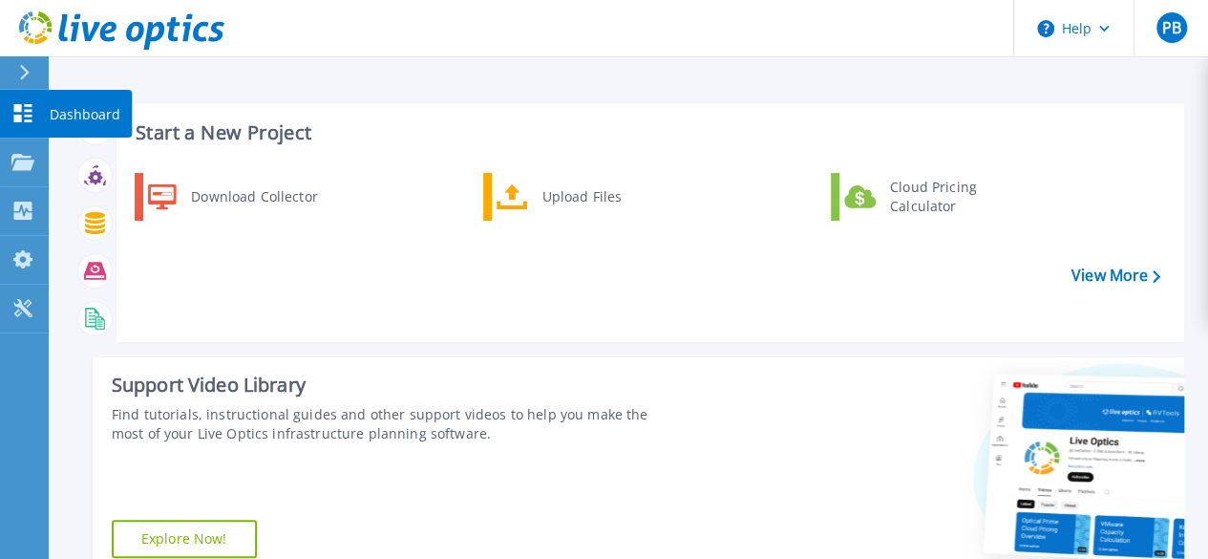
click at [37, 118] on link "Dashboard Dashboard" at bounding box center [24, 114] width 48 height 49
click at [25, 73] on icon at bounding box center [24, 72] width 11 height 15
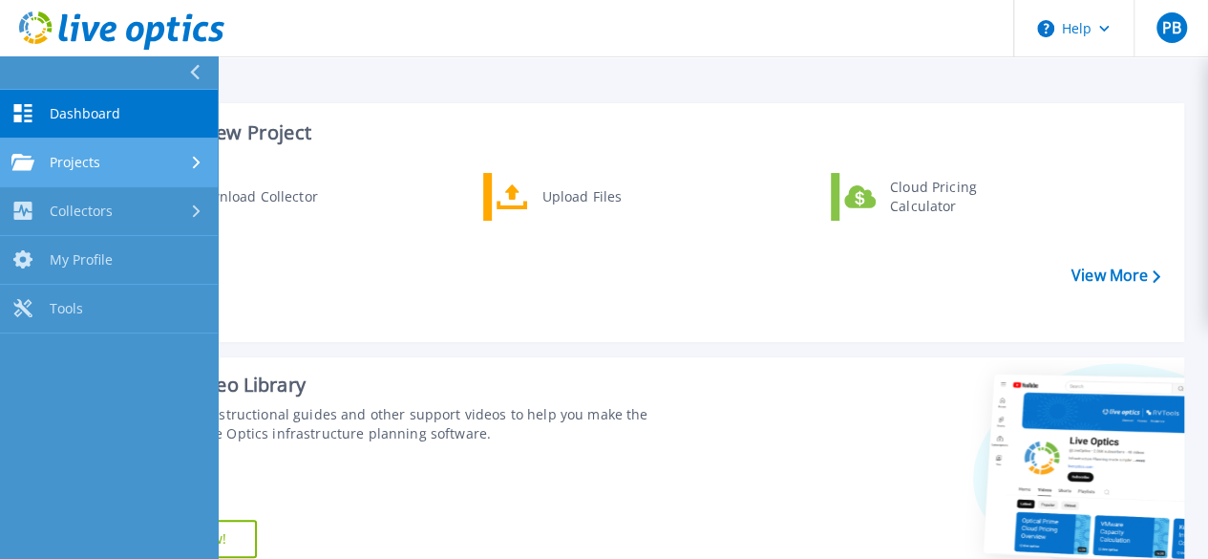
click at [101, 152] on link "Projects Projects" at bounding box center [109, 162] width 218 height 49
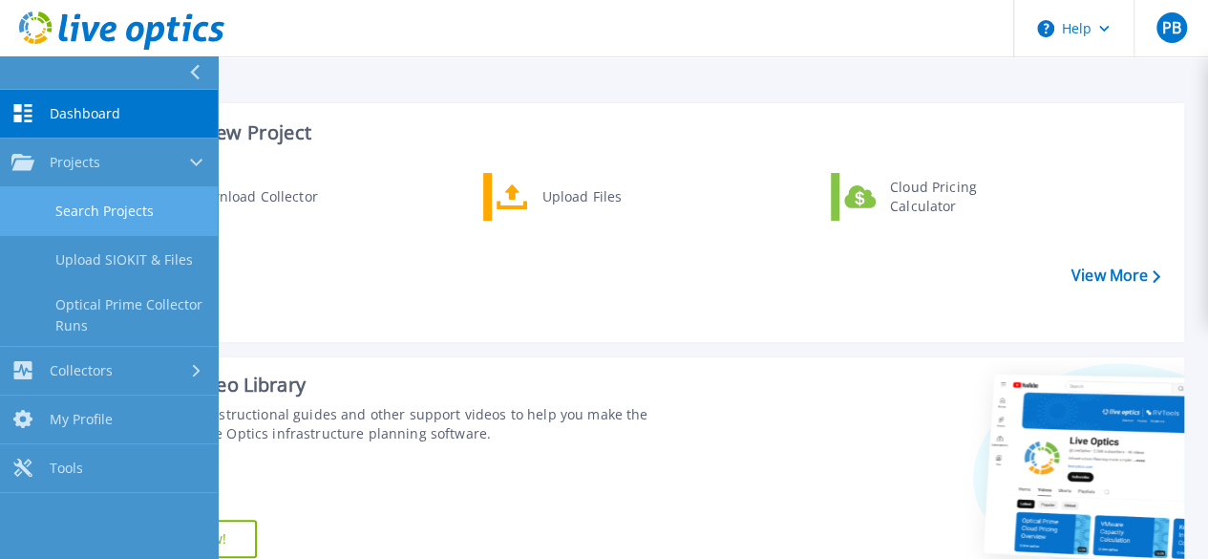
click at [129, 213] on link "Search Projects" at bounding box center [109, 211] width 218 height 49
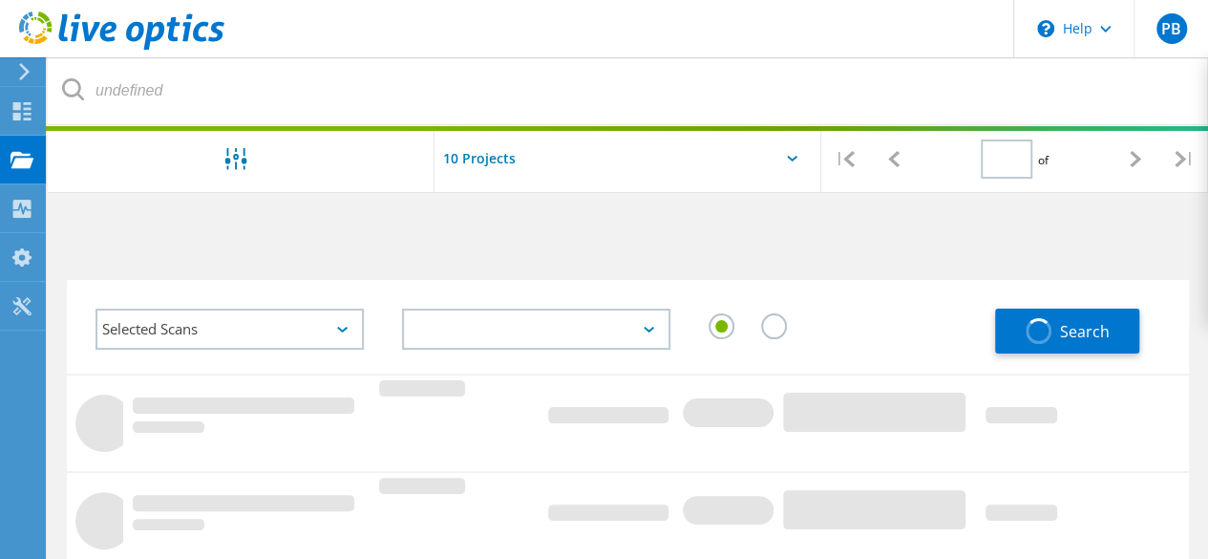
type input "1"
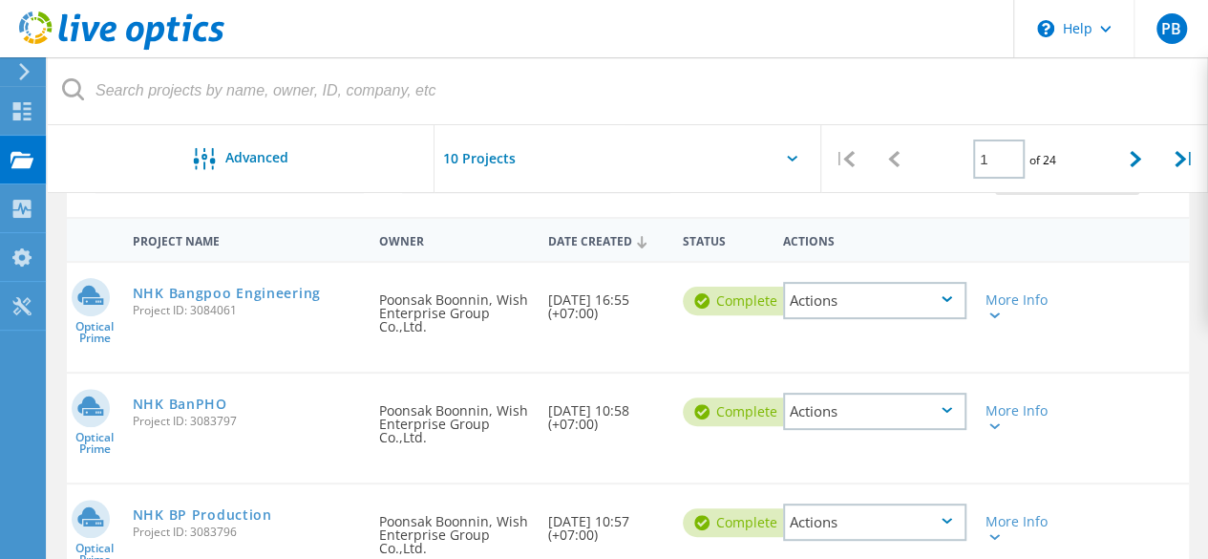
scroll to position [191, 0]
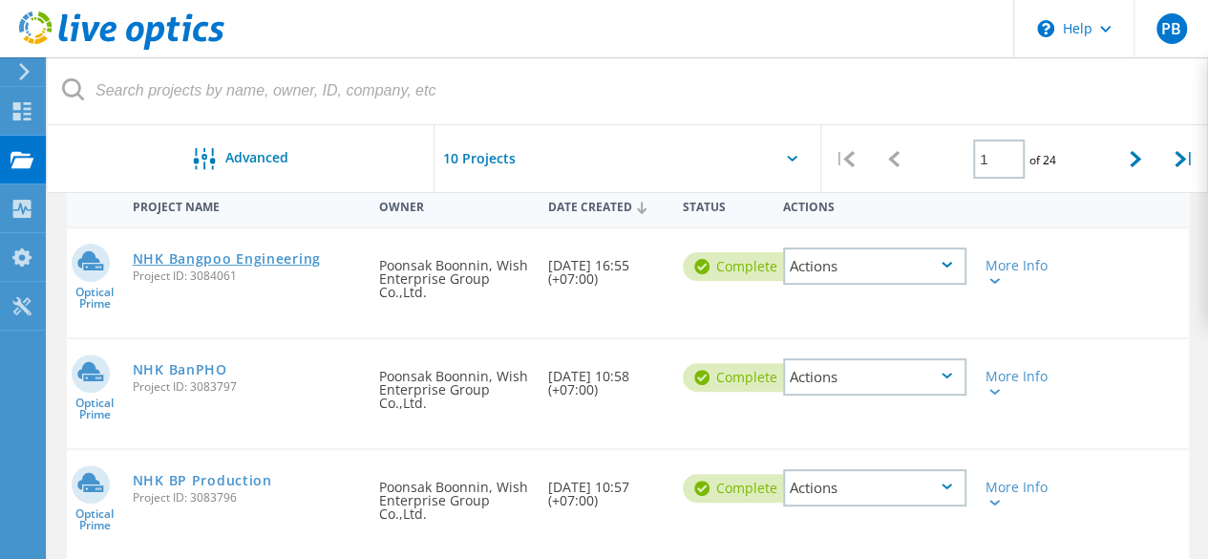
click at [233, 263] on link "NHK Bangpoo Engineering" at bounding box center [227, 258] width 188 height 13
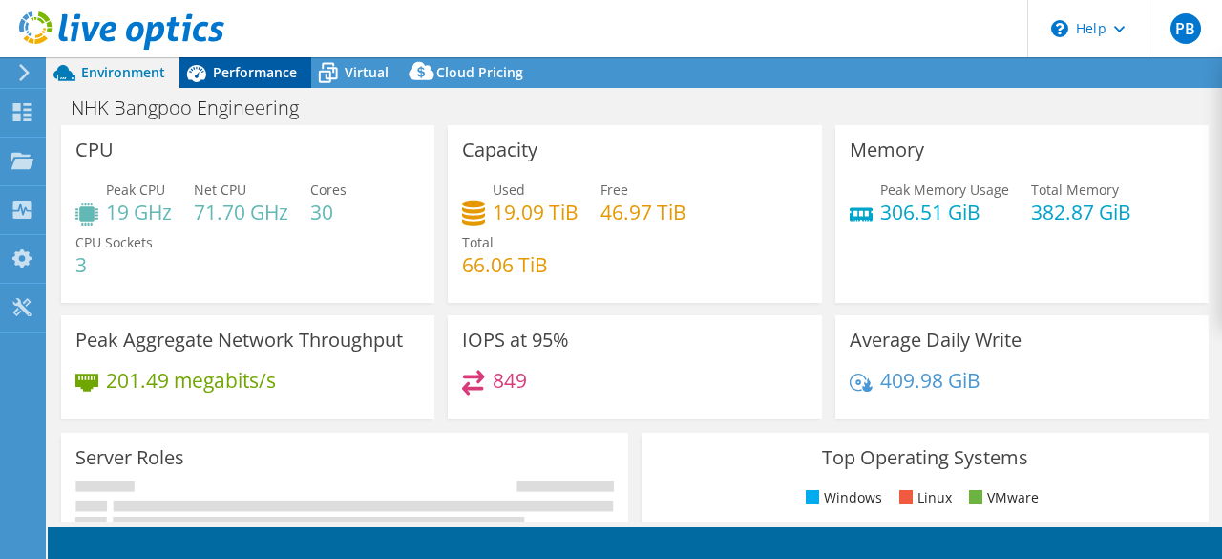
select select "USD"
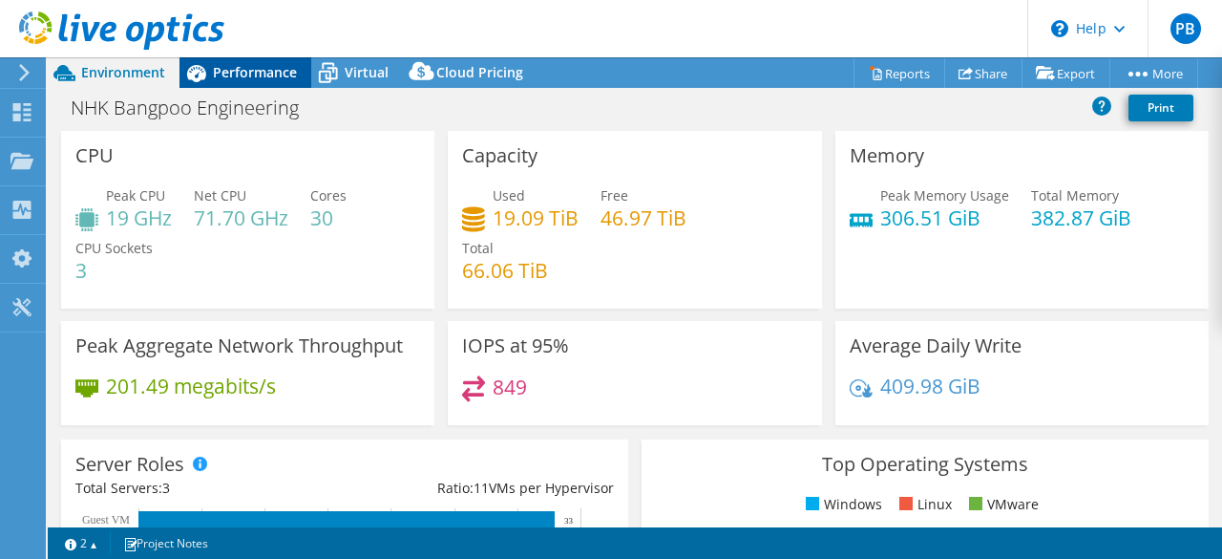
click at [254, 77] on span "Performance" at bounding box center [255, 72] width 84 height 18
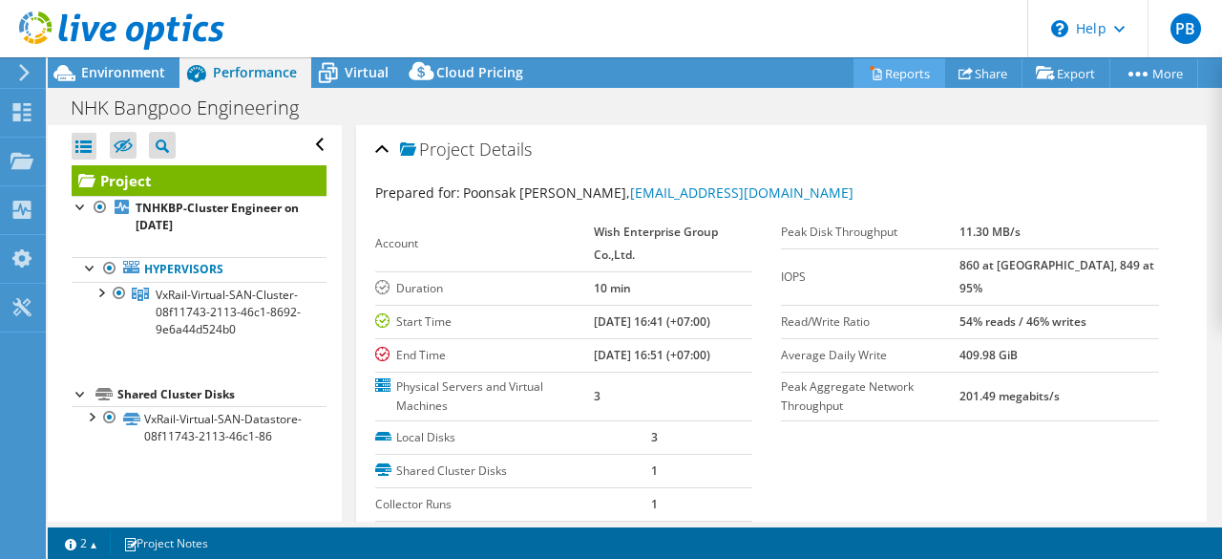
click at [888, 75] on link "Reports" at bounding box center [900, 73] width 92 height 30
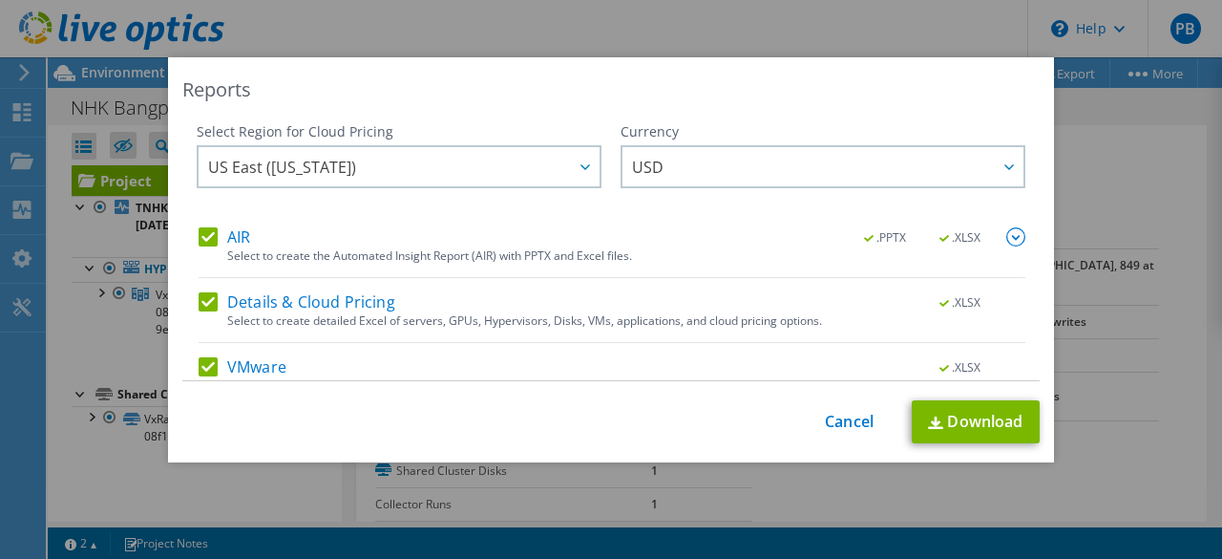
drag, startPoint x: 203, startPoint y: 243, endPoint x: 210, endPoint y: 261, distance: 18.4
click at [207, 244] on label "AIR" at bounding box center [225, 236] width 52 height 19
click at [0, 0] on input "AIR" at bounding box center [0, 0] width 0 height 0
click at [213, 291] on div "AIR .PPTX .XLSX Select to create the Automated Insight Report (AIR) with PPTX a…" at bounding box center [612, 349] width 827 height 244
click at [202, 305] on label "Details & Cloud Pricing" at bounding box center [297, 301] width 197 height 19
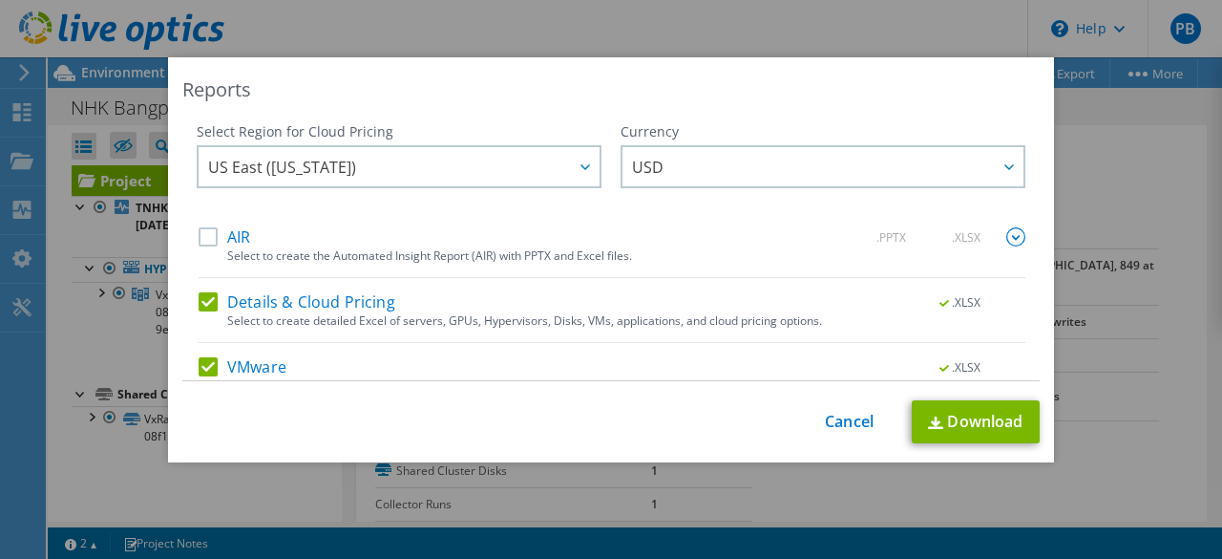
click at [0, 0] on input "Details & Cloud Pricing" at bounding box center [0, 0] width 0 height 0
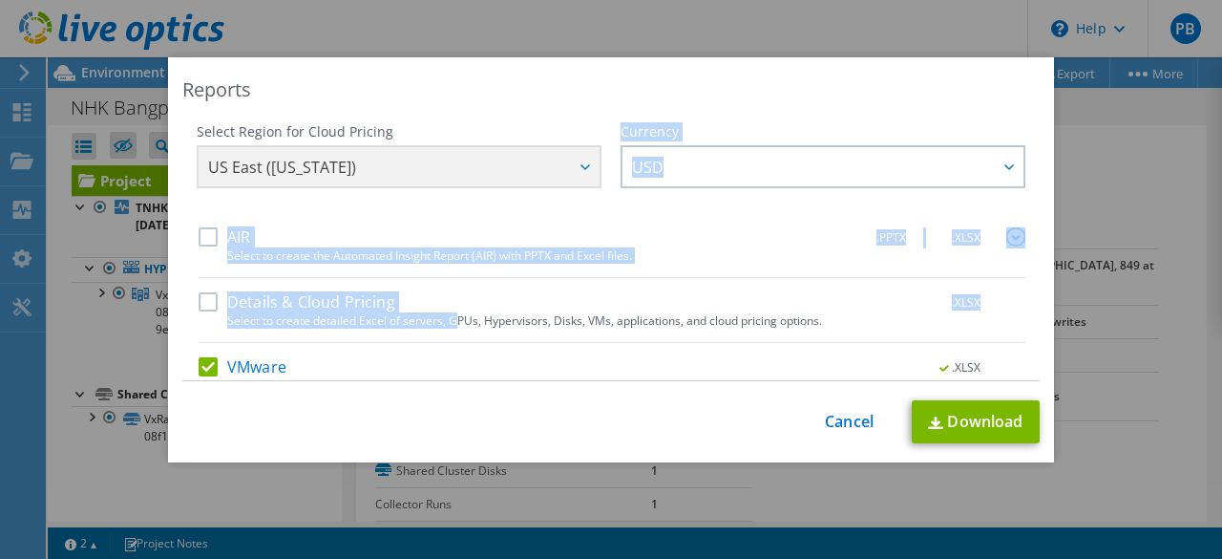
drag, startPoint x: 451, startPoint y: 313, endPoint x: 495, endPoint y: 217, distance: 106.0
click at [495, 217] on div "Select Region for Cloud Pricing Asia Pacific (Hong Kong) Asia Pacific (Mumbai) …" at bounding box center [610, 251] width 857 height 259
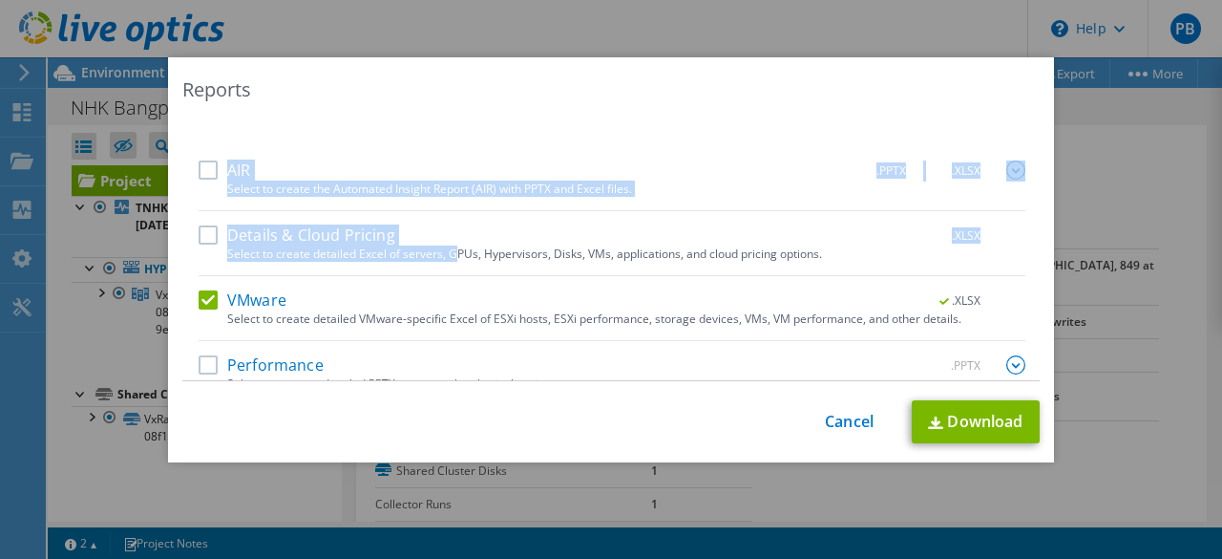
scroll to position [90, 0]
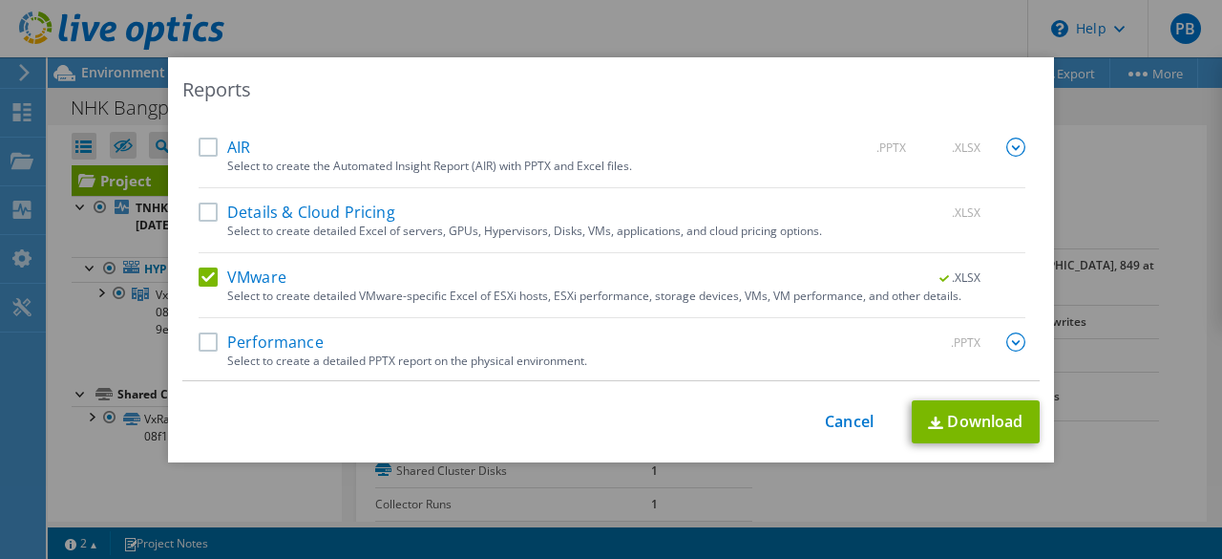
click at [211, 335] on label "Performance" at bounding box center [261, 341] width 125 height 19
click at [0, 0] on input "Performance" at bounding box center [0, 0] width 0 height 0
click at [962, 430] on link "Download" at bounding box center [976, 421] width 128 height 43
click at [854, 420] on link "Cancel" at bounding box center [849, 421] width 49 height 18
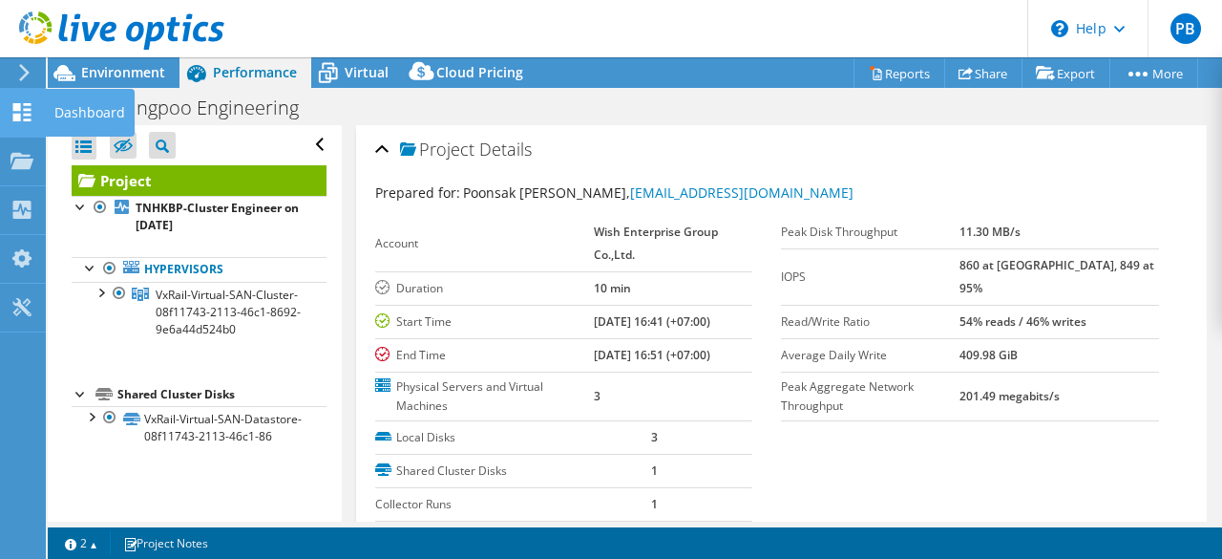
click at [23, 106] on icon at bounding box center [22, 112] width 23 height 18
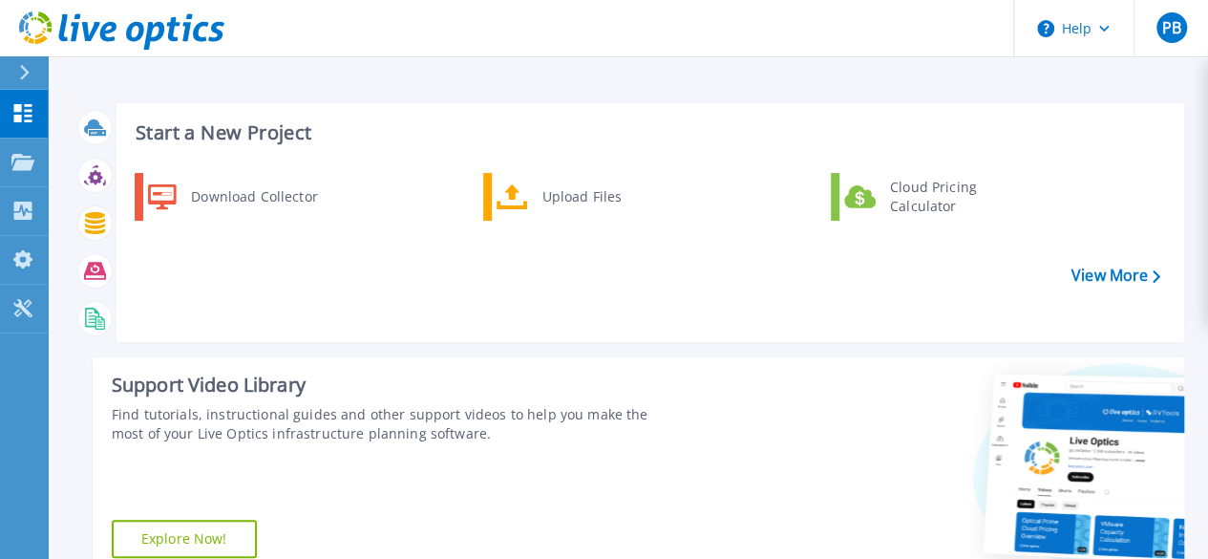
click at [27, 69] on icon at bounding box center [24, 72] width 11 height 15
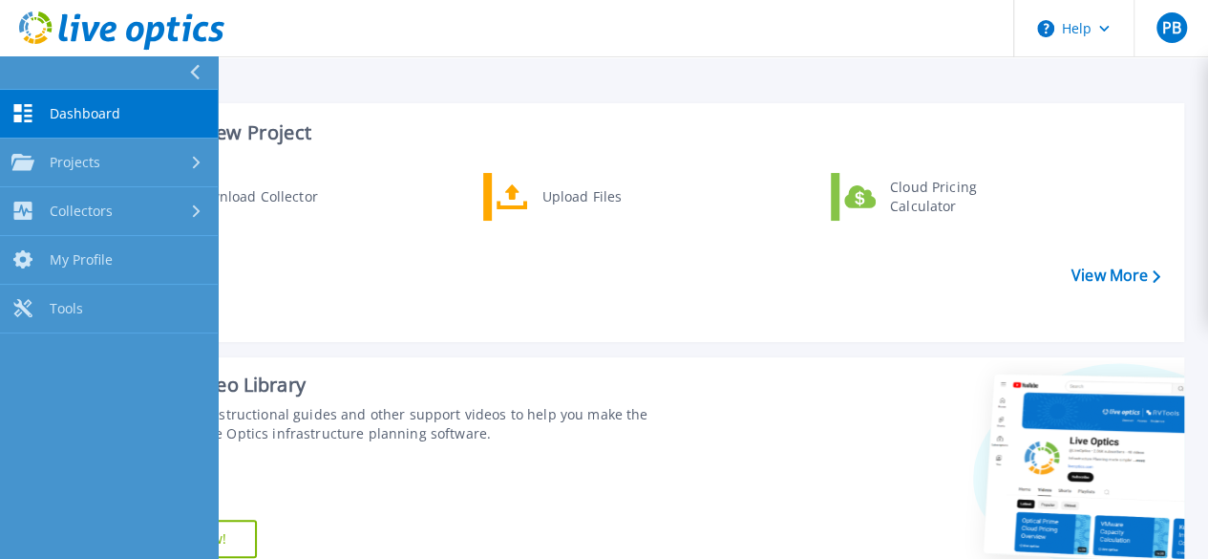
click at [116, 117] on span "Dashboard" at bounding box center [85, 113] width 71 height 17
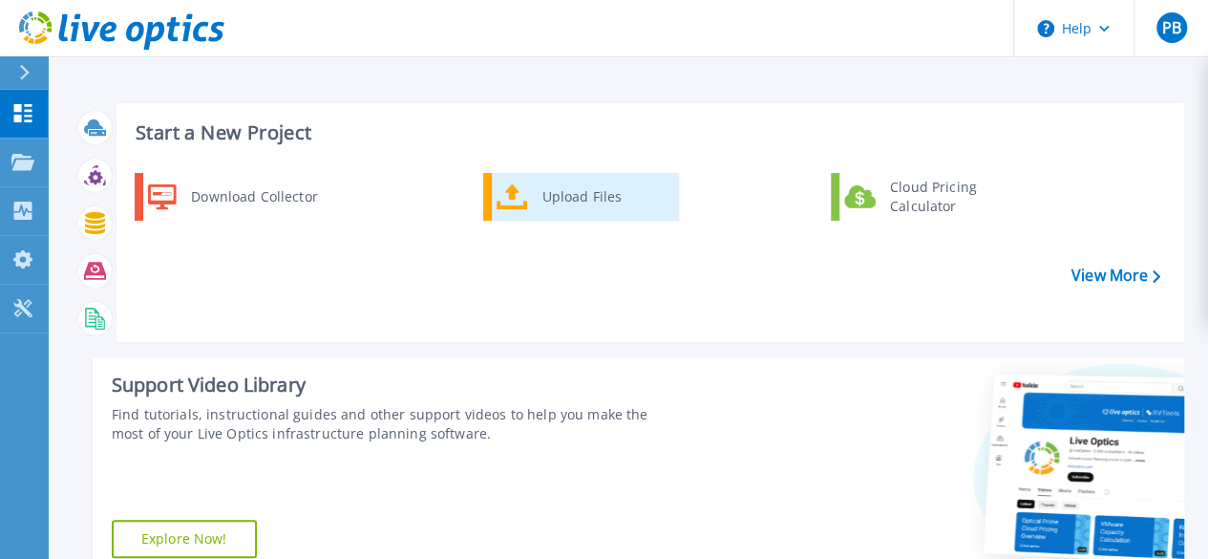
click at [538, 203] on div "Upload Files" at bounding box center [603, 197] width 141 height 38
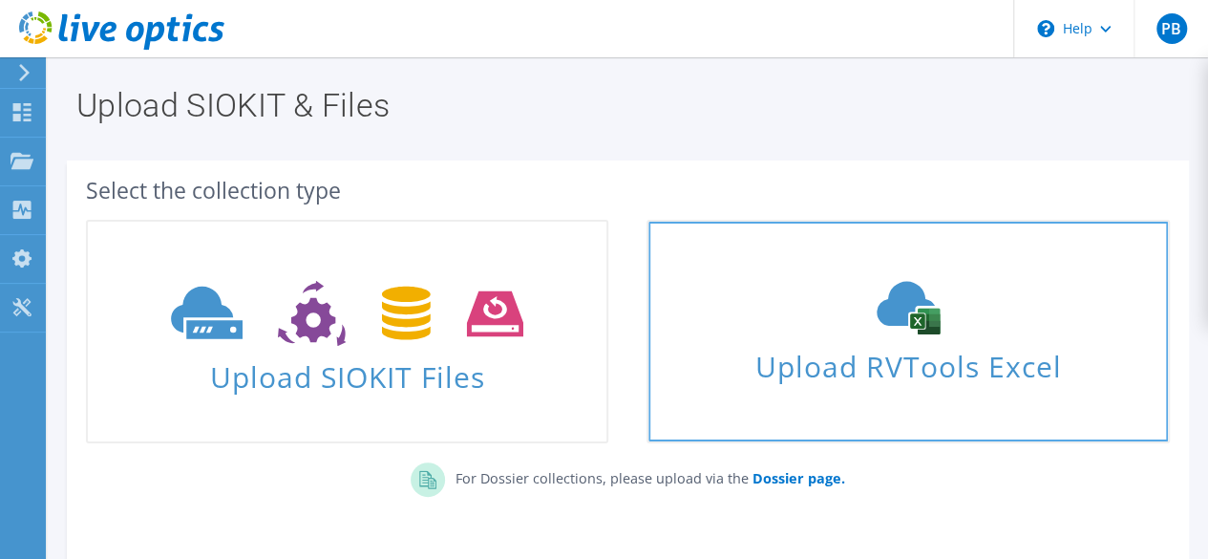
click at [819, 314] on icon at bounding box center [908, 307] width 286 height 53
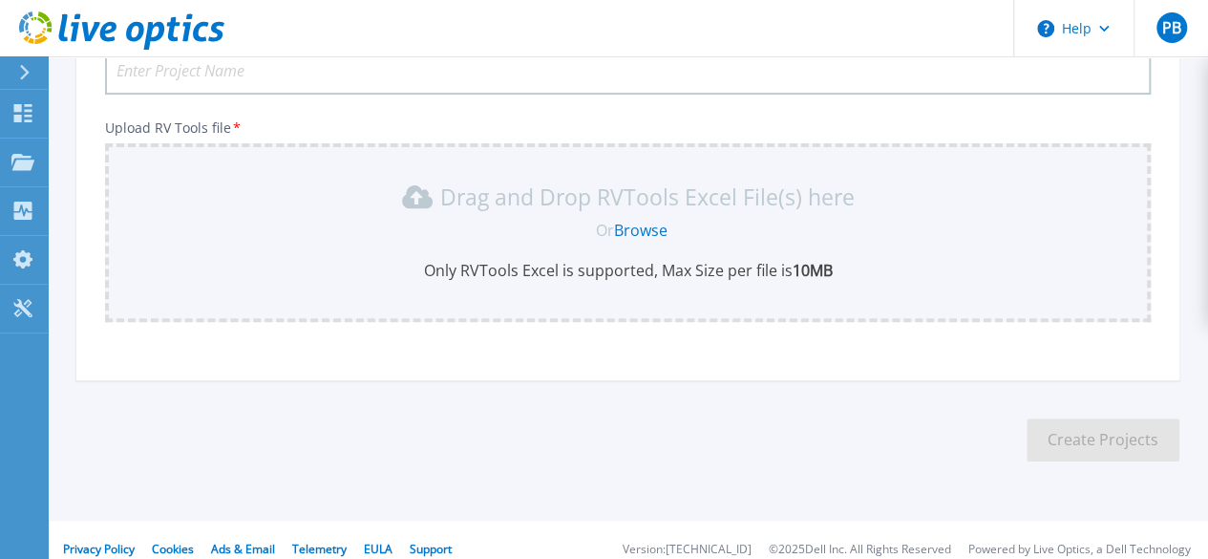
scroll to position [306, 0]
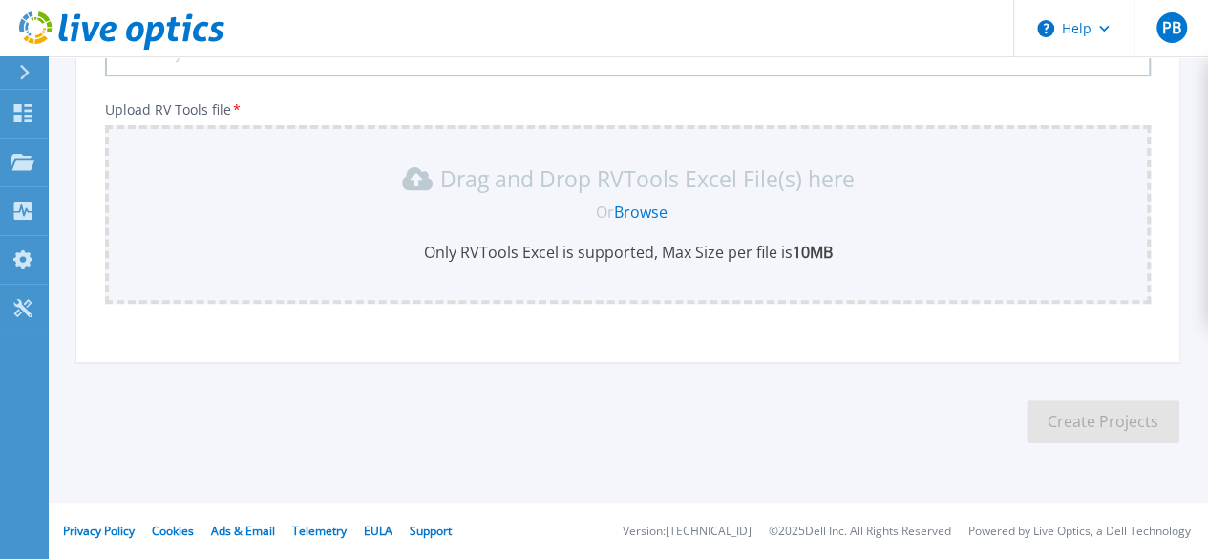
click at [571, 254] on p "Only RVTools Excel is supported, Max Size per file is 10MB" at bounding box center [627, 252] width 1023 height 21
click at [632, 198] on div "Drag and Drop RVTools Excel File(s) here Or Browse Only RVTools Excel is suppor…" at bounding box center [627, 212] width 1023 height 99
click at [635, 215] on link "Browse" at bounding box center [640, 211] width 53 height 21
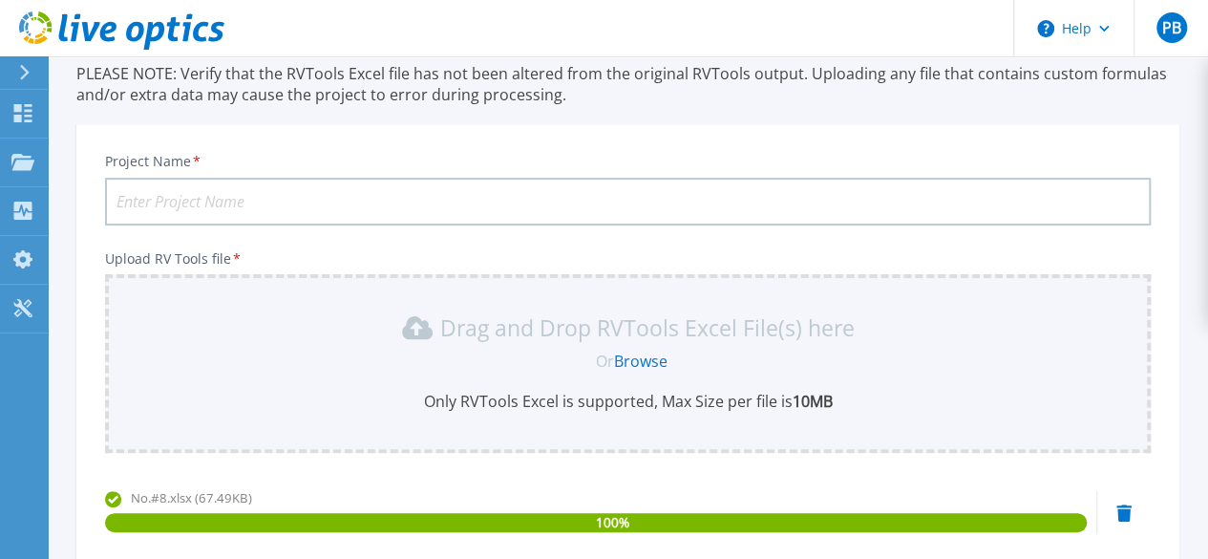
scroll to position [222, 0]
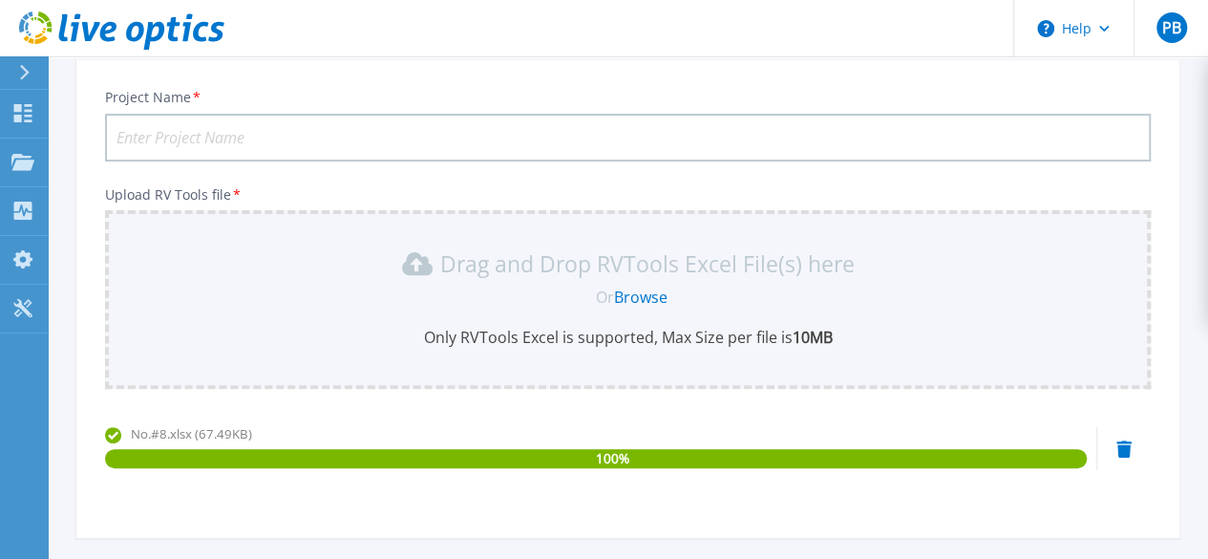
click at [336, 116] on input "Project Name *" at bounding box center [627, 138] width 1045 height 48
click at [323, 134] on input "Project Name *" at bounding box center [627, 138] width 1045 height 48
type input "NHK Bangna DR"
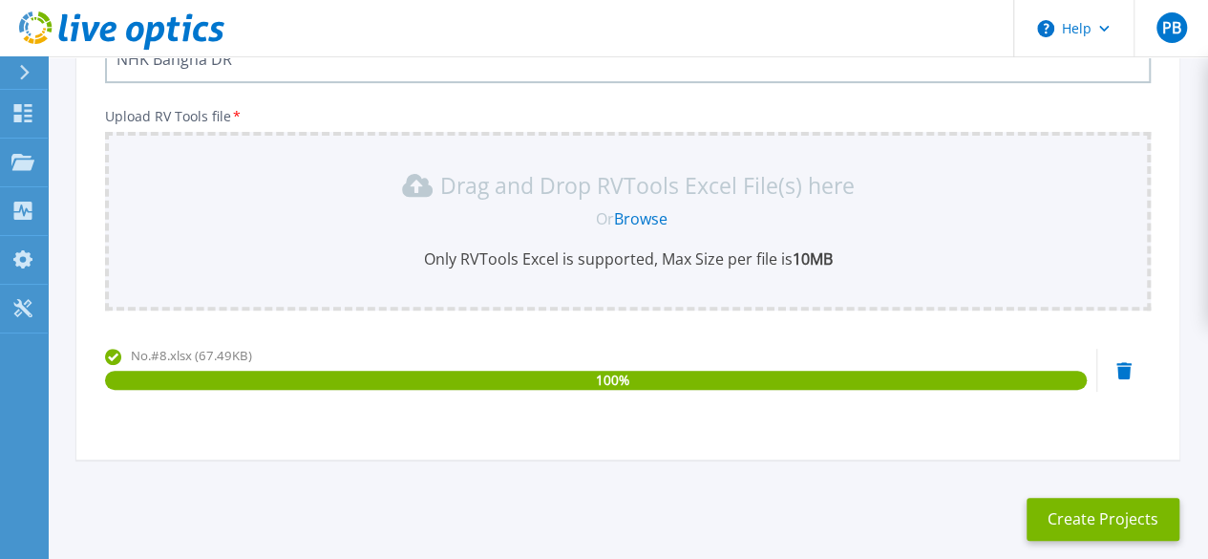
scroll to position [397, 0]
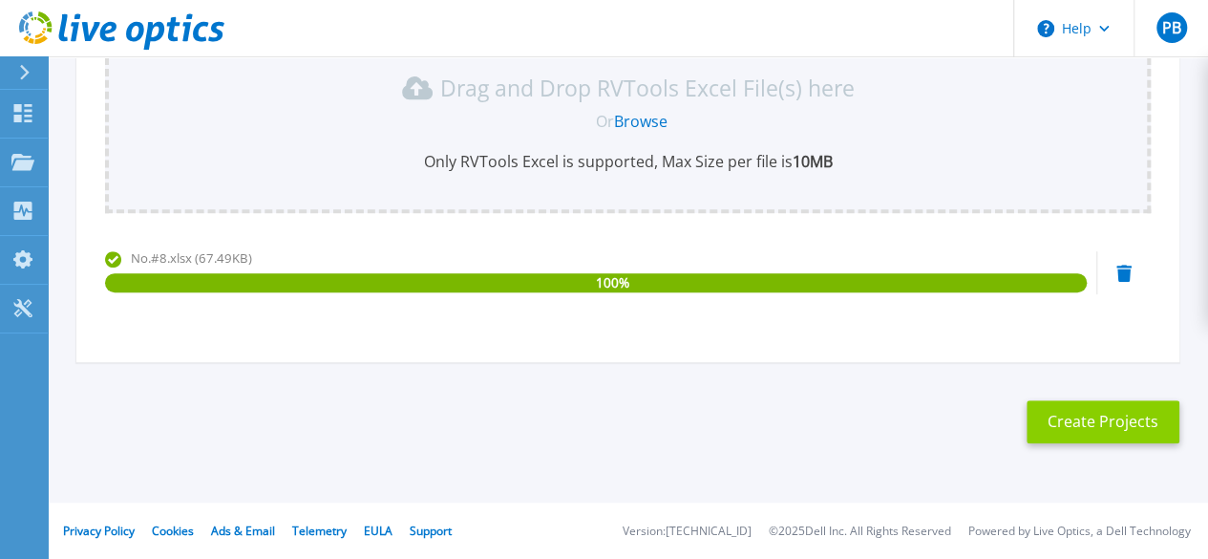
click at [1072, 423] on button "Create Projects" at bounding box center [1102, 421] width 153 height 43
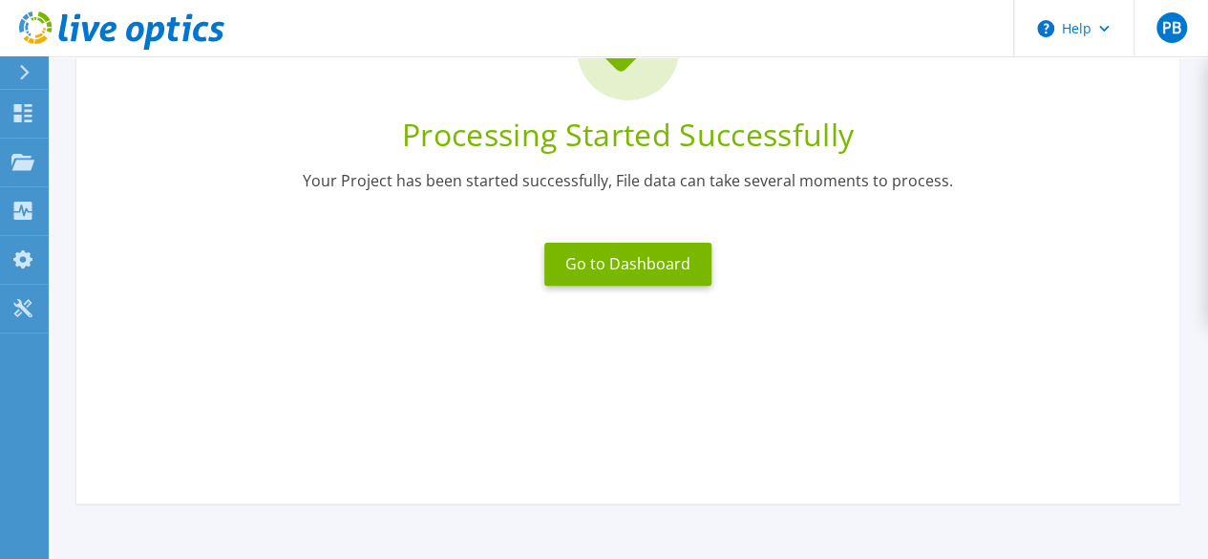
scroll to position [61, 0]
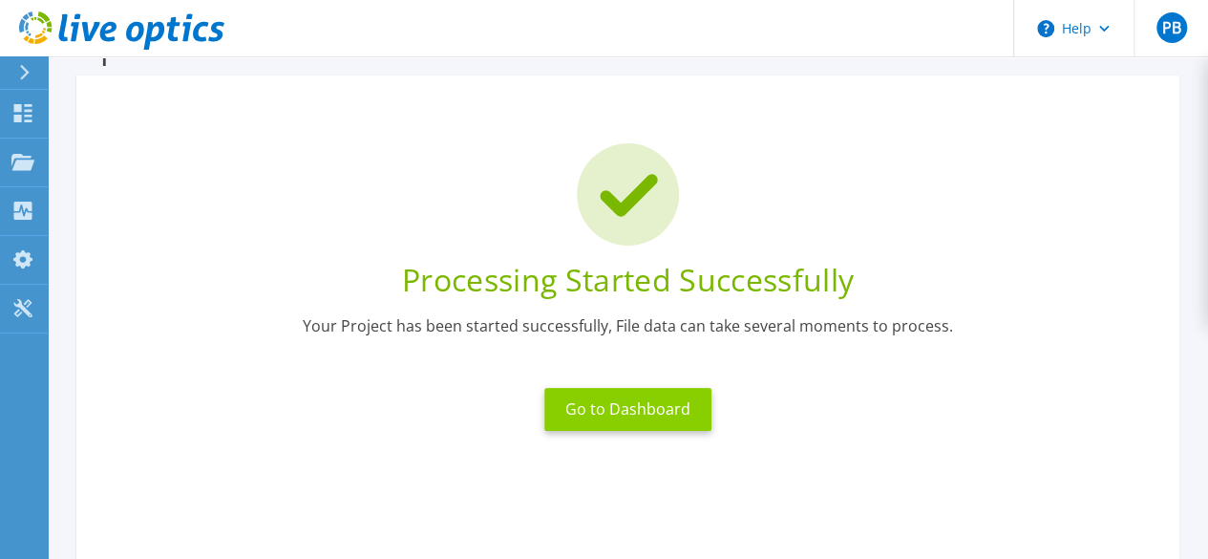
click at [605, 401] on button "Go to Dashboard" at bounding box center [627, 409] width 167 height 43
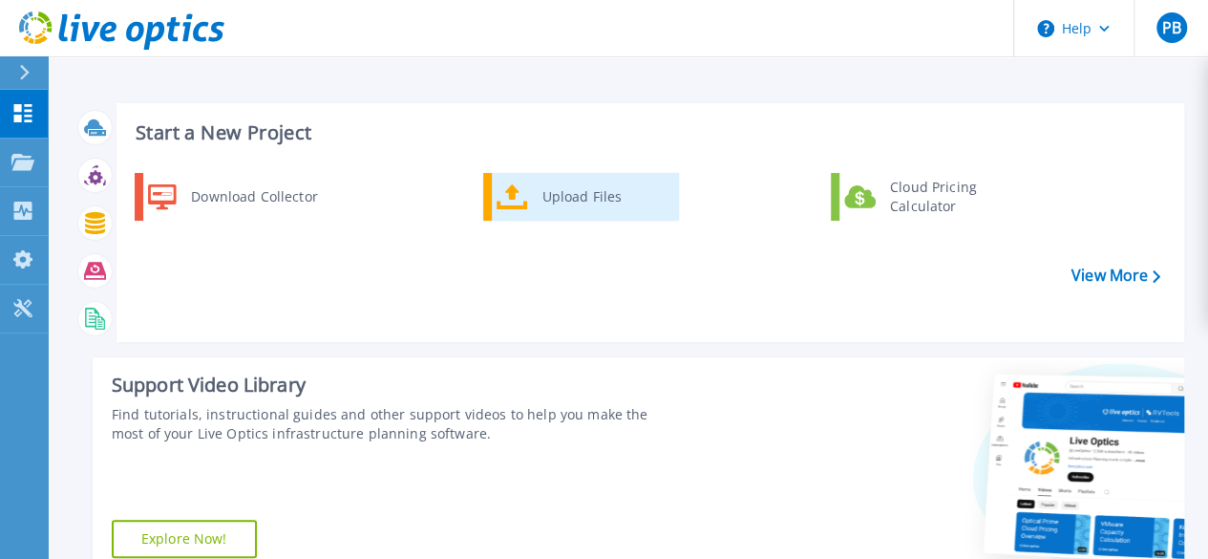
click at [577, 201] on div "Upload Files" at bounding box center [603, 197] width 141 height 38
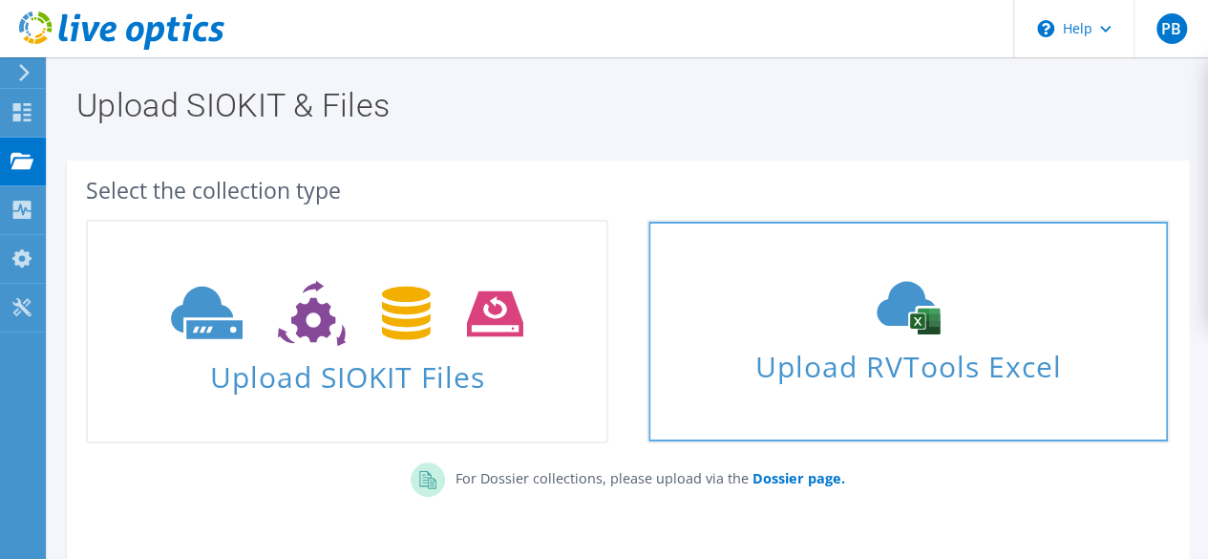
click at [815, 338] on div "Upload RVTools Excel" at bounding box center [907, 331] width 518 height 101
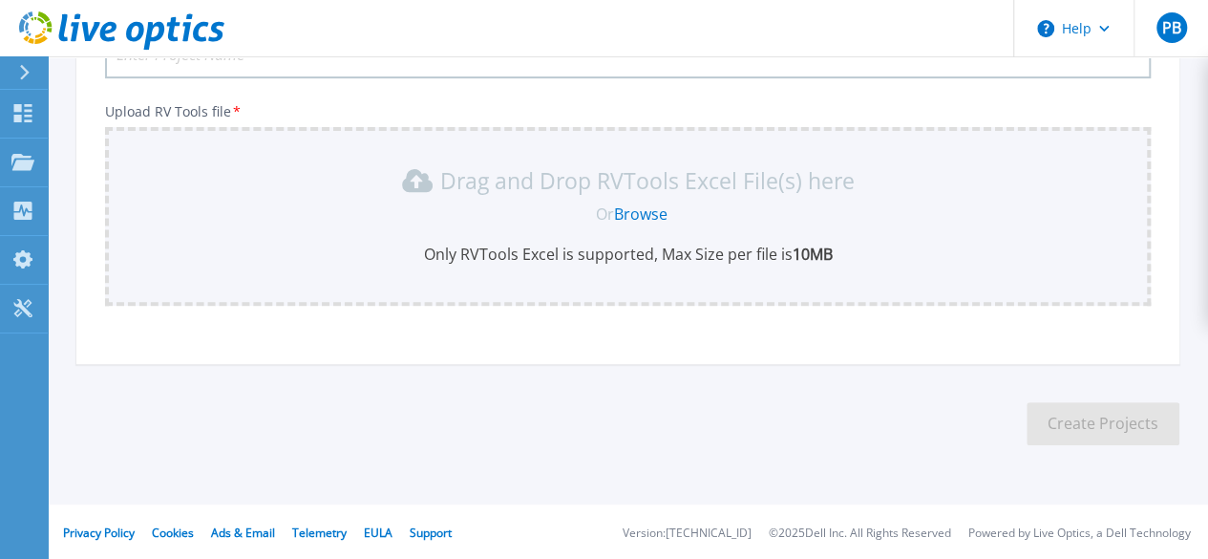
scroll to position [306, 0]
click at [647, 209] on link "Browse" at bounding box center [640, 211] width 53 height 21
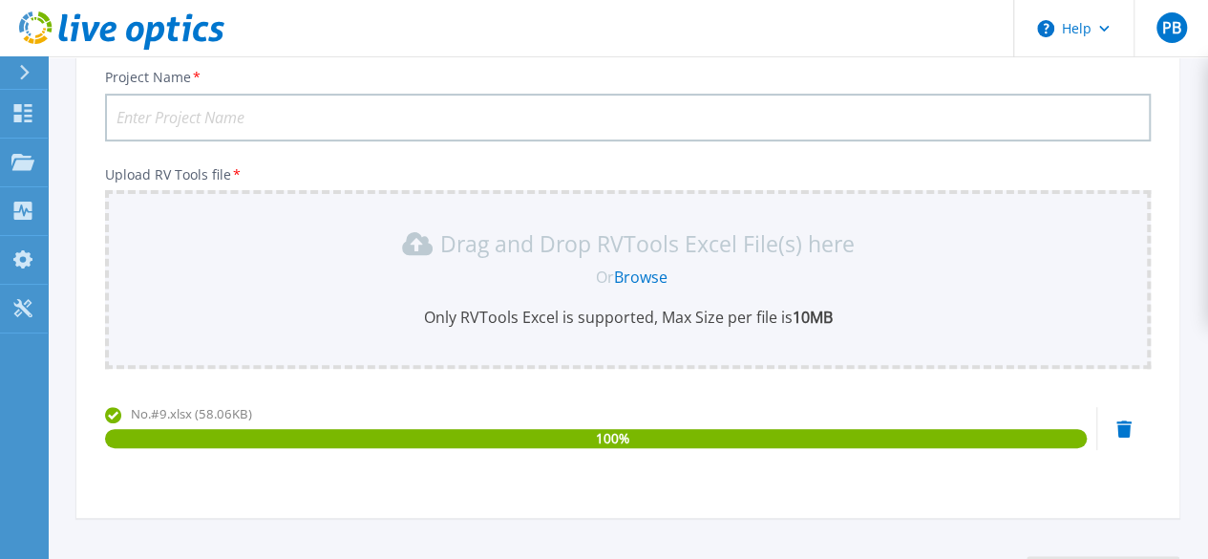
scroll to position [111, 0]
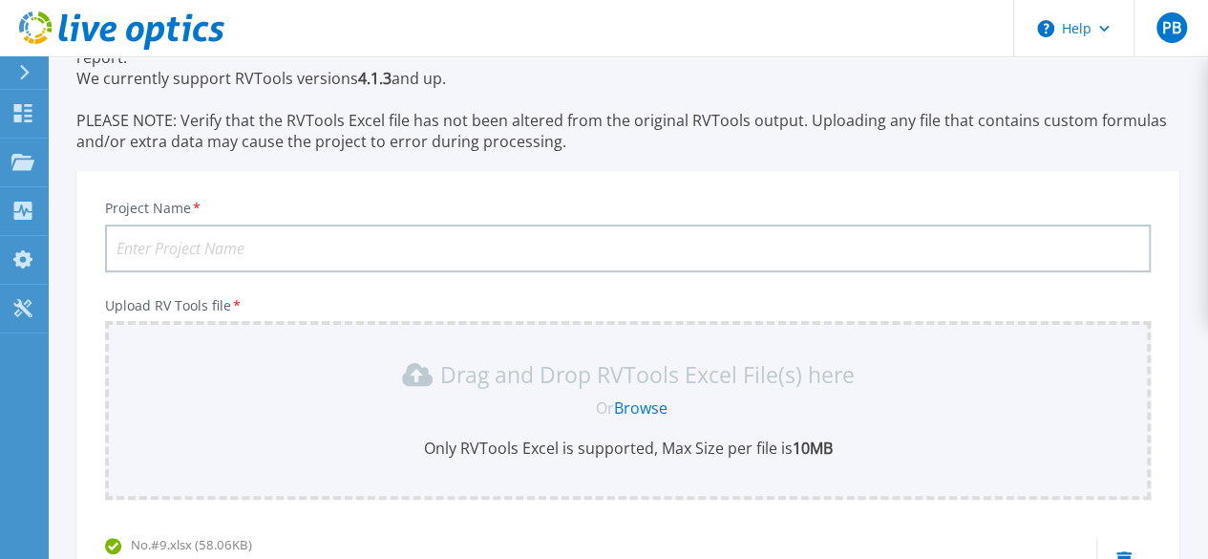
click at [352, 243] on input "Project Name *" at bounding box center [627, 248] width 1045 height 48
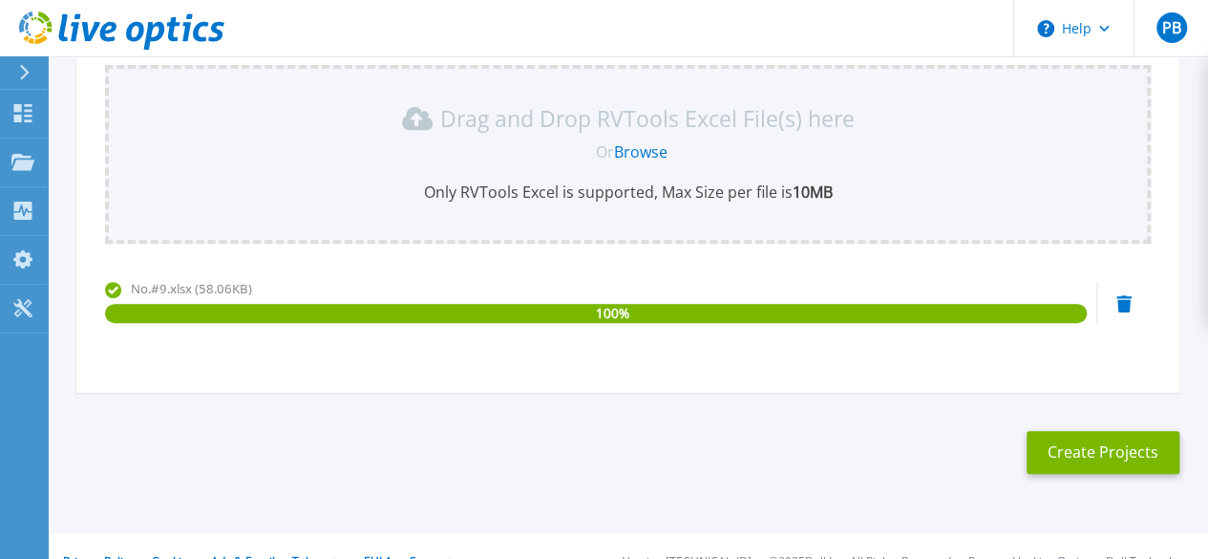
scroll to position [397, 0]
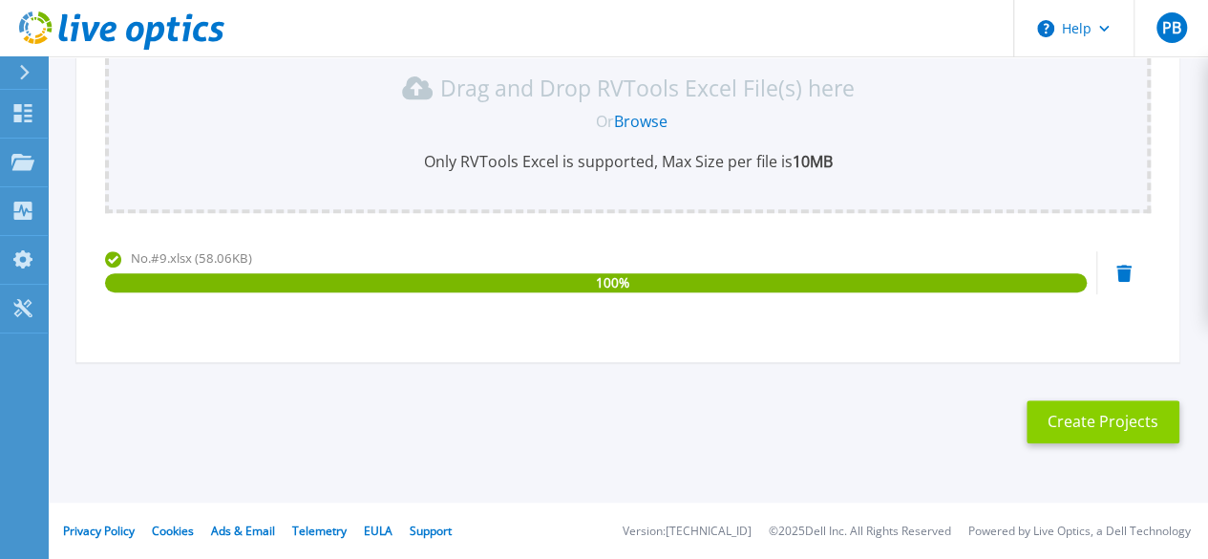
type input "NHK WellGrow DR"
click at [1089, 439] on button "Create Projects" at bounding box center [1102, 421] width 153 height 43
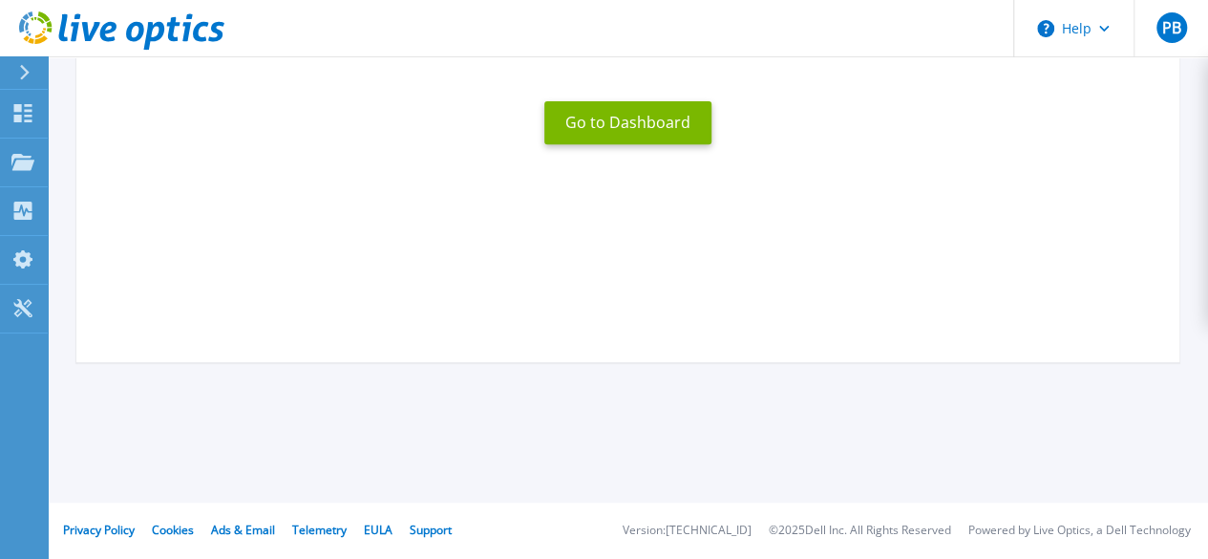
scroll to position [157, 0]
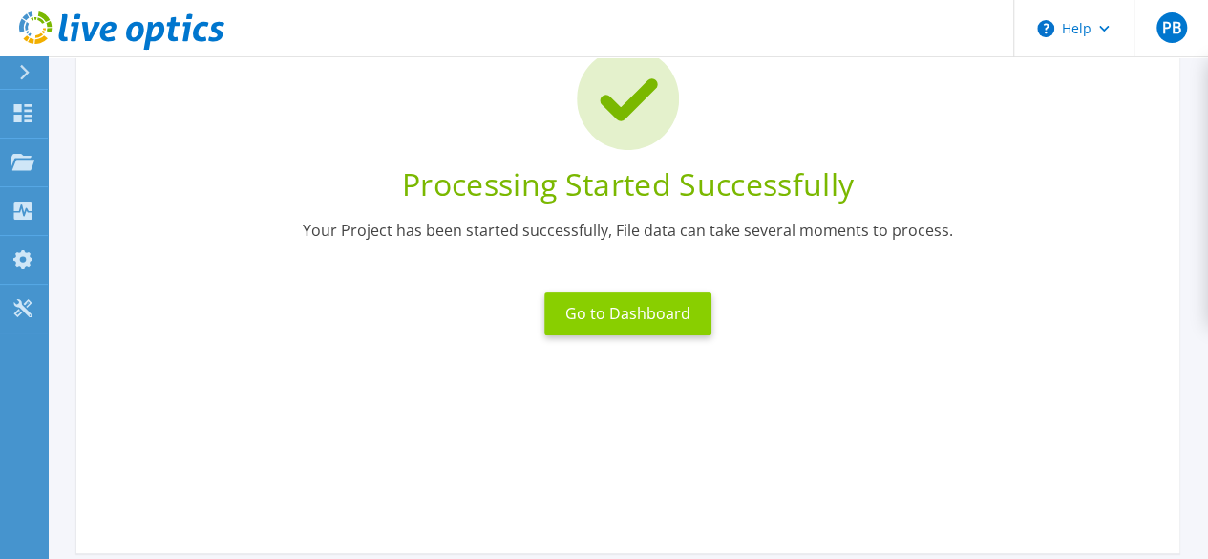
click at [619, 324] on button "Go to Dashboard" at bounding box center [627, 313] width 167 height 43
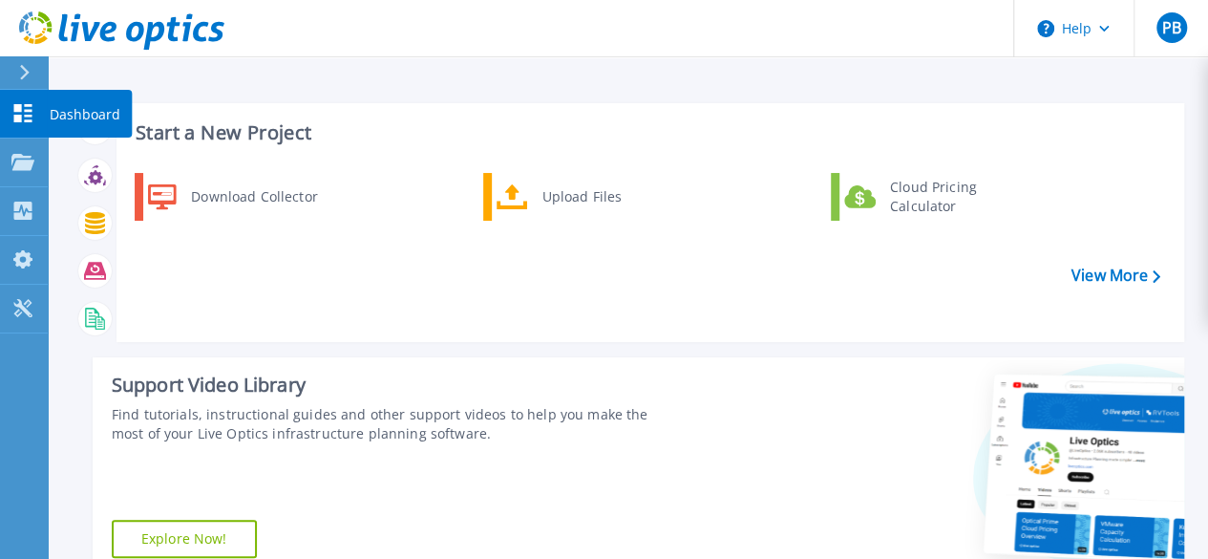
click at [14, 107] on icon at bounding box center [23, 113] width 18 height 18
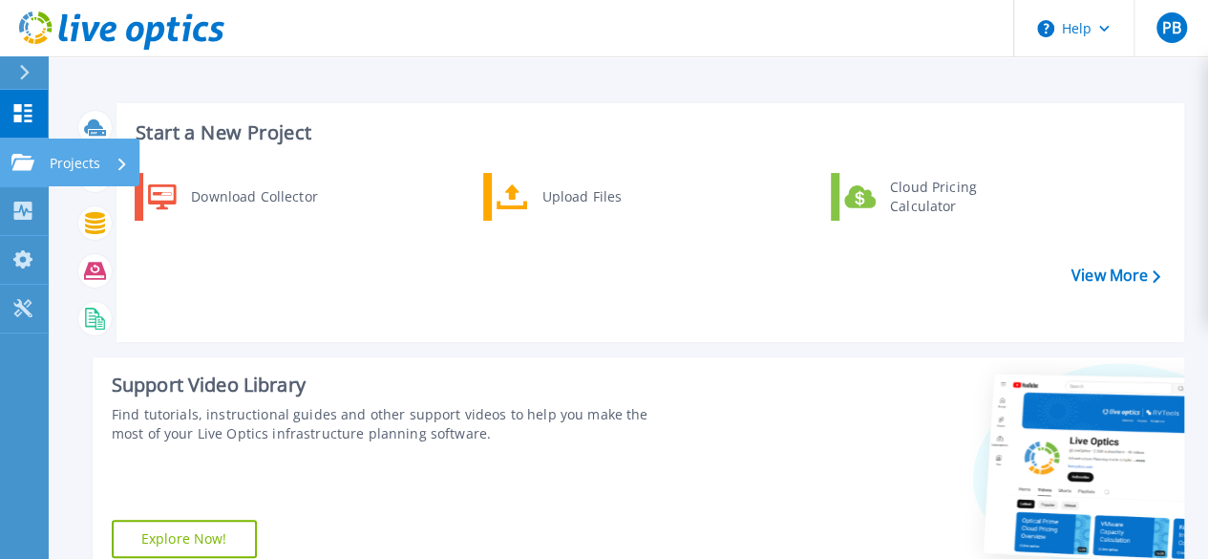
click at [30, 170] on icon at bounding box center [22, 162] width 23 height 16
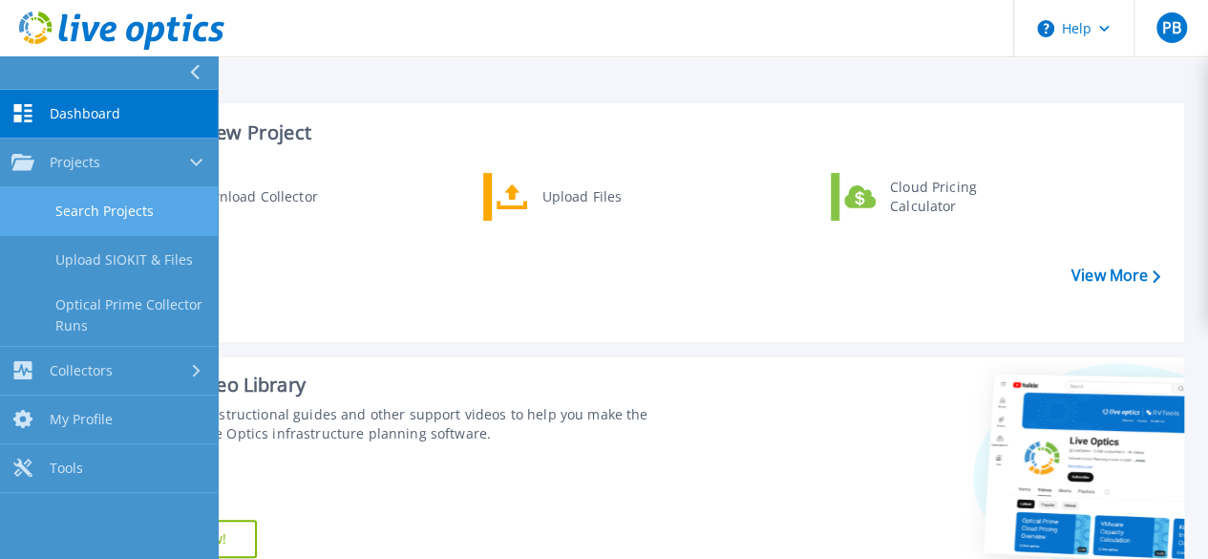
click at [86, 205] on link "Search Projects" at bounding box center [109, 211] width 218 height 49
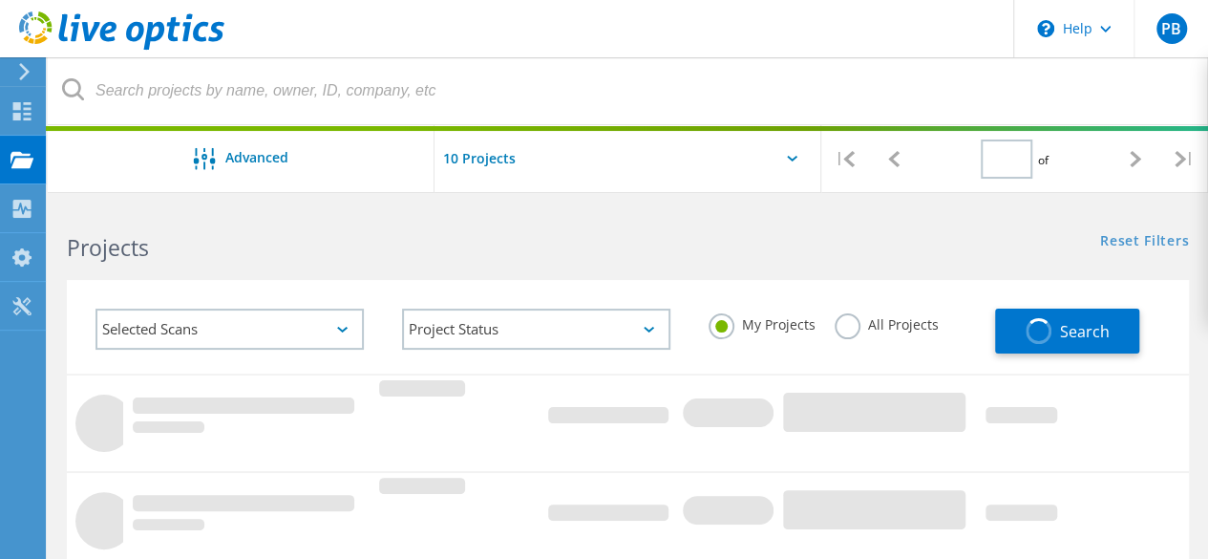
type input "1"
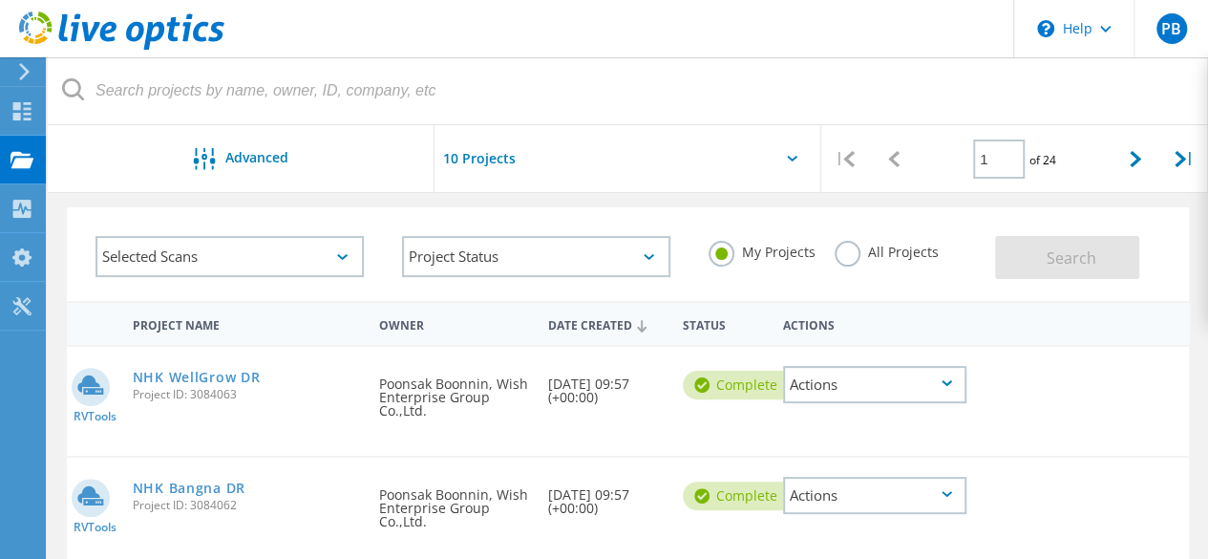
scroll to position [95, 0]
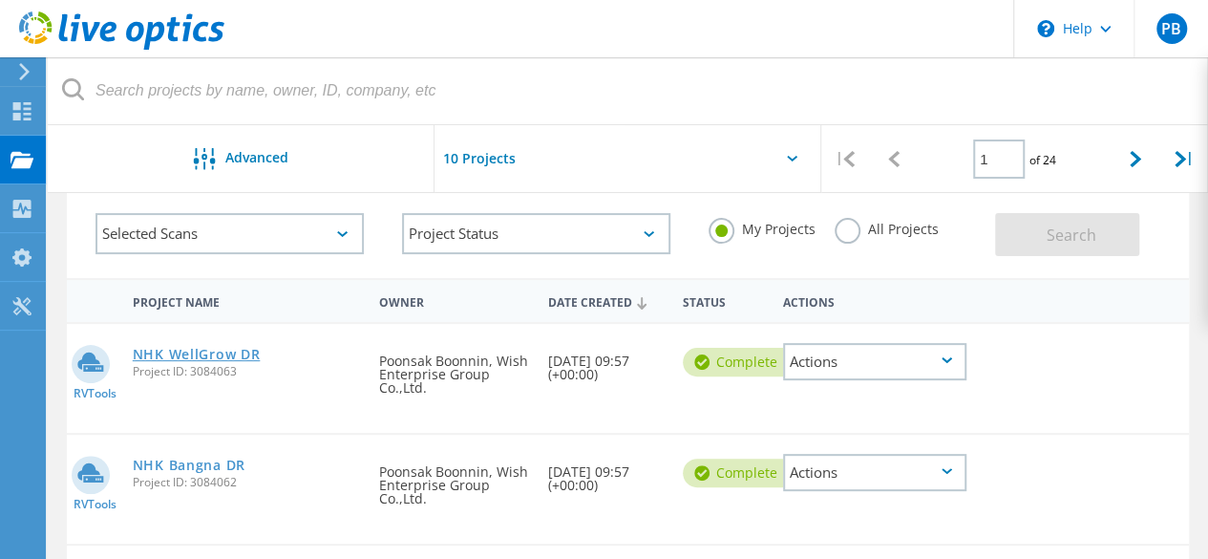
click at [177, 356] on link "NHK WellGrow DR" at bounding box center [197, 354] width 128 height 13
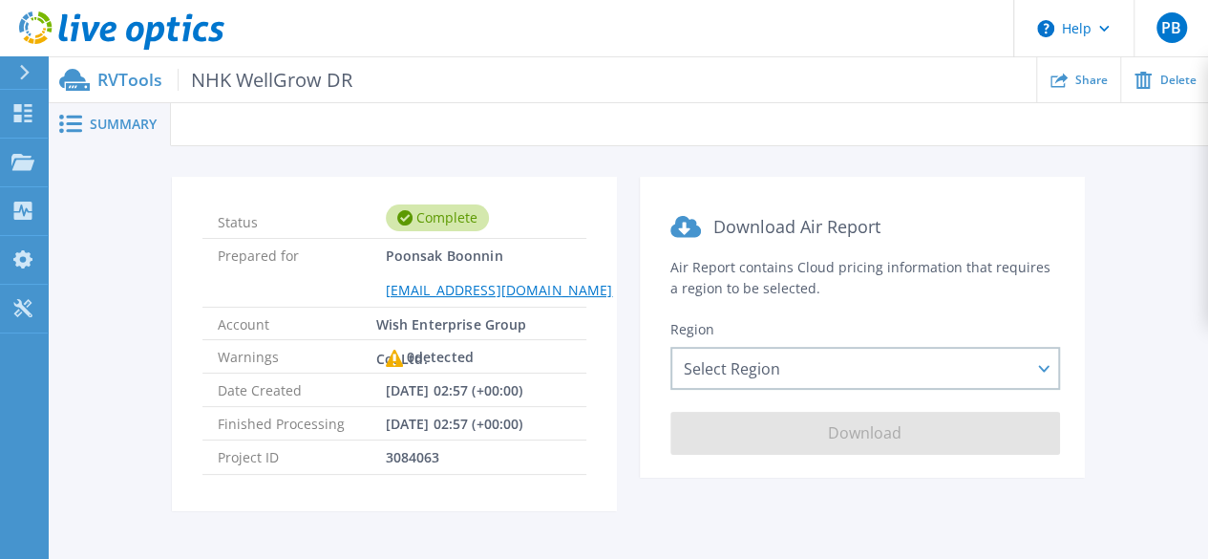
scroll to position [63, 0]
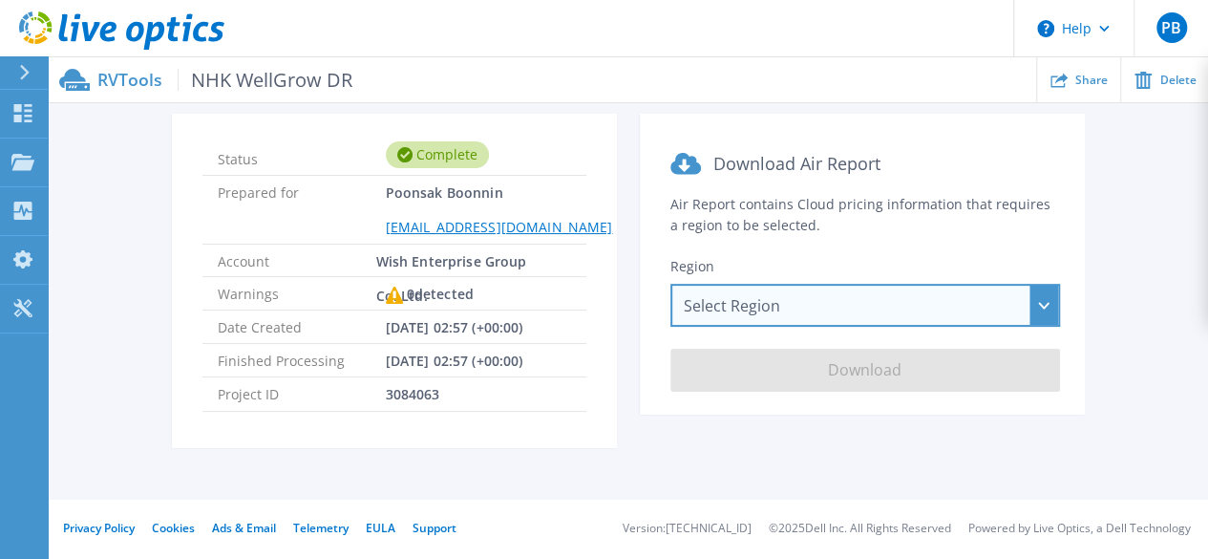
click at [713, 309] on div "Select Region [GEOGRAPHIC_DATA] ([GEOGRAPHIC_DATA]) [GEOGRAPHIC_DATA] ([GEOGRAP…" at bounding box center [865, 305] width 390 height 43
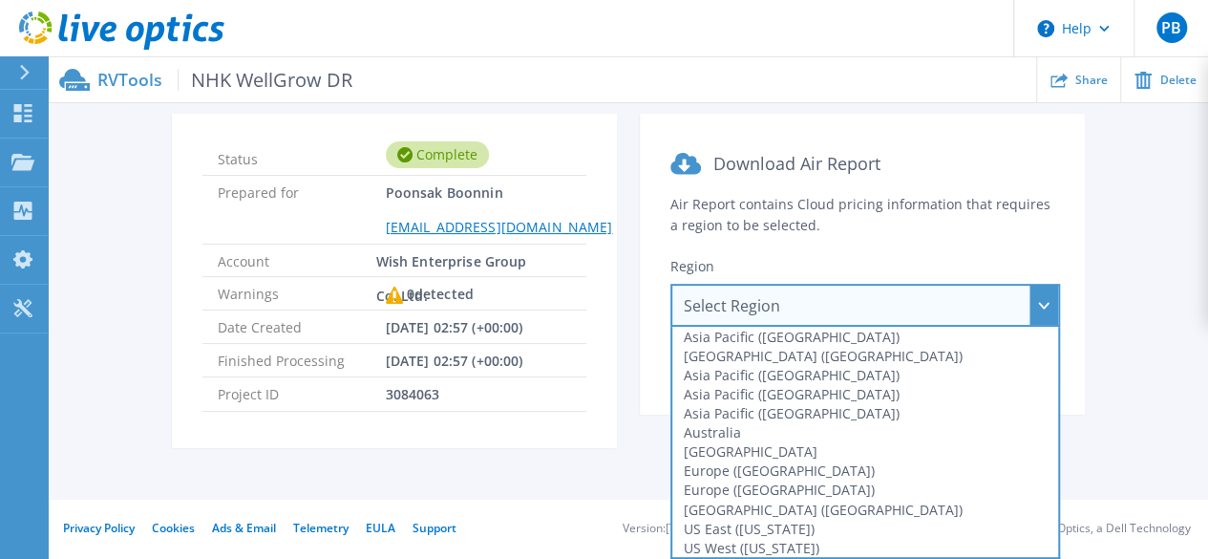
click at [713, 309] on div "Select Region Asia Pacific (Hong Kong) Asia Pacific (Mumbai) Asia Pacific (Seou…" at bounding box center [865, 305] width 390 height 43
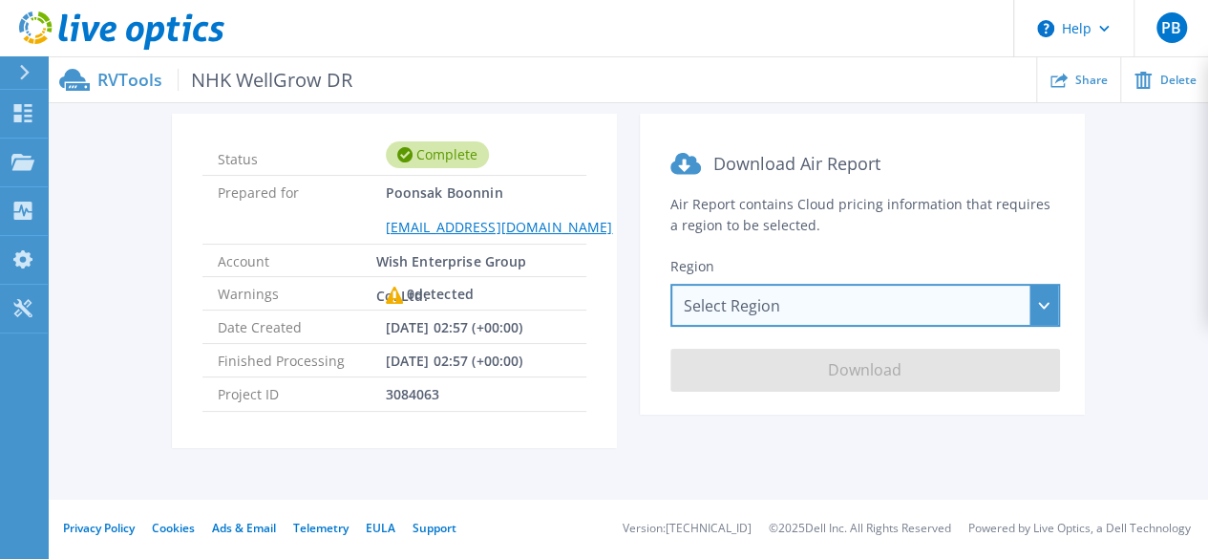
click at [775, 294] on div "Select Region Asia Pacific (Hong Kong) Asia Pacific (Mumbai) Asia Pacific (Seou…" at bounding box center [865, 305] width 390 height 43
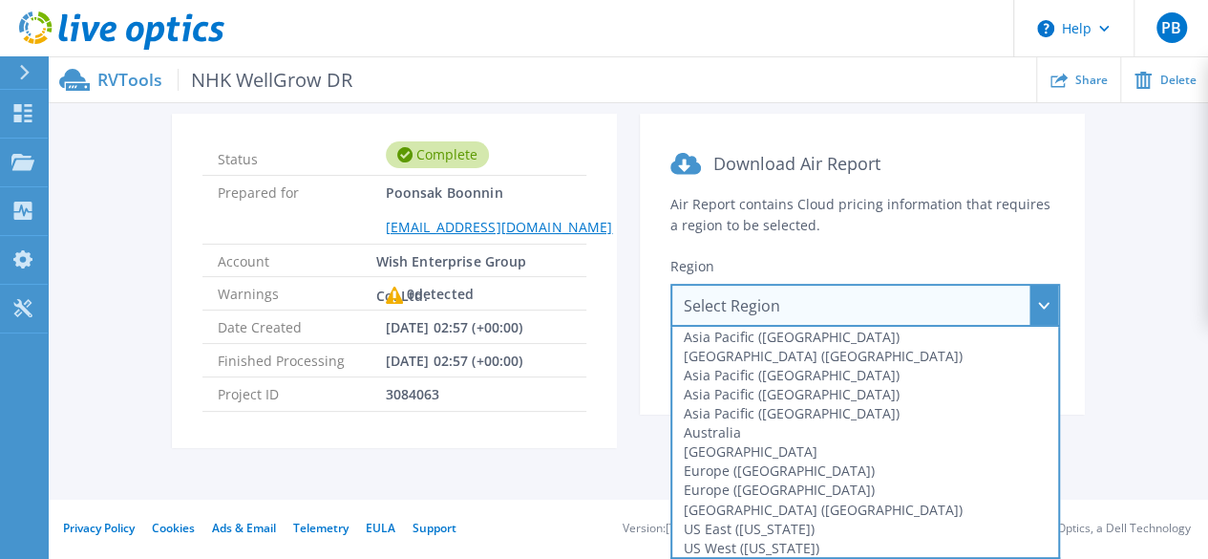
click at [676, 190] on section "Download Air Report Air Report contains Cloud pricing information that requires…" at bounding box center [862, 264] width 445 height 301
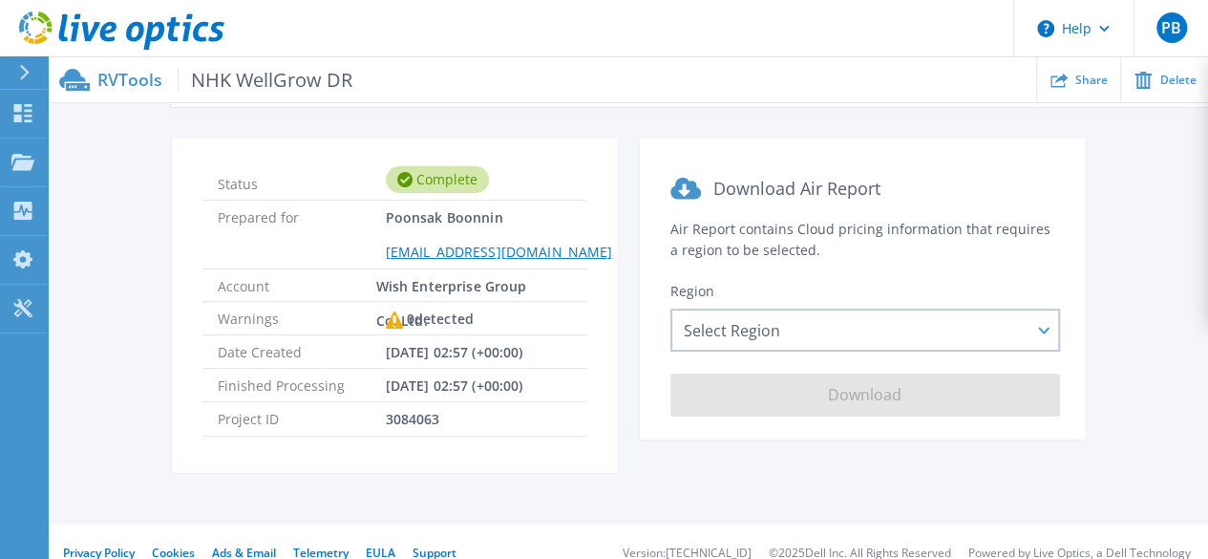
scroll to position [0, 0]
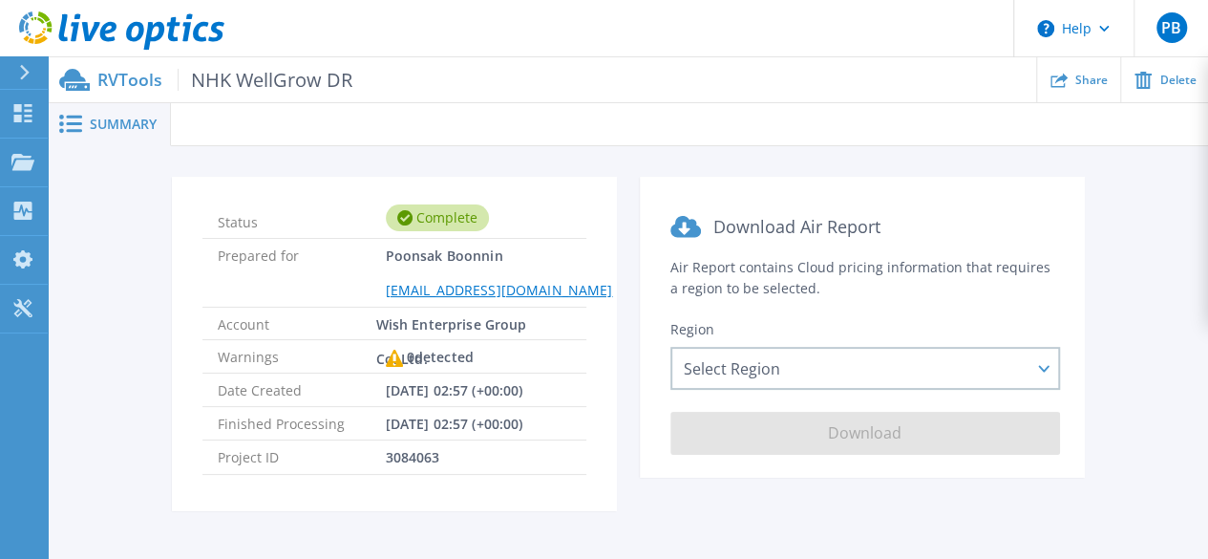
click at [111, 125] on span "Summary" at bounding box center [123, 123] width 67 height 13
click at [132, 121] on span "Summary" at bounding box center [123, 123] width 67 height 13
click at [1085, 77] on span "Share" at bounding box center [1091, 79] width 32 height 11
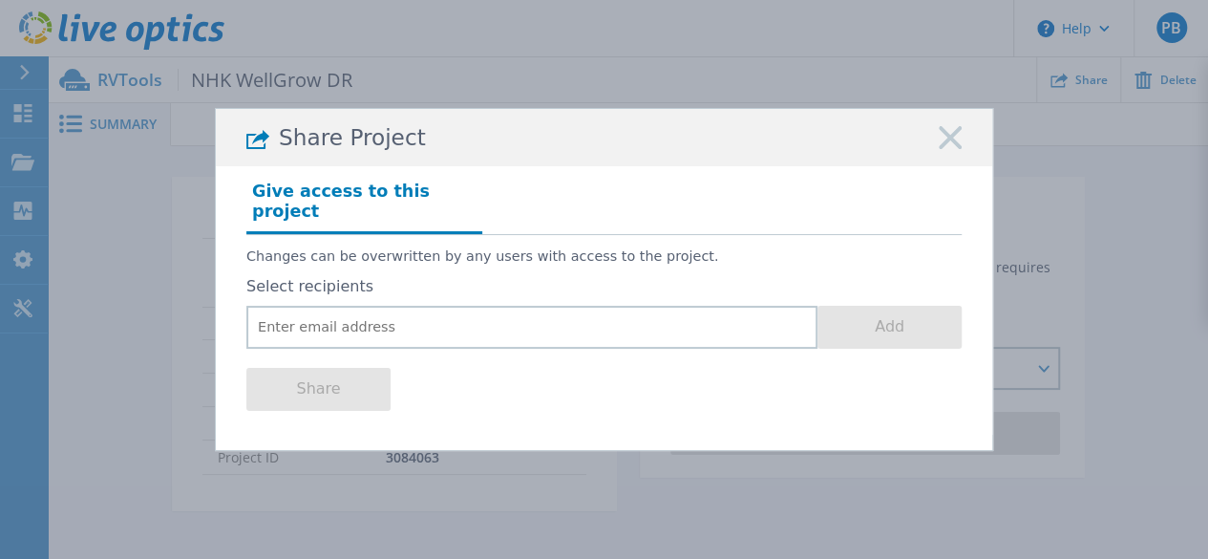
click at [955, 149] on icon at bounding box center [950, 137] width 23 height 23
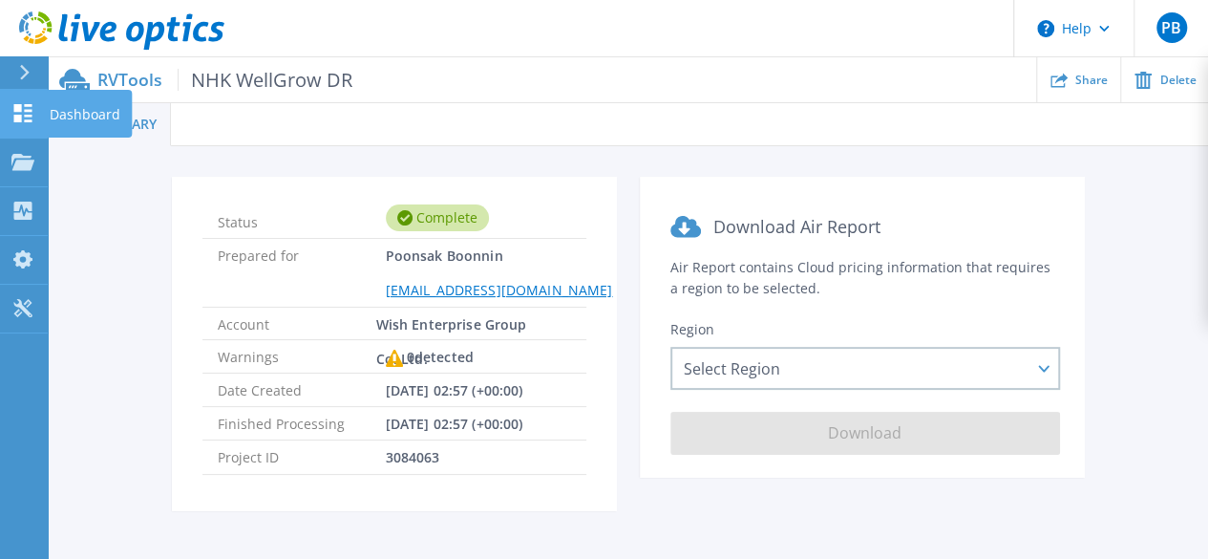
click at [35, 110] on link "Dashboard Dashboard" at bounding box center [24, 114] width 48 height 49
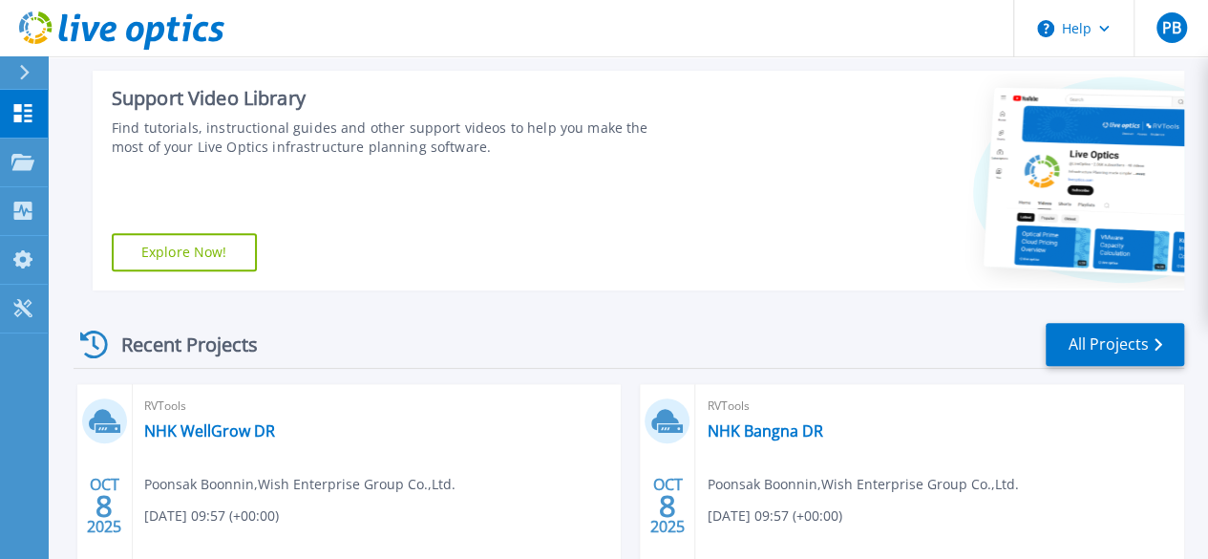
scroll to position [573, 0]
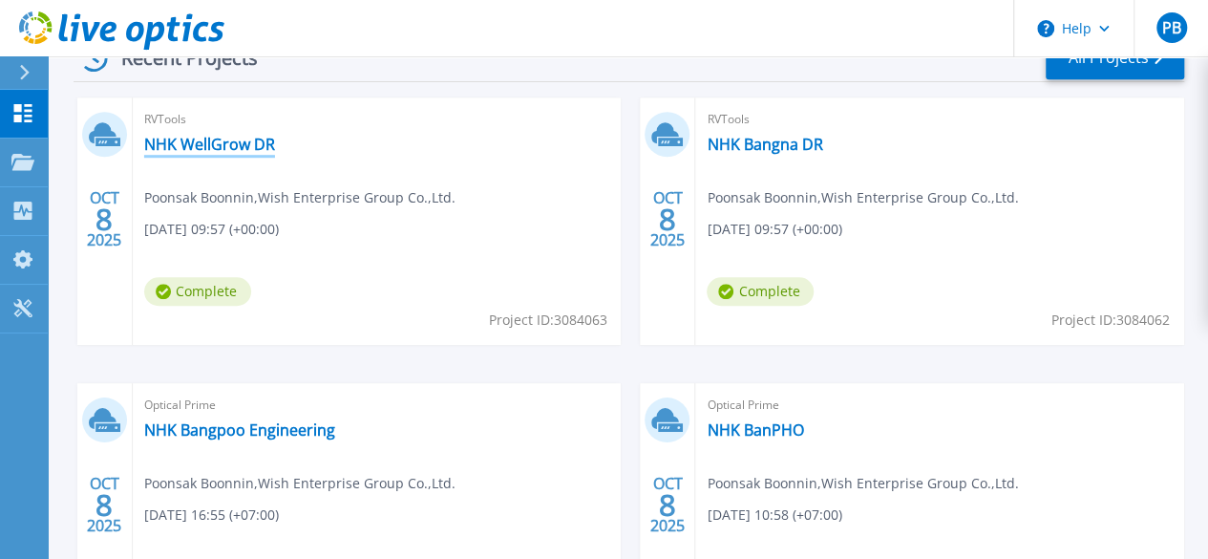
click at [195, 138] on link "NHK WellGrow DR" at bounding box center [209, 144] width 131 height 19
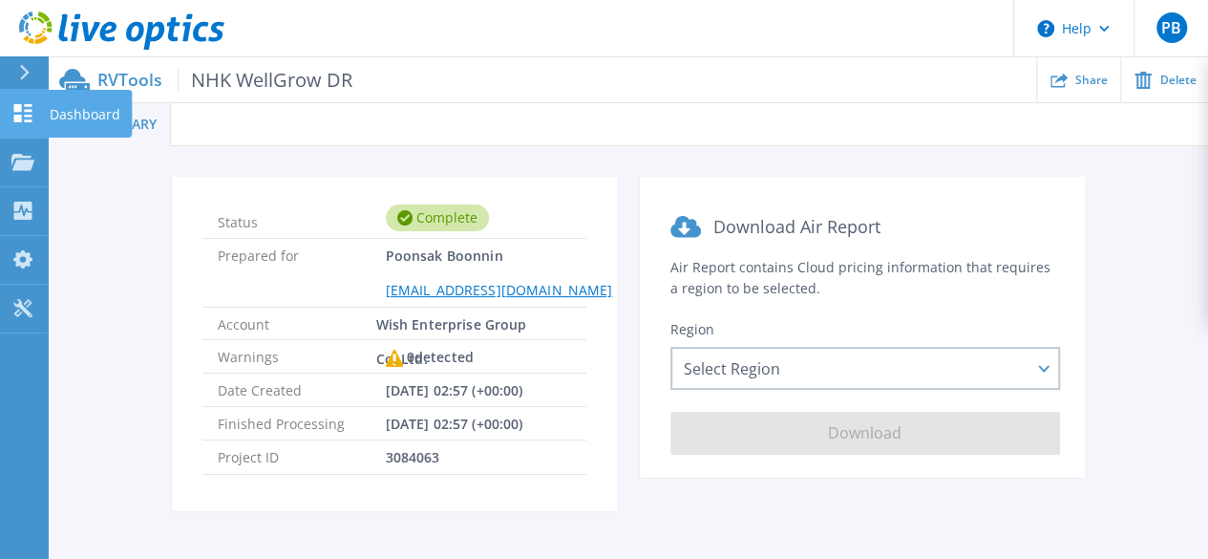
click at [23, 109] on icon at bounding box center [22, 113] width 23 height 18
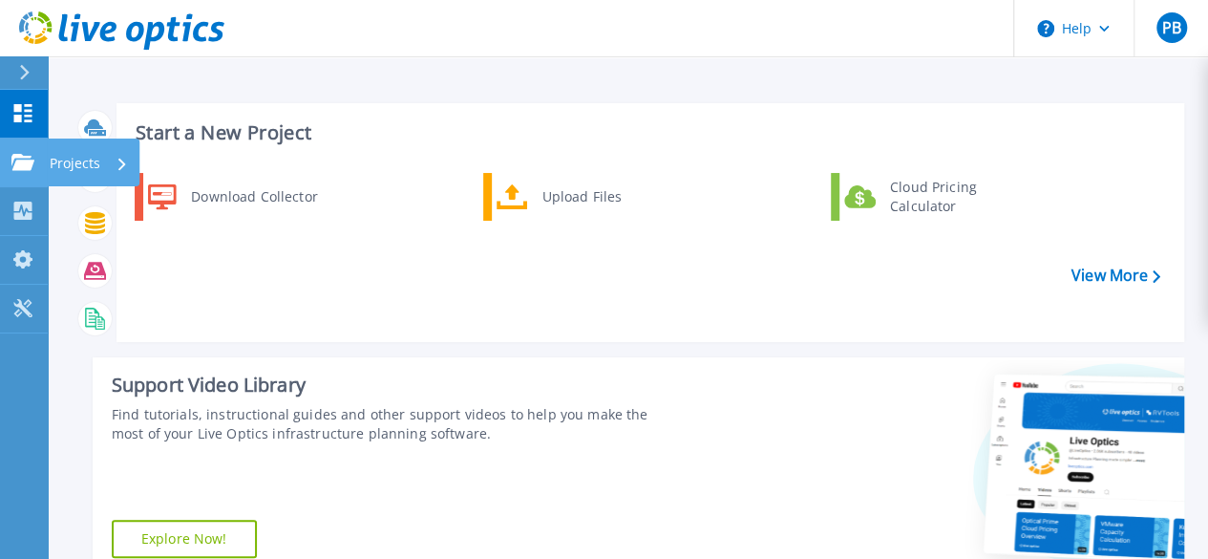
click at [31, 171] on link "Projects Projects" at bounding box center [24, 162] width 48 height 49
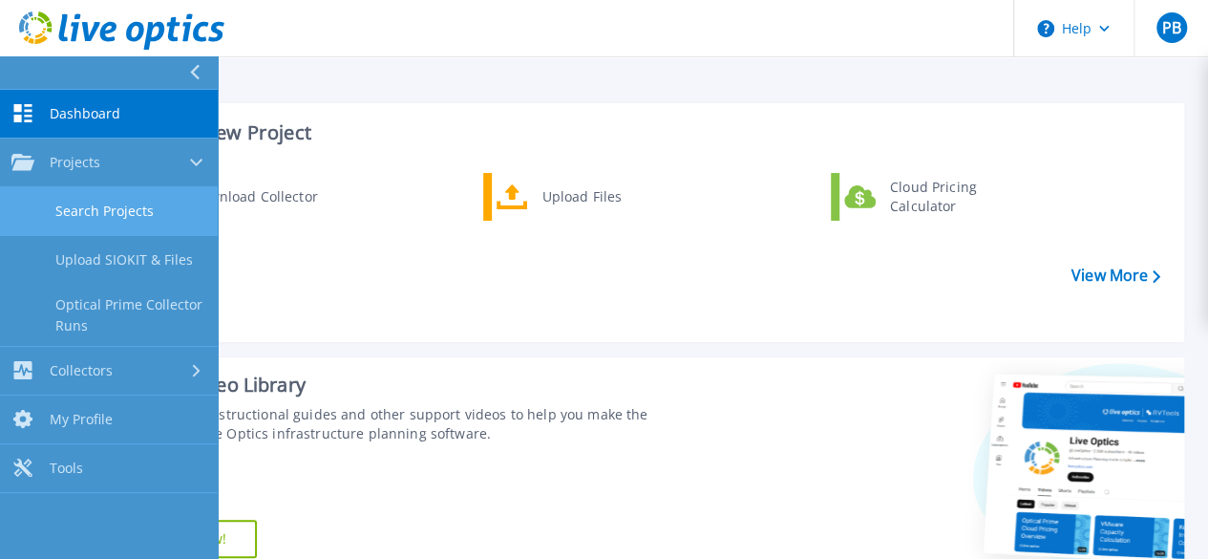
click at [101, 205] on link "Search Projects" at bounding box center [109, 211] width 218 height 49
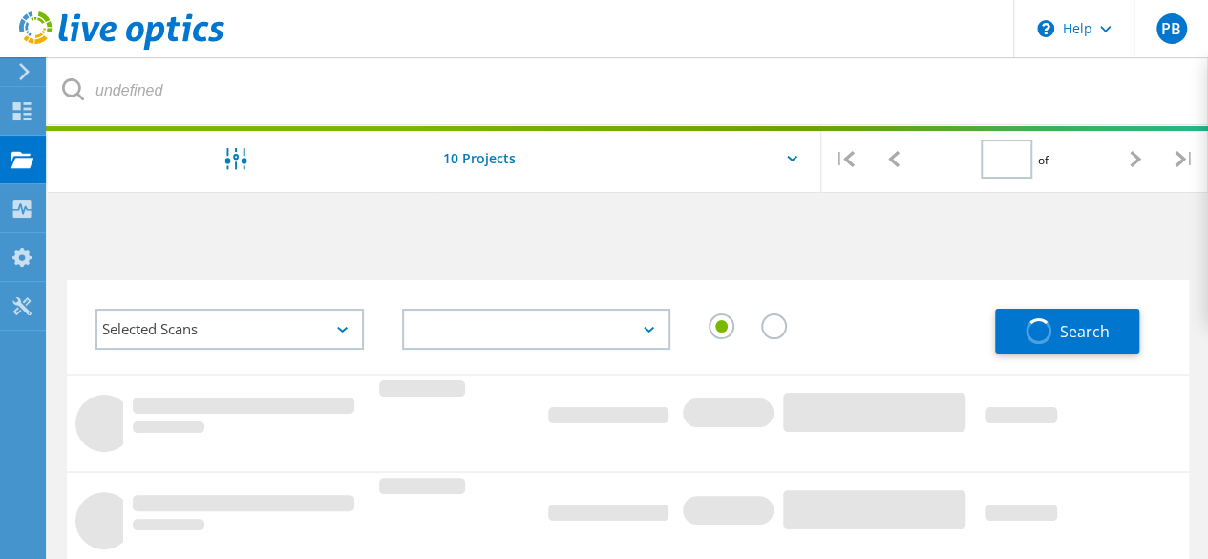
type input "1"
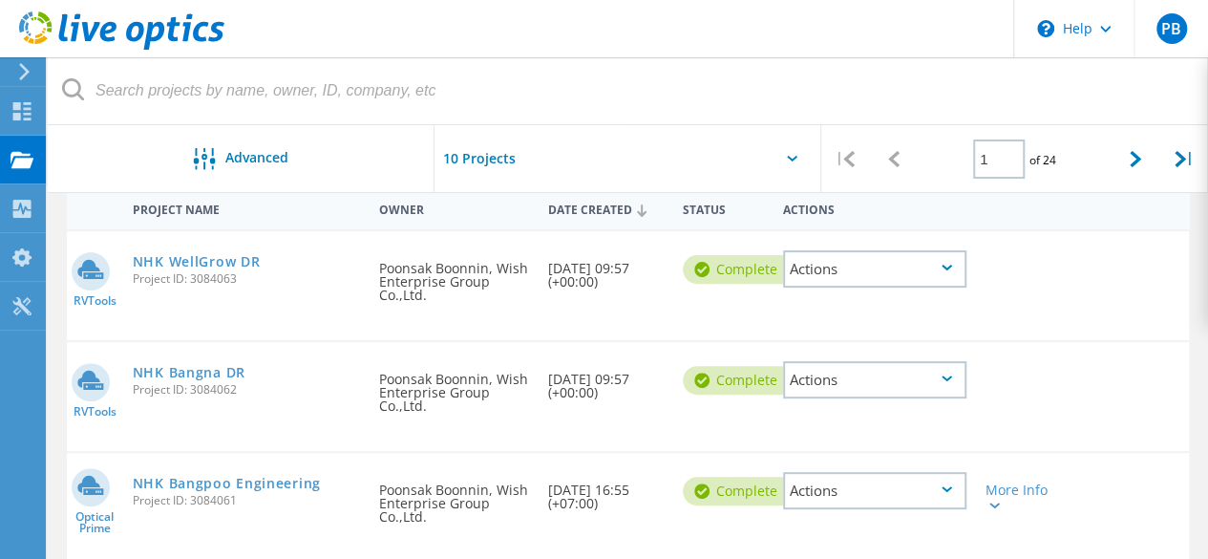
scroll to position [286, 0]
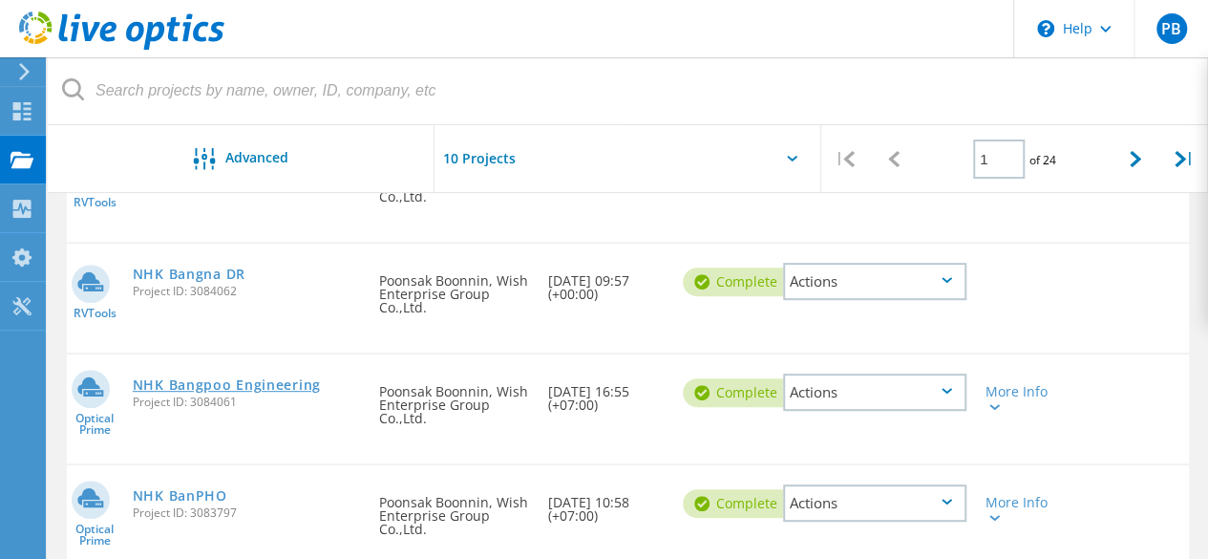
click at [222, 378] on link "NHK Bangpoo Engineering" at bounding box center [227, 384] width 188 height 13
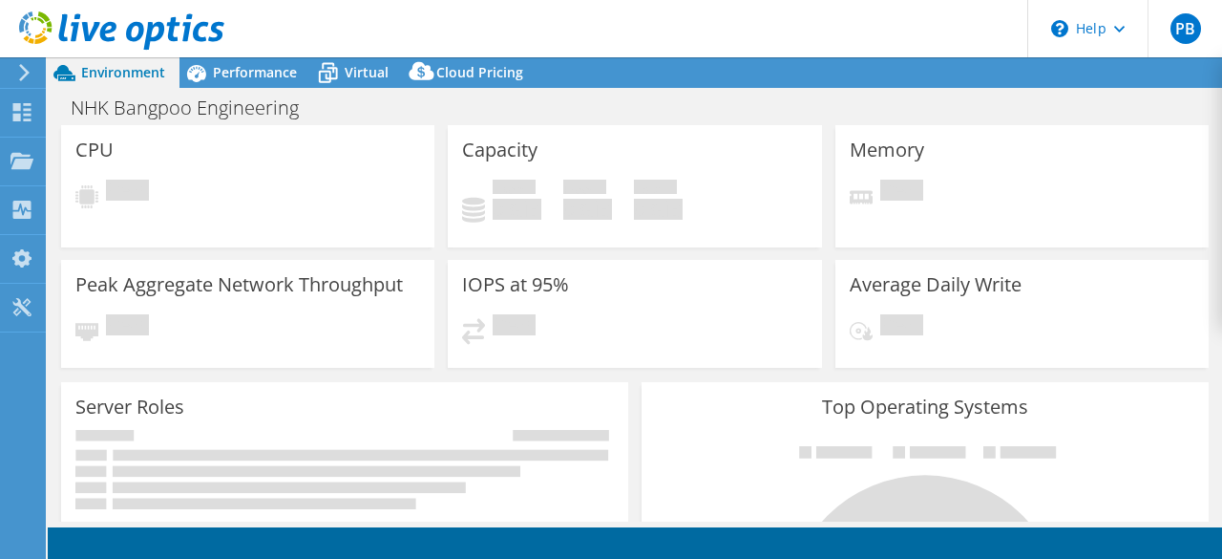
select select "USD"
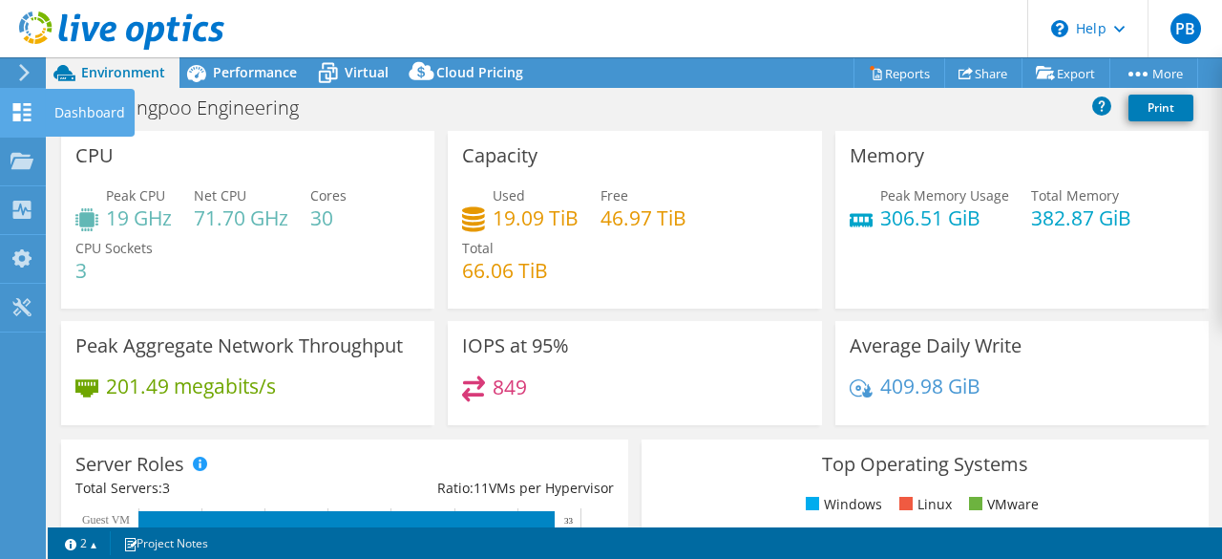
click at [29, 111] on icon at bounding box center [22, 112] width 23 height 18
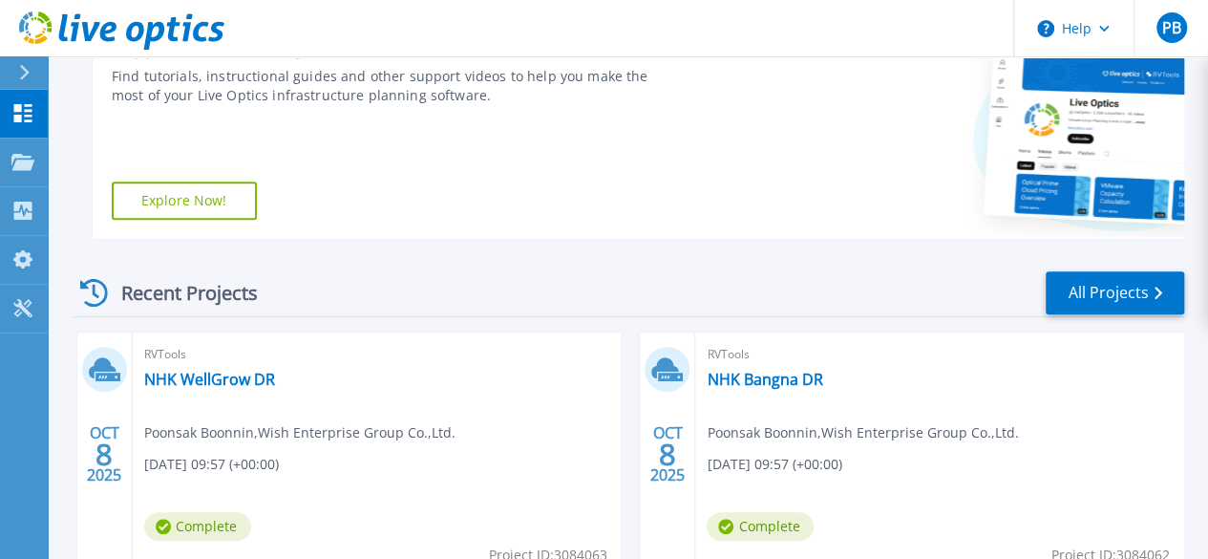
scroll to position [382, 0]
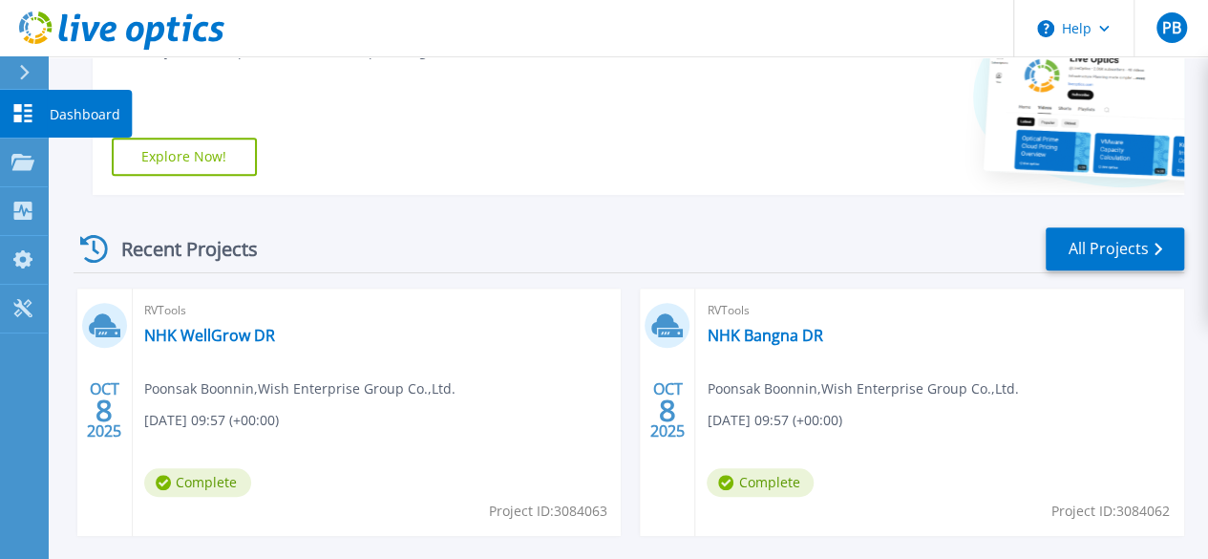
click at [21, 112] on icon at bounding box center [22, 113] width 23 height 18
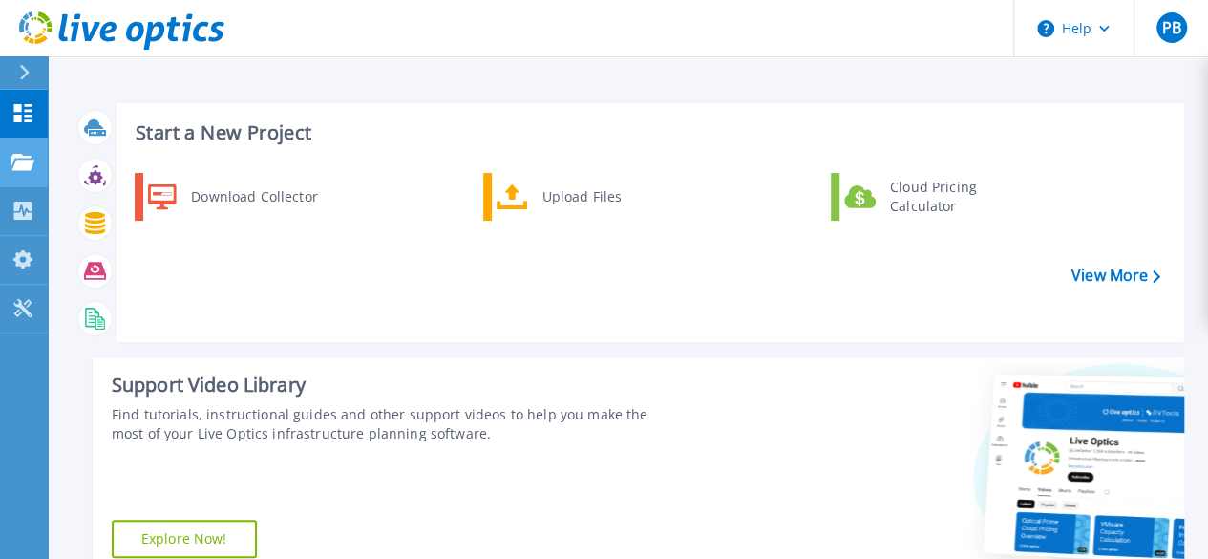
click at [32, 171] on link "Projects Projects" at bounding box center [24, 162] width 48 height 49
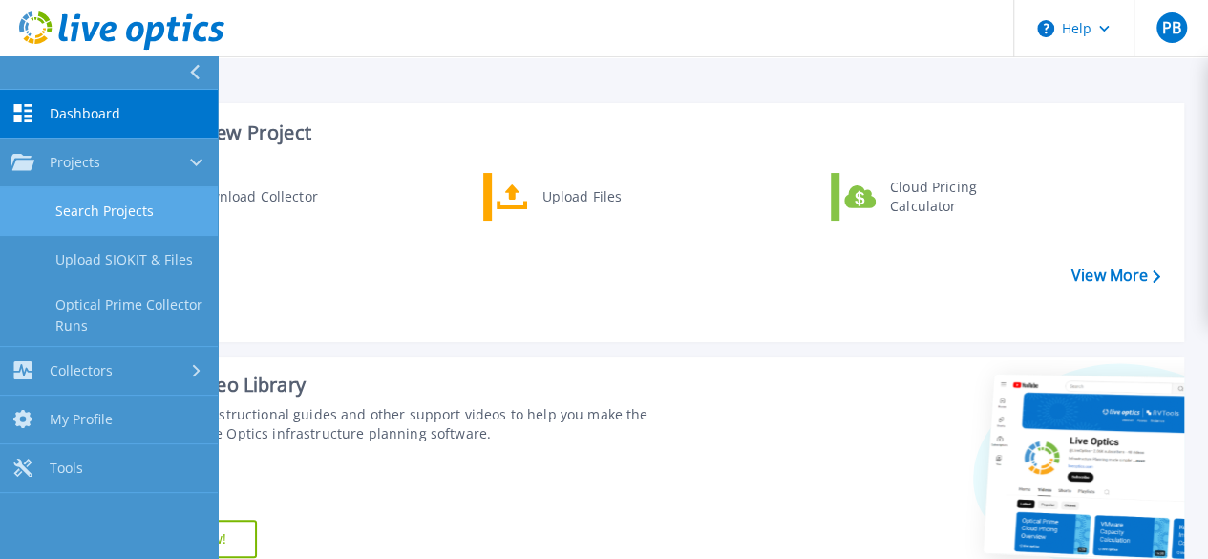
click at [101, 215] on link "Search Projects" at bounding box center [109, 211] width 218 height 49
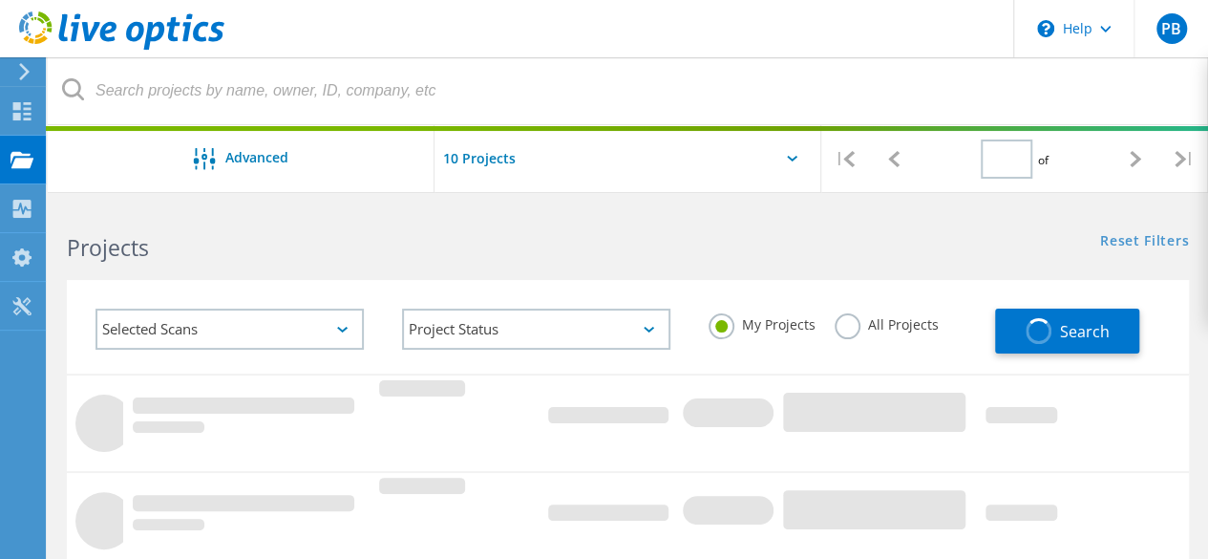
type input "1"
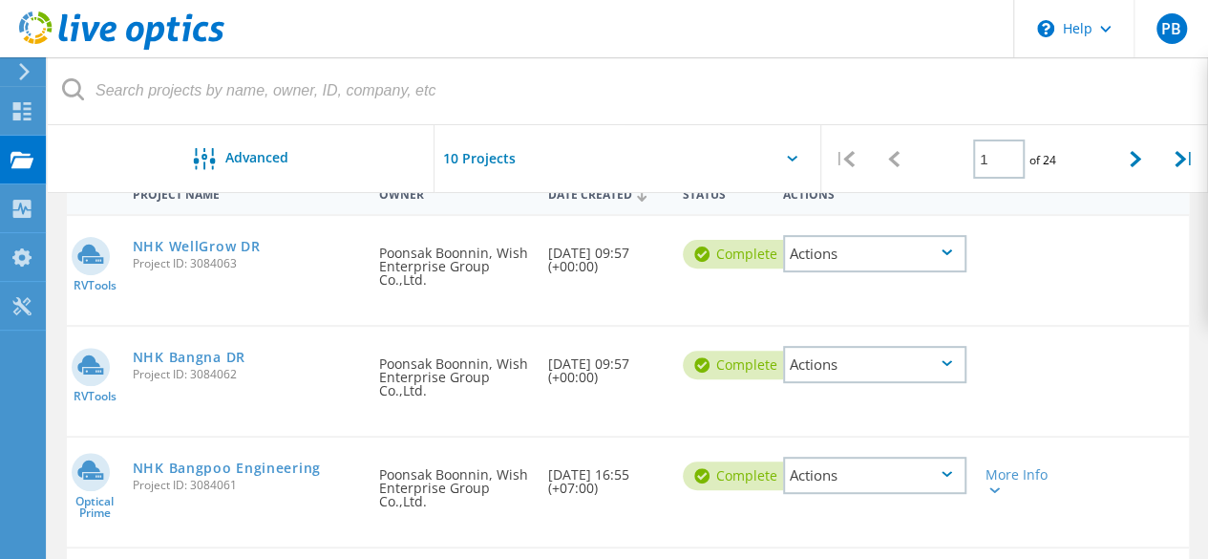
scroll to position [286, 0]
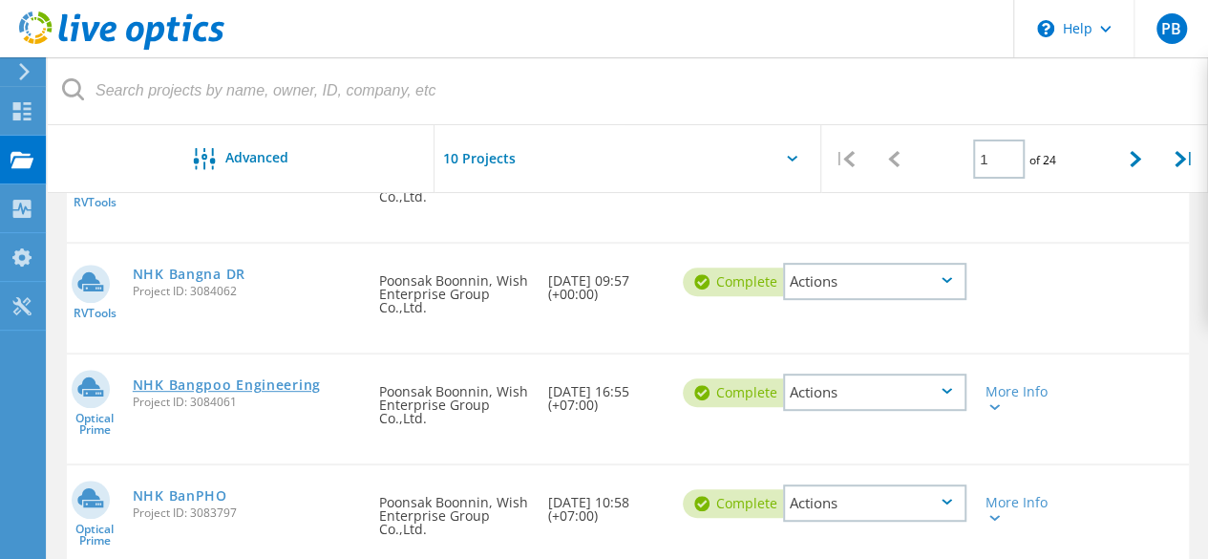
click at [294, 389] on link "NHK Bangpoo Engineering" at bounding box center [227, 384] width 188 height 13
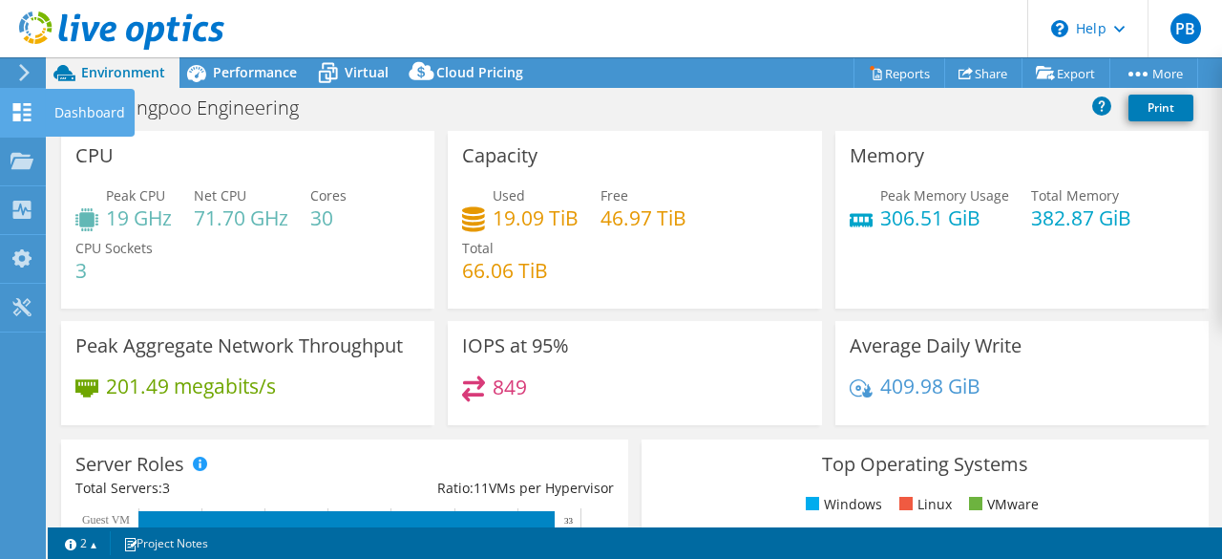
click at [14, 112] on icon at bounding box center [22, 112] width 23 height 18
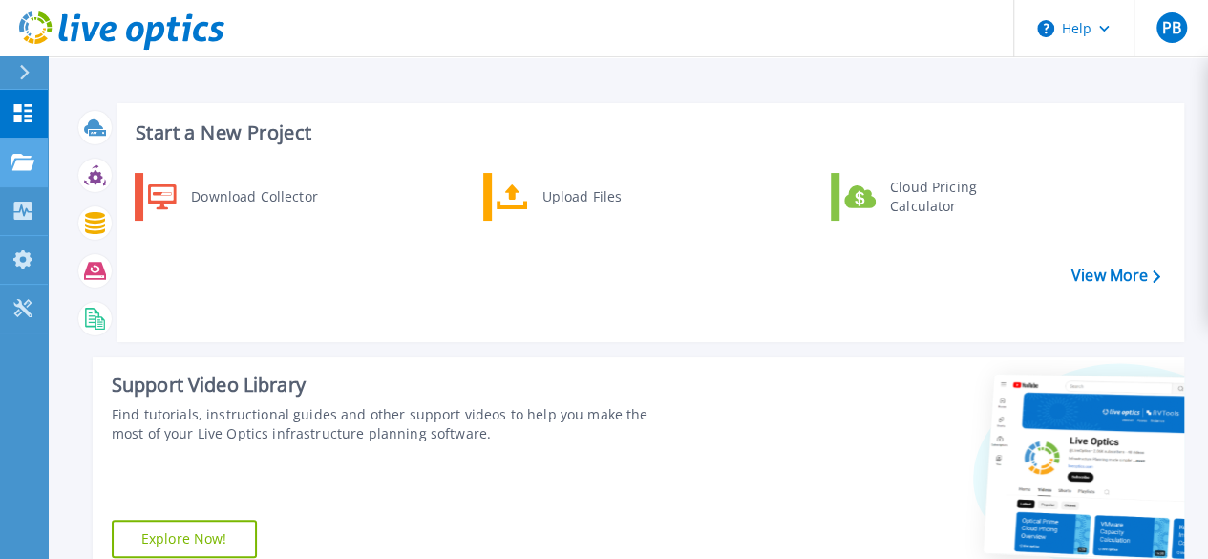
click at [28, 172] on link "Projects Projects" at bounding box center [24, 162] width 48 height 49
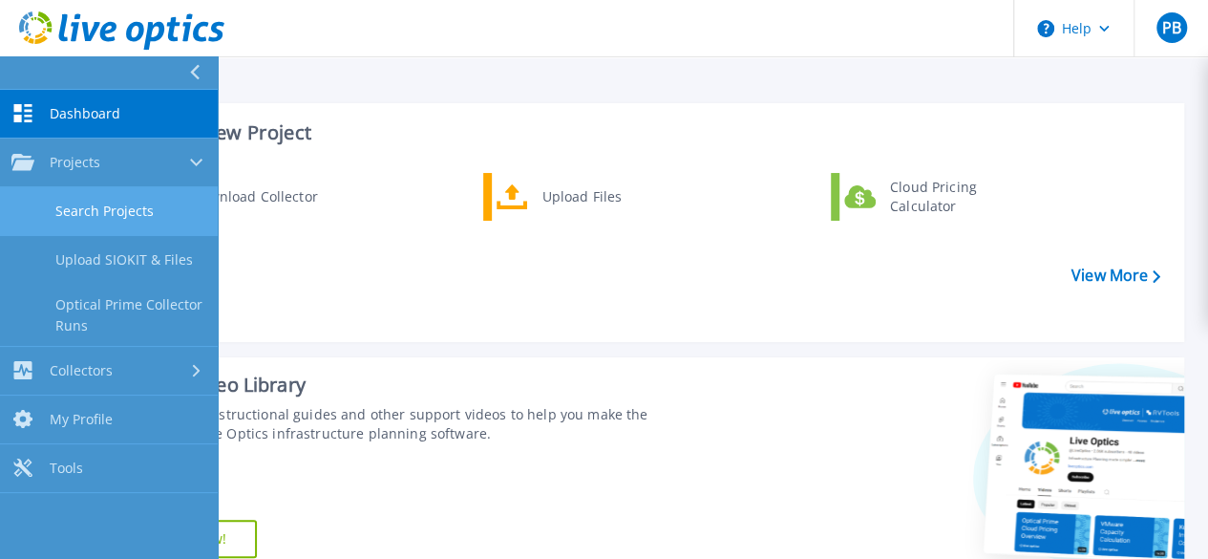
click at [73, 218] on link "Search Projects" at bounding box center [109, 211] width 218 height 49
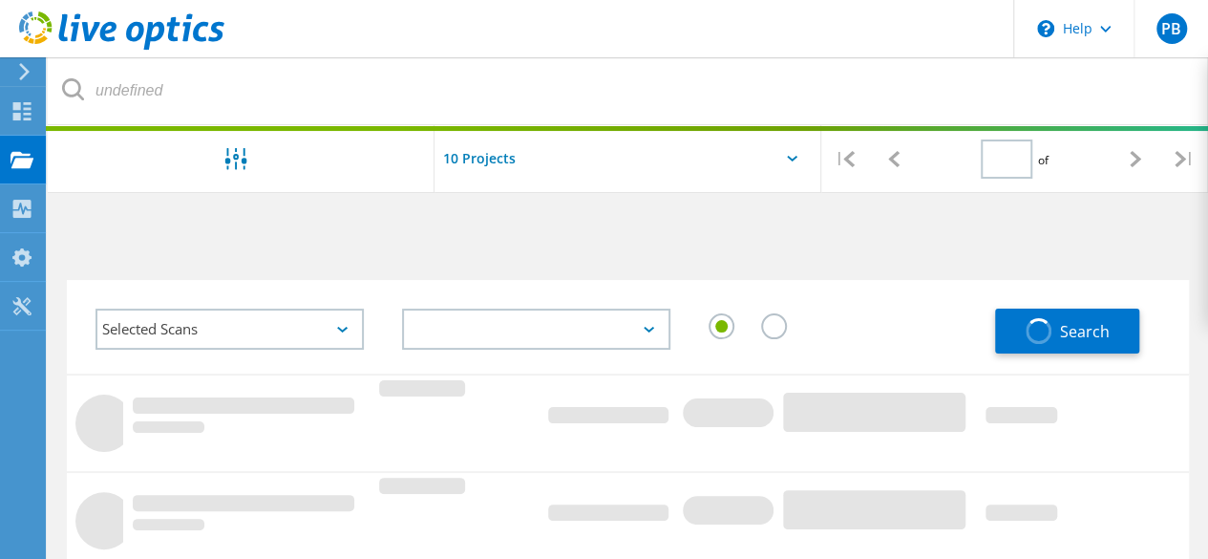
type input "1"
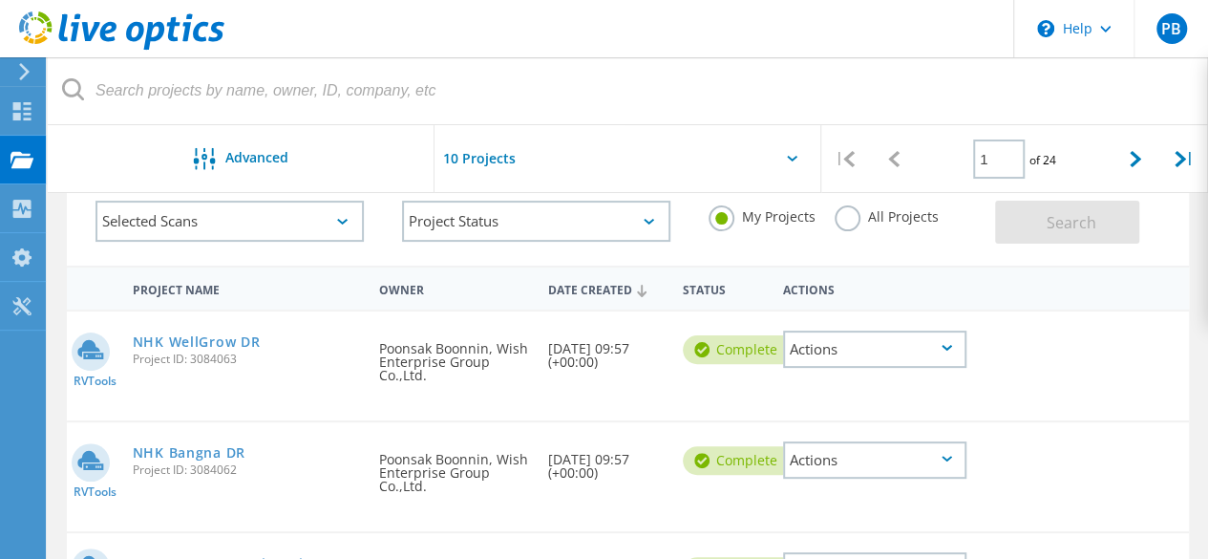
scroll to position [95, 0]
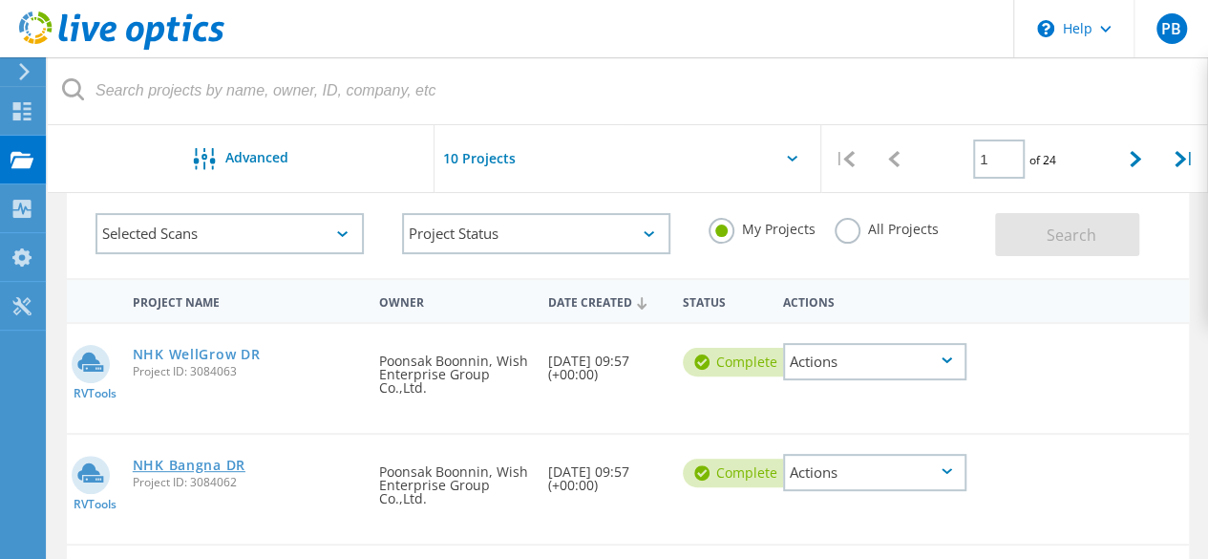
click at [201, 469] on link "NHK Bangna DR" at bounding box center [189, 464] width 113 height 13
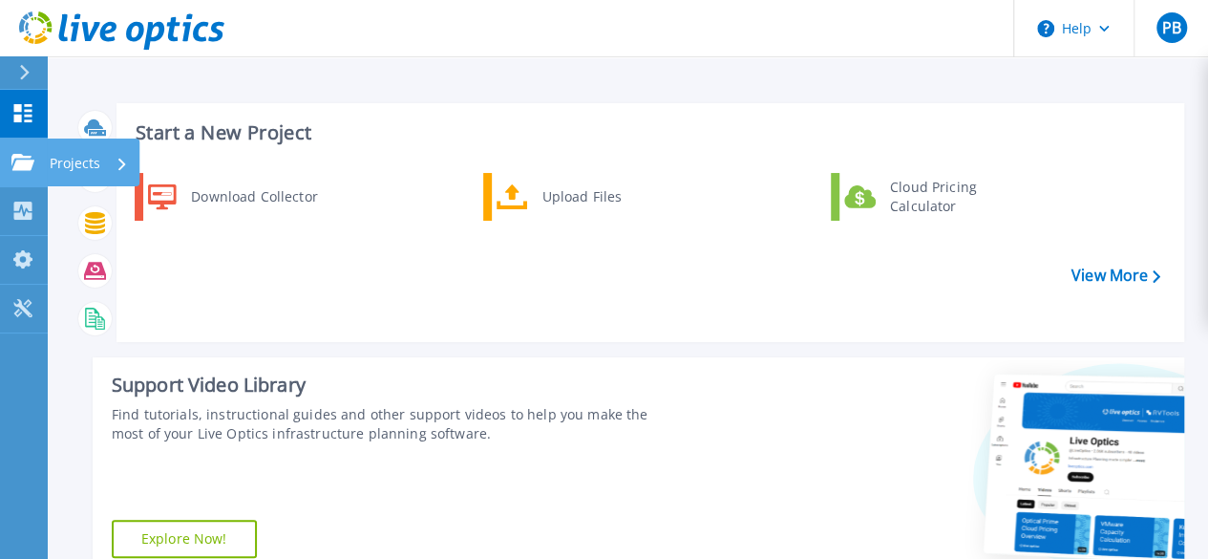
click at [15, 161] on icon at bounding box center [22, 162] width 23 height 16
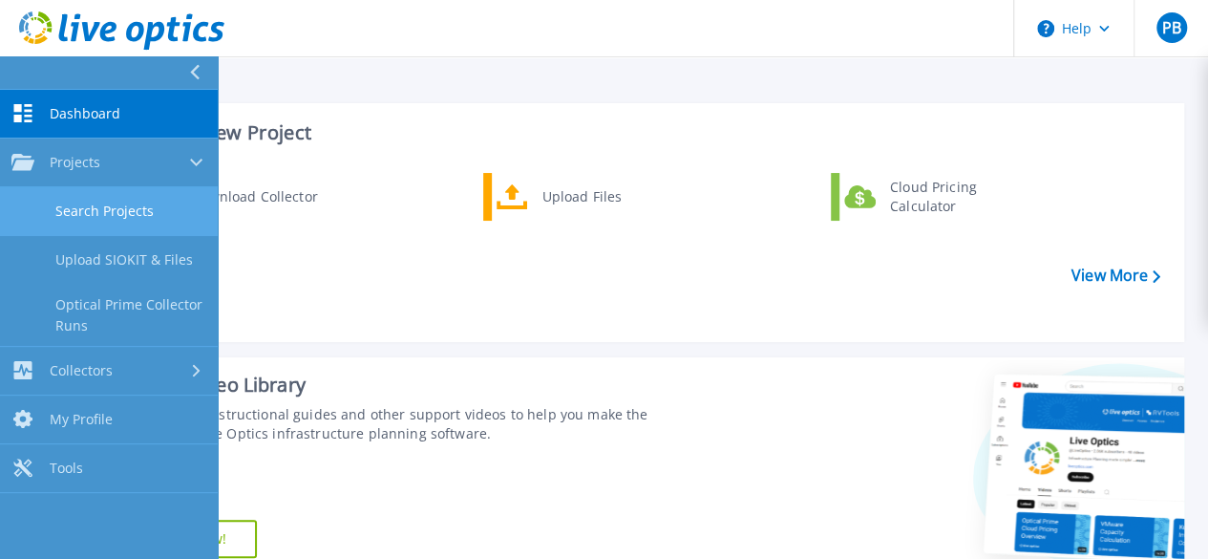
click at [109, 209] on link "Search Projects" at bounding box center [109, 211] width 218 height 49
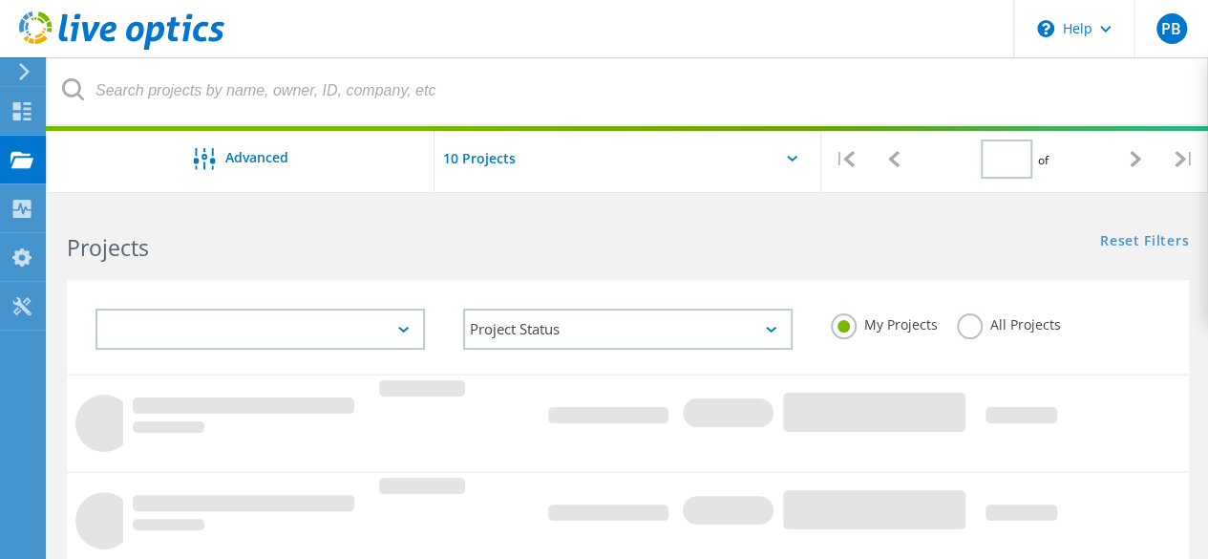
type input "1"
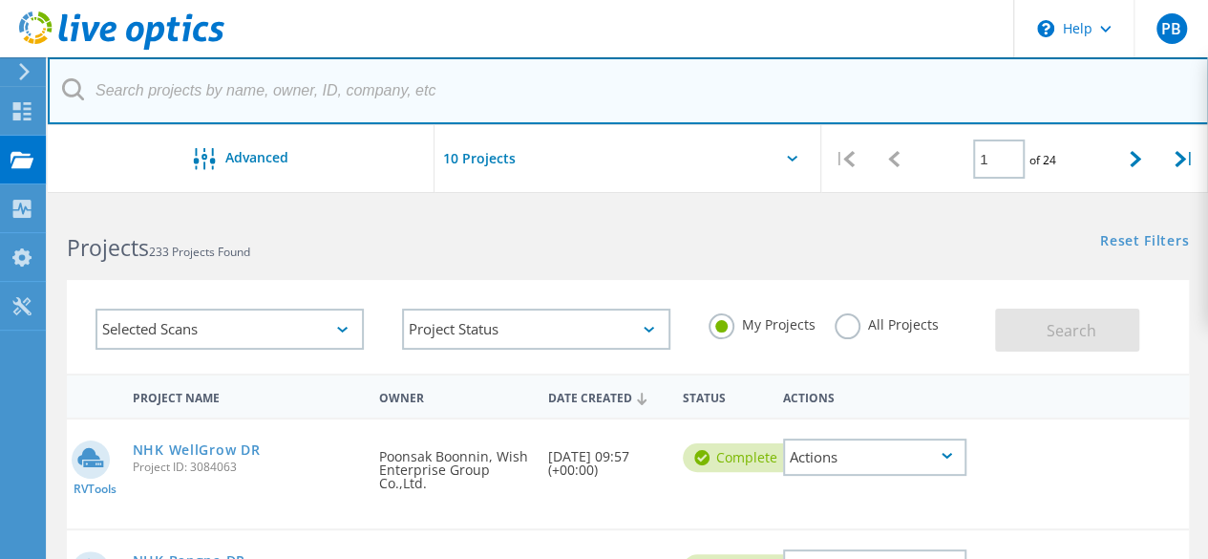
click at [201, 98] on input "text" at bounding box center [628, 90] width 1161 height 67
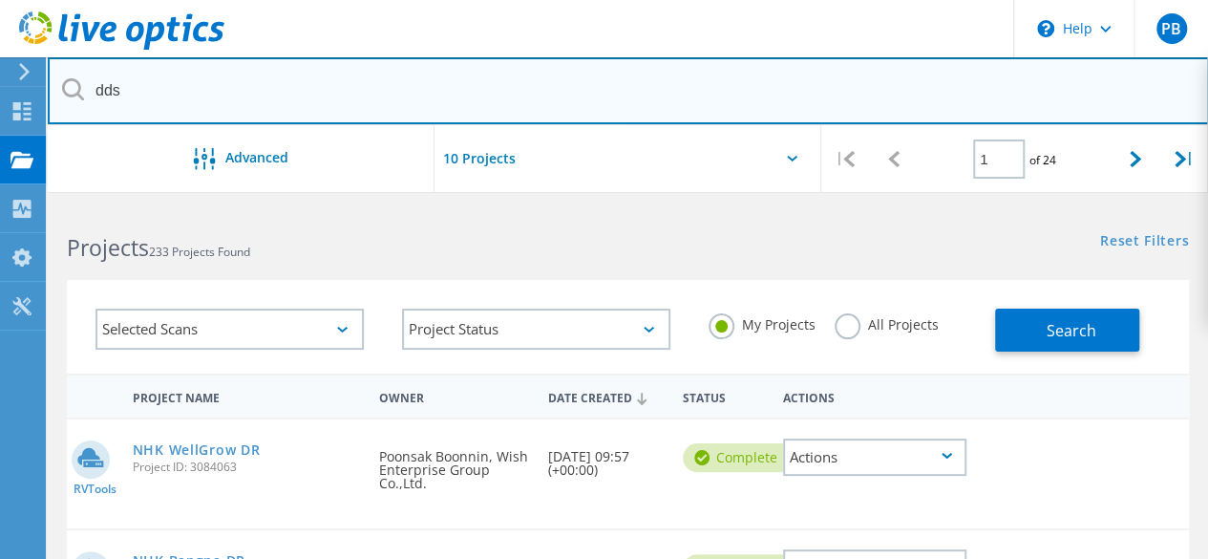
type input "dds"
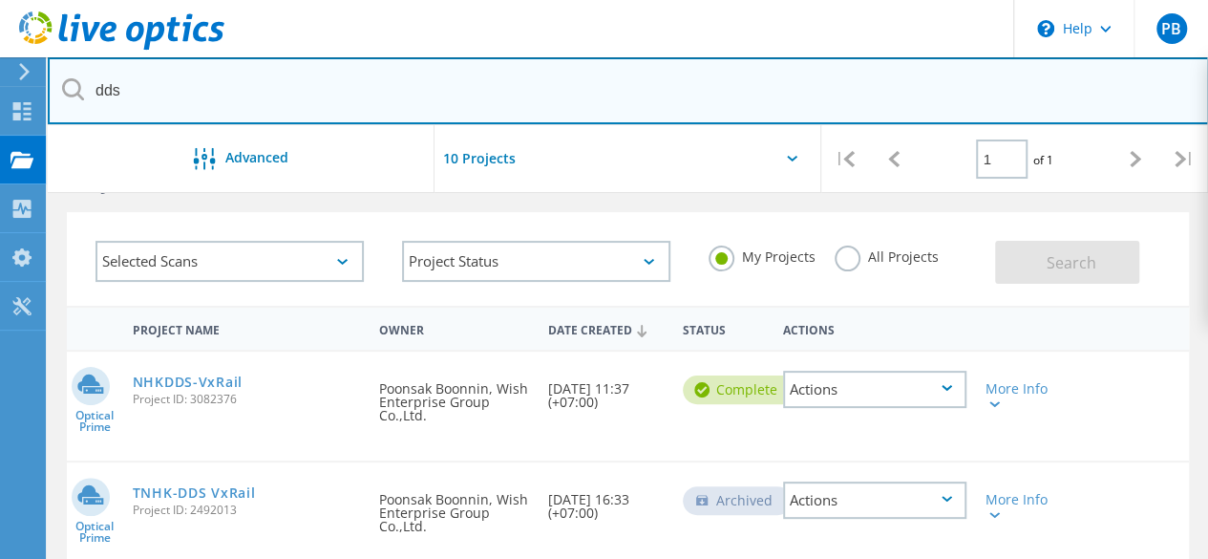
scroll to position [191, 0]
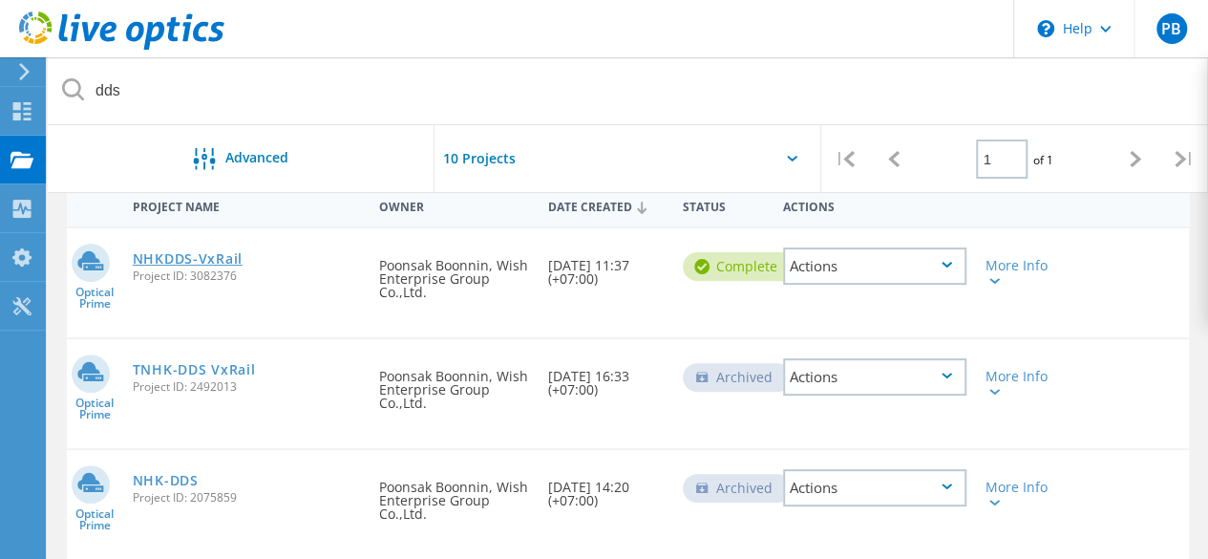
click at [213, 263] on link "NHKDDS-VxRail" at bounding box center [188, 258] width 110 height 13
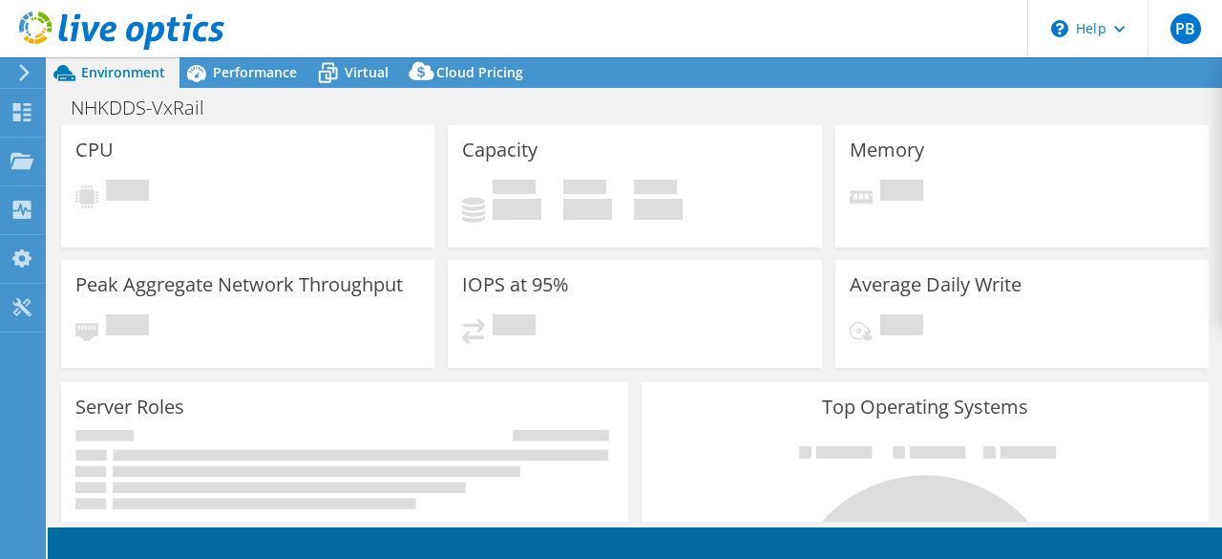
select select "USD"
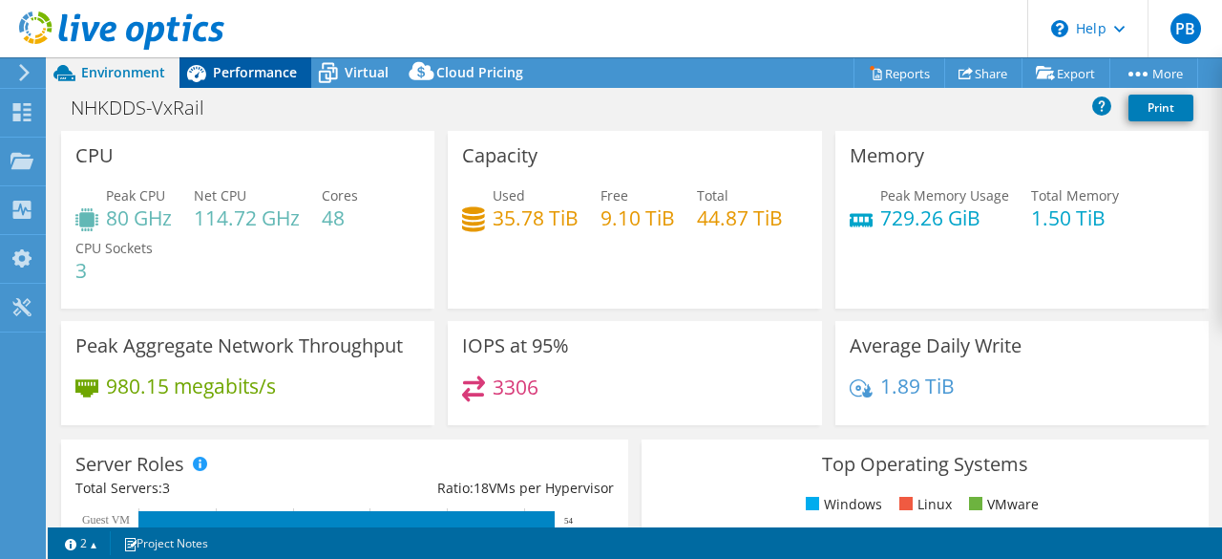
click at [269, 70] on span "Performance" at bounding box center [255, 72] width 84 height 18
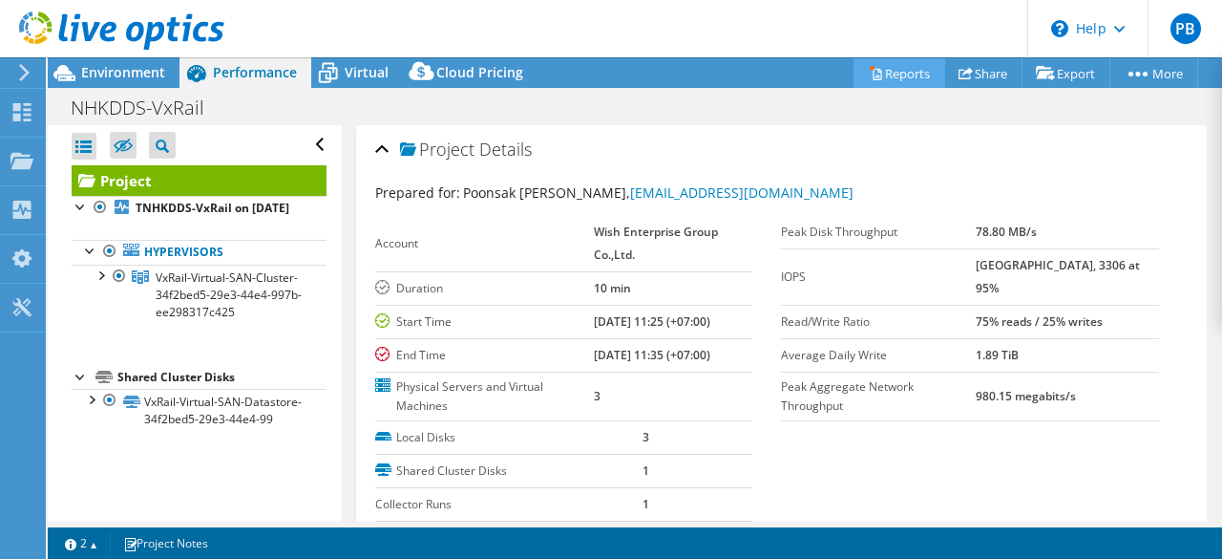
click at [910, 75] on link "Reports" at bounding box center [900, 73] width 92 height 30
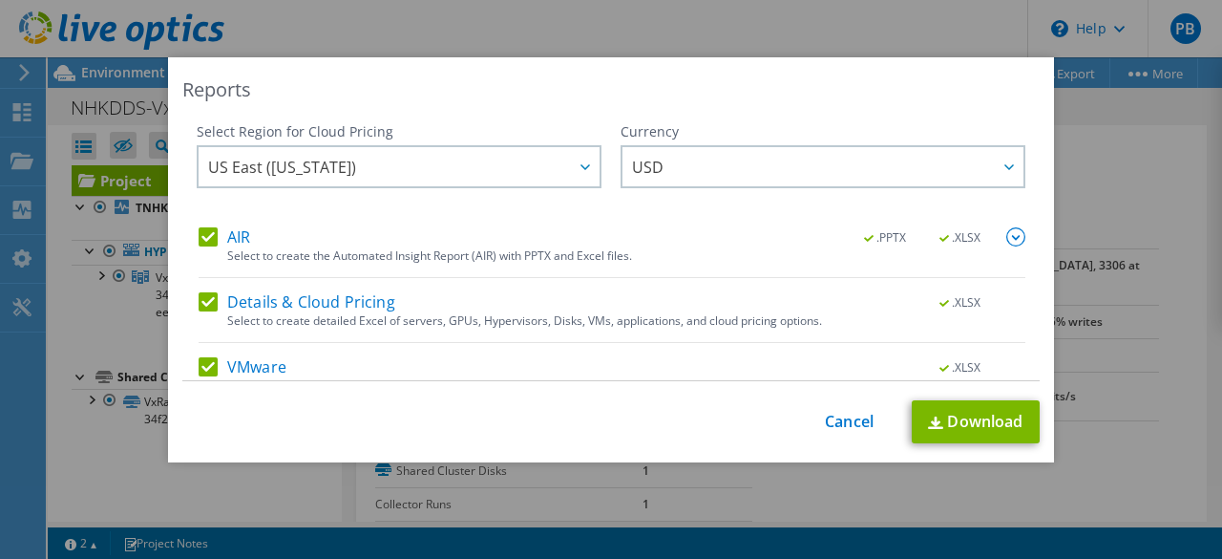
click at [210, 234] on label "AIR" at bounding box center [225, 236] width 52 height 19
click at [0, 0] on input "AIR" at bounding box center [0, 0] width 0 height 0
click at [206, 299] on label "Details & Cloud Pricing" at bounding box center [297, 301] width 197 height 19
click at [0, 0] on input "Details & Cloud Pricing" at bounding box center [0, 0] width 0 height 0
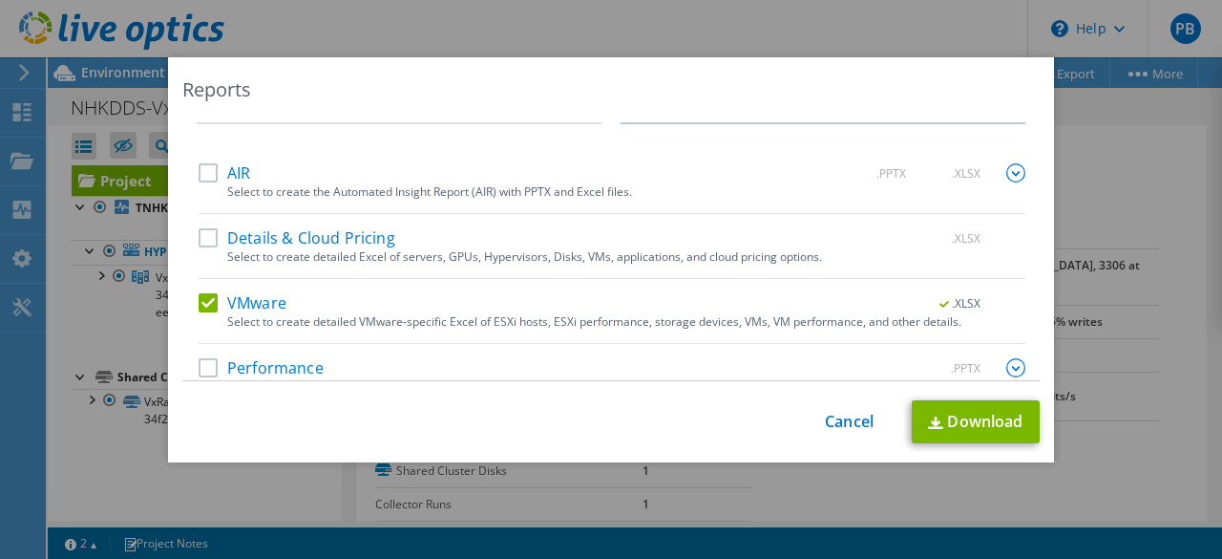
scroll to position [90, 0]
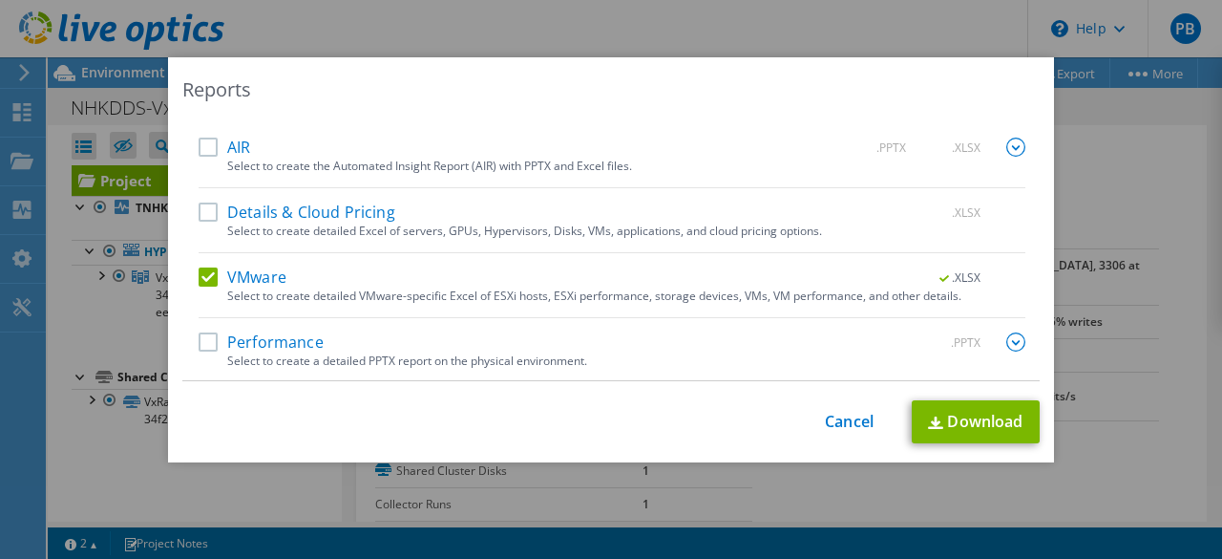
click at [212, 337] on label "Performance" at bounding box center [261, 341] width 125 height 19
click at [0, 0] on input "Performance" at bounding box center [0, 0] width 0 height 0
click at [943, 410] on link "Download" at bounding box center [976, 421] width 128 height 43
